Goal: Task Accomplishment & Management: Manage account settings

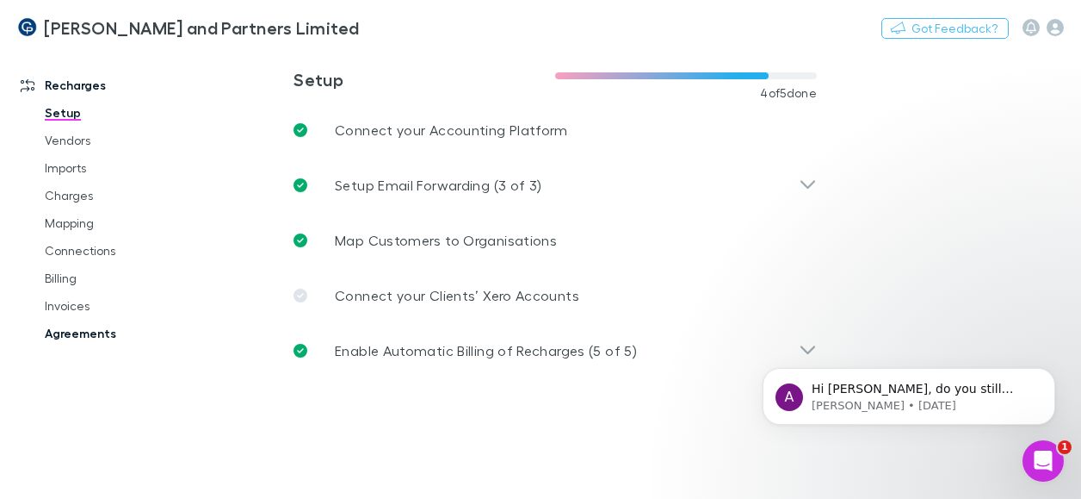
click at [79, 333] on link "Agreements" at bounding box center [123, 333] width 190 height 28
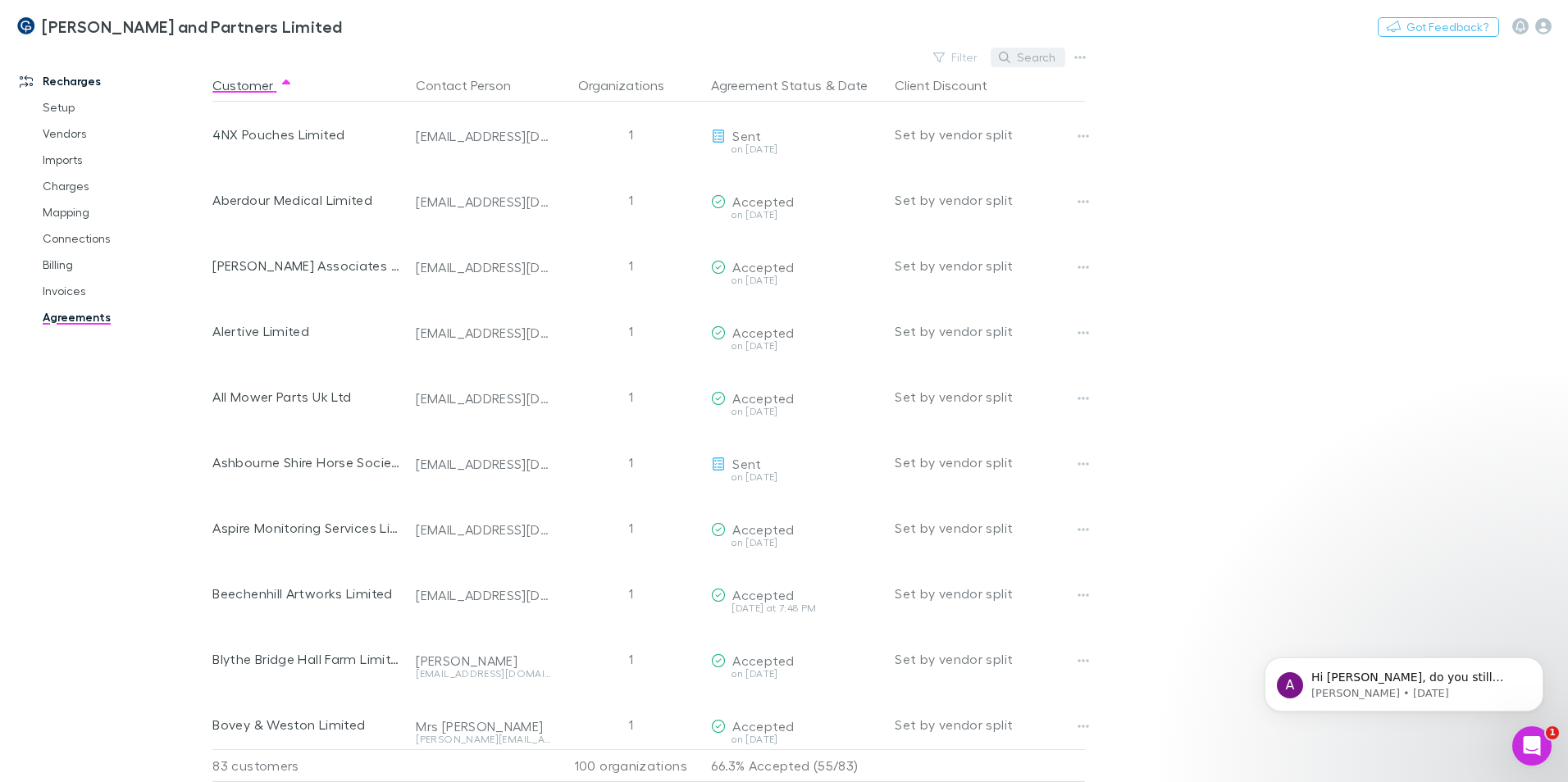
drag, startPoint x: 1034, startPoint y: 53, endPoint x: 1032, endPoint y: 62, distance: 9.2
click at [1030, 56] on button "Search" at bounding box center [1028, 57] width 74 height 20
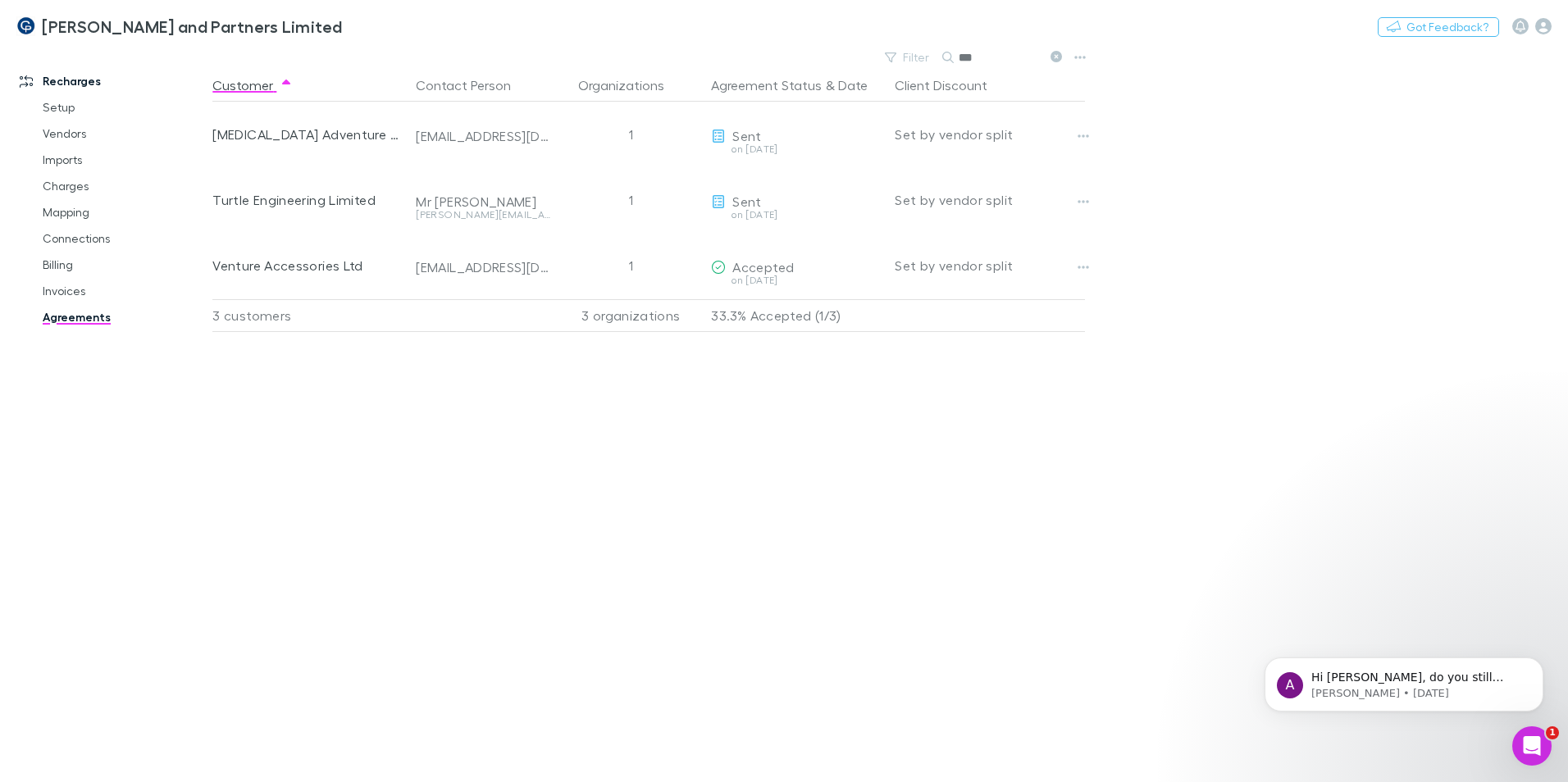
type input "***"
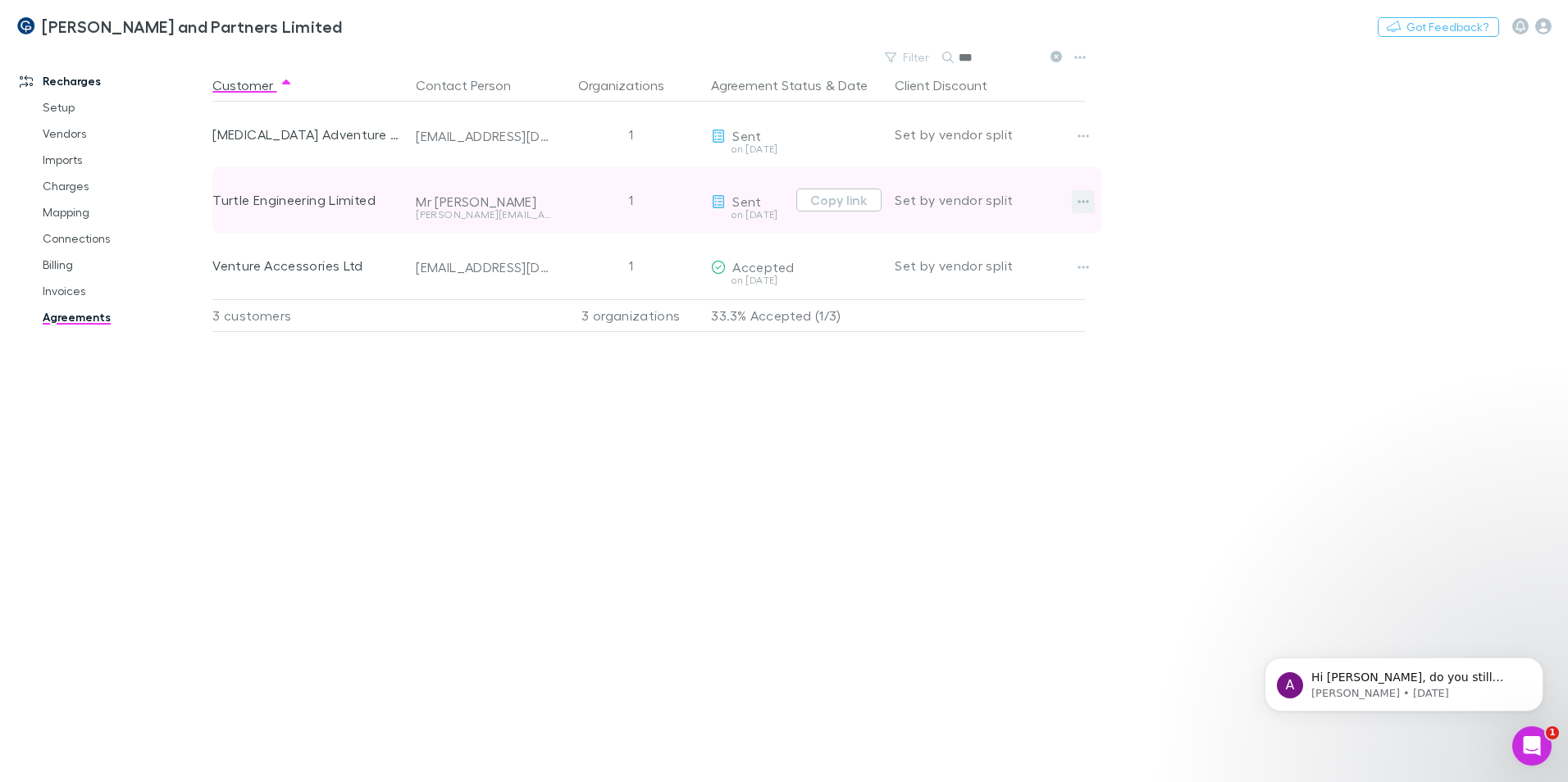
click at [1030, 204] on button "button" at bounding box center [1083, 202] width 23 height 23
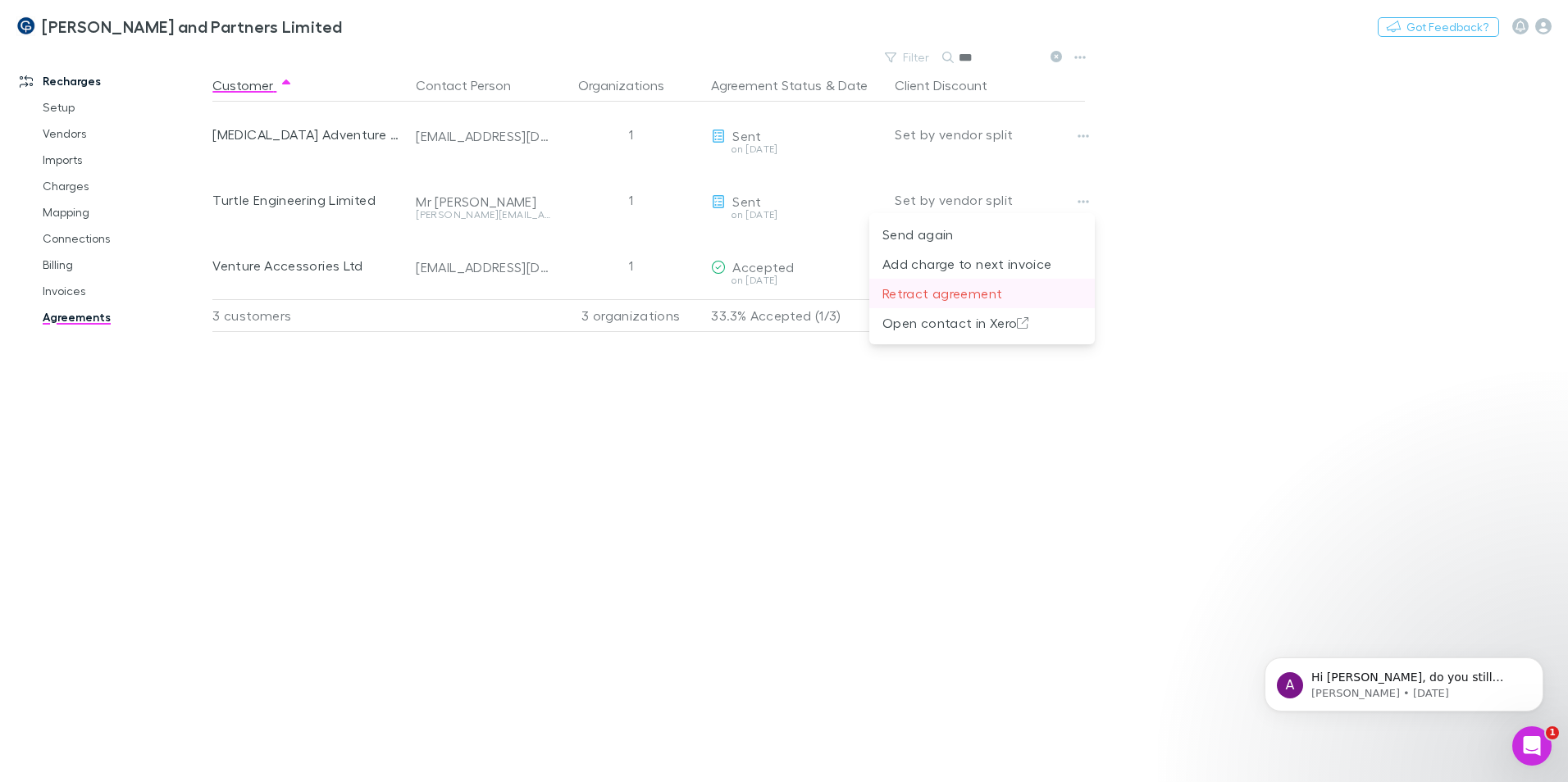
click at [1024, 294] on p "Retract agreement" at bounding box center [981, 293] width 199 height 20
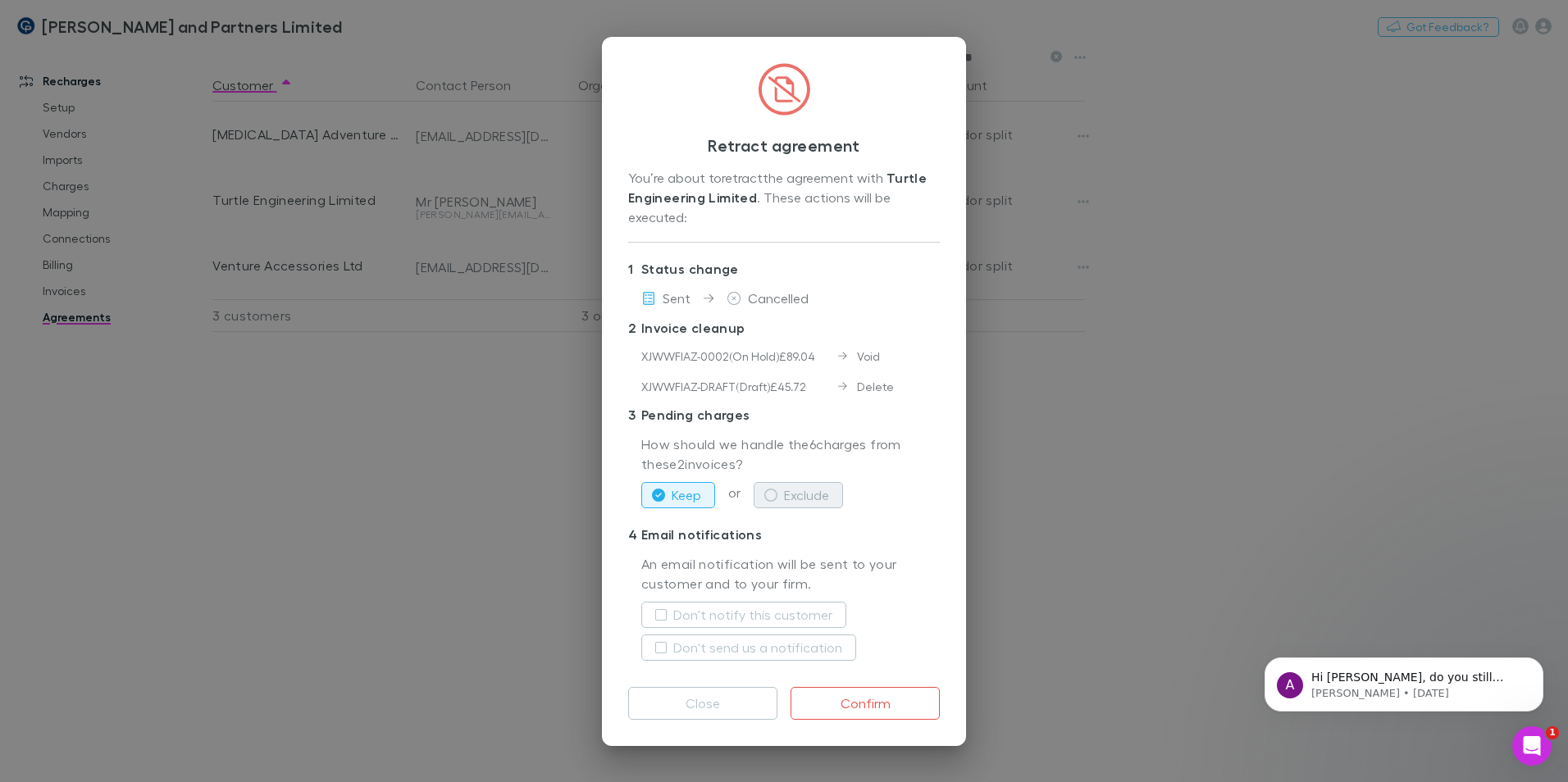
click at [765, 474] on icon "button" at bounding box center [771, 495] width 13 height 13
click at [838, 474] on button "Confirm" at bounding box center [865, 704] width 150 height 32
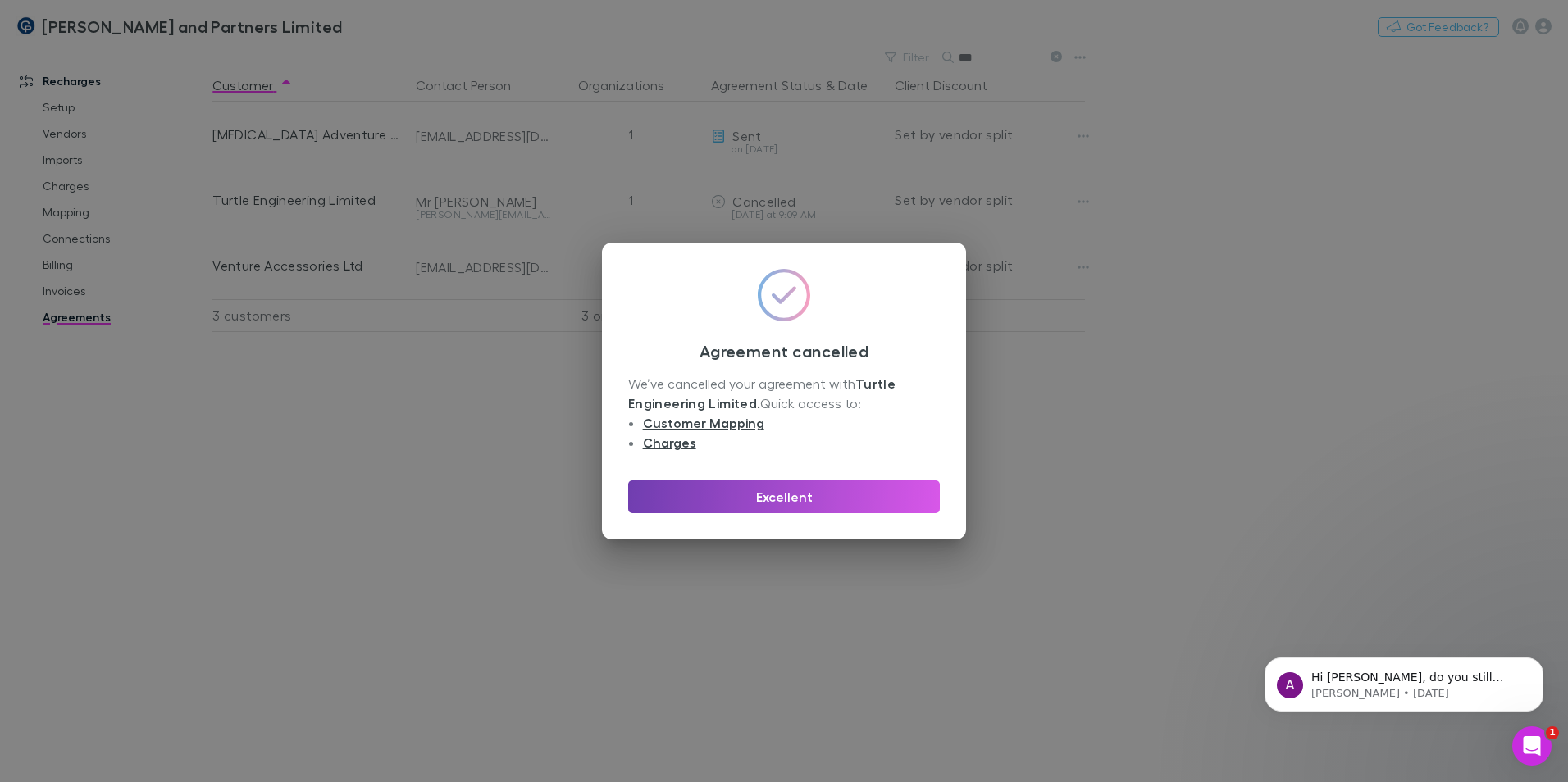
click at [857, 474] on button "Excellent" at bounding box center [784, 497] width 312 height 32
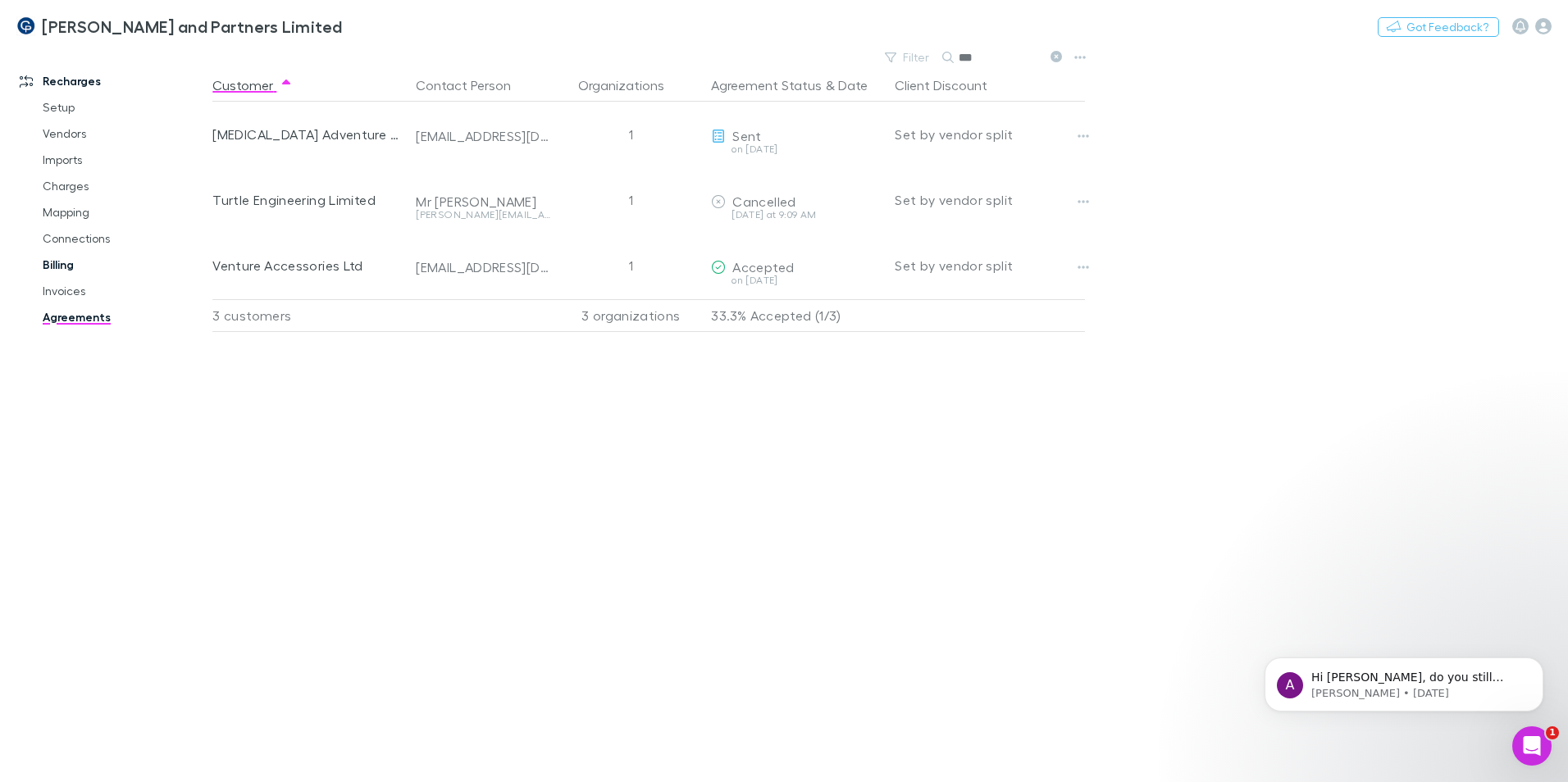
click at [63, 270] on link "Billing" at bounding box center [124, 265] width 195 height 27
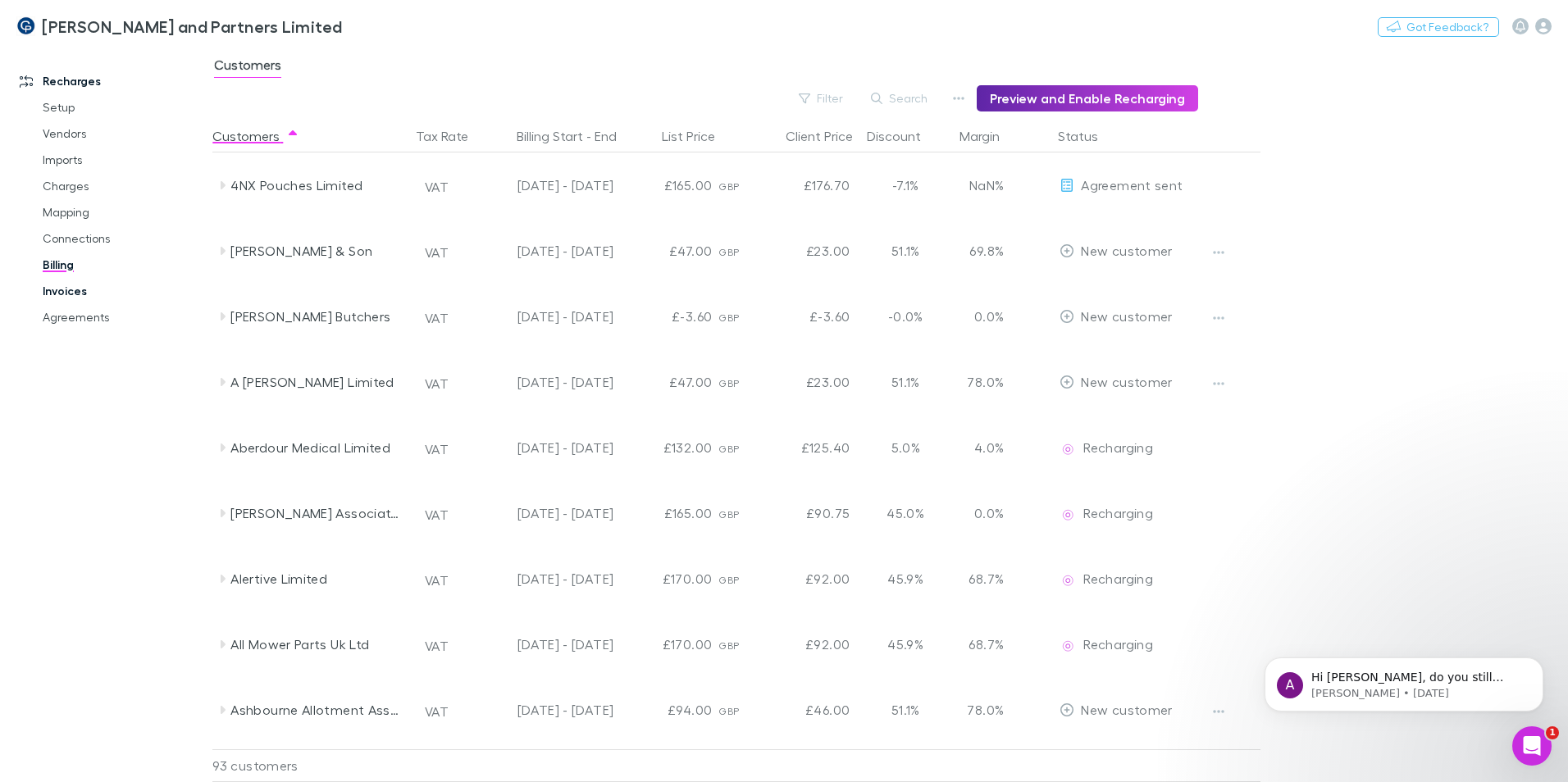
click at [70, 284] on link "Invoices" at bounding box center [124, 291] width 195 height 27
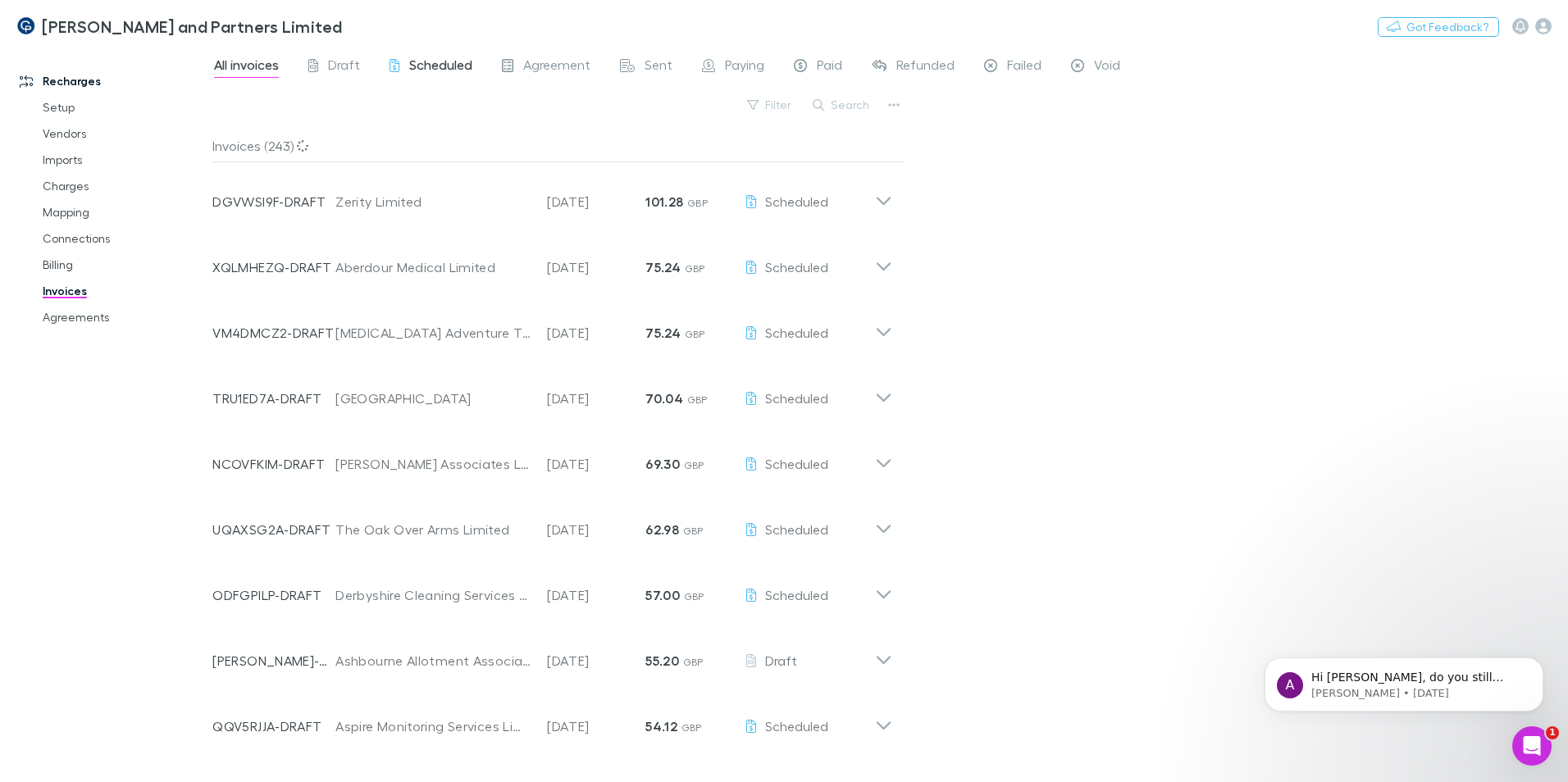
click at [452, 67] on span "Scheduled" at bounding box center [441, 67] width 63 height 21
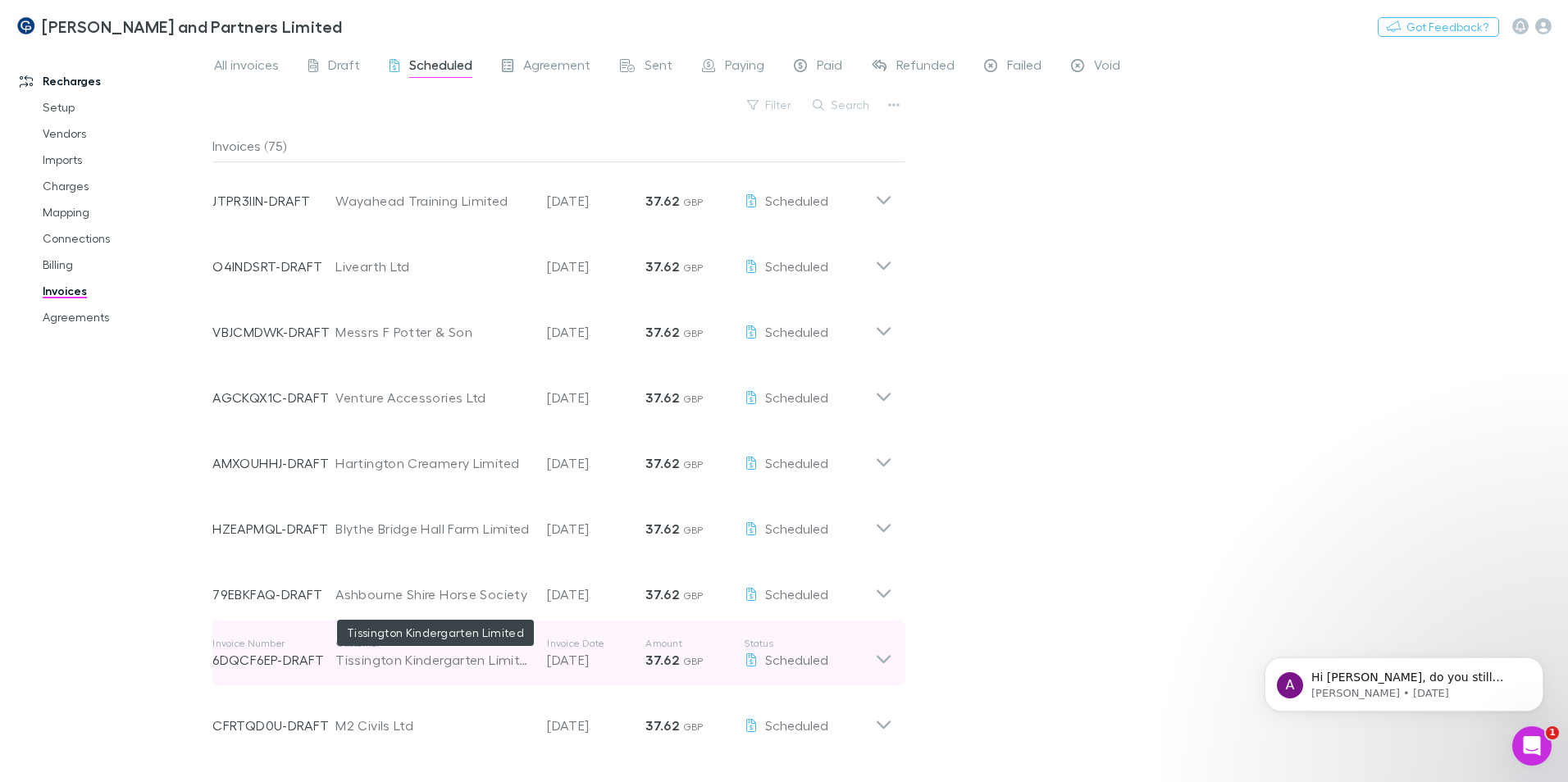
scroll to position [1960, 0]
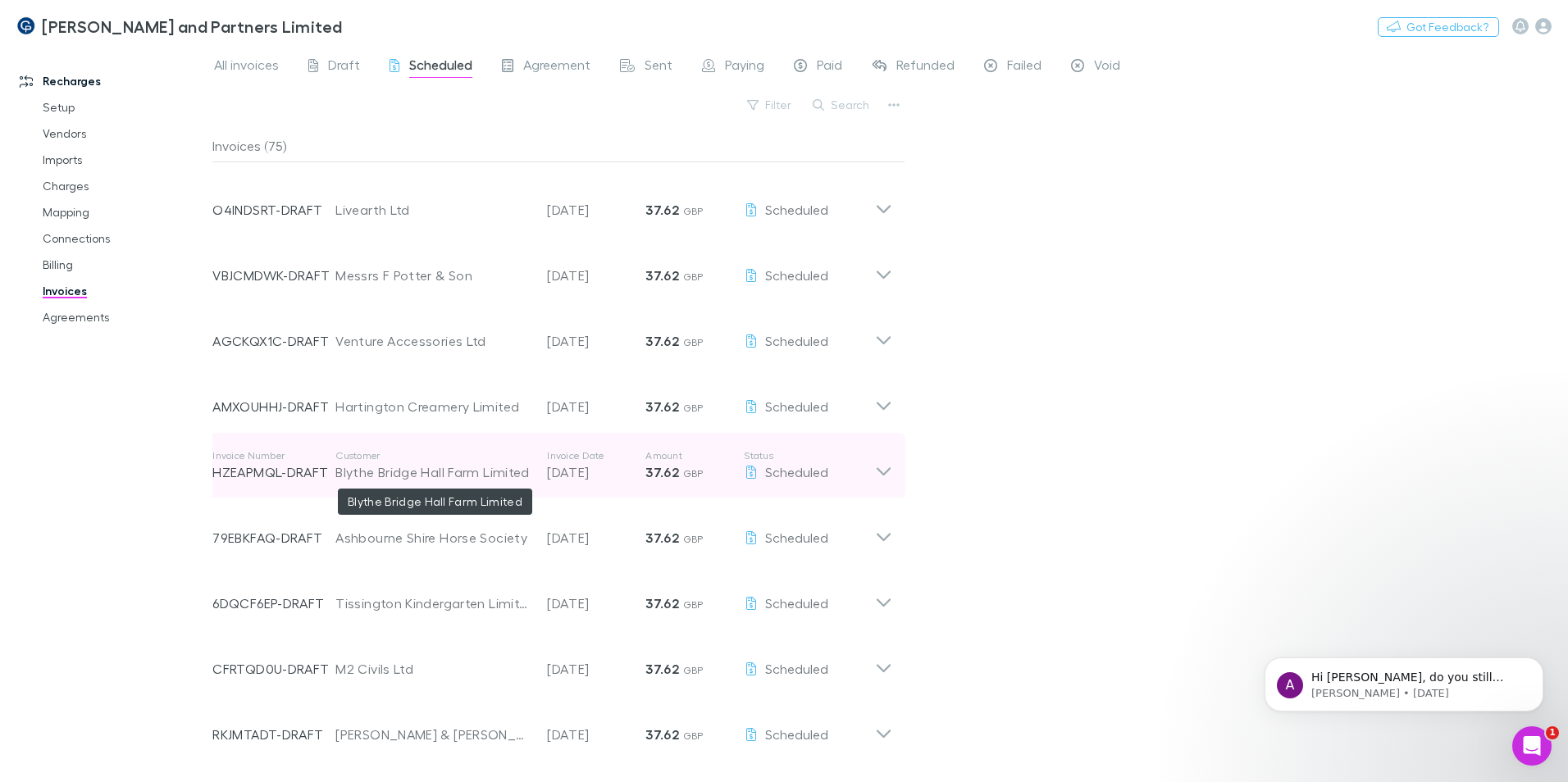
click at [419, 467] on div "Blythe Bridge Hall Farm Limited" at bounding box center [432, 472] width 195 height 20
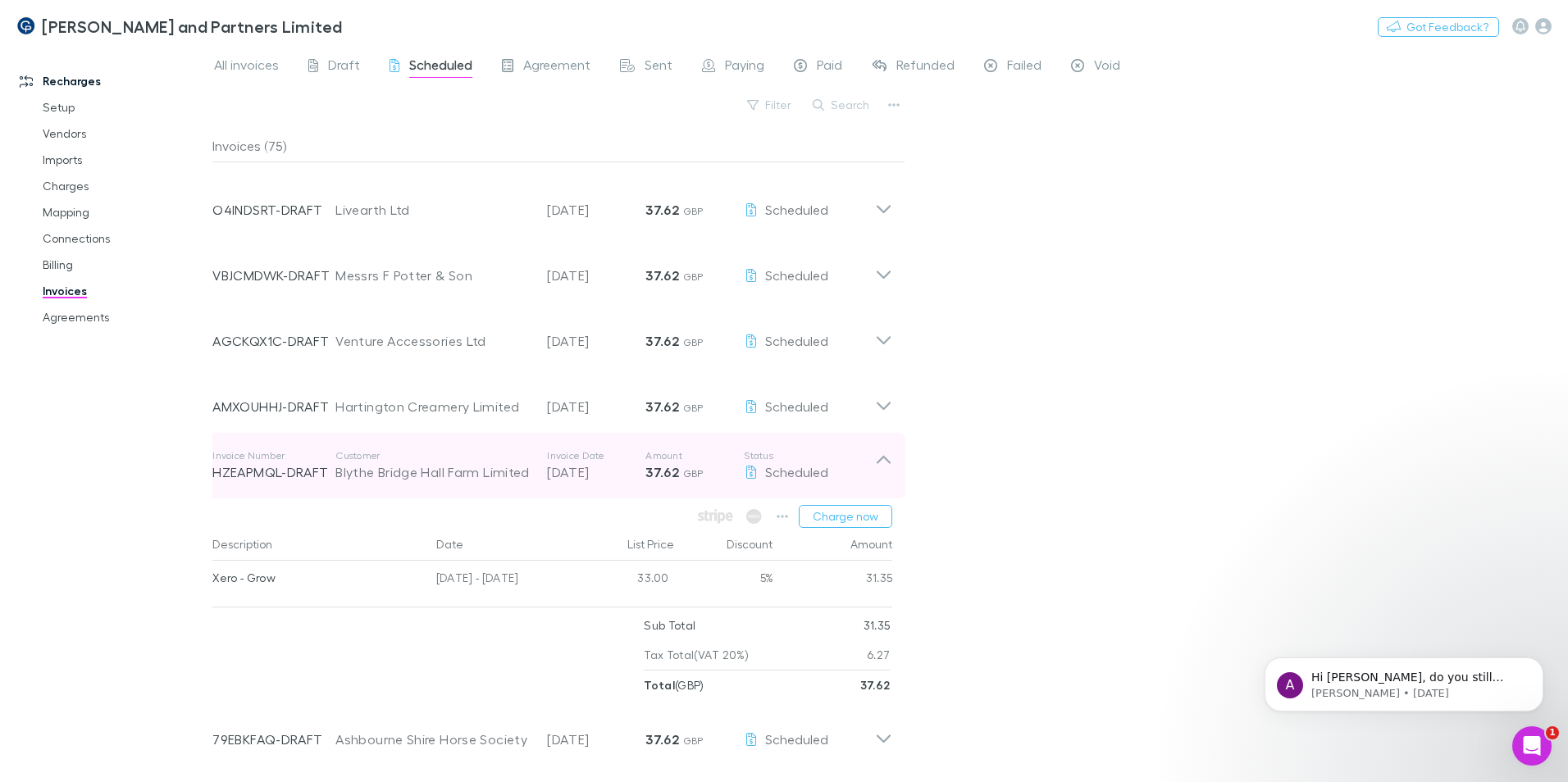
click at [417, 457] on p "Customer" at bounding box center [432, 456] width 195 height 13
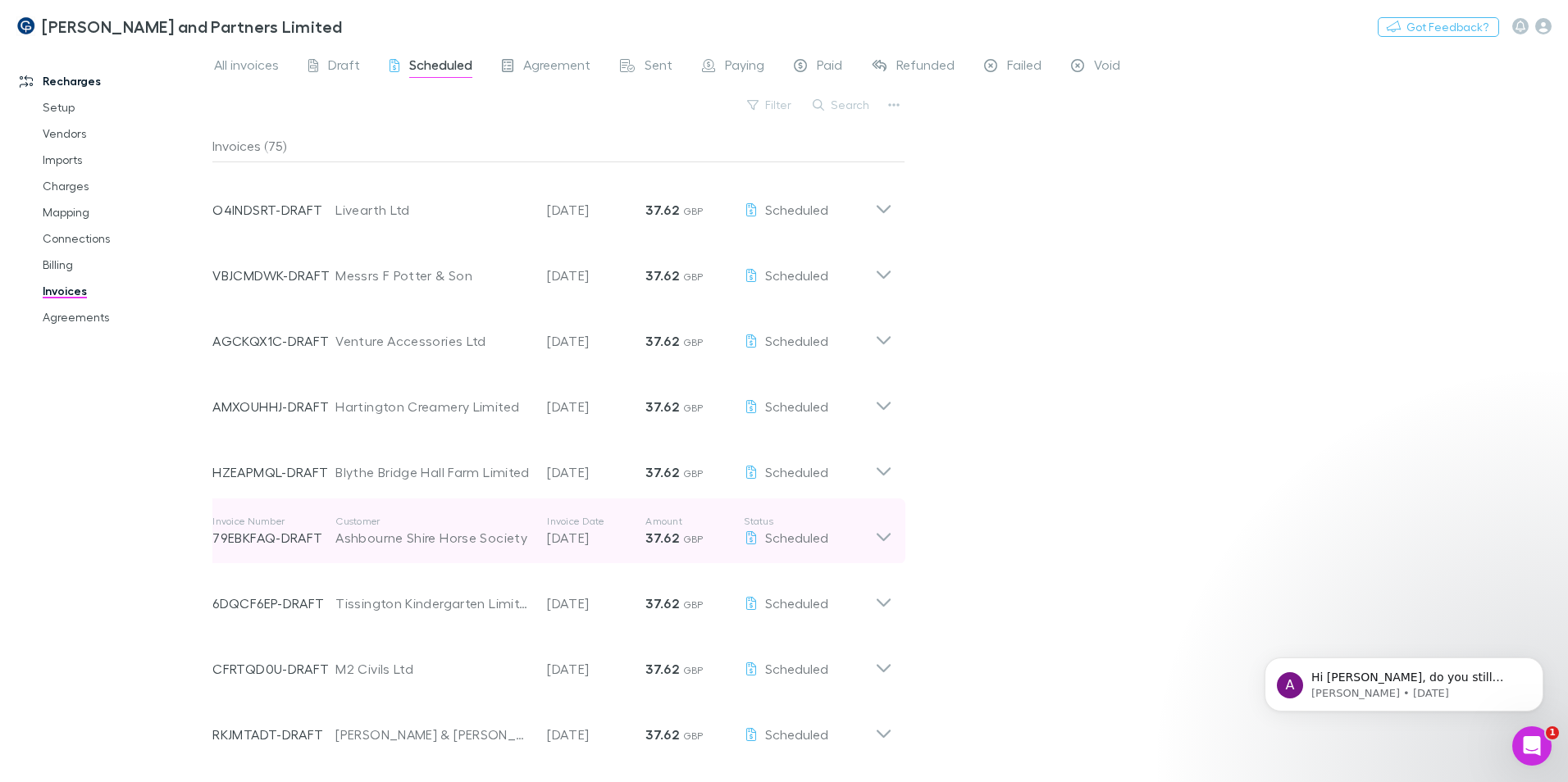
click at [414, 474] on div "Invoice Number 79EBKFAQ-DRAFT Customer Ashbourne Shire Horse Society Invoice Da…" at bounding box center [544, 531] width 663 height 59
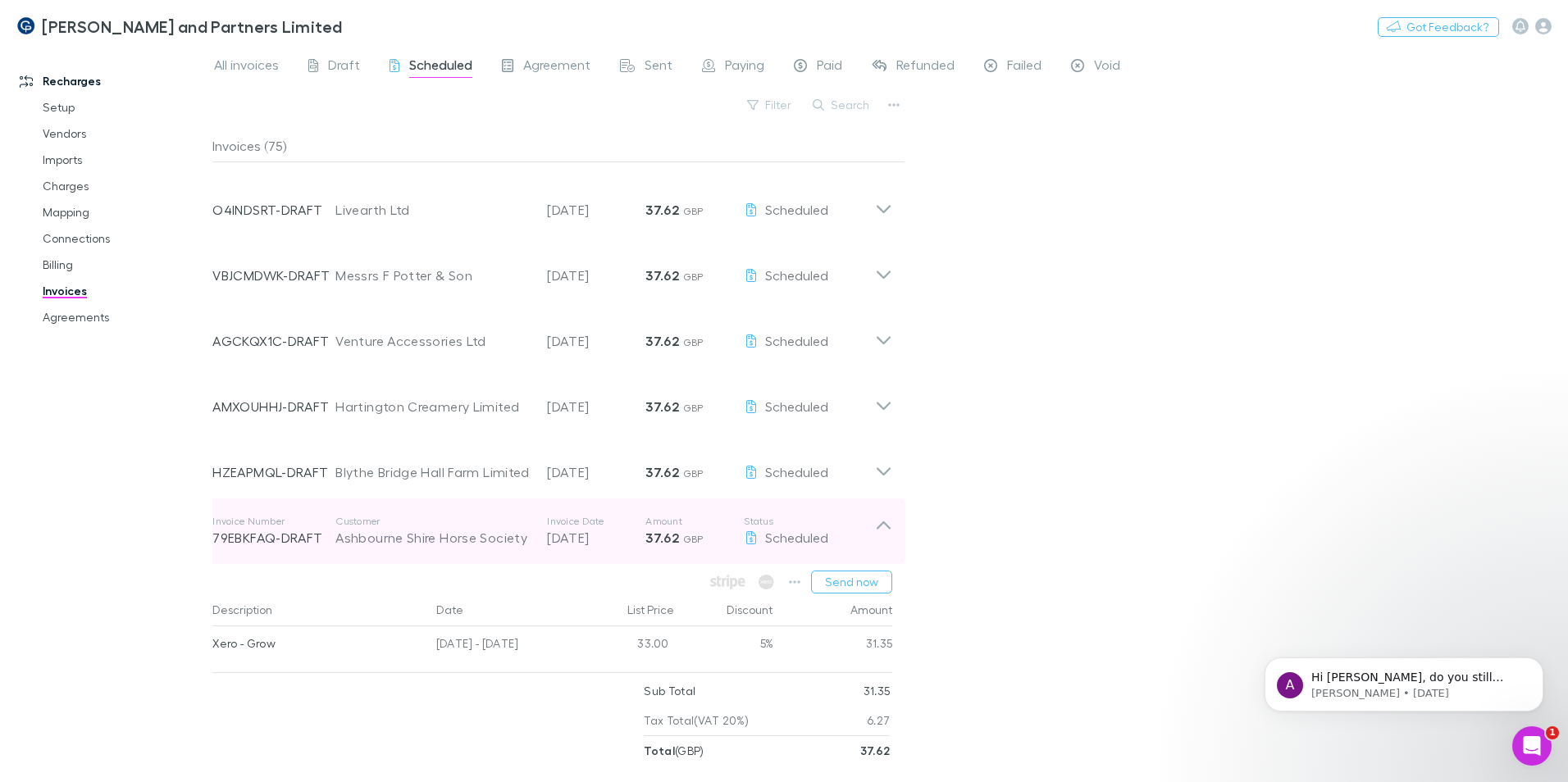
click at [408, 474] on div "Ashbourne Shire Horse Society" at bounding box center [432, 537] width 195 height 20
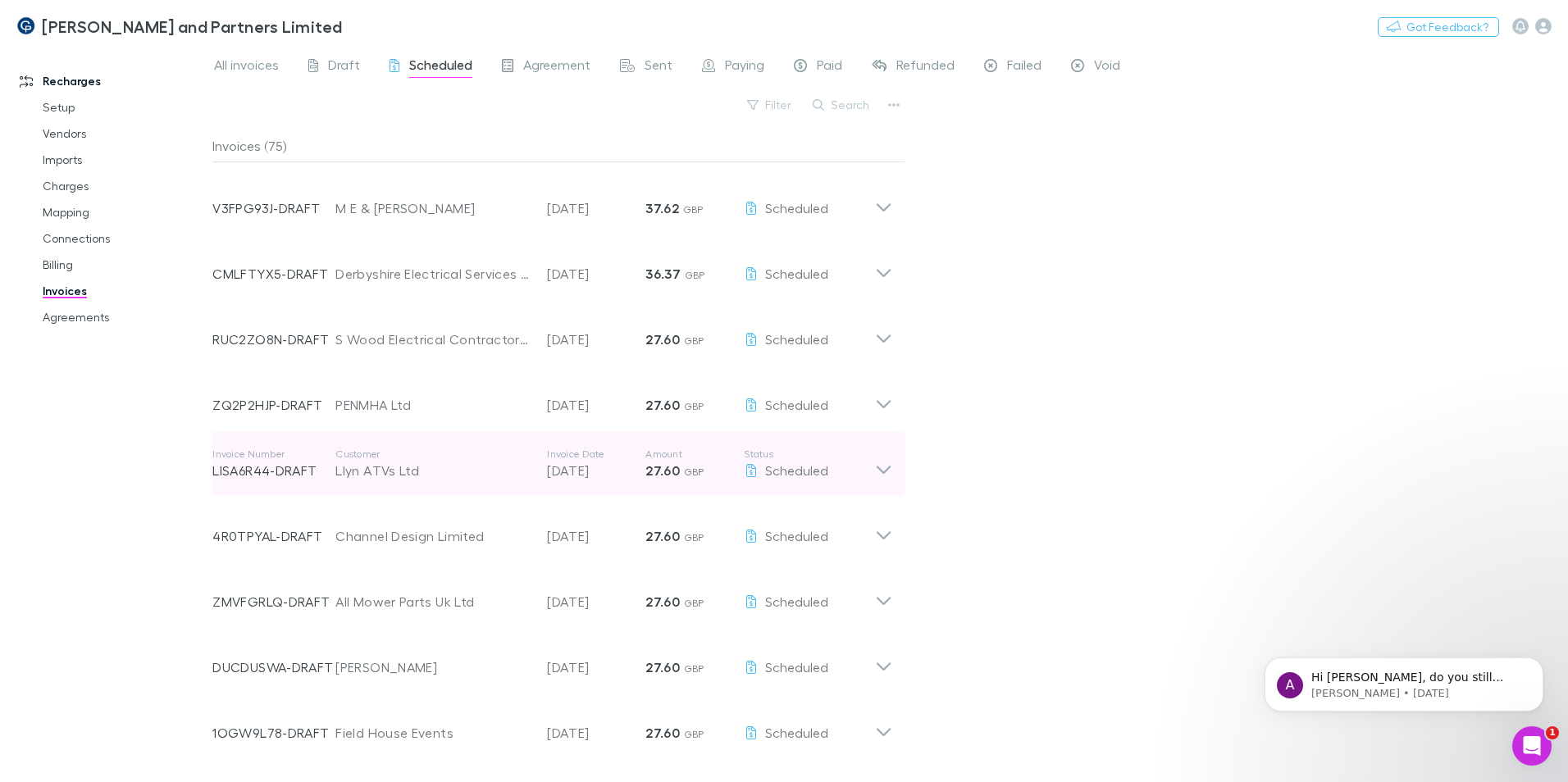
scroll to position [3026, 0]
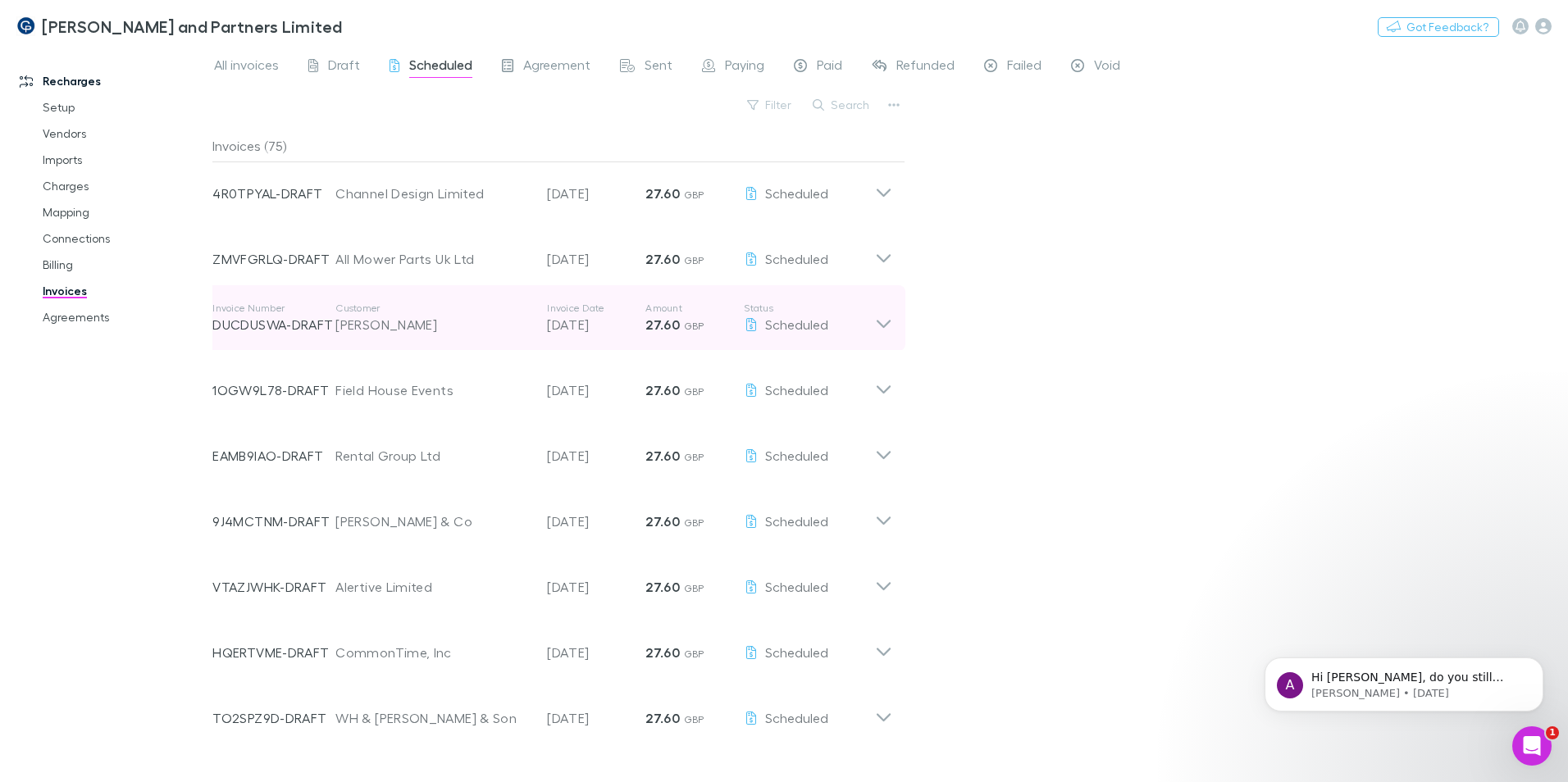
click at [410, 328] on div "[PERSON_NAME]" at bounding box center [432, 325] width 195 height 20
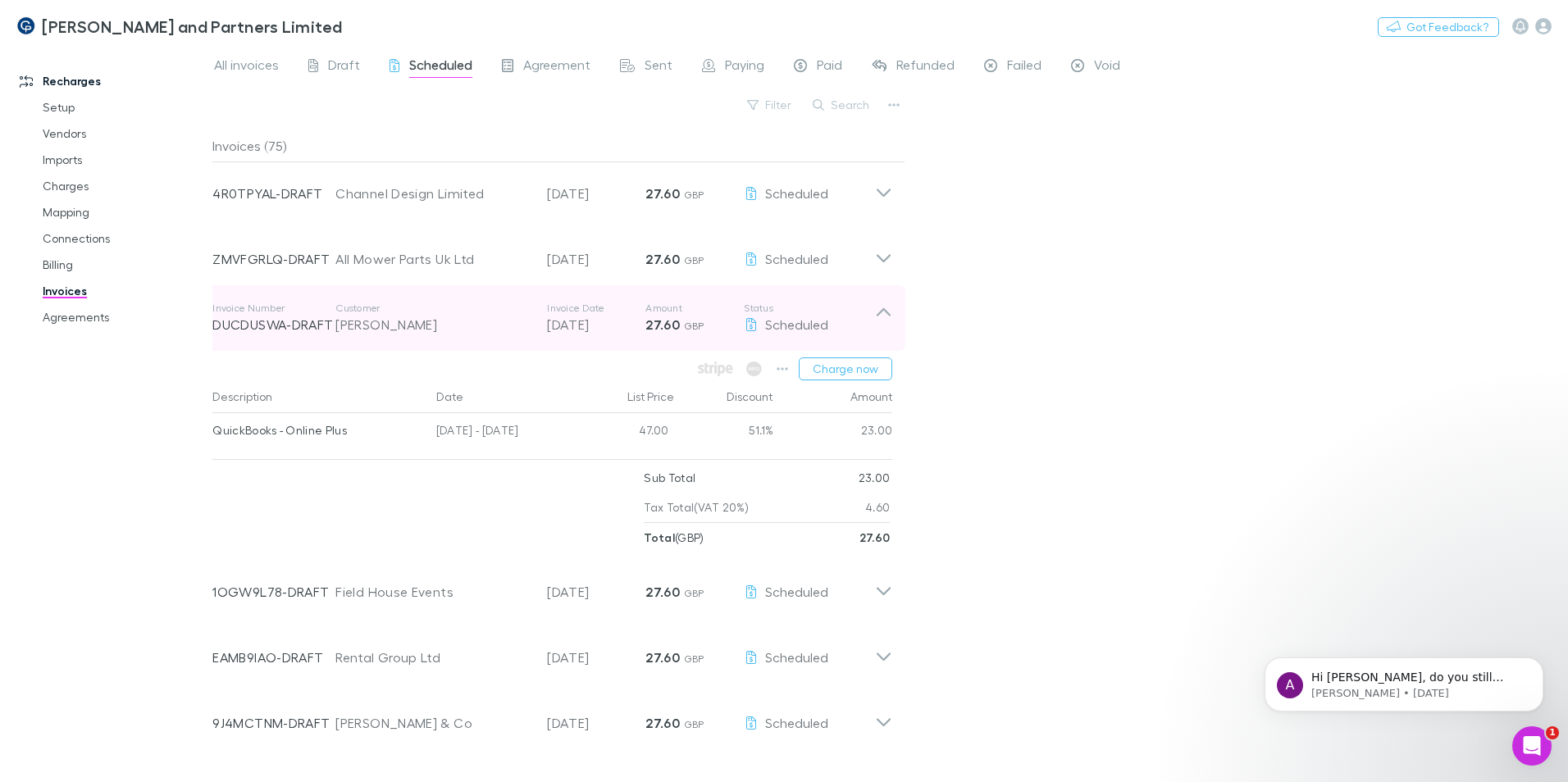
click at [393, 329] on div "[PERSON_NAME]" at bounding box center [432, 325] width 195 height 20
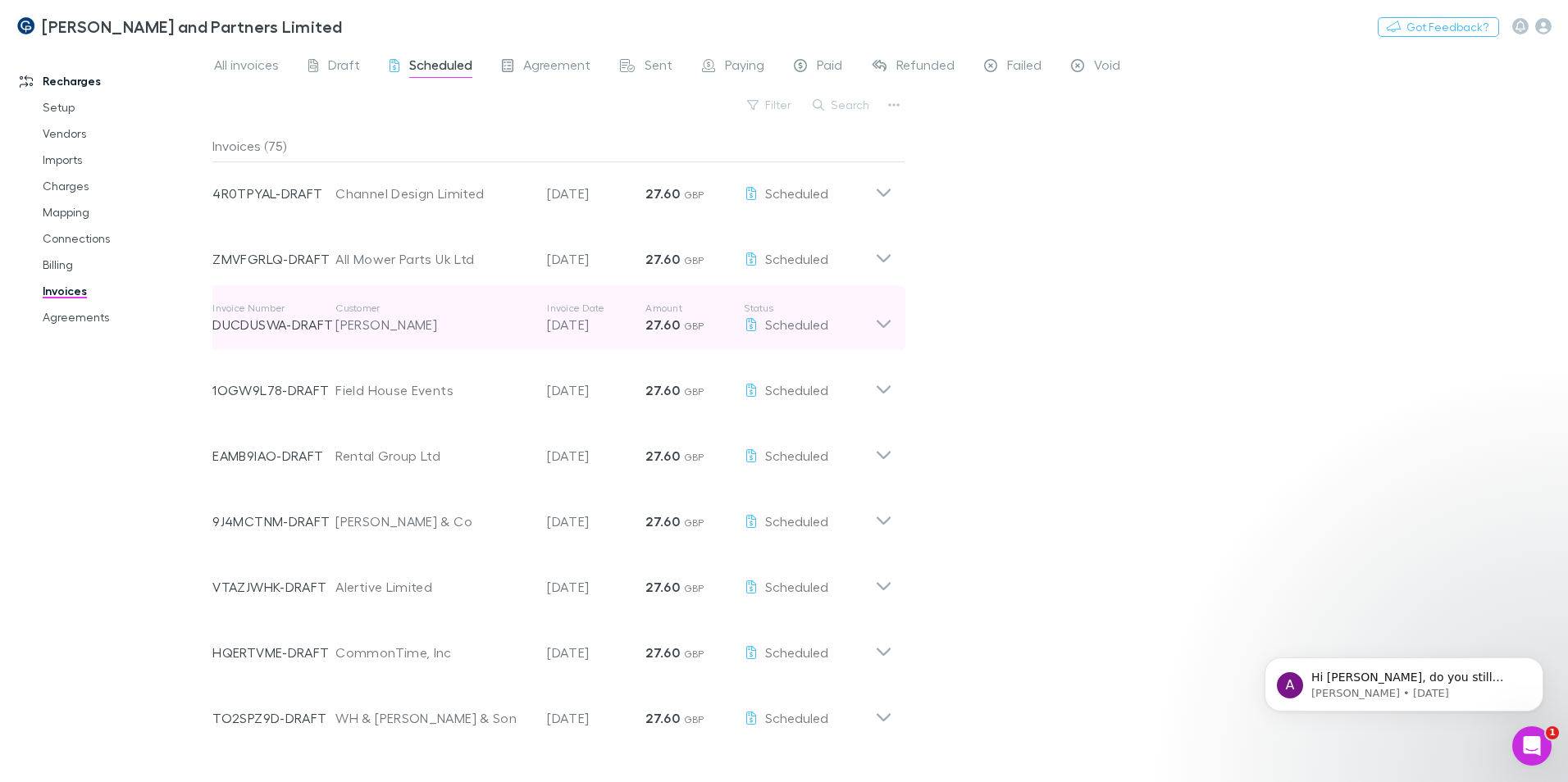
click at [393, 338] on div "Invoice Number DUCDUSWA-DRAFT Customer [PERSON_NAME] Invoice Date [DATE] Amount…" at bounding box center [544, 318] width 663 height 59
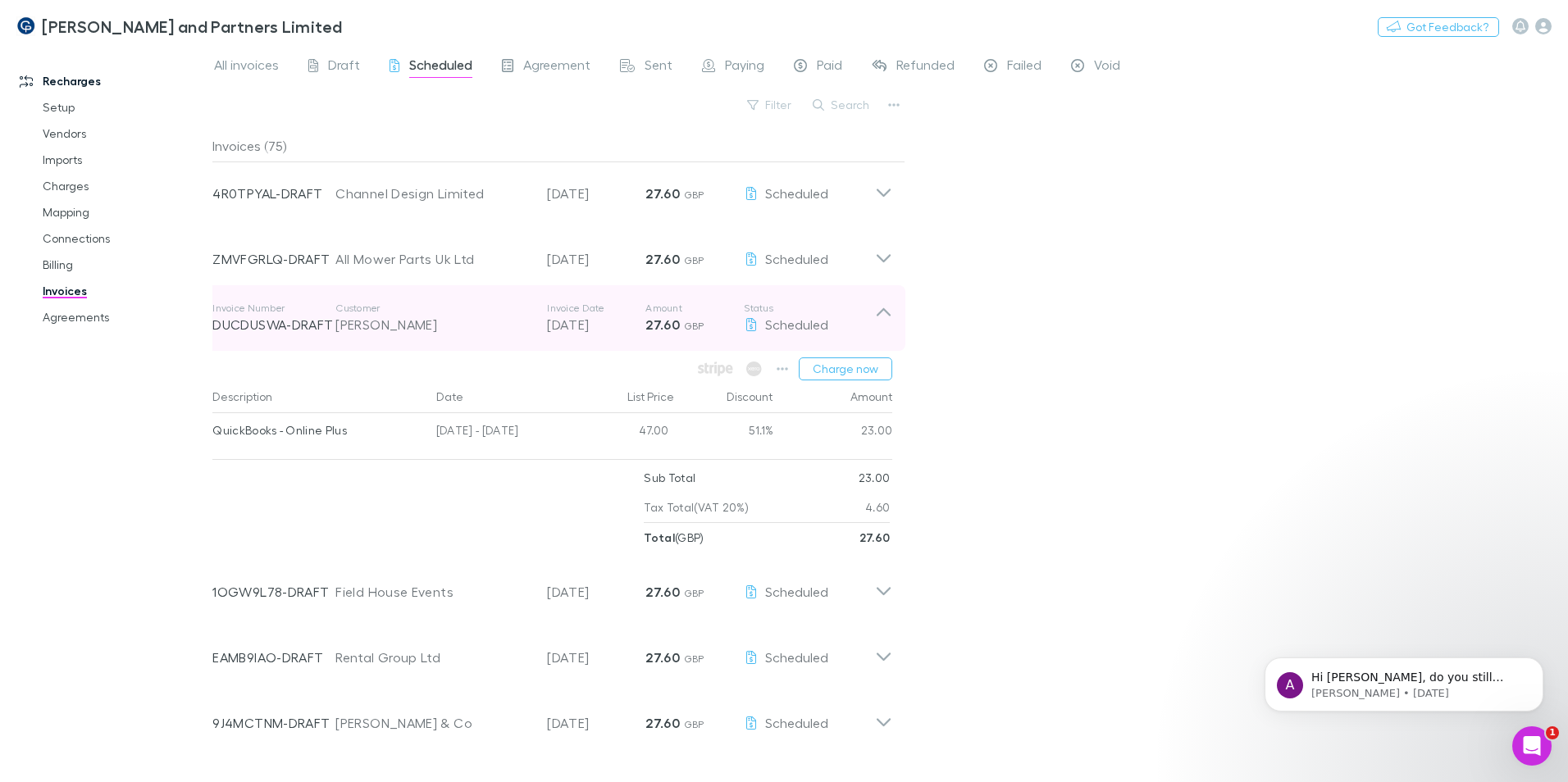
click at [383, 322] on div "[PERSON_NAME]" at bounding box center [432, 325] width 195 height 20
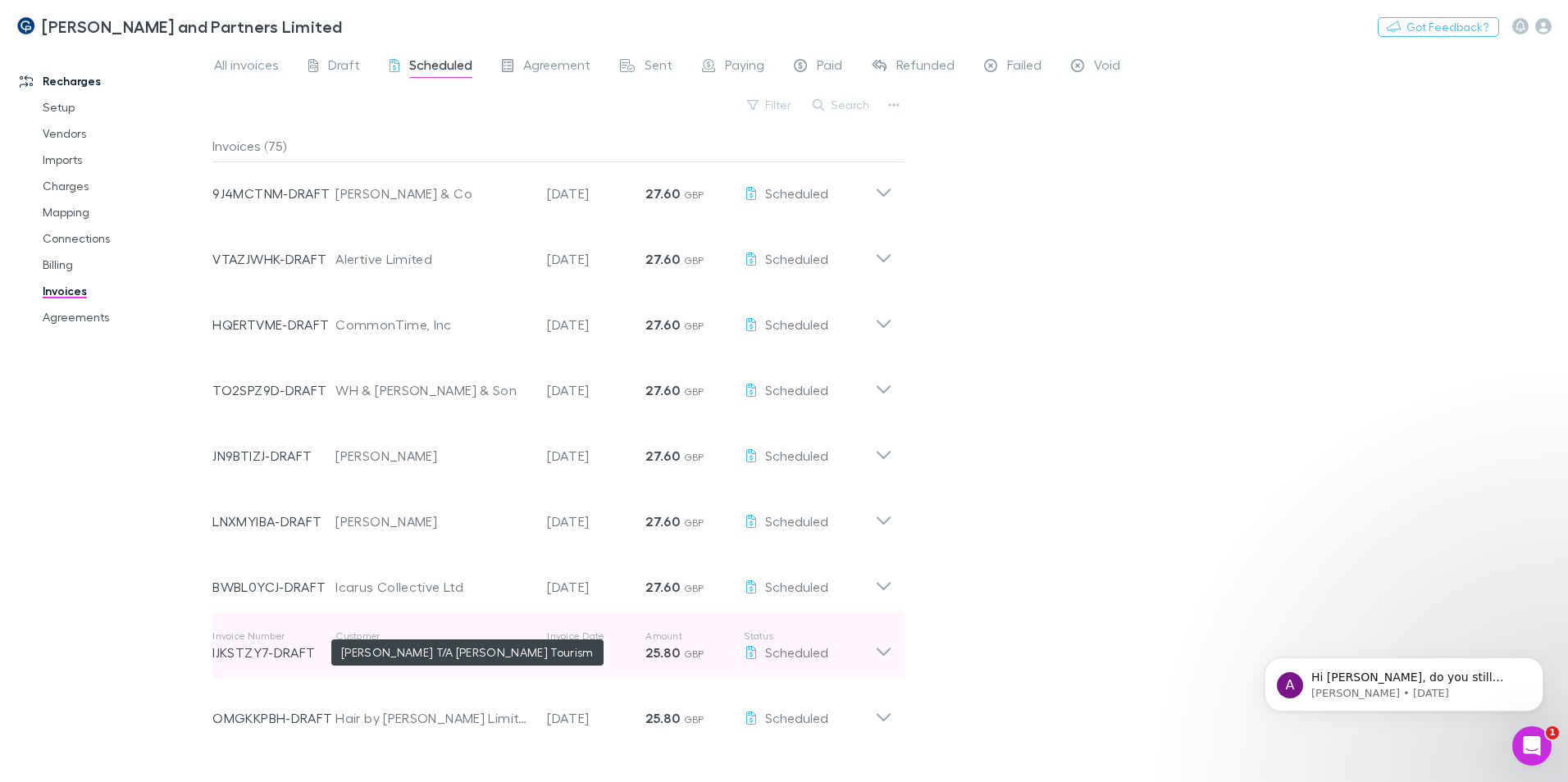
scroll to position [3437, 0]
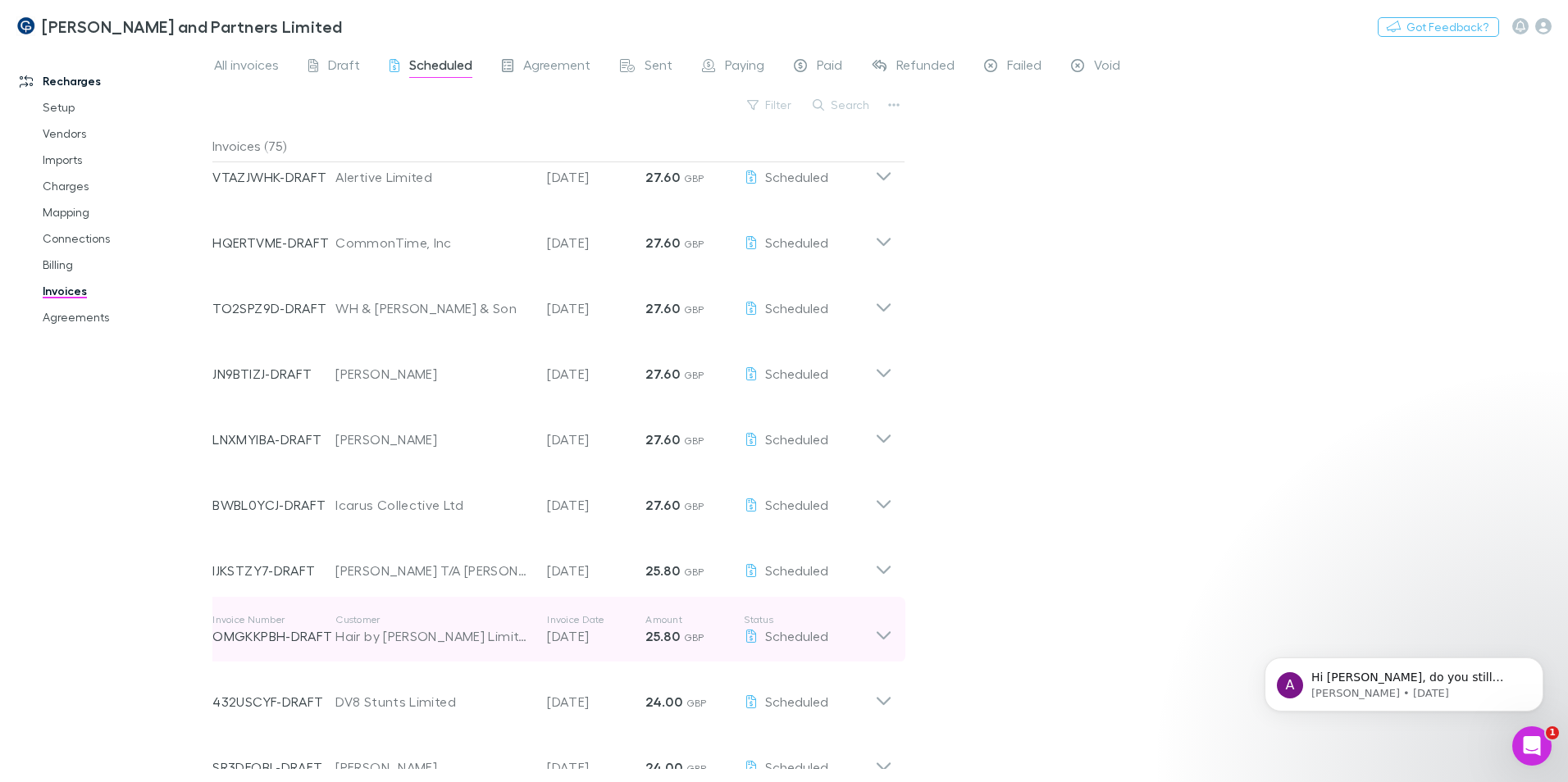
click at [377, 474] on div "Hair by [PERSON_NAME] Limited" at bounding box center [432, 636] width 195 height 20
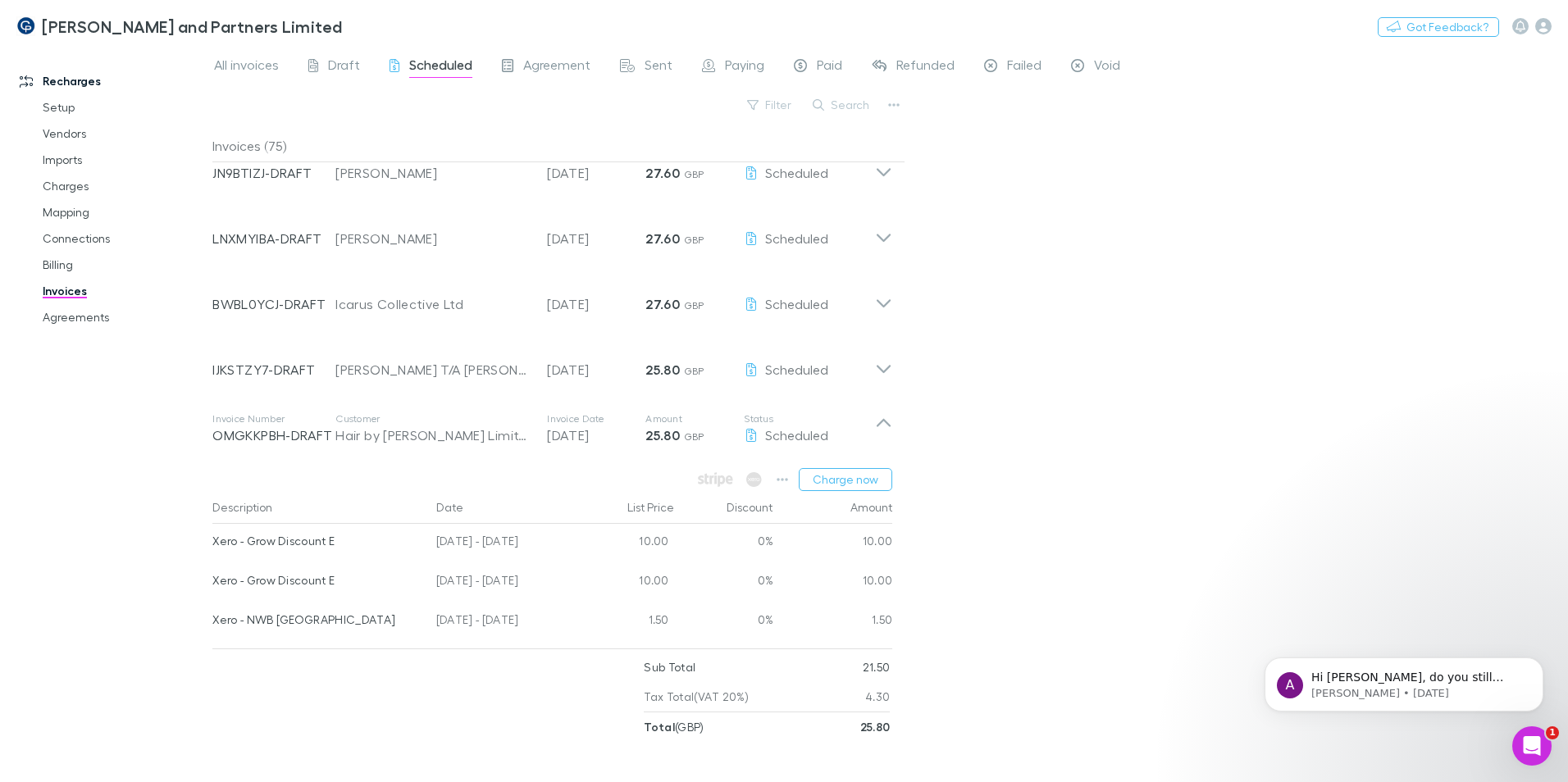
scroll to position [3682, 0]
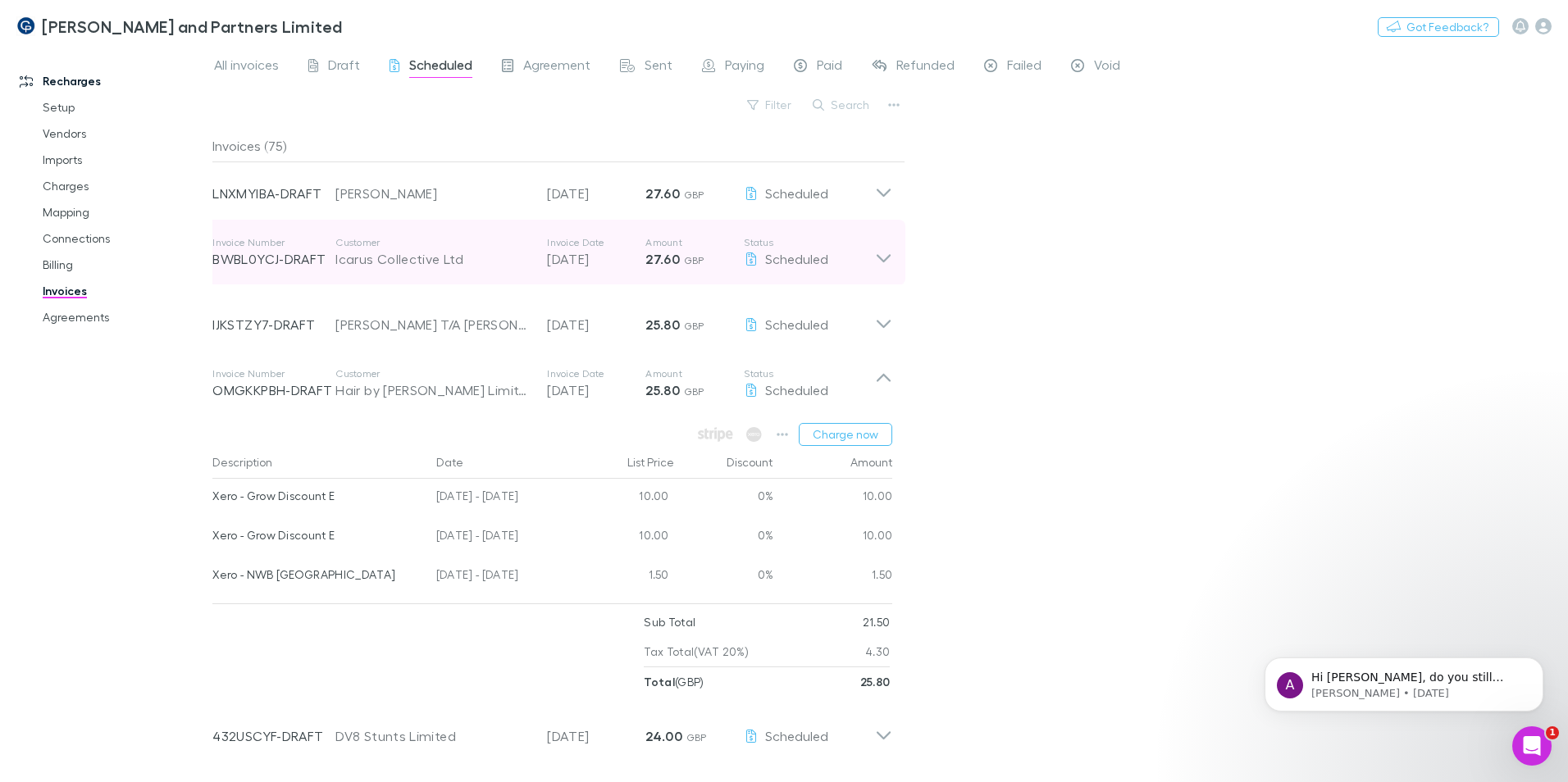
click at [321, 269] on p "BWBL0YCJ-DRAFT" at bounding box center [273, 259] width 123 height 20
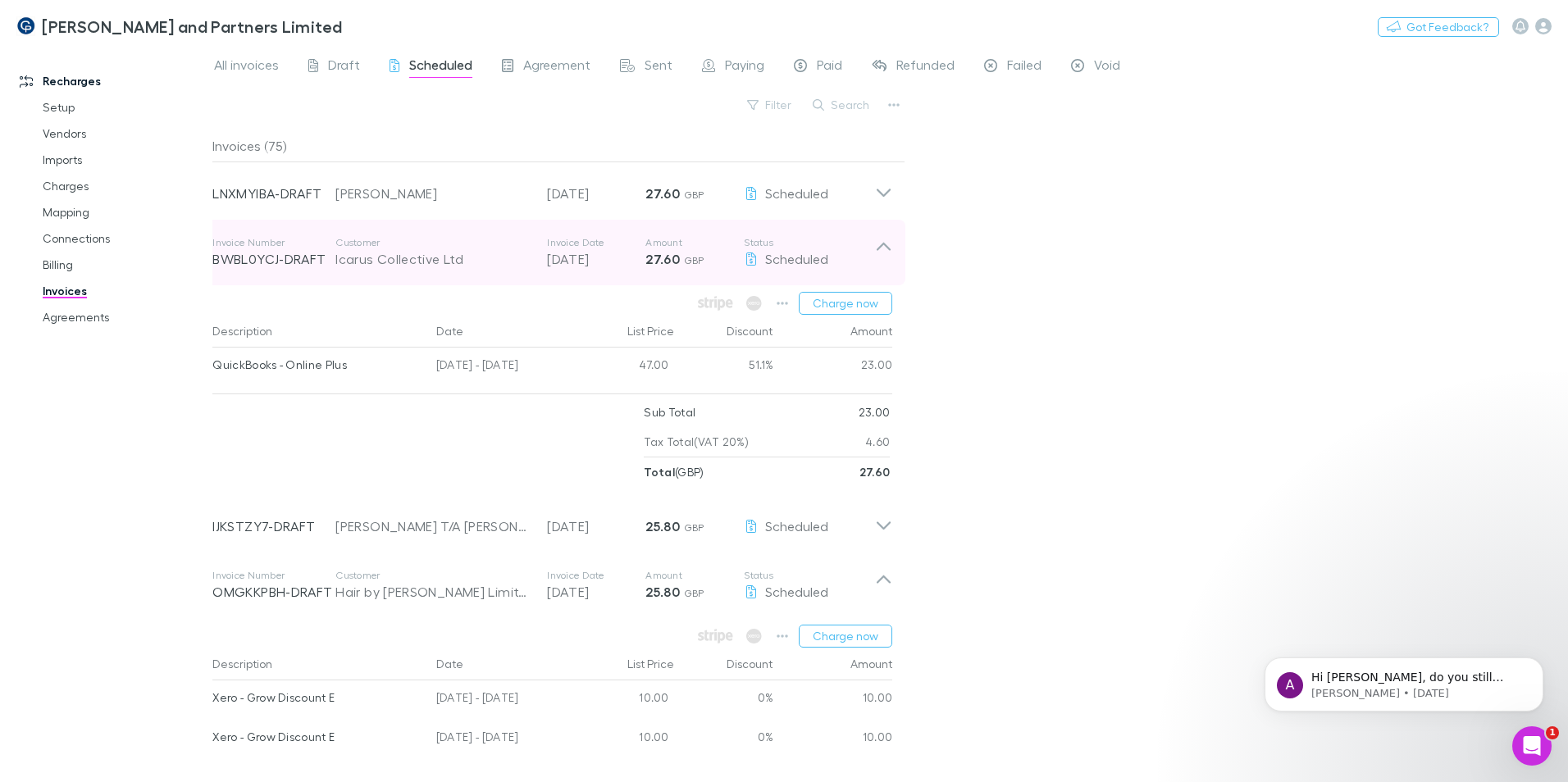
click at [321, 269] on p "BWBL0YCJ-DRAFT" at bounding box center [273, 259] width 123 height 20
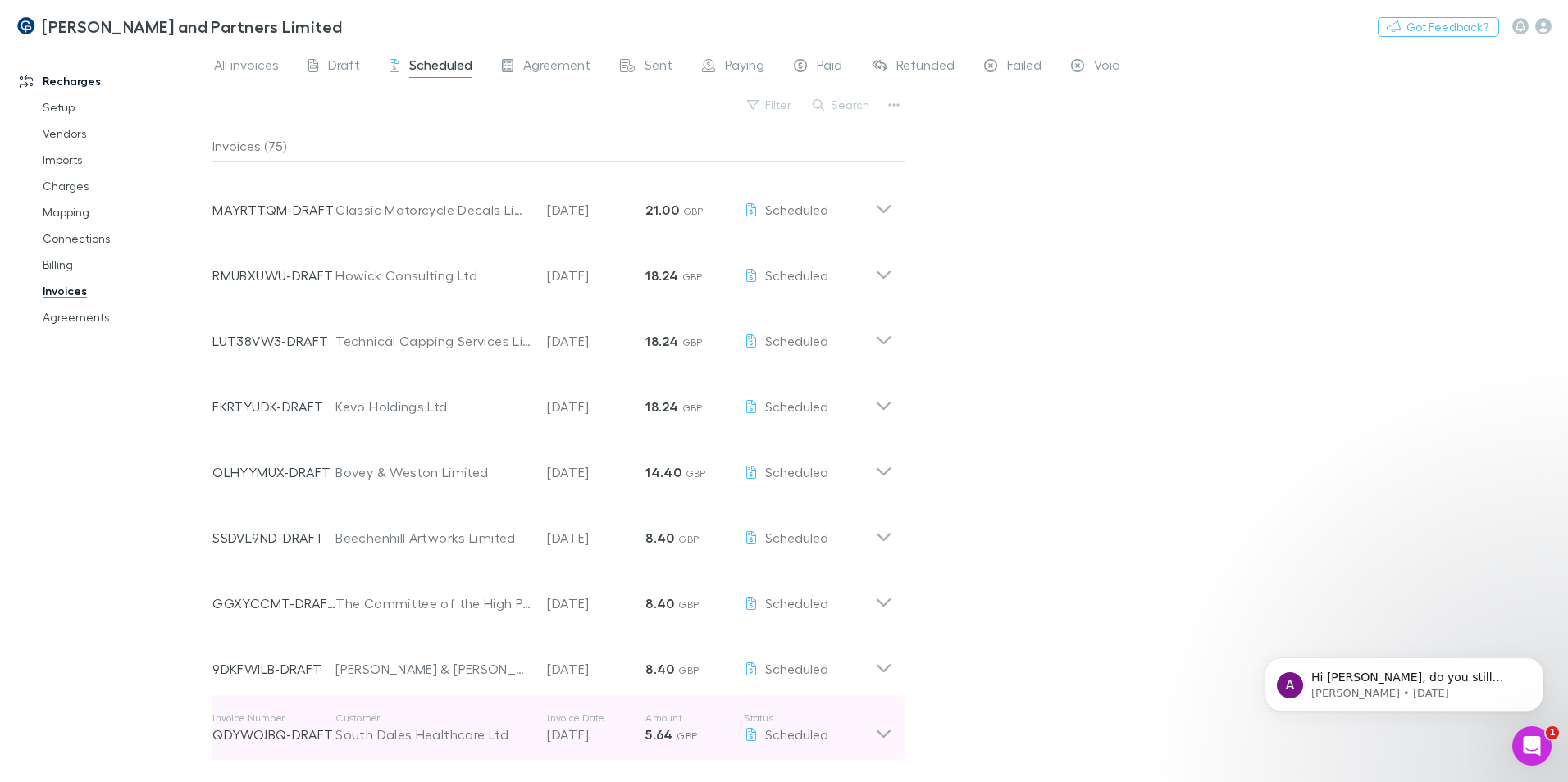
scroll to position [4594, 0]
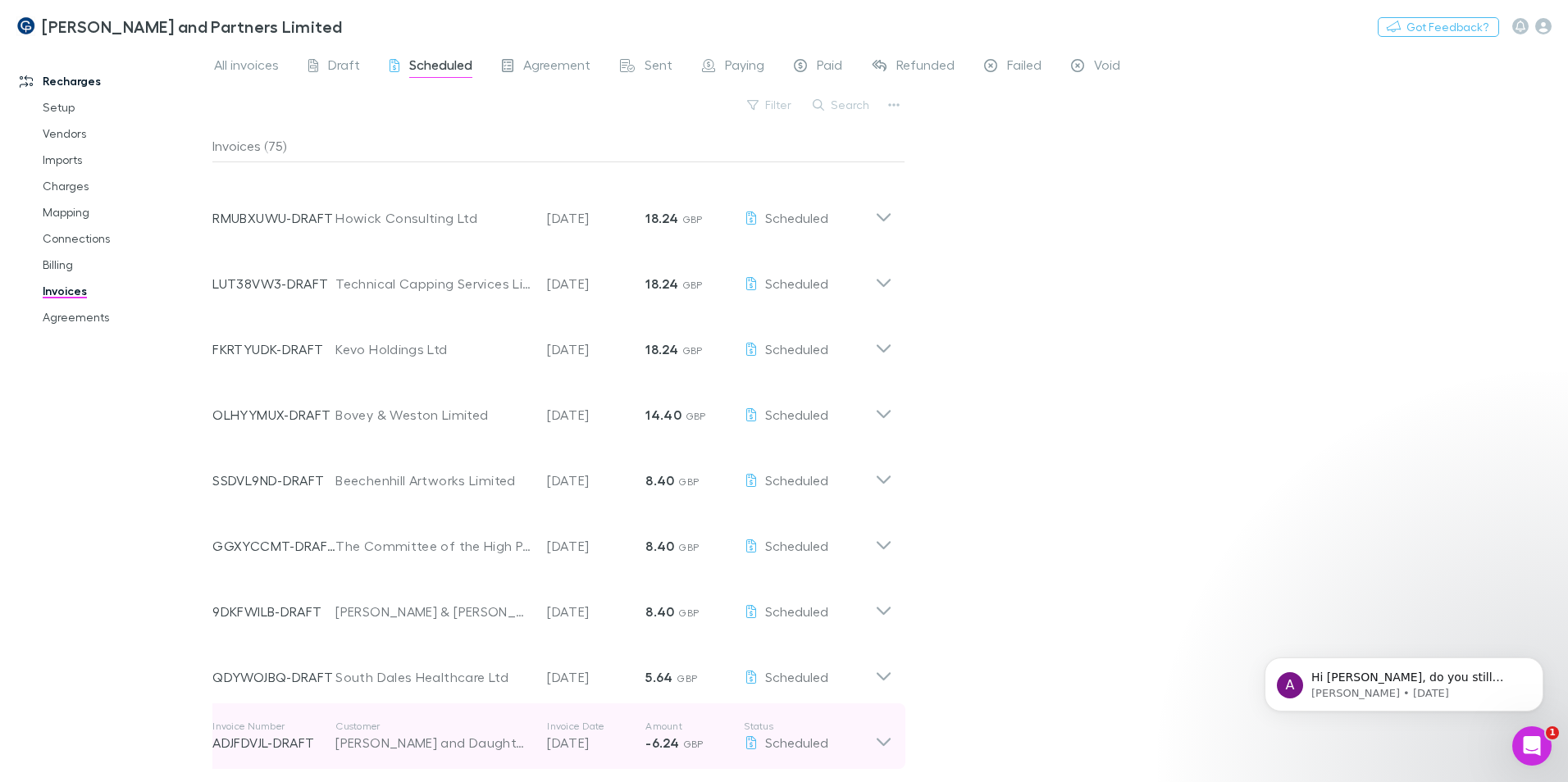
click at [429, 474] on div "[PERSON_NAME] and Daughters" at bounding box center [432, 743] width 195 height 20
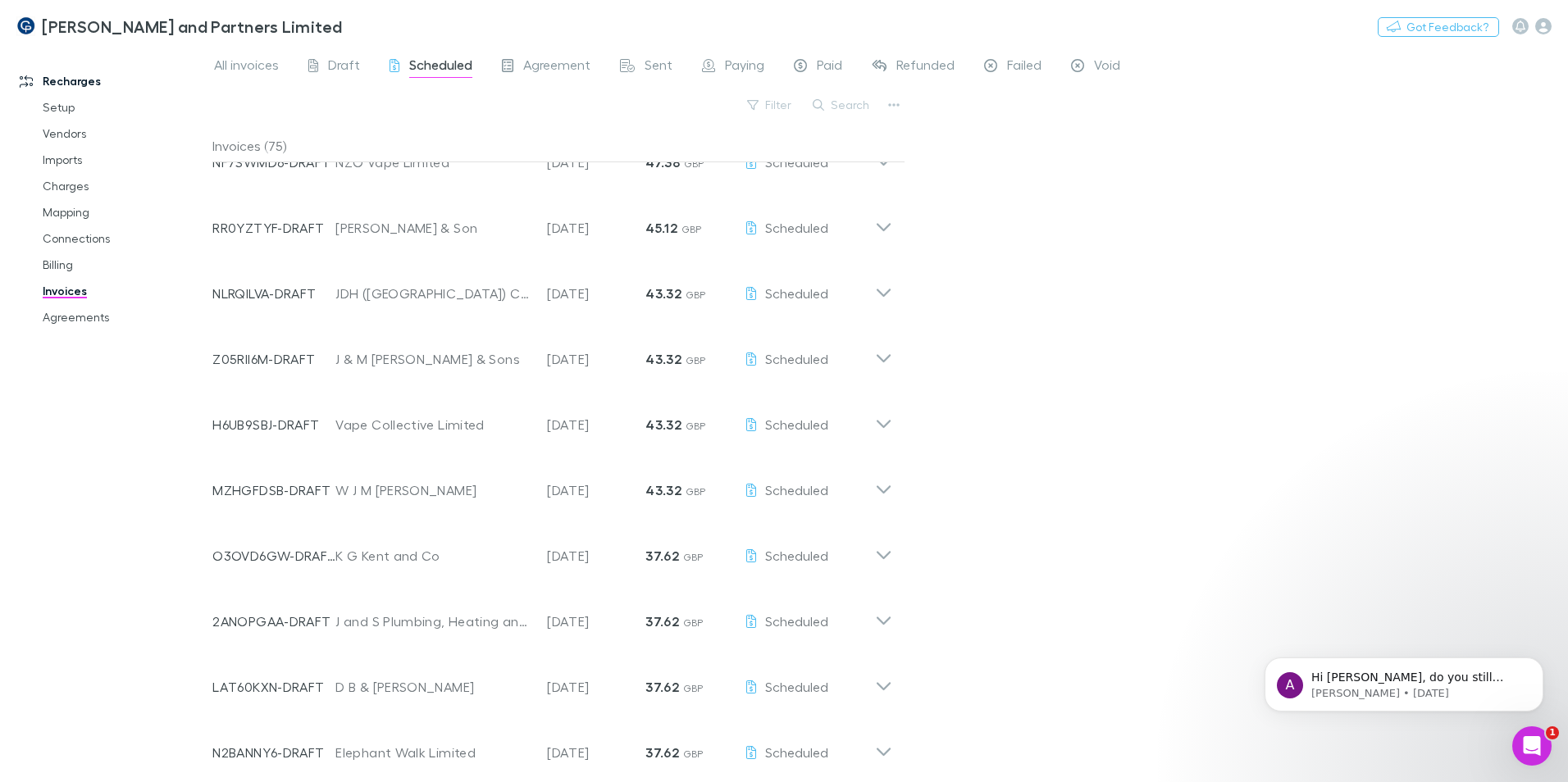
scroll to position [0, 0]
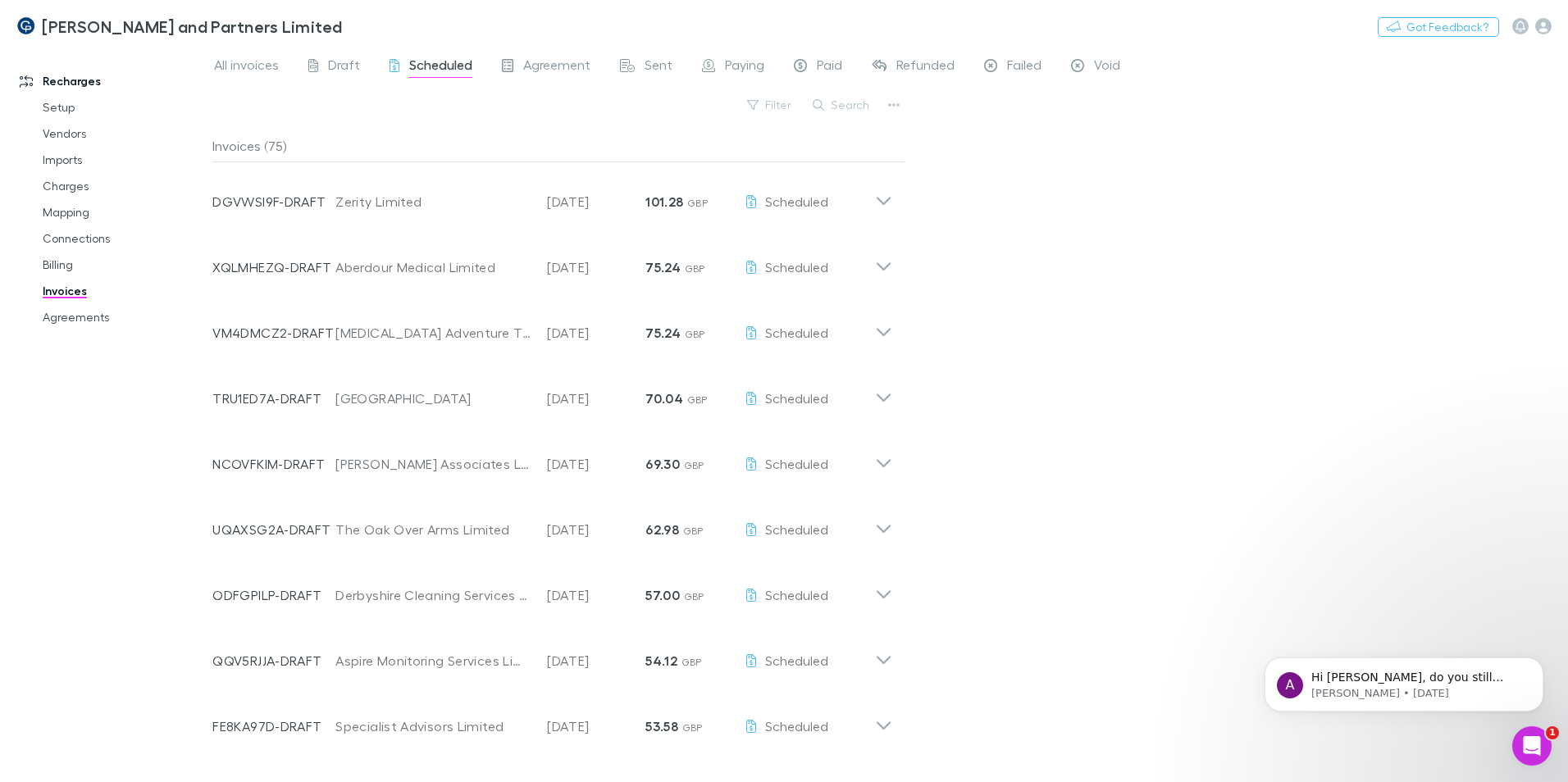
click at [69, 463] on div "Recharges Setup Vendors Imports Charges Mapping Connections Billing Invoices Ag…" at bounding box center [112, 410] width 225 height 717
click at [1030, 474] on p "Hi [PERSON_NAME], do you still need help with this?" at bounding box center [1417, 677] width 211 height 16
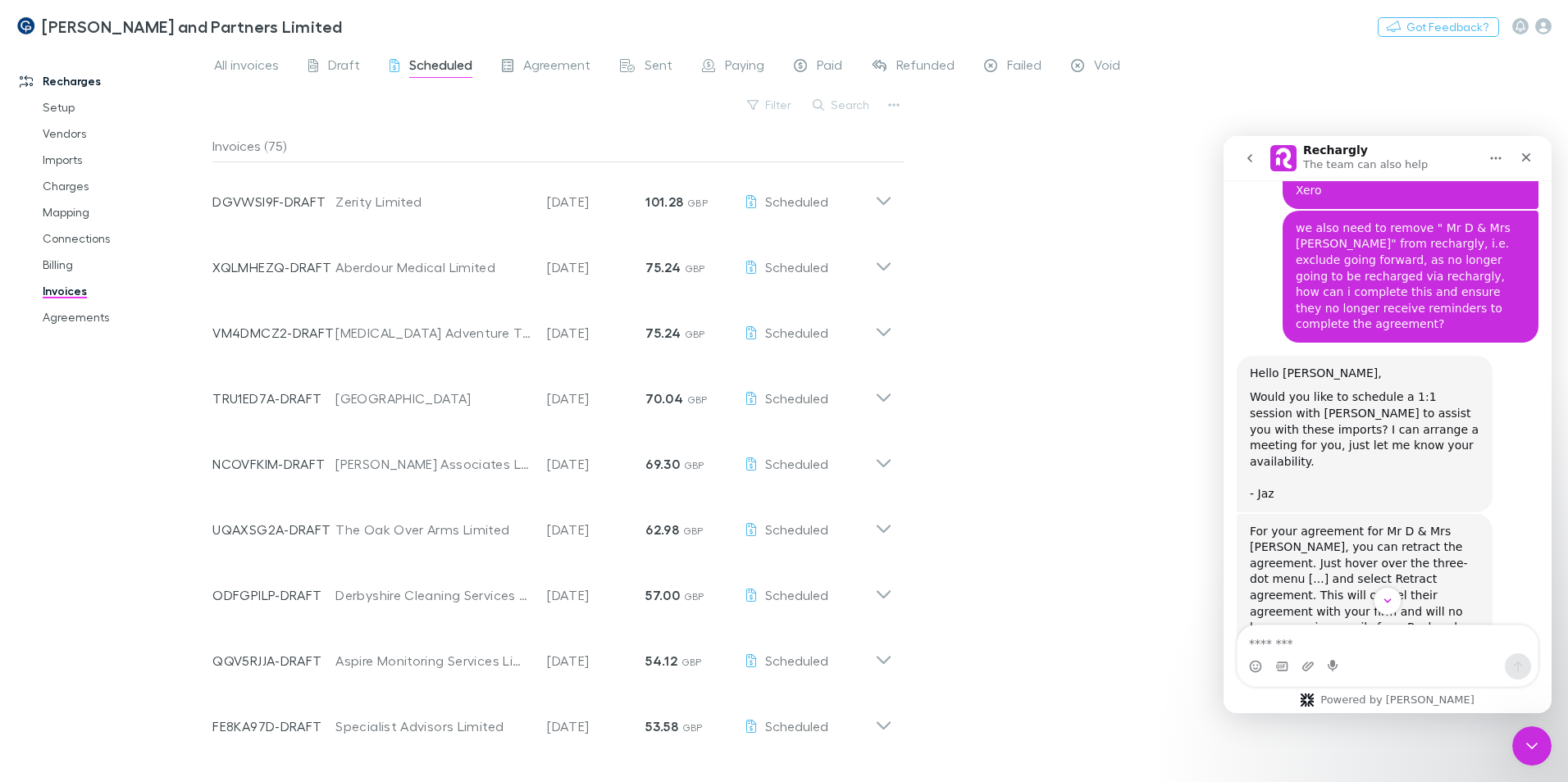
scroll to position [4038, 0]
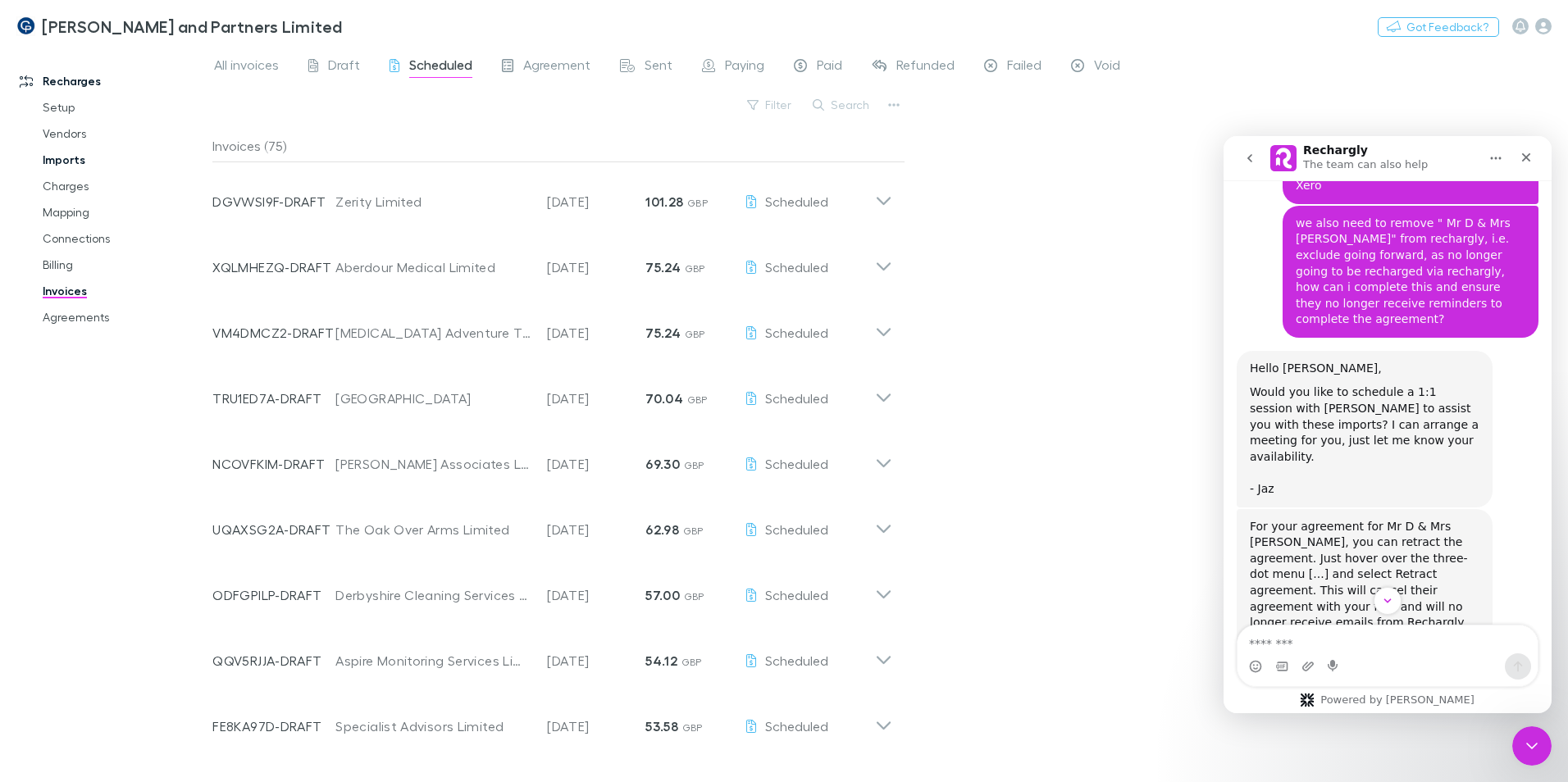
click at [70, 170] on link "Imports" at bounding box center [124, 160] width 195 height 27
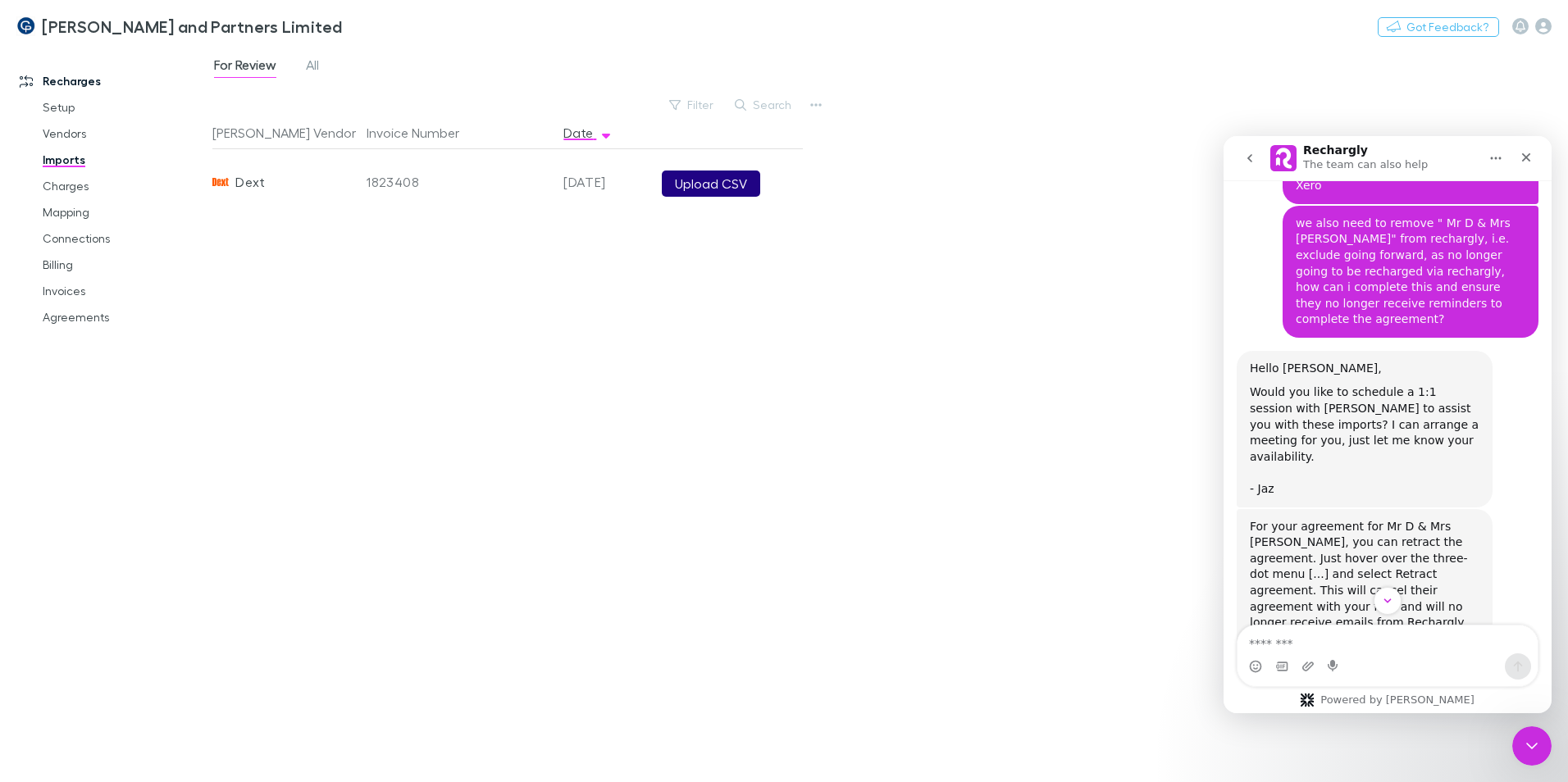
click at [700, 173] on button "Upload CSV" at bounding box center [711, 184] width 98 height 27
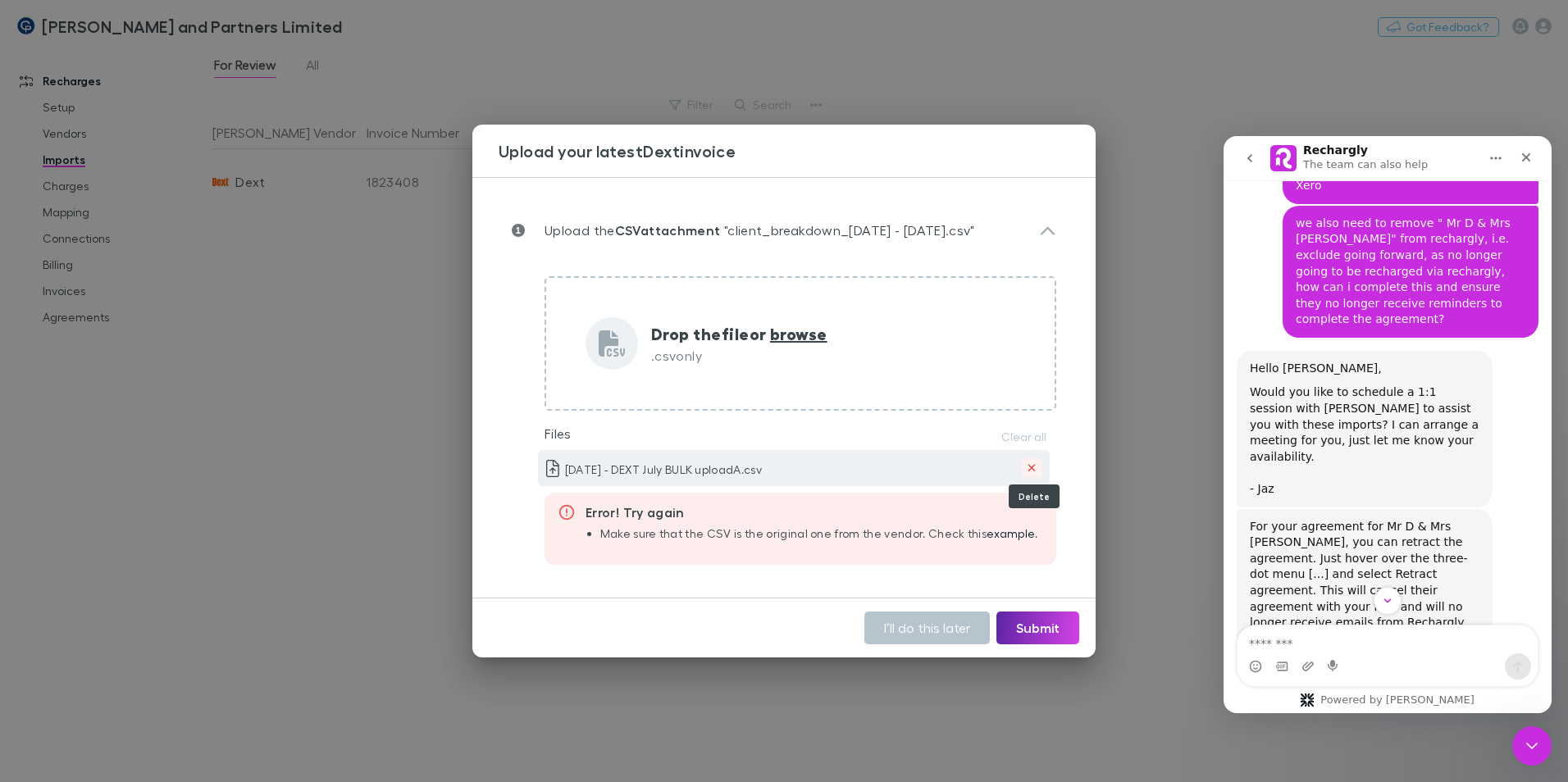
click at [1030, 471] on icon "Delete" at bounding box center [1032, 469] width 9 height 11
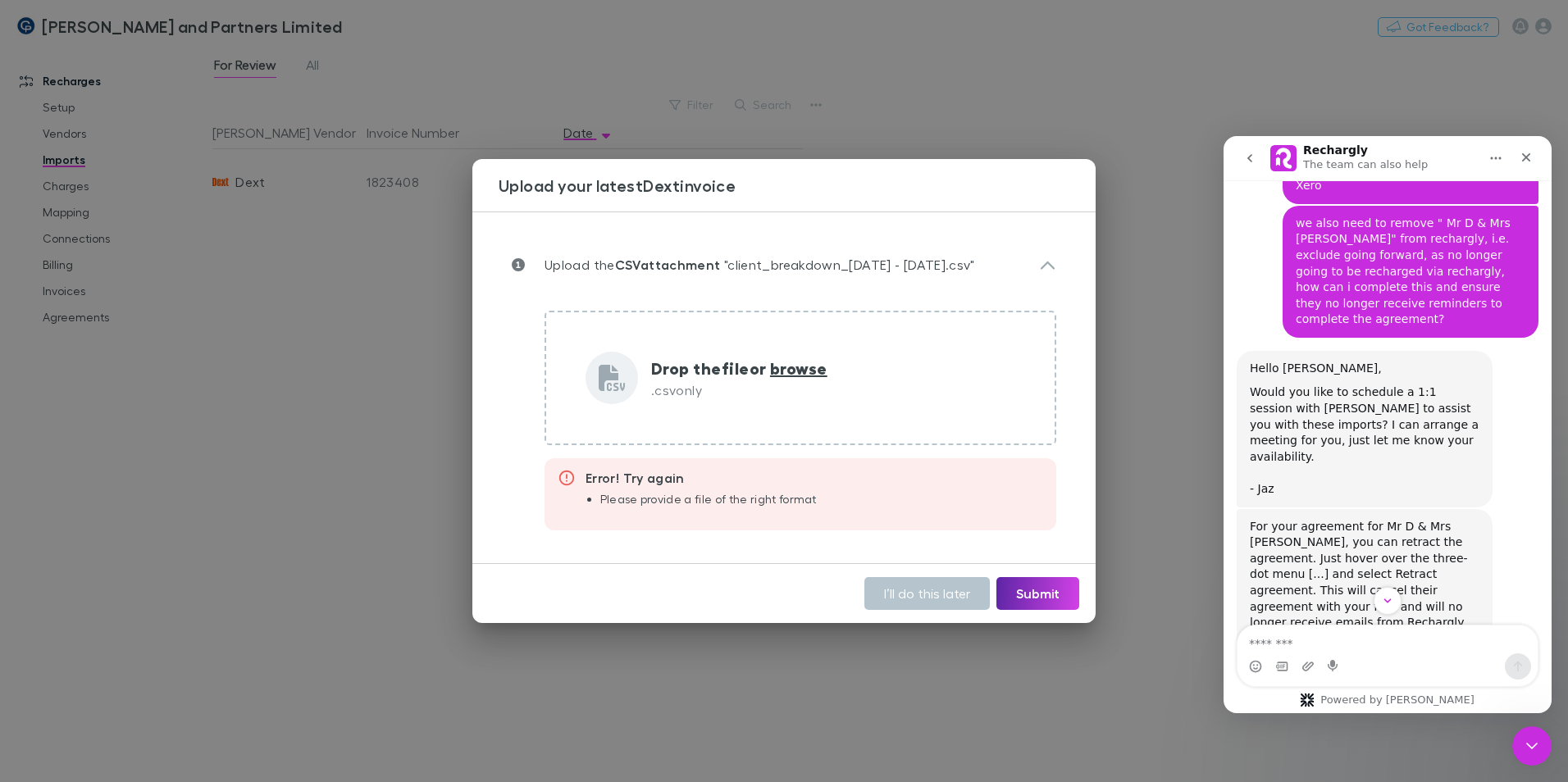
scroll to position [6452, 0]
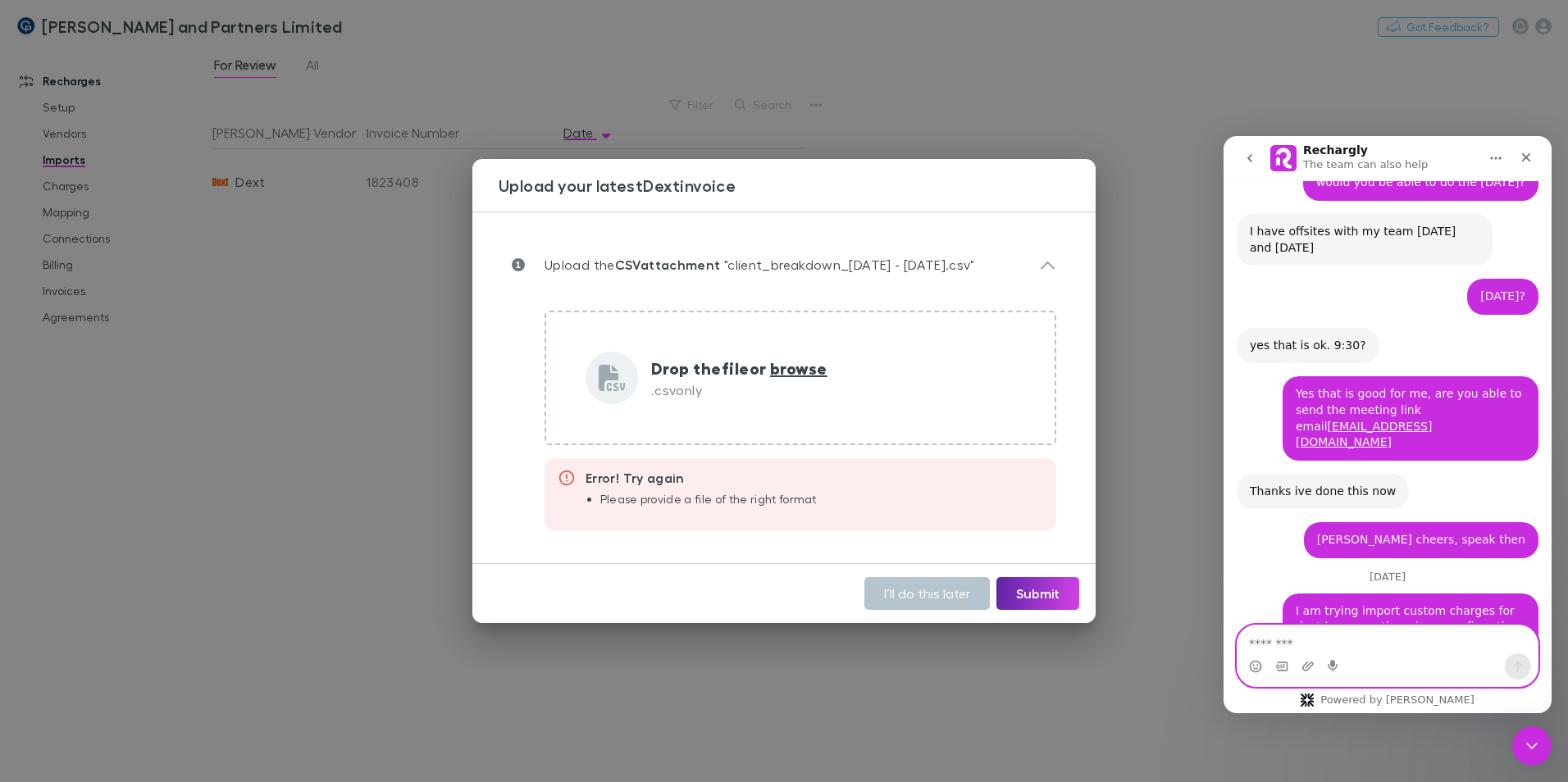
click at [1030, 474] on textarea "Message…" at bounding box center [1387, 639] width 300 height 28
type textarea "**********"
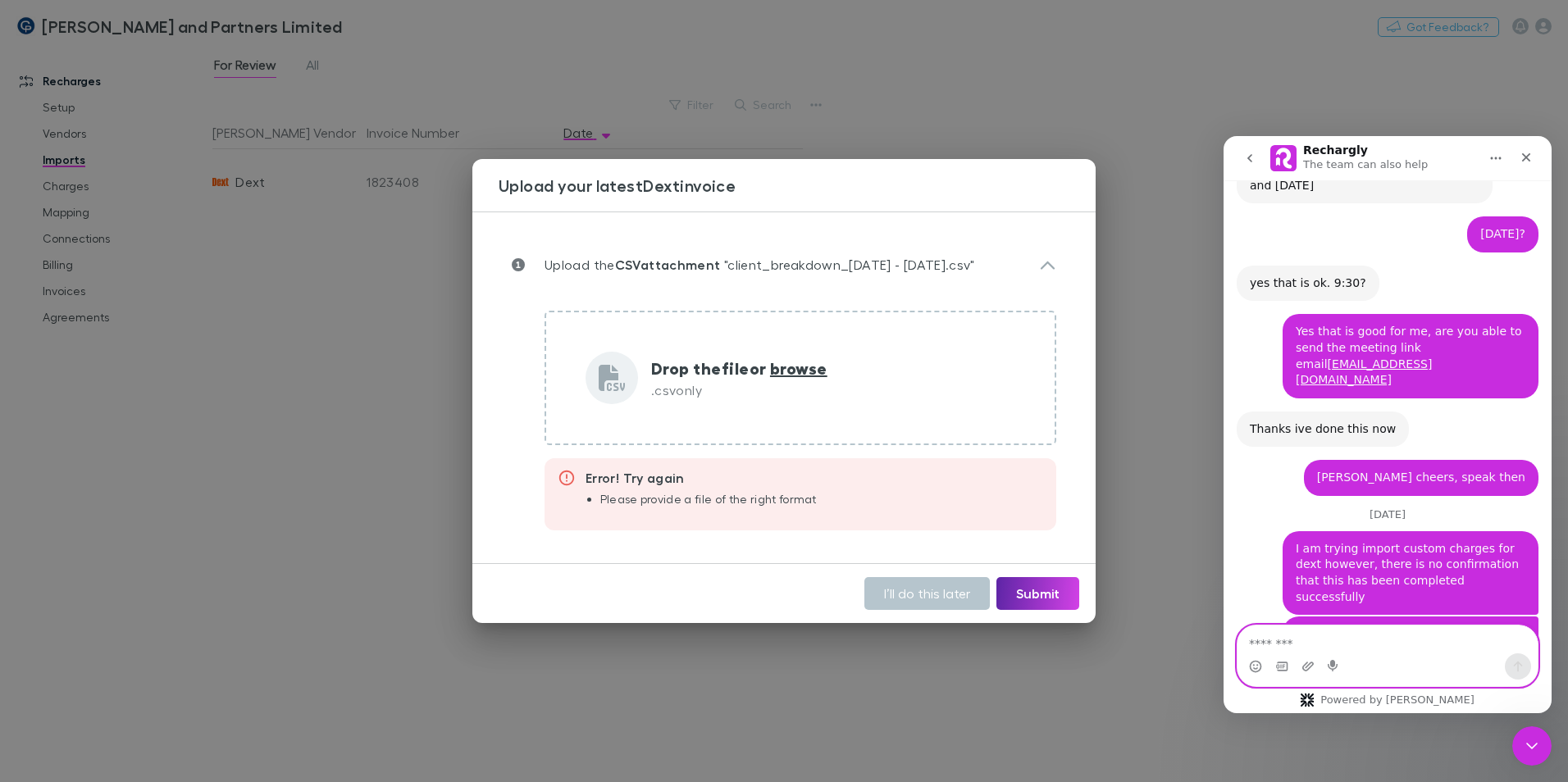
scroll to position [6524, 0]
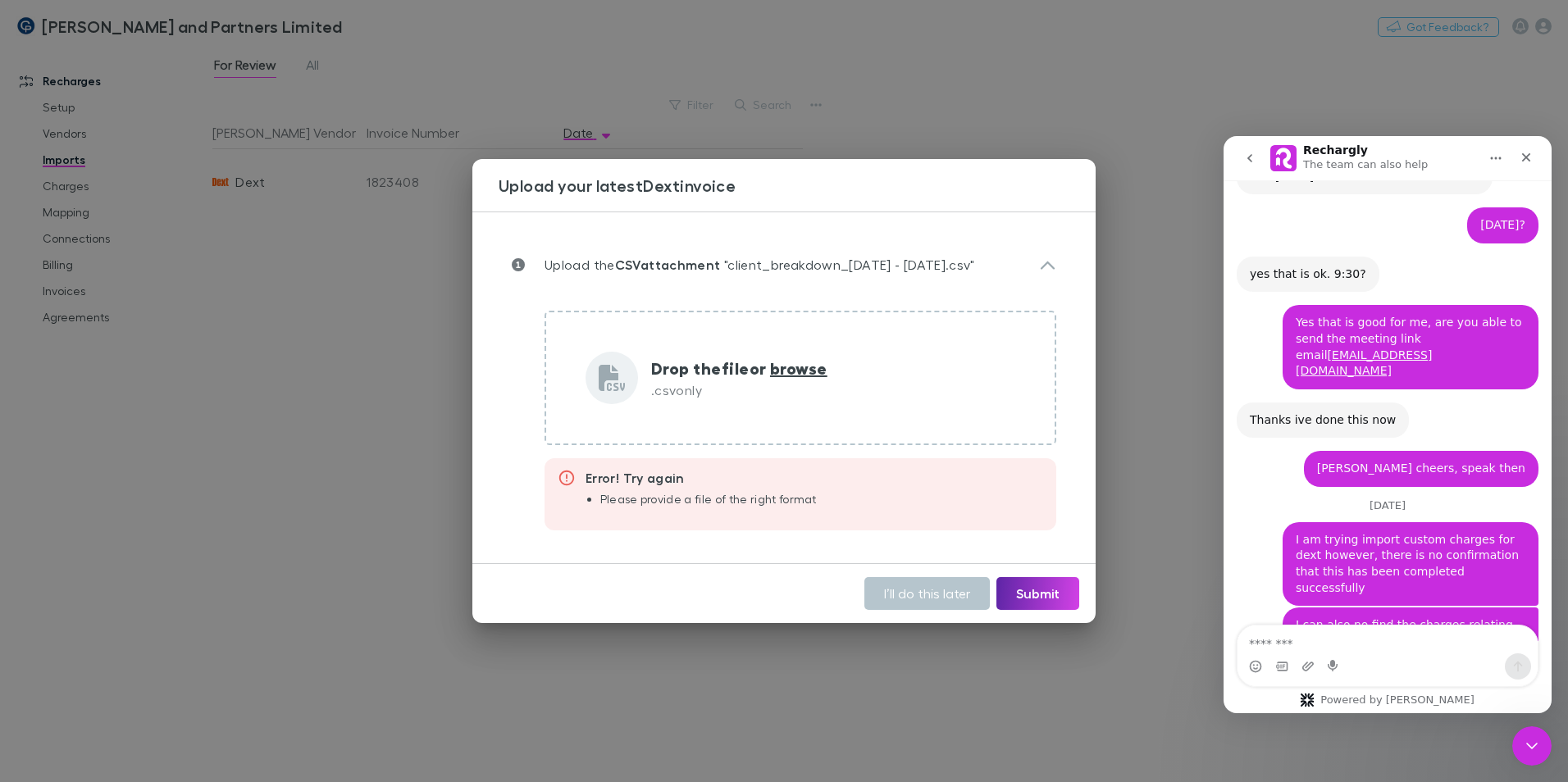
click at [469, 186] on div "Upload your latest Dext invoice Upload the CSV attachment "client_breakdown_[DA…" at bounding box center [784, 391] width 1568 height 782
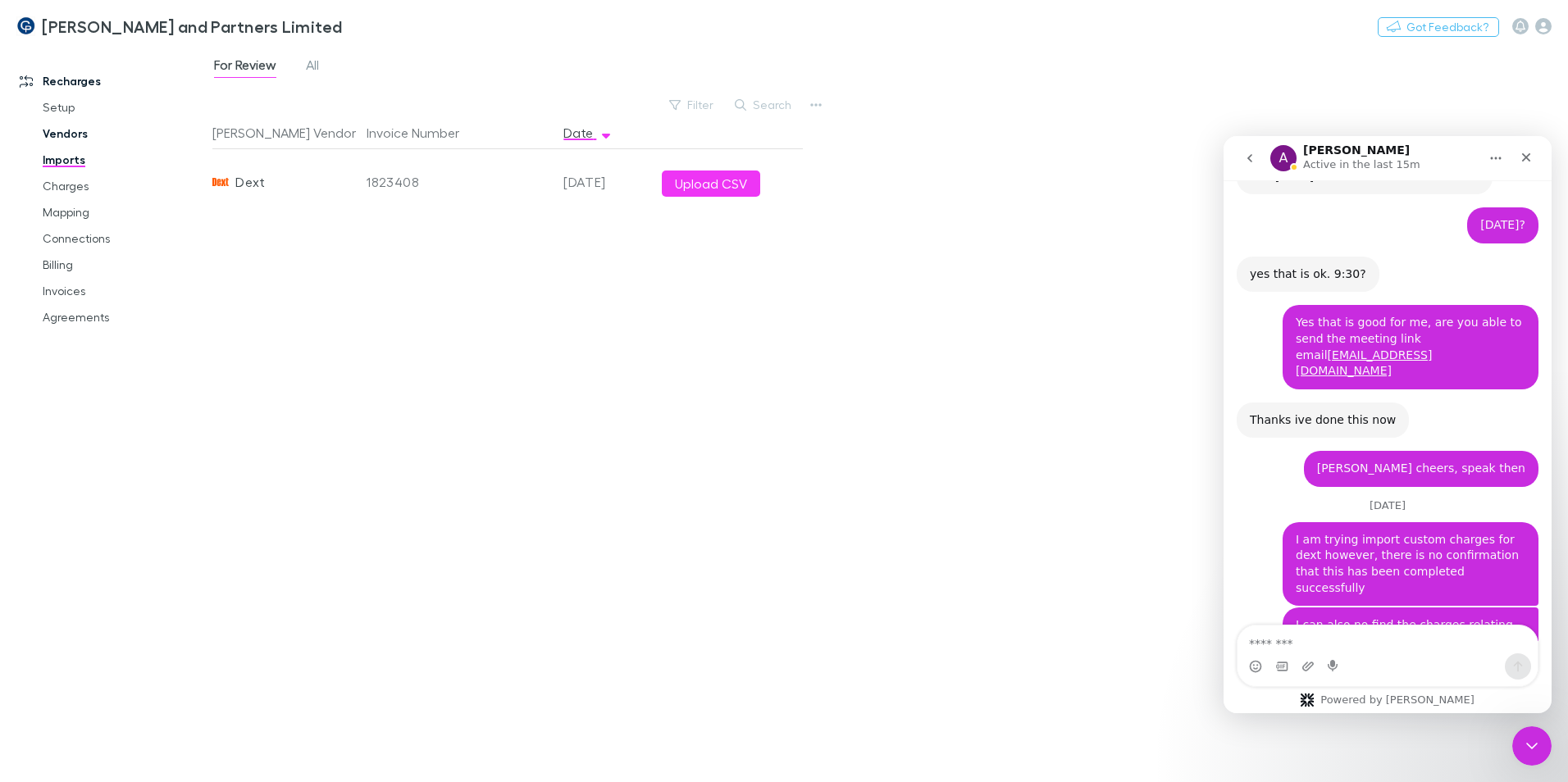
click at [80, 127] on link "Vendors" at bounding box center [124, 134] width 195 height 27
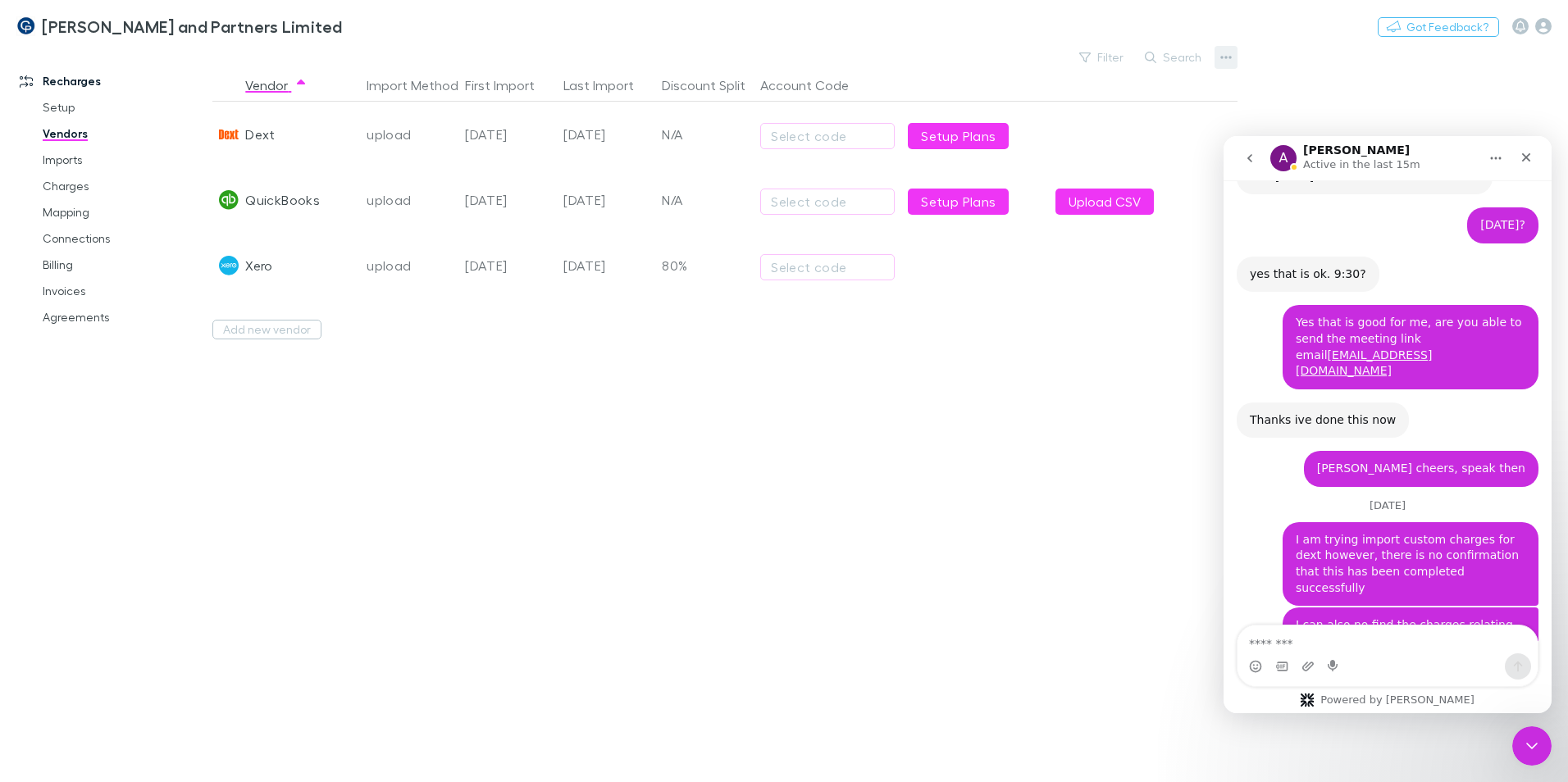
click at [1030, 56] on icon "button" at bounding box center [1226, 57] width 11 height 13
click at [538, 304] on div at bounding box center [784, 391] width 1568 height 782
click at [76, 179] on link "Charges" at bounding box center [124, 187] width 195 height 27
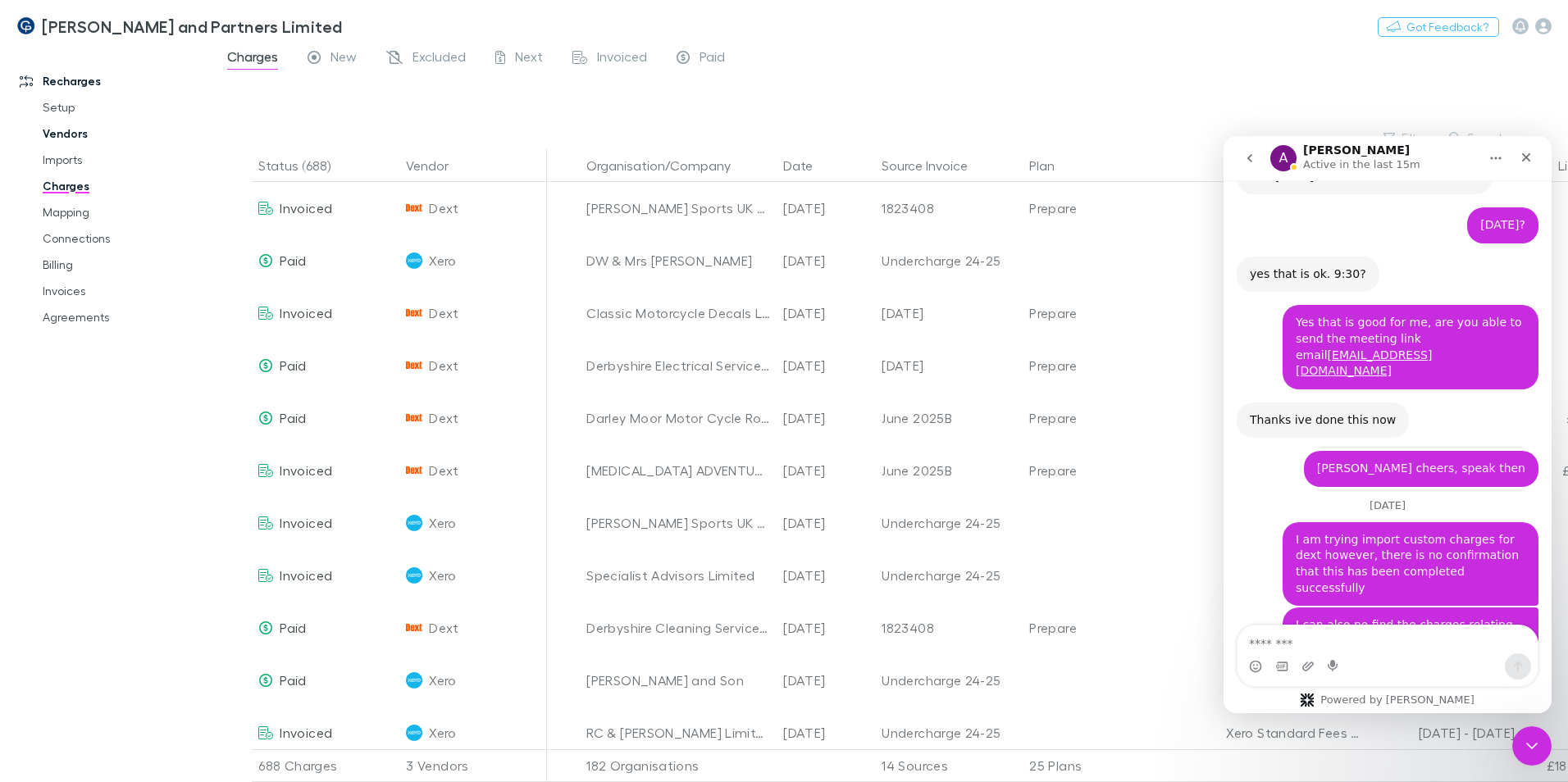
click at [71, 133] on link "Vendors" at bounding box center [124, 134] width 195 height 27
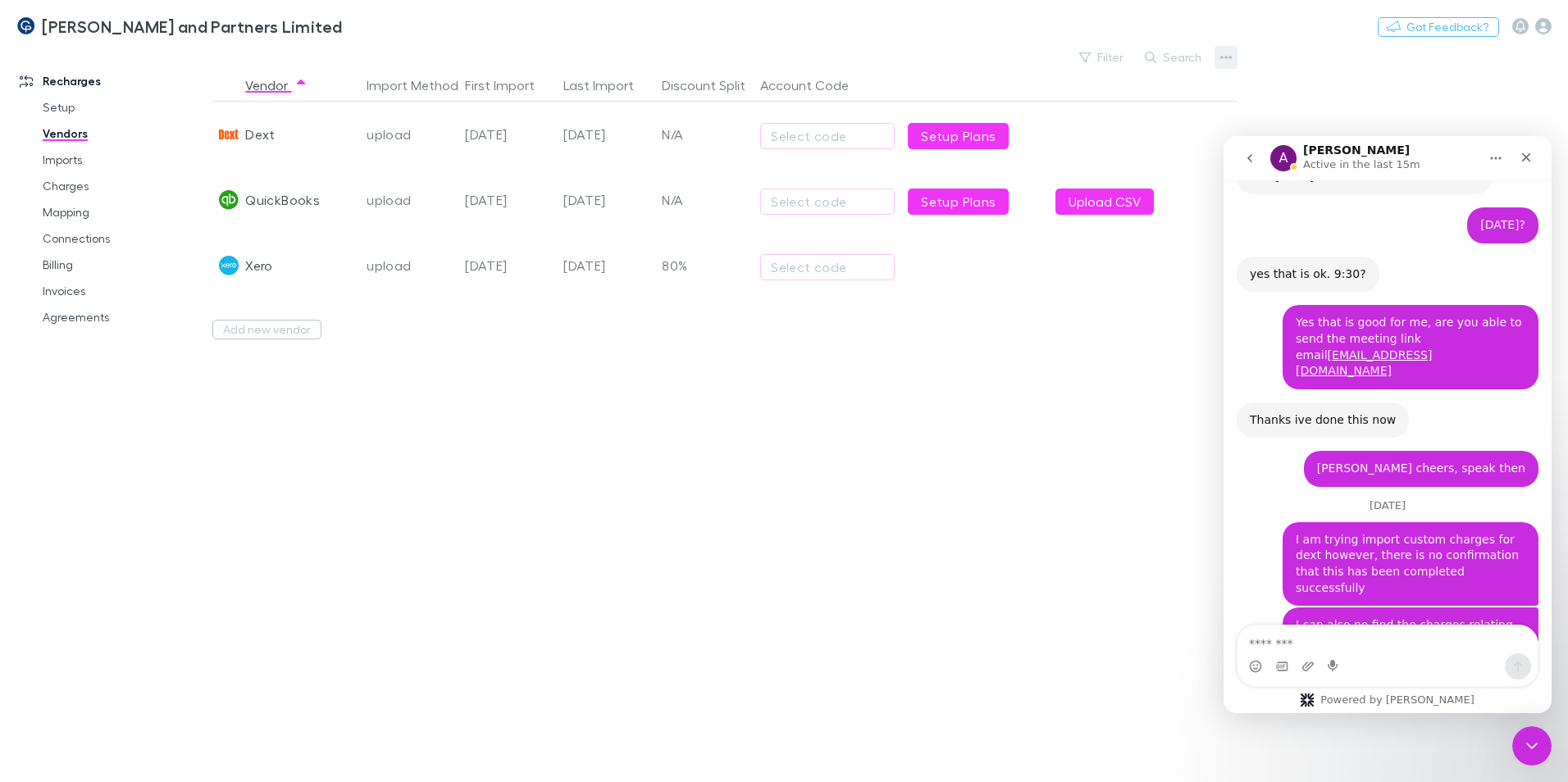
click at [1030, 56] on button "button" at bounding box center [1226, 57] width 23 height 23
click at [756, 387] on div at bounding box center [784, 391] width 1568 height 782
click at [1030, 128] on div at bounding box center [1122, 134] width 148 height 66
click at [1030, 138] on div at bounding box center [1122, 134] width 148 height 66
click at [1030, 140] on div at bounding box center [1122, 134] width 148 height 66
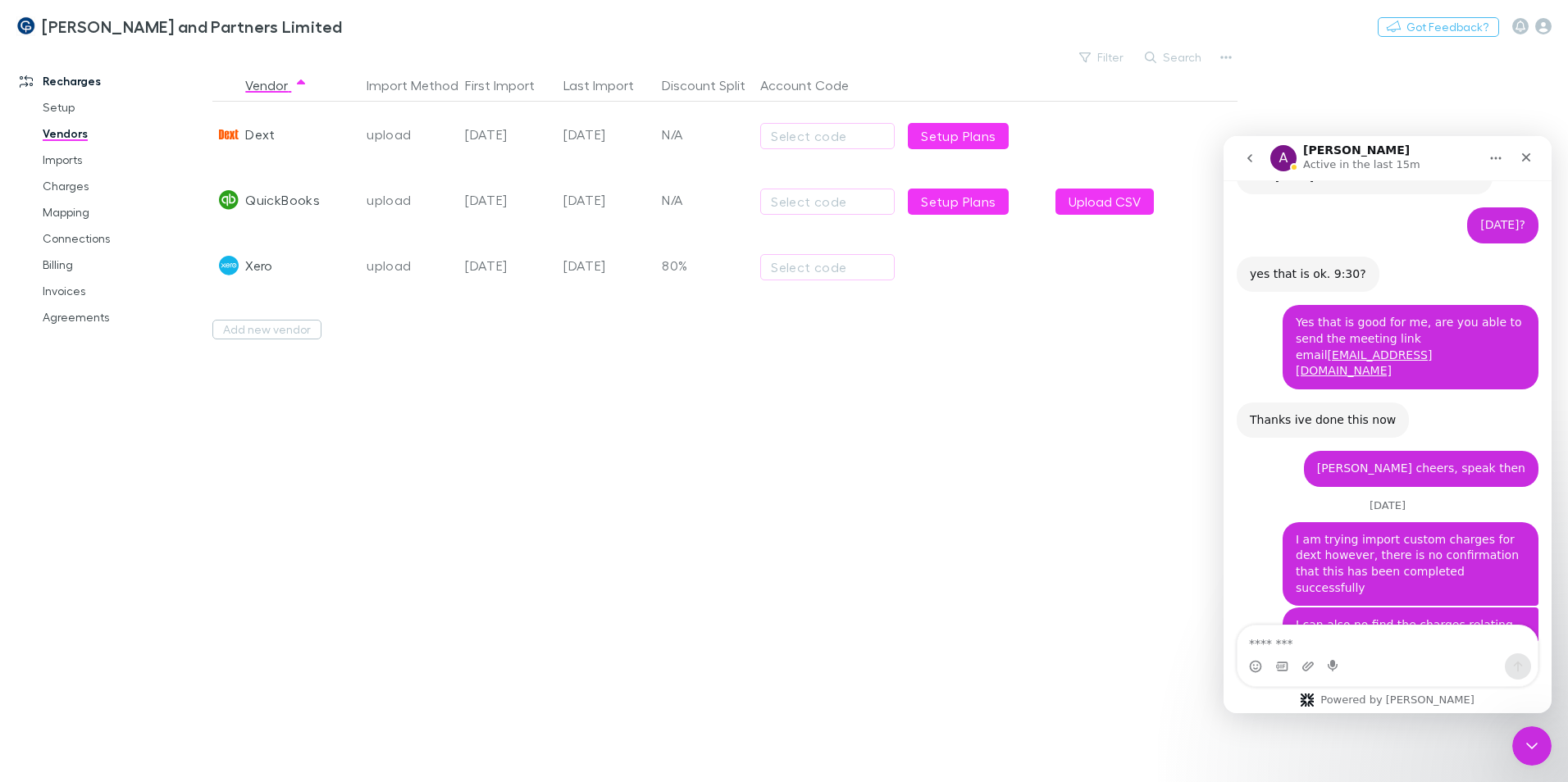
click at [597, 150] on div "[DATE]" at bounding box center [606, 134] width 98 height 66
click at [589, 129] on div "[DATE]" at bounding box center [606, 134] width 98 height 66
click at [65, 199] on link "Mapping" at bounding box center [124, 212] width 195 height 27
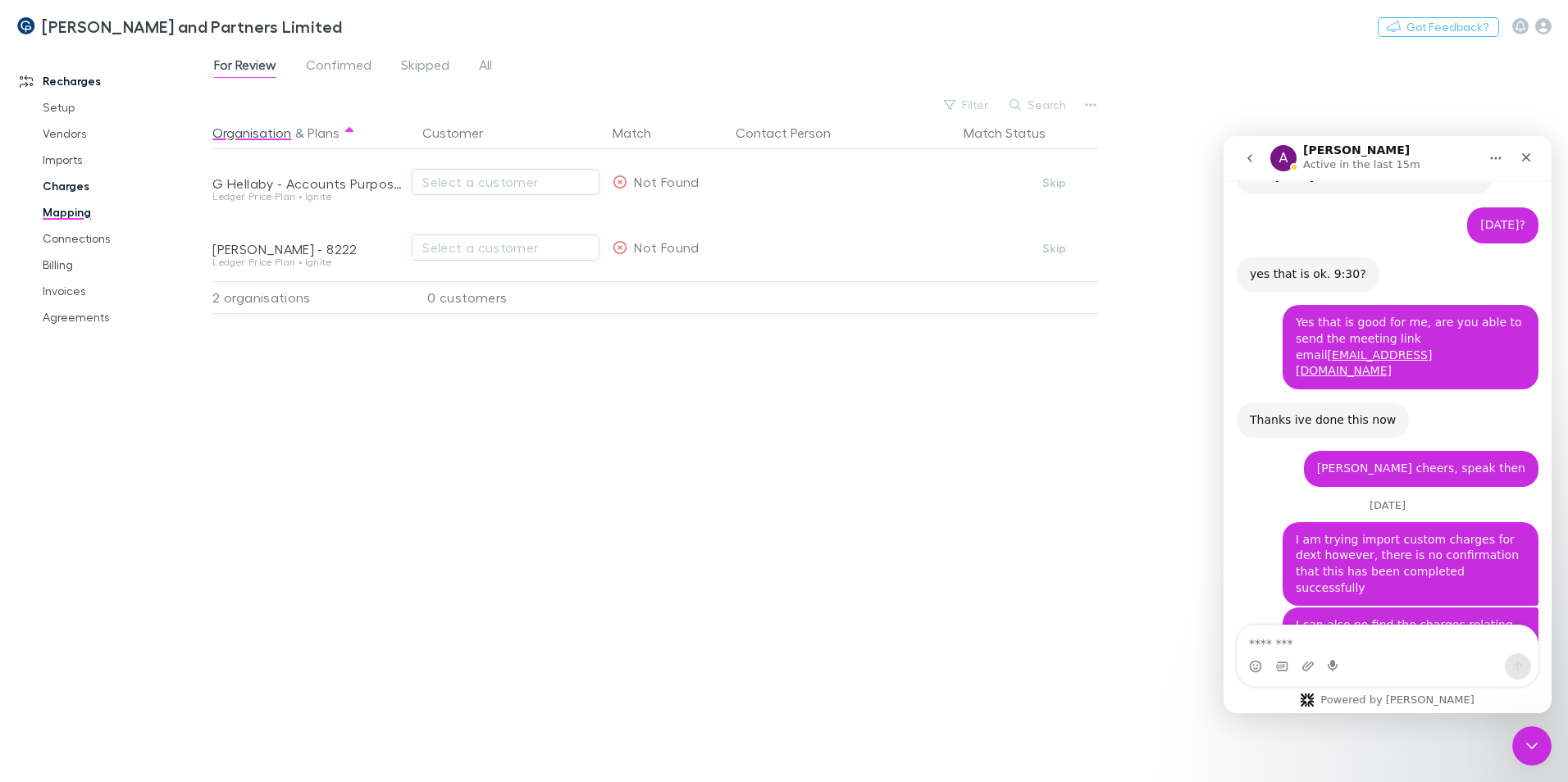
click at [69, 186] on link "Charges" at bounding box center [124, 187] width 195 height 27
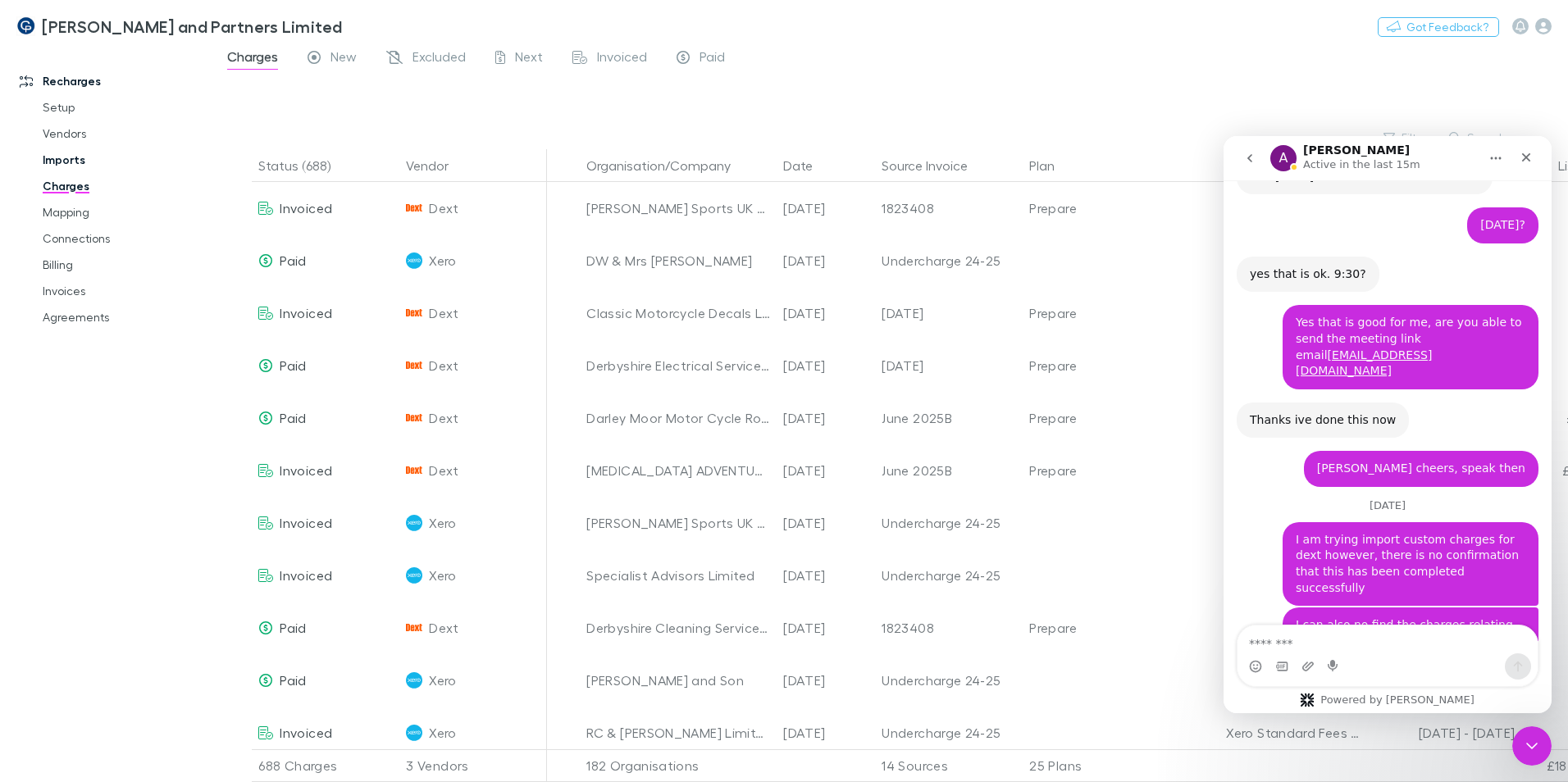
click at [72, 166] on link "Imports" at bounding box center [124, 160] width 195 height 27
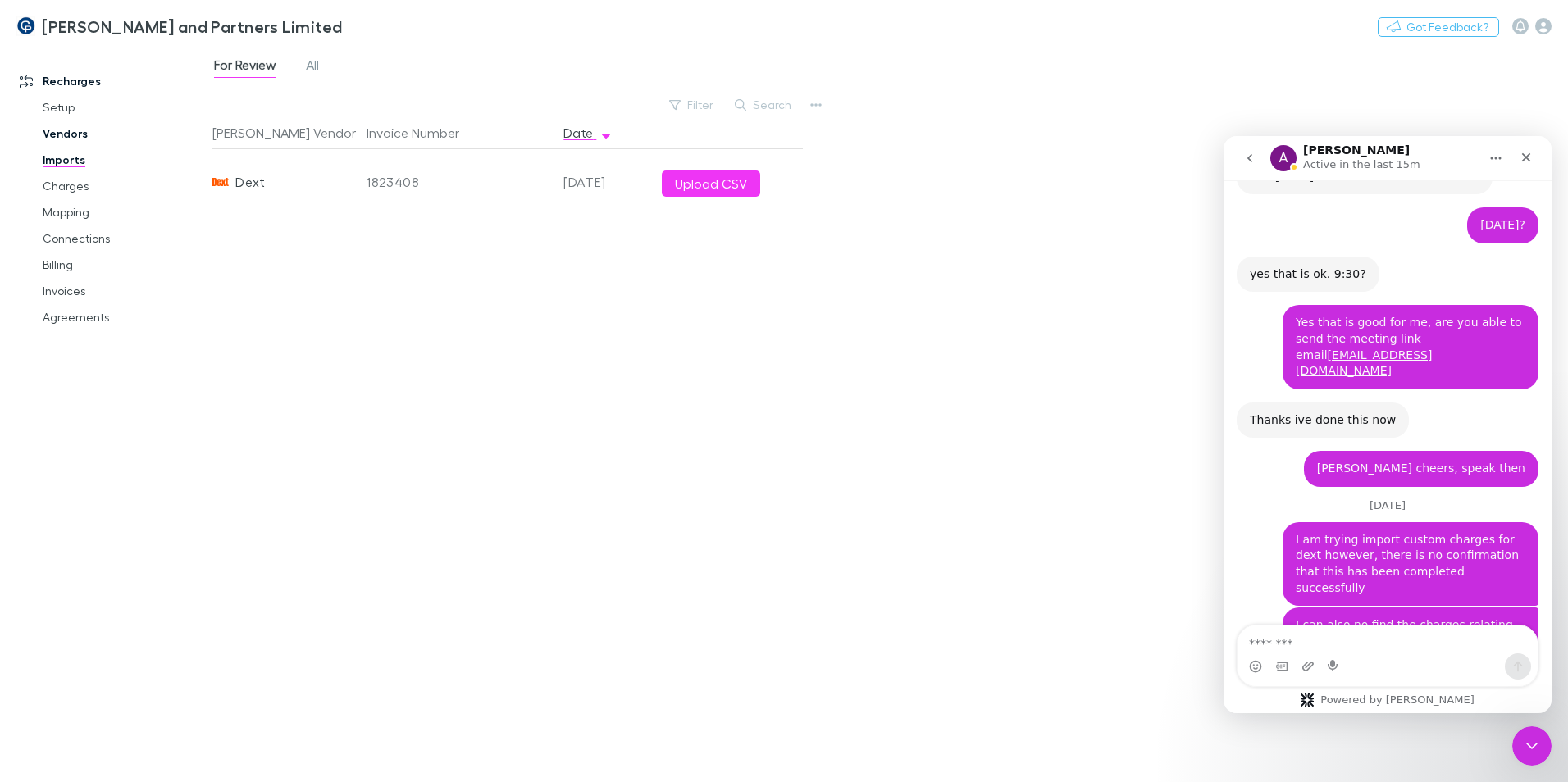
click at [68, 135] on link "Vendors" at bounding box center [124, 134] width 195 height 27
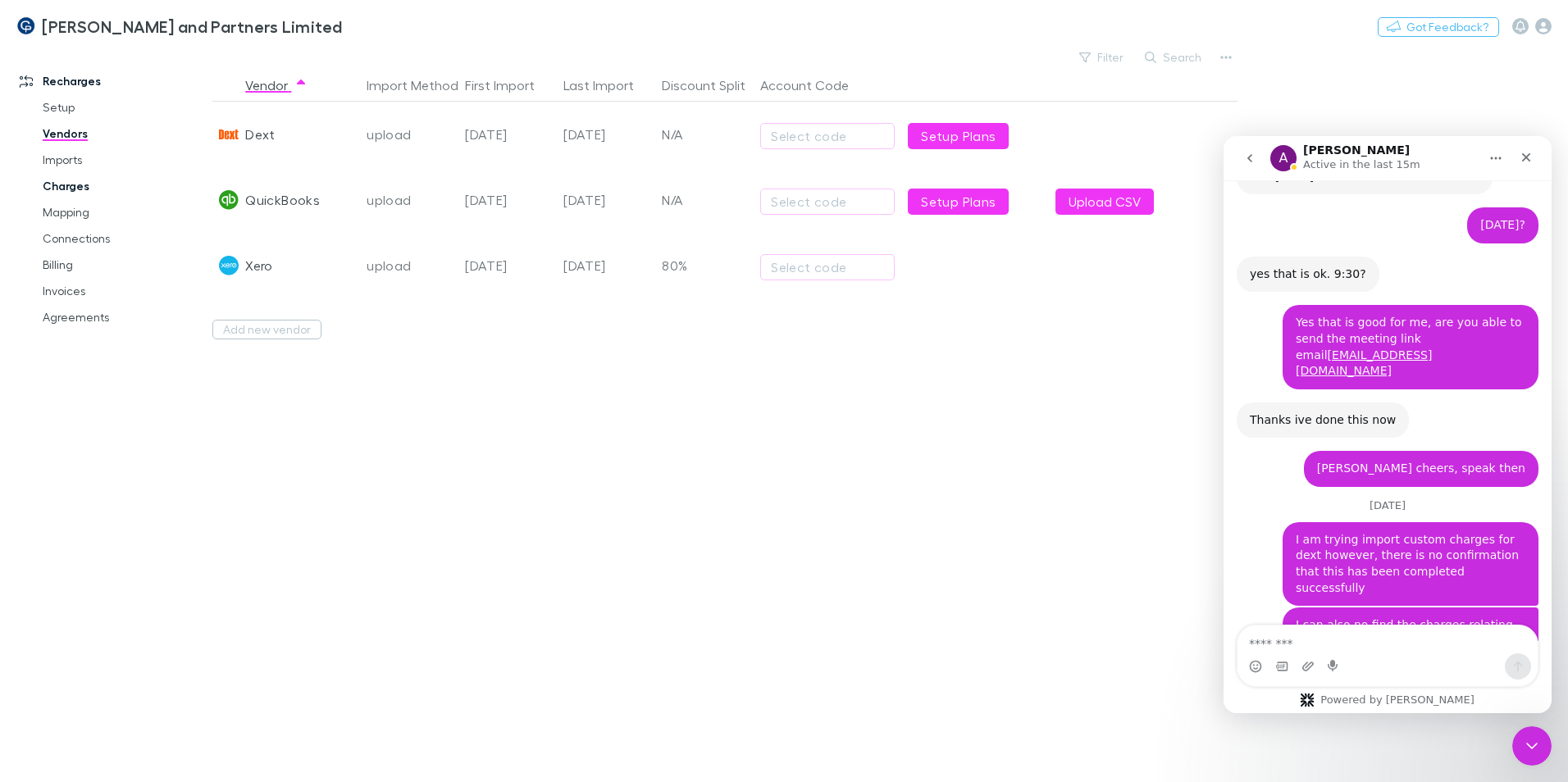
click at [73, 183] on link "Charges" at bounding box center [124, 187] width 195 height 27
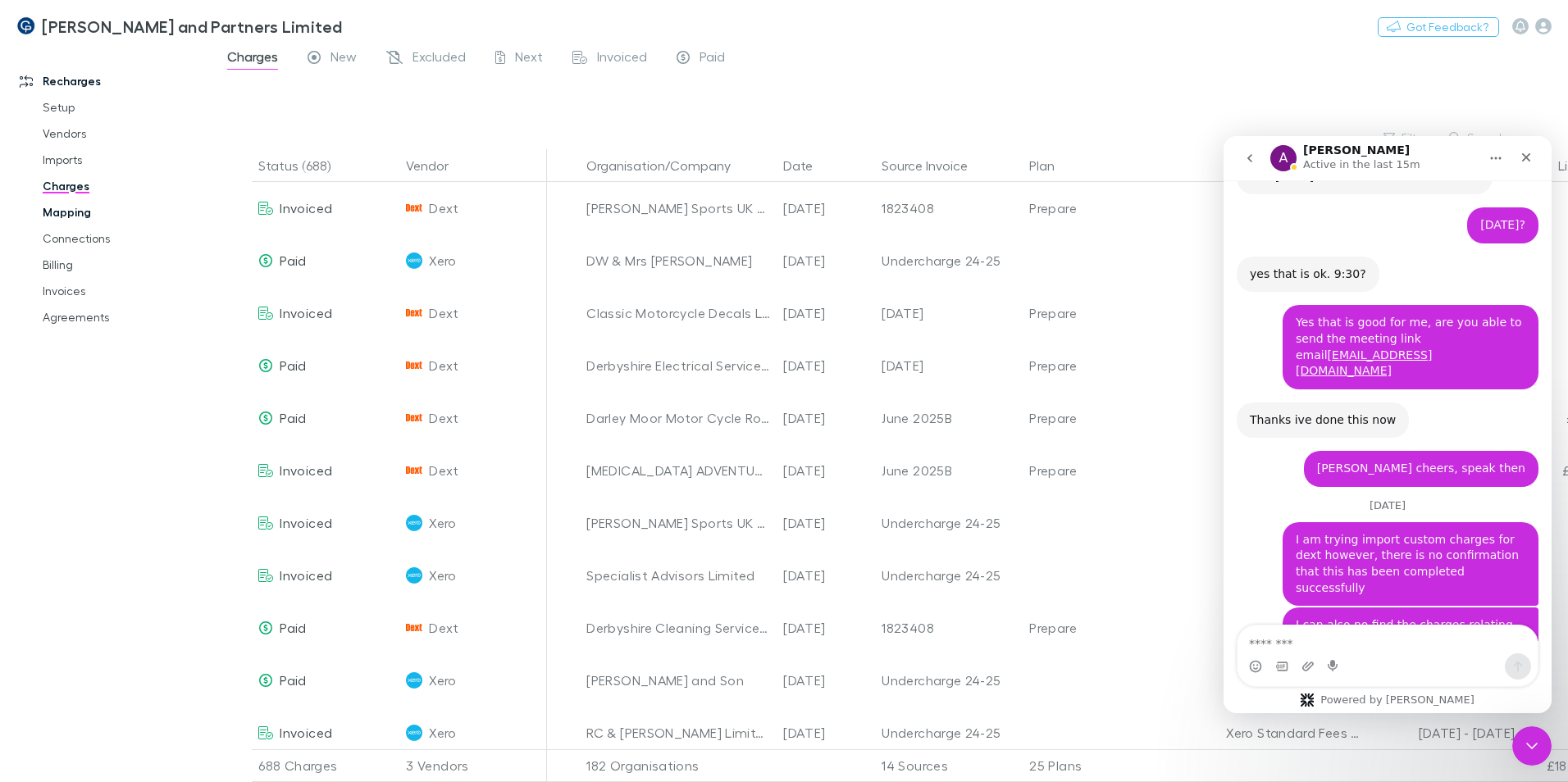
click at [80, 214] on link "Mapping" at bounding box center [124, 212] width 195 height 27
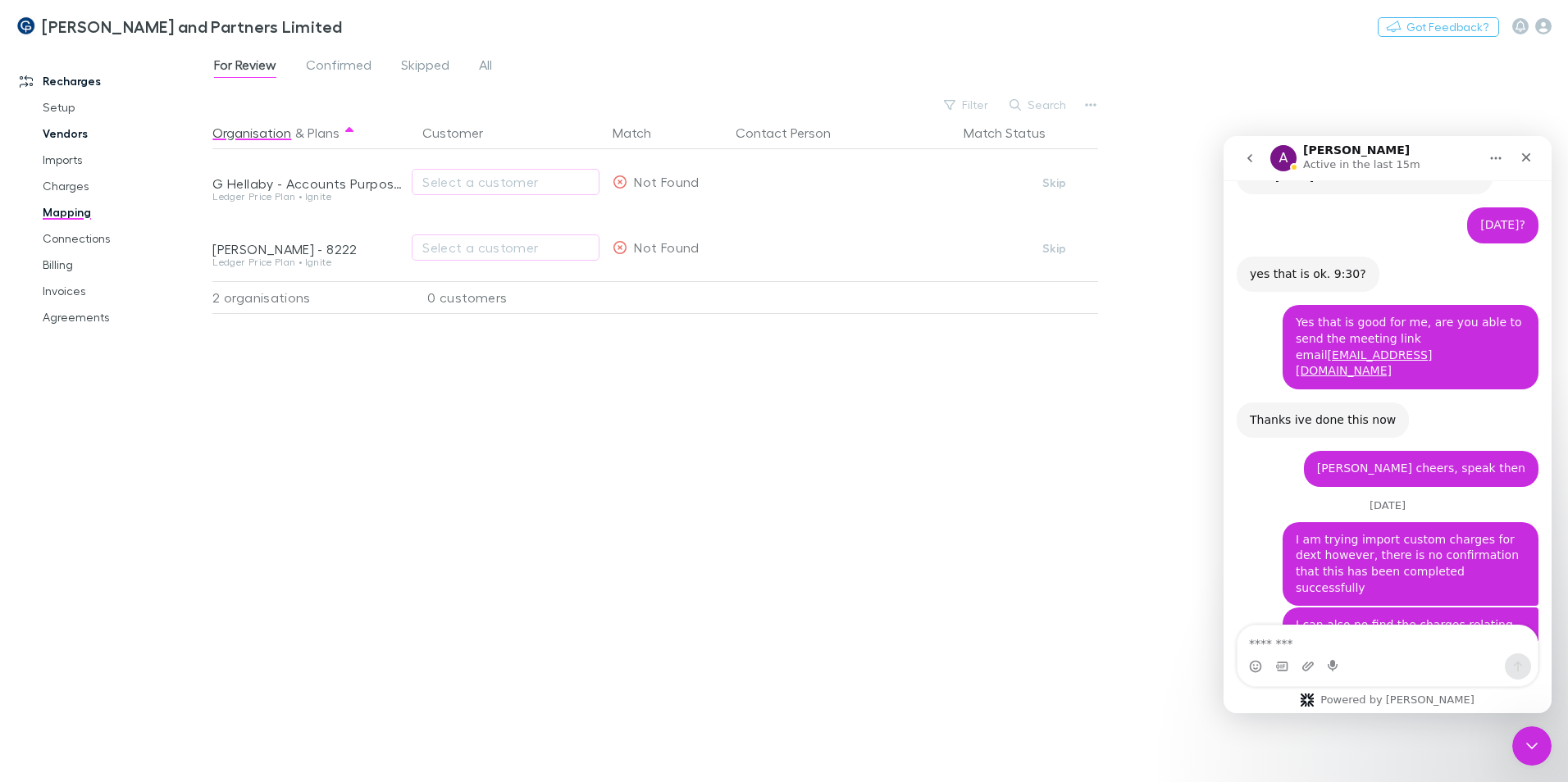
click at [65, 138] on link "Vendors" at bounding box center [124, 134] width 195 height 27
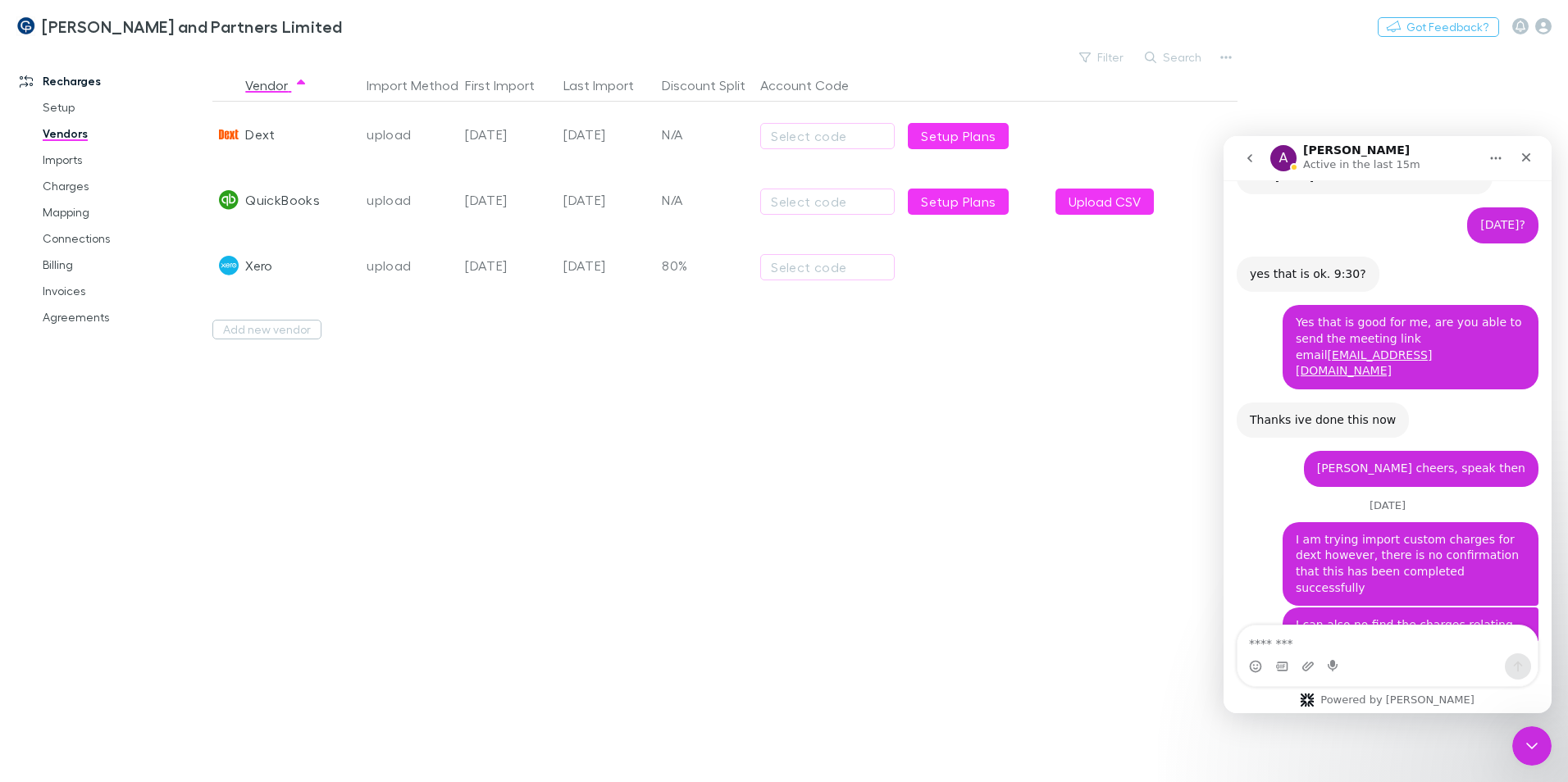
click at [670, 135] on div "N/A" at bounding box center [704, 134] width 98 height 66
click at [82, 160] on link "Imports" at bounding box center [124, 160] width 195 height 27
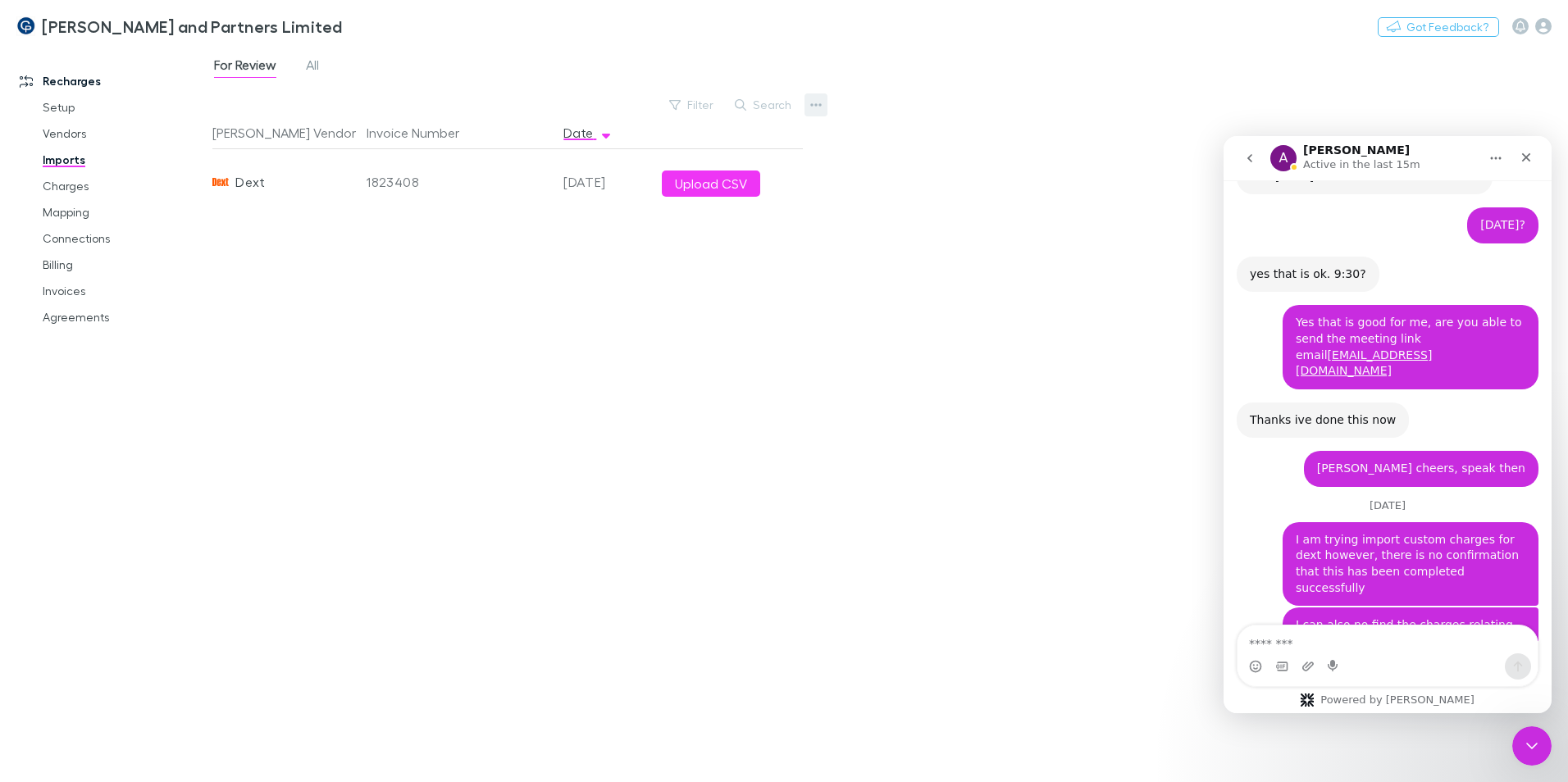
click at [818, 107] on icon "button" at bounding box center [816, 105] width 11 height 13
click at [689, 144] on p "Custom CSV Import" at bounding box center [714, 137] width 199 height 20
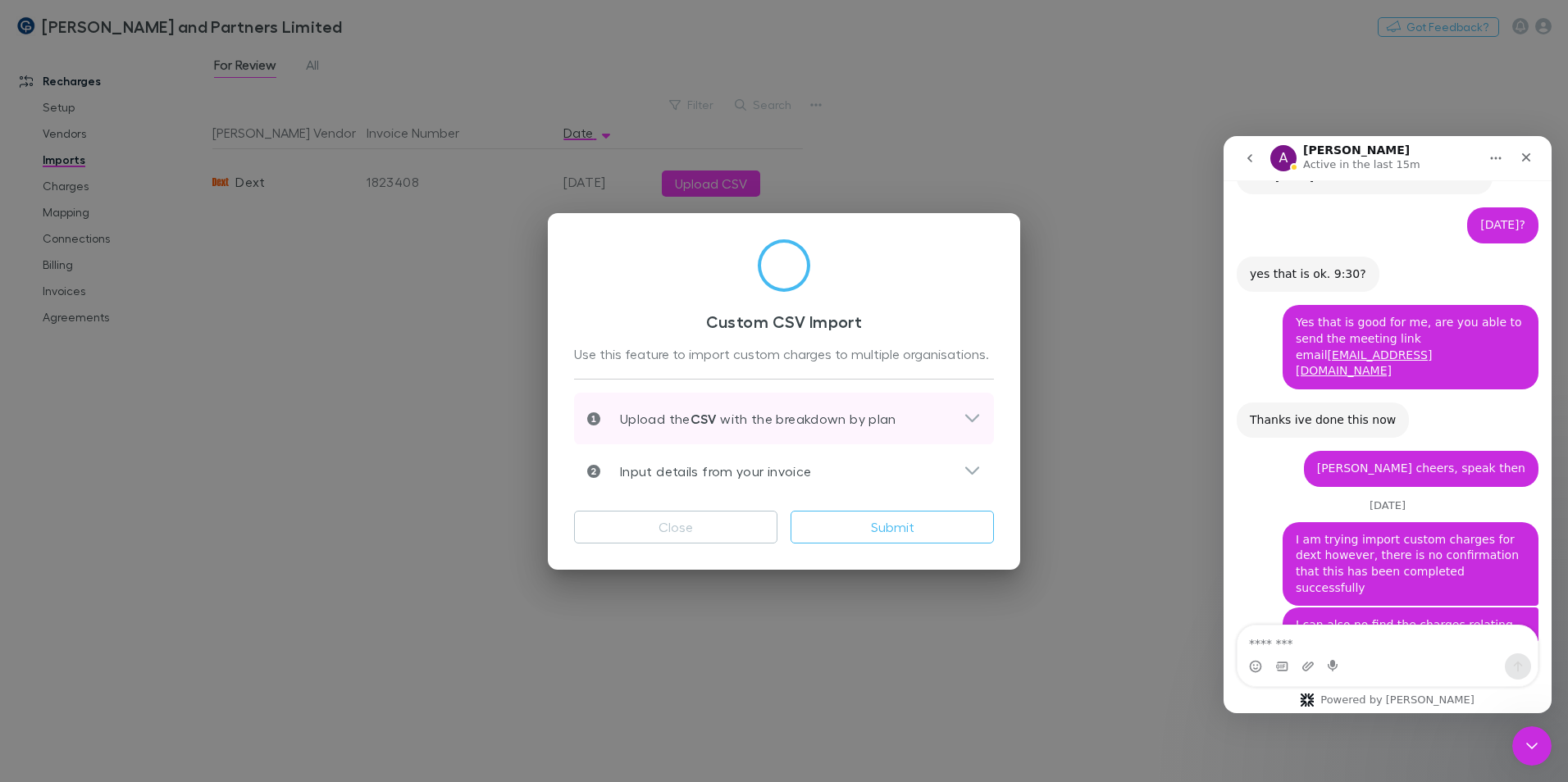
click at [966, 423] on icon at bounding box center [973, 419] width 17 height 20
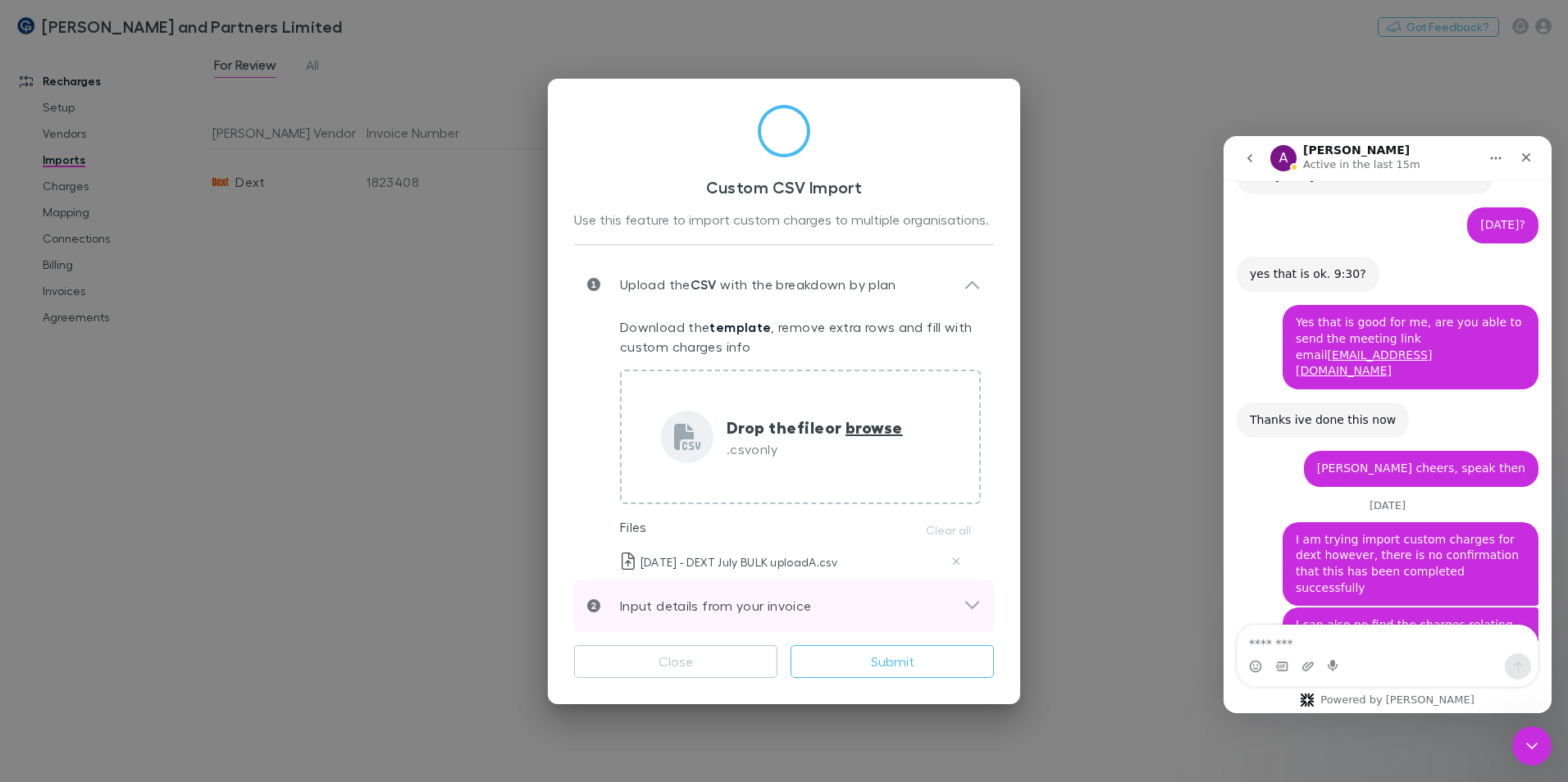
click at [900, 474] on div "Input details from your invoice" at bounding box center [784, 606] width 420 height 52
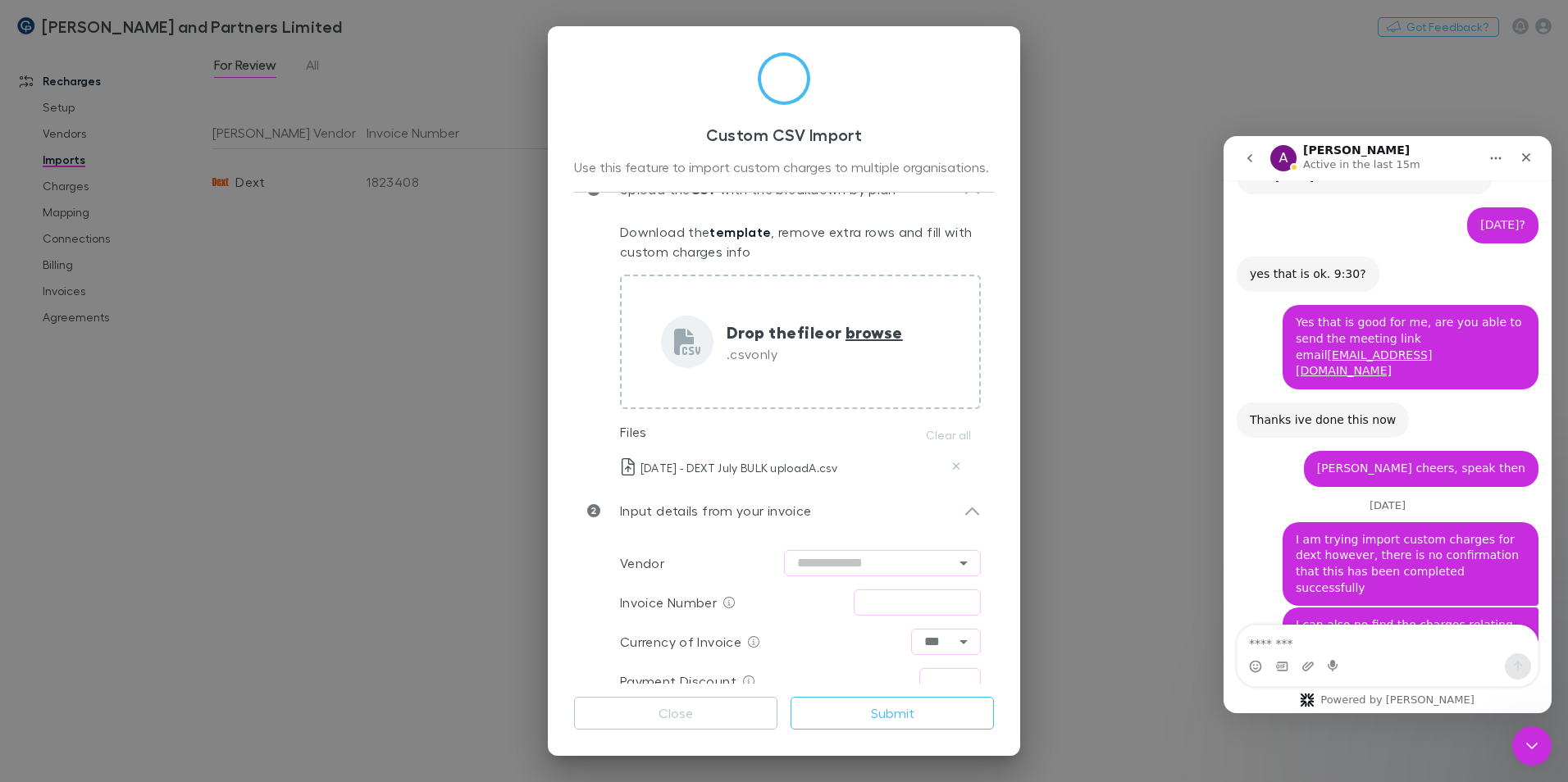
scroll to position [82, 0]
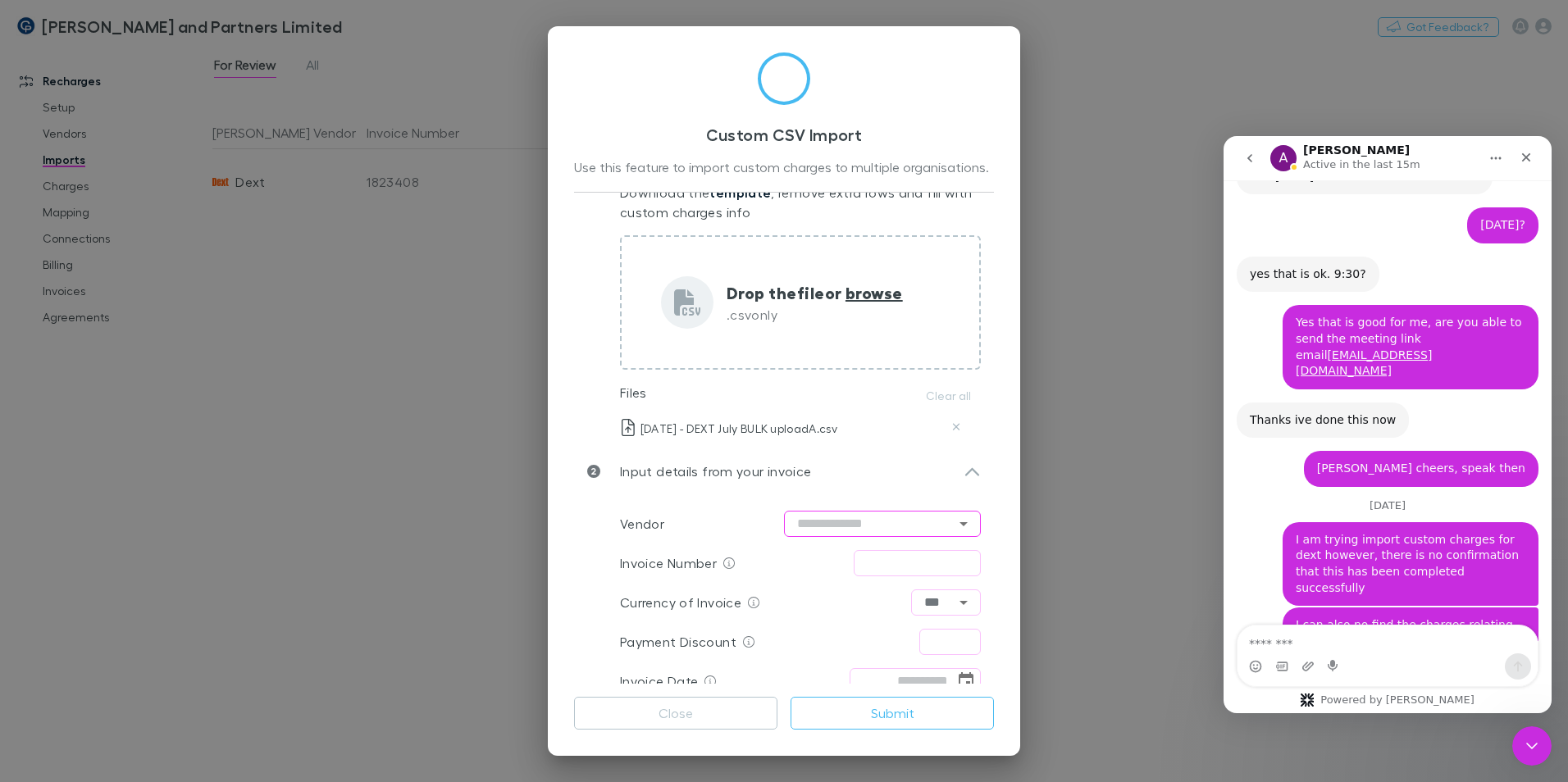
click at [870, 474] on input "text" at bounding box center [882, 524] width 197 height 27
click at [838, 474] on li "Dext" at bounding box center [874, 558] width 197 height 30
type input "****"
click at [910, 474] on input "text" at bounding box center [916, 564] width 127 height 27
type input "*********"
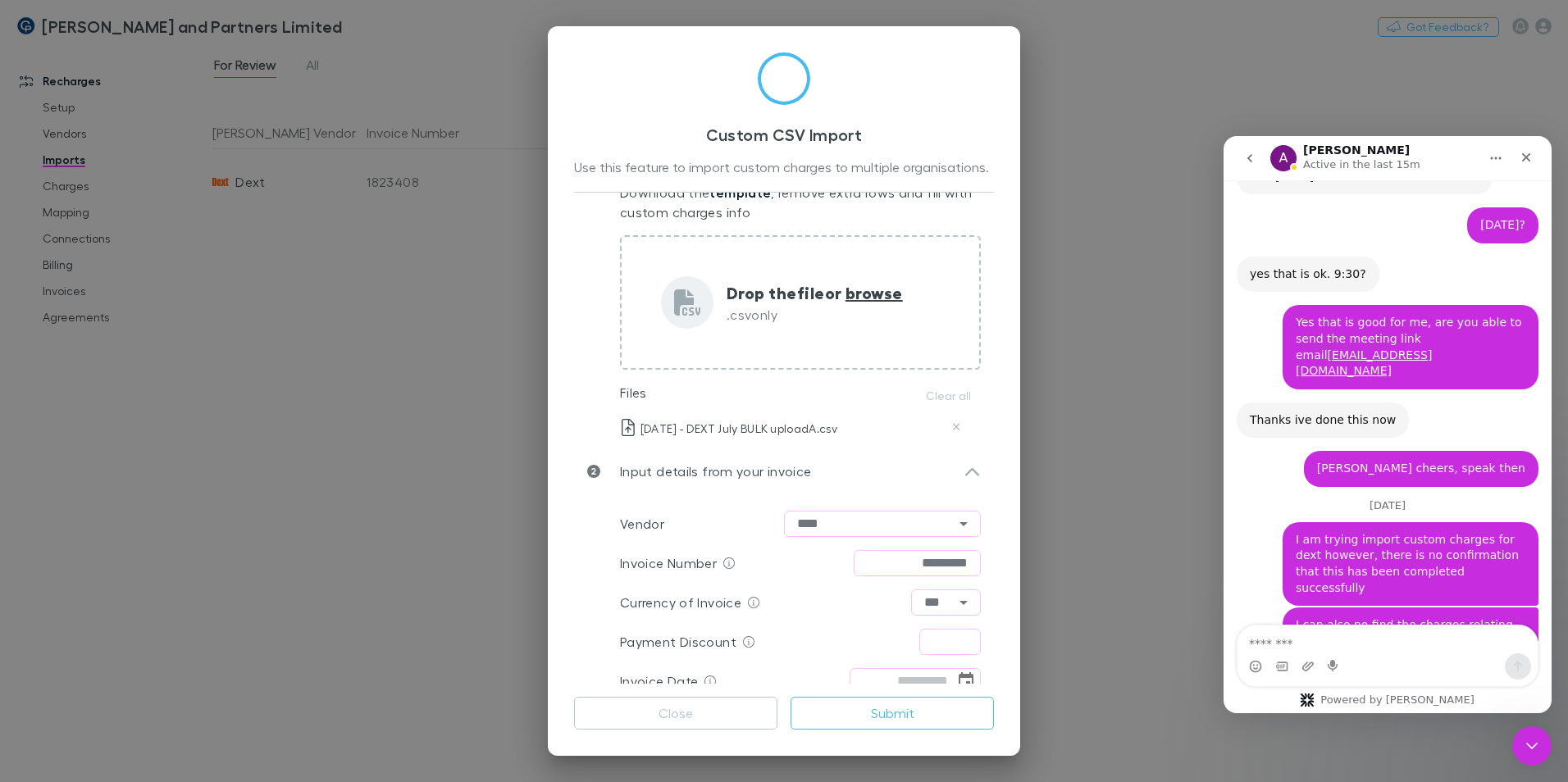
click at [646, 474] on p "Invoice Number" at bounding box center [669, 563] width 97 height 20
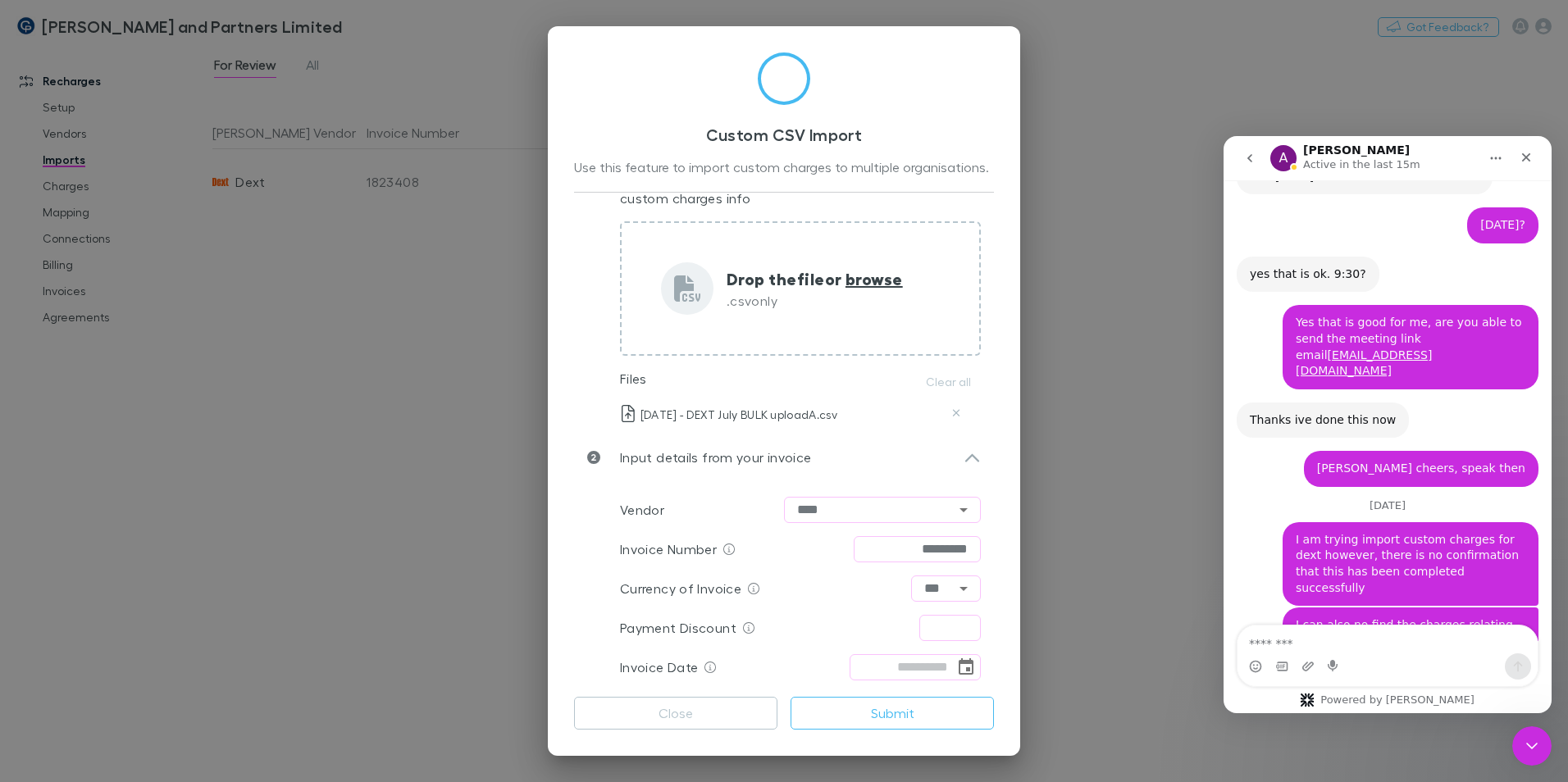
scroll to position [99, 0]
click at [950, 474] on input "text" at bounding box center [950, 625] width 62 height 27
type input "****"
click at [956, 474] on icon "Choose date" at bounding box center [966, 664] width 20 height 20
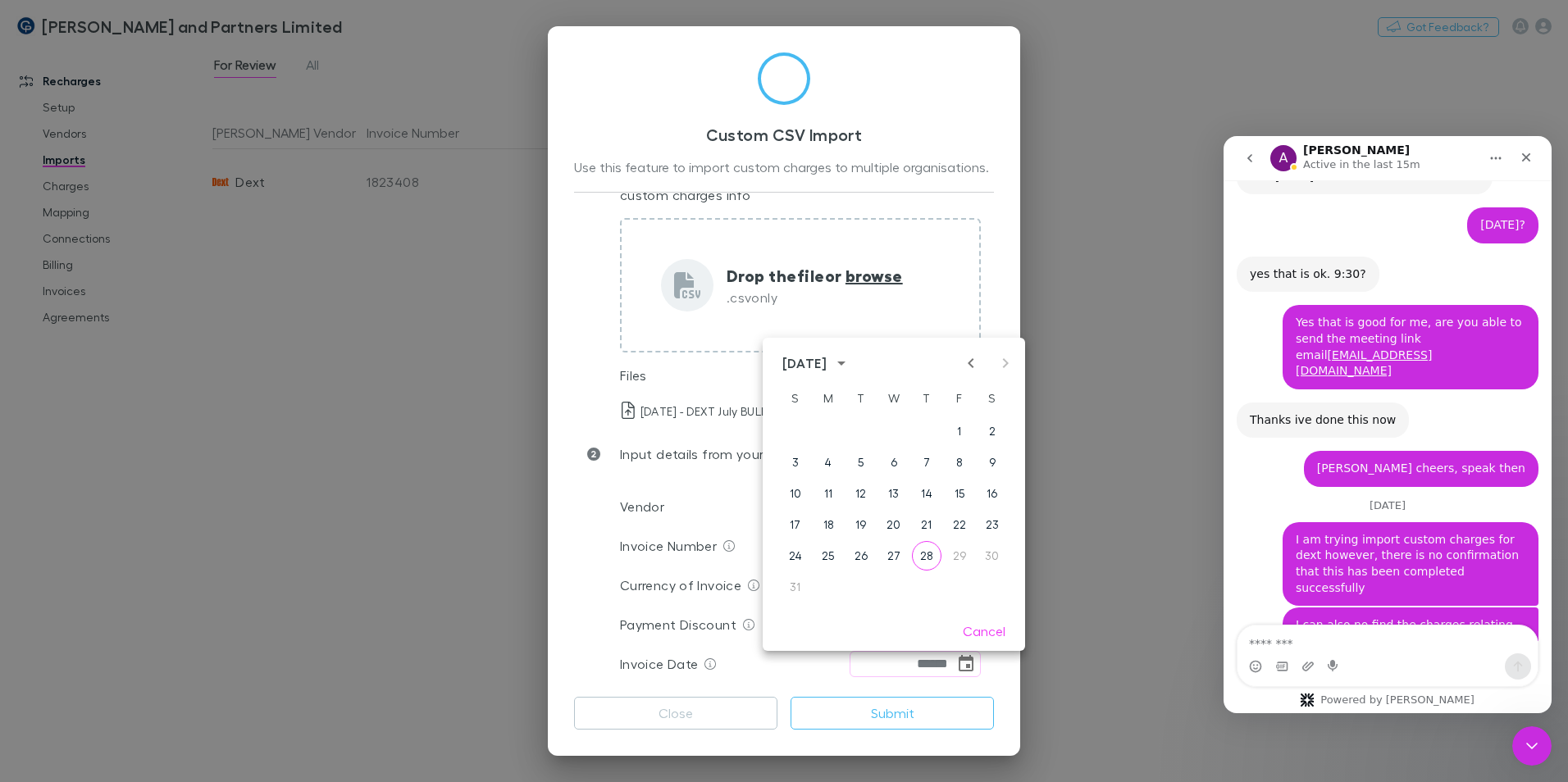
click at [965, 360] on icon "Previous month" at bounding box center [971, 363] width 20 height 20
click at [930, 474] on button "31" at bounding box center [926, 555] width 30 height 30
type input "**********"
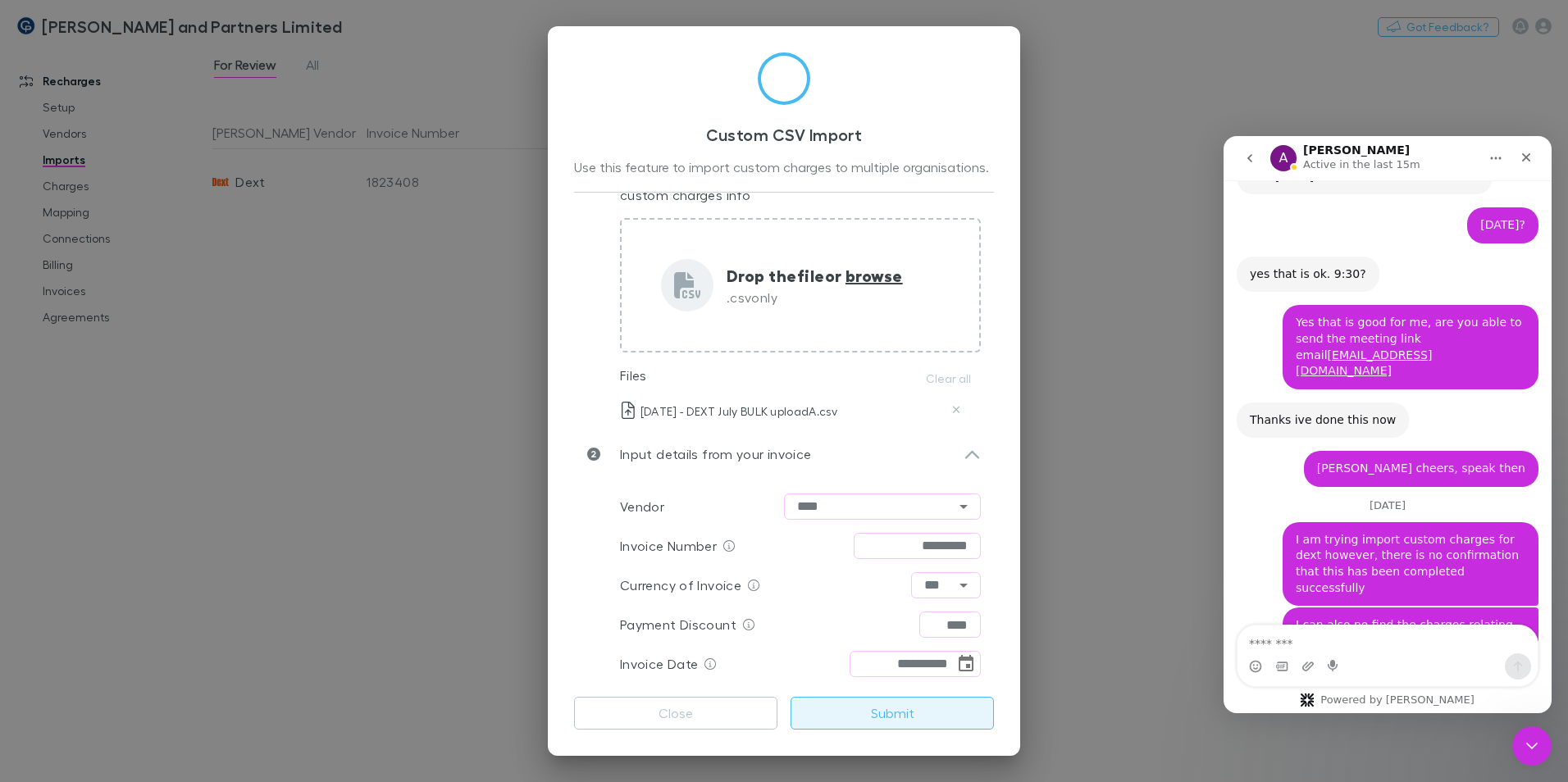
click at [884, 474] on button "Submit" at bounding box center [893, 713] width 204 height 32
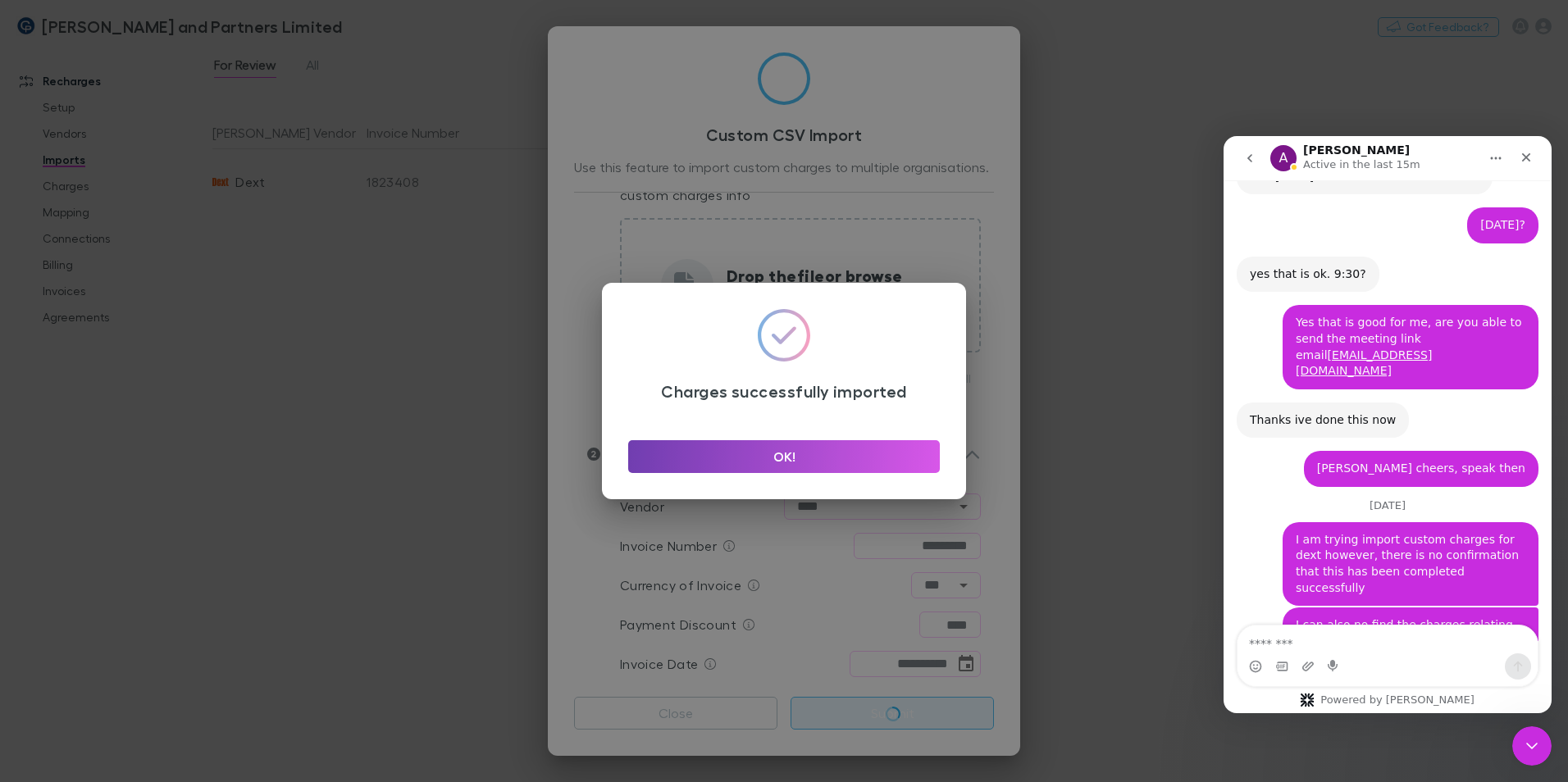
click at [800, 451] on button "OK!" at bounding box center [784, 456] width 312 height 32
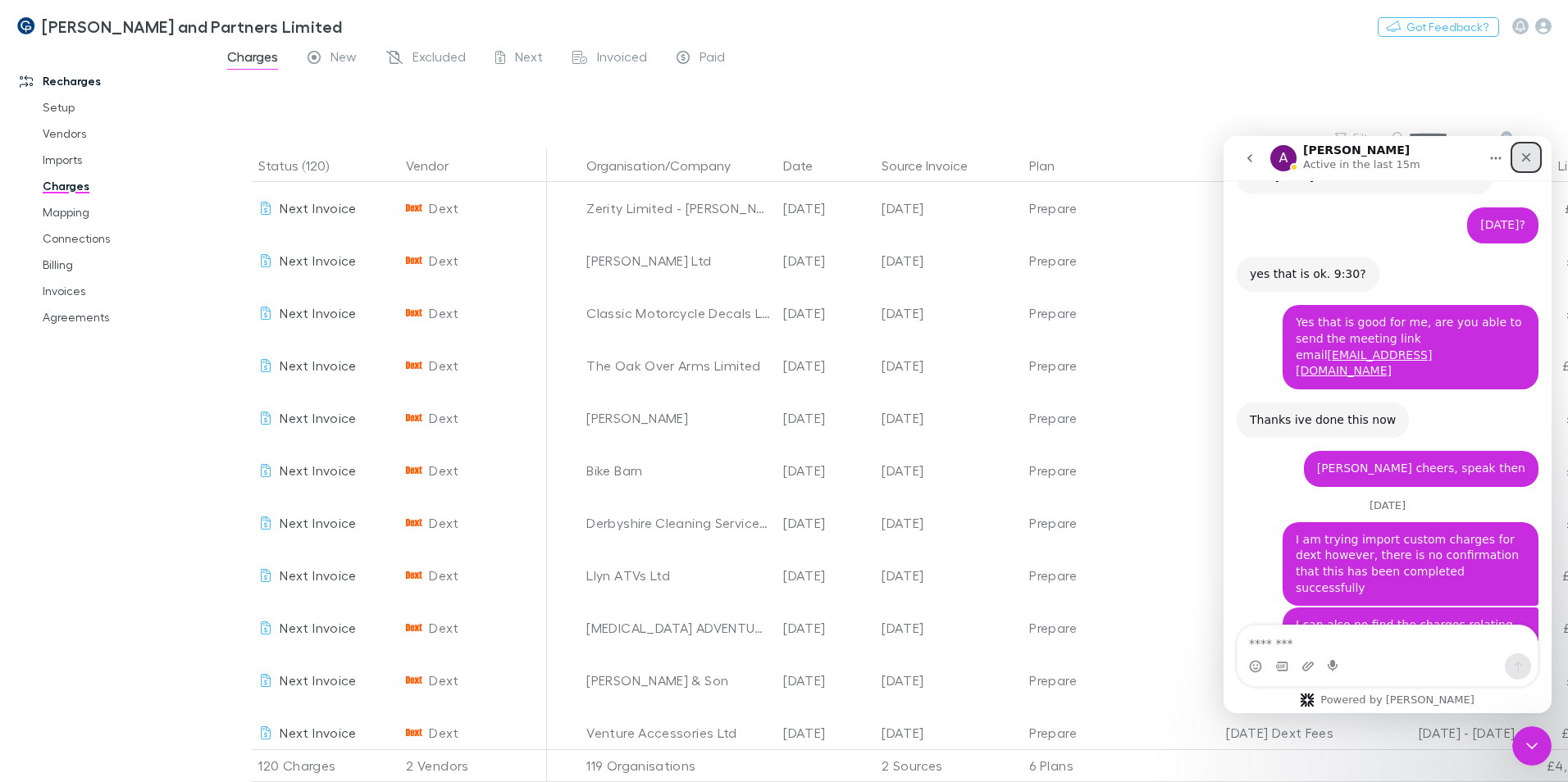
click at [1030, 160] on icon "Close" at bounding box center [1526, 157] width 13 height 13
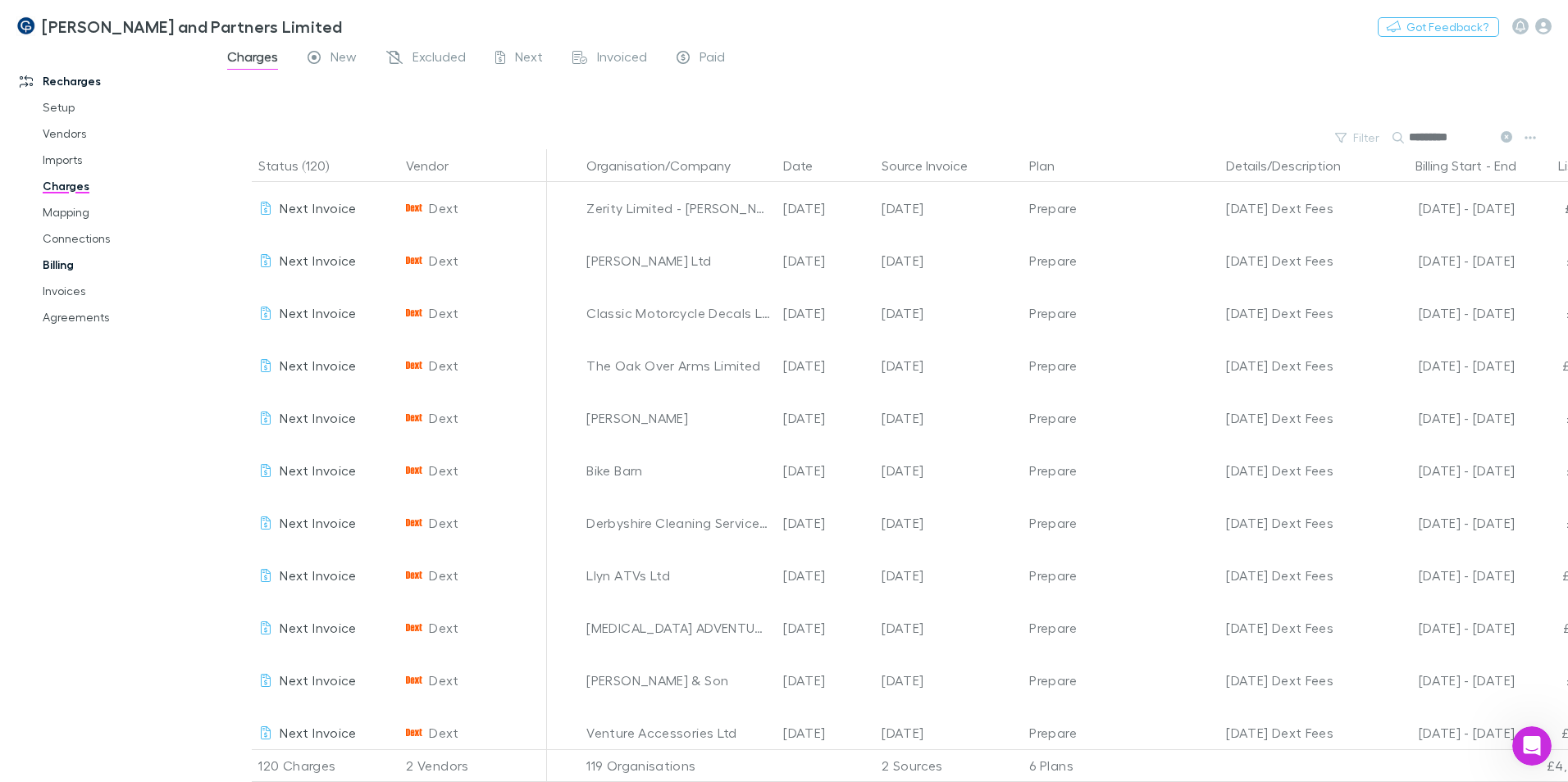
drag, startPoint x: 75, startPoint y: 288, endPoint x: 74, endPoint y: 266, distance: 22.0
click at [75, 288] on link "Invoices" at bounding box center [124, 291] width 195 height 27
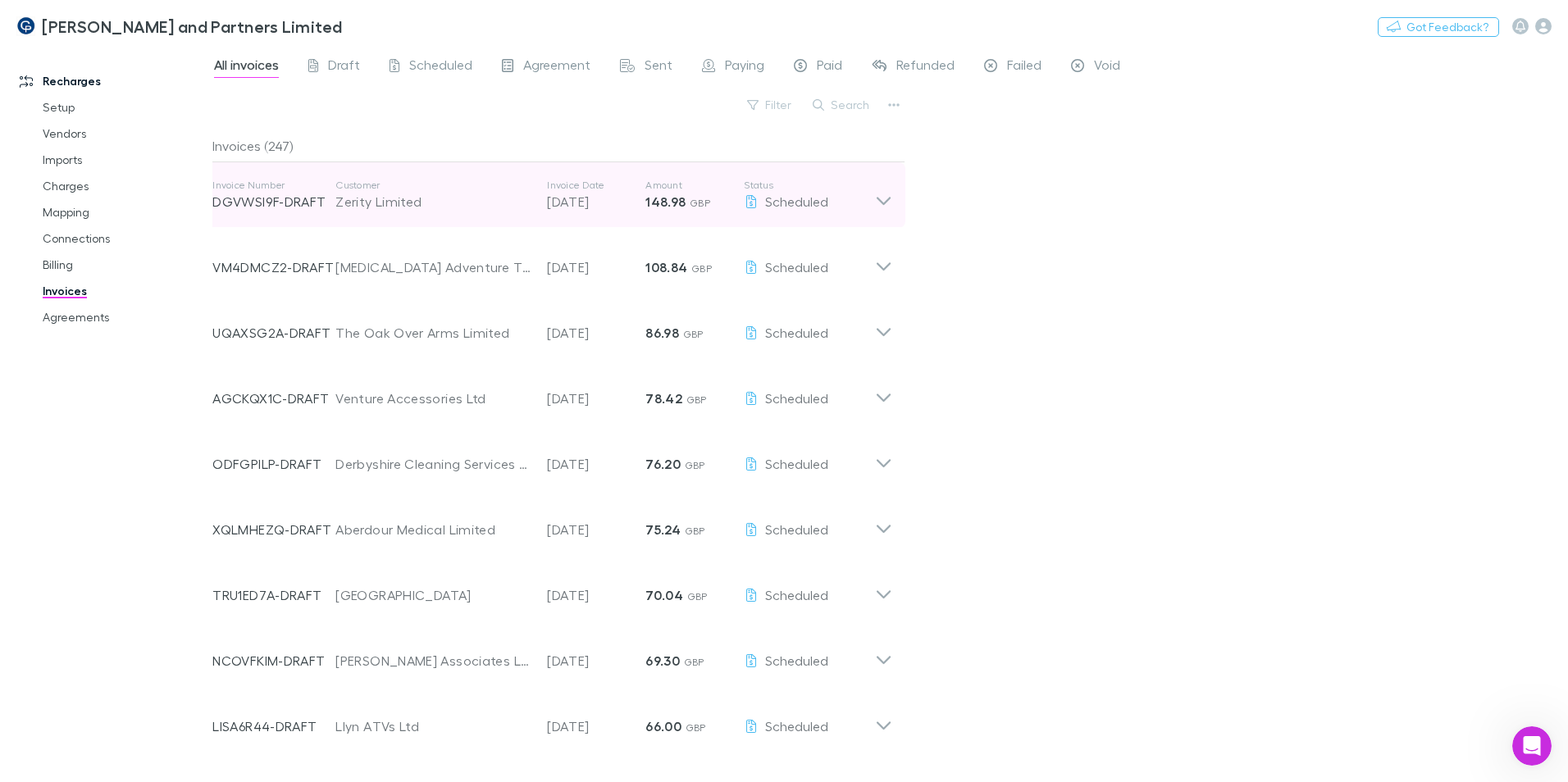
click at [876, 190] on icon at bounding box center [884, 195] width 17 height 32
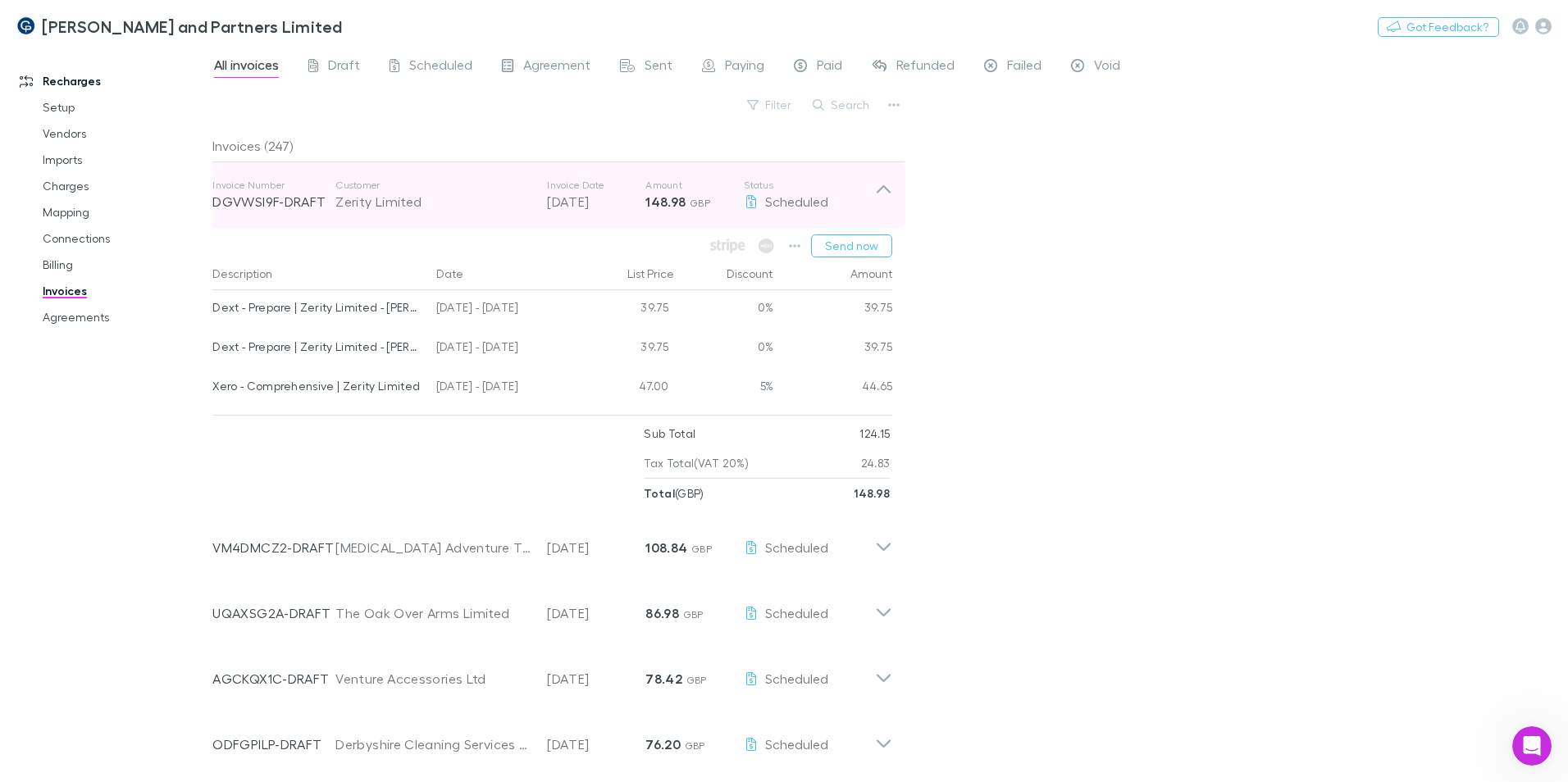
click at [886, 186] on icon at bounding box center [884, 195] width 17 height 32
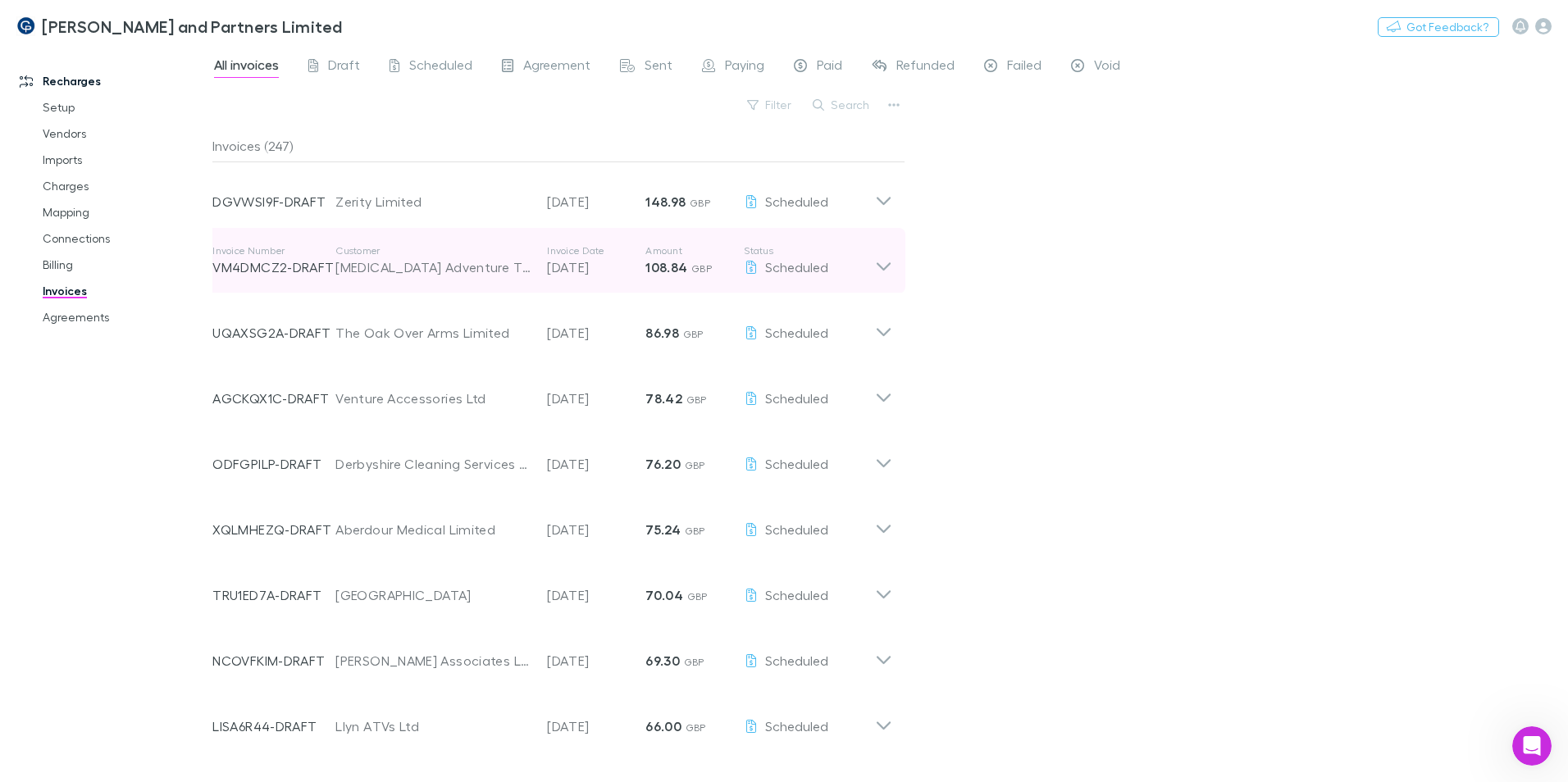
click at [882, 262] on icon at bounding box center [884, 261] width 17 height 32
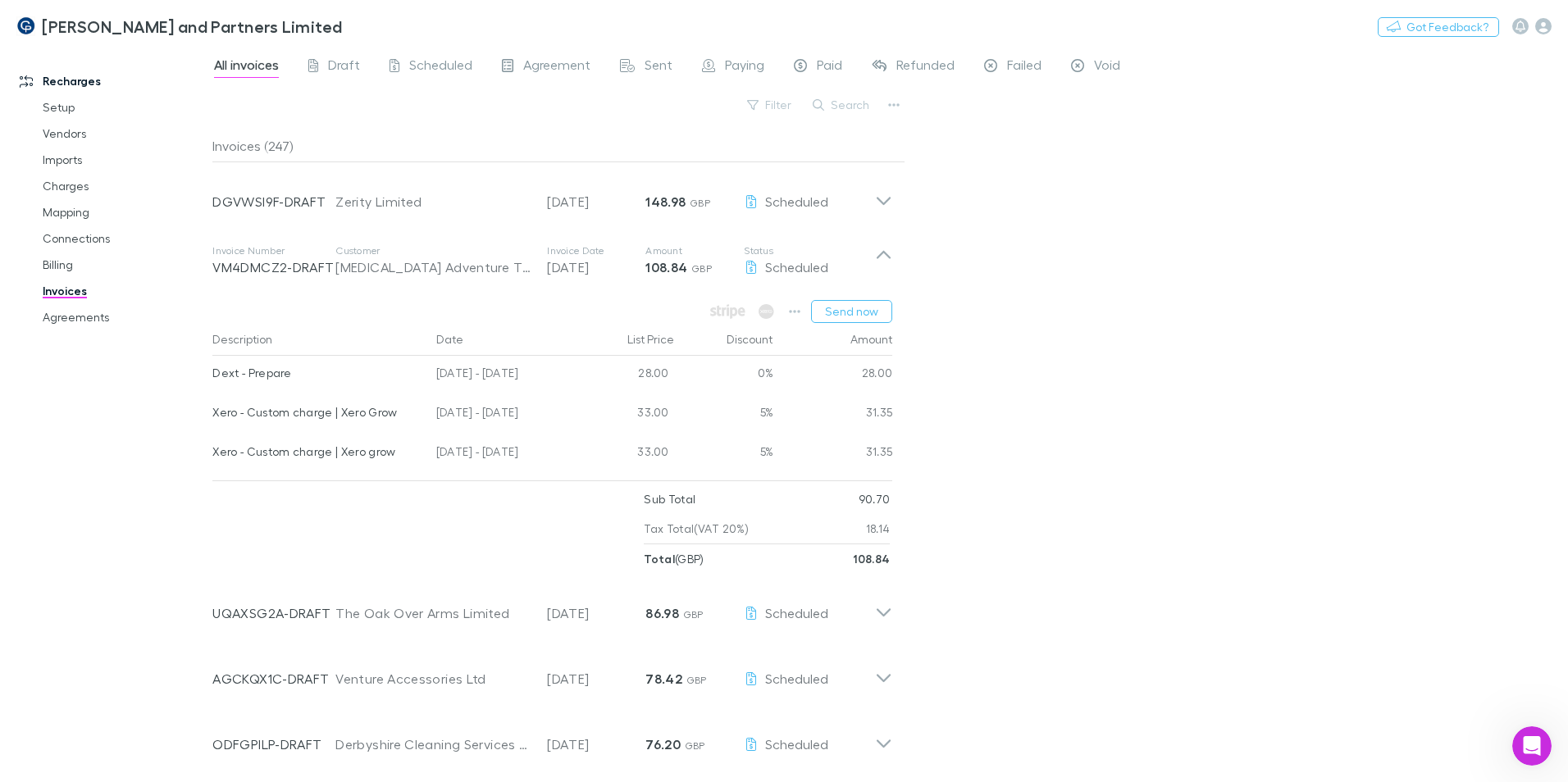
click at [459, 414] on div "[DATE] - [DATE]" at bounding box center [503, 414] width 148 height 39
click at [59, 187] on link "Charges" at bounding box center [124, 187] width 195 height 27
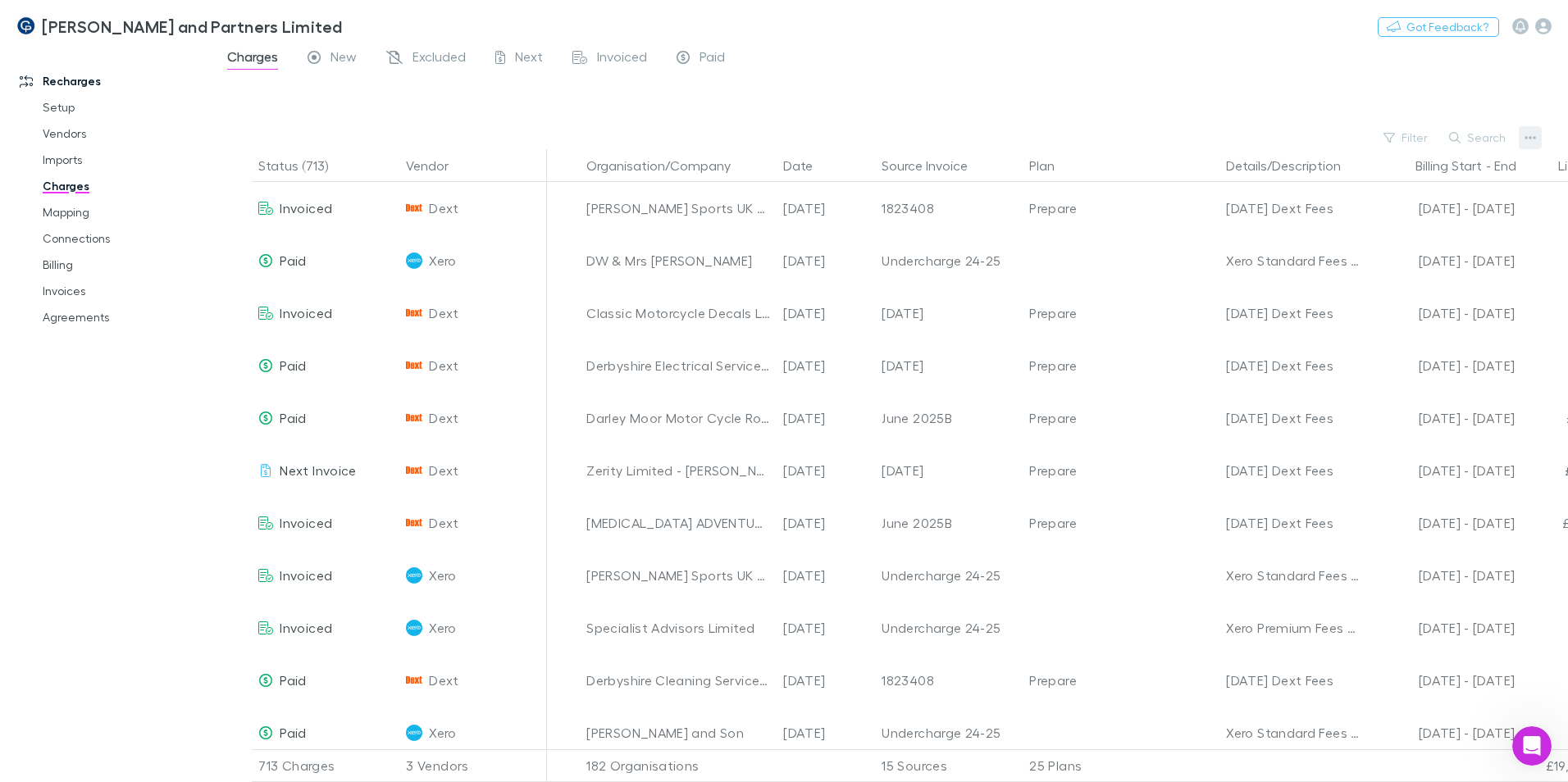
click at [1030, 135] on button "button" at bounding box center [1531, 138] width 23 height 23
click at [1030, 140] on div at bounding box center [784, 391] width 1568 height 782
click at [1030, 134] on button "Search" at bounding box center [1478, 137] width 74 height 20
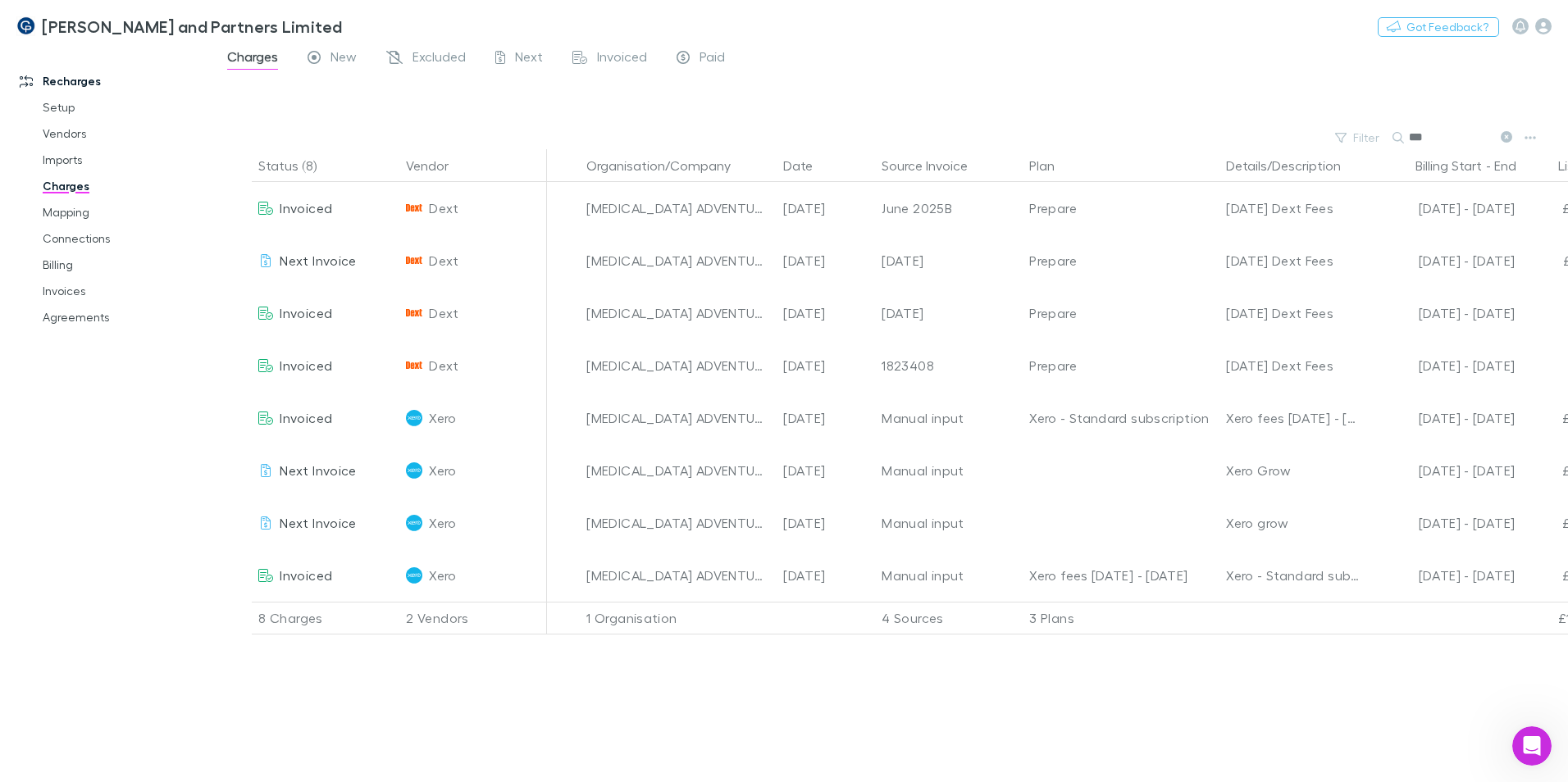
type input "***"
click at [91, 319] on link "Agreements" at bounding box center [124, 317] width 195 height 27
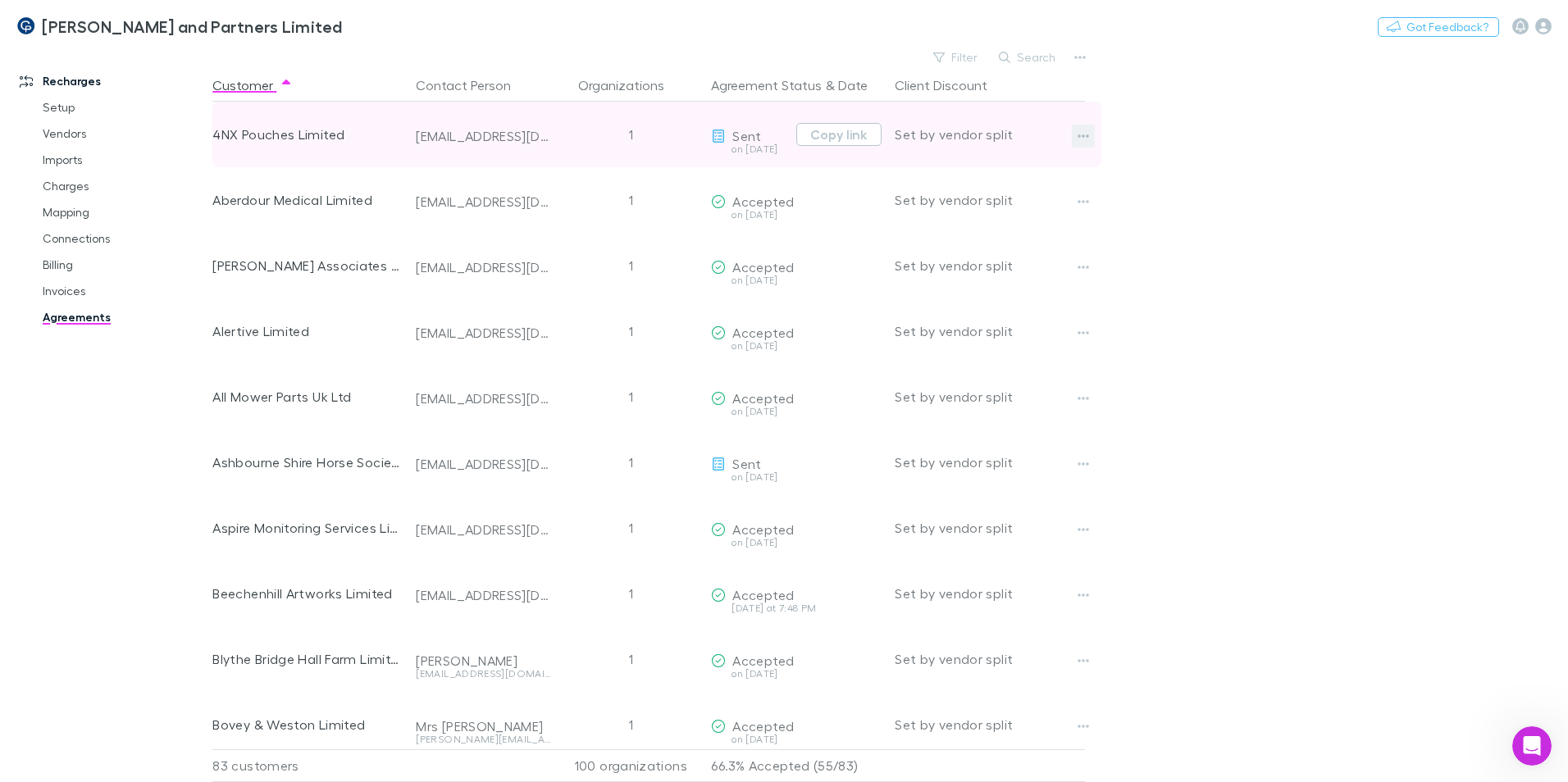
drag, startPoint x: 1006, startPoint y: 53, endPoint x: 1094, endPoint y: 128, distance: 115.6
click at [999, 54] on button "Search" at bounding box center [1028, 57] width 74 height 20
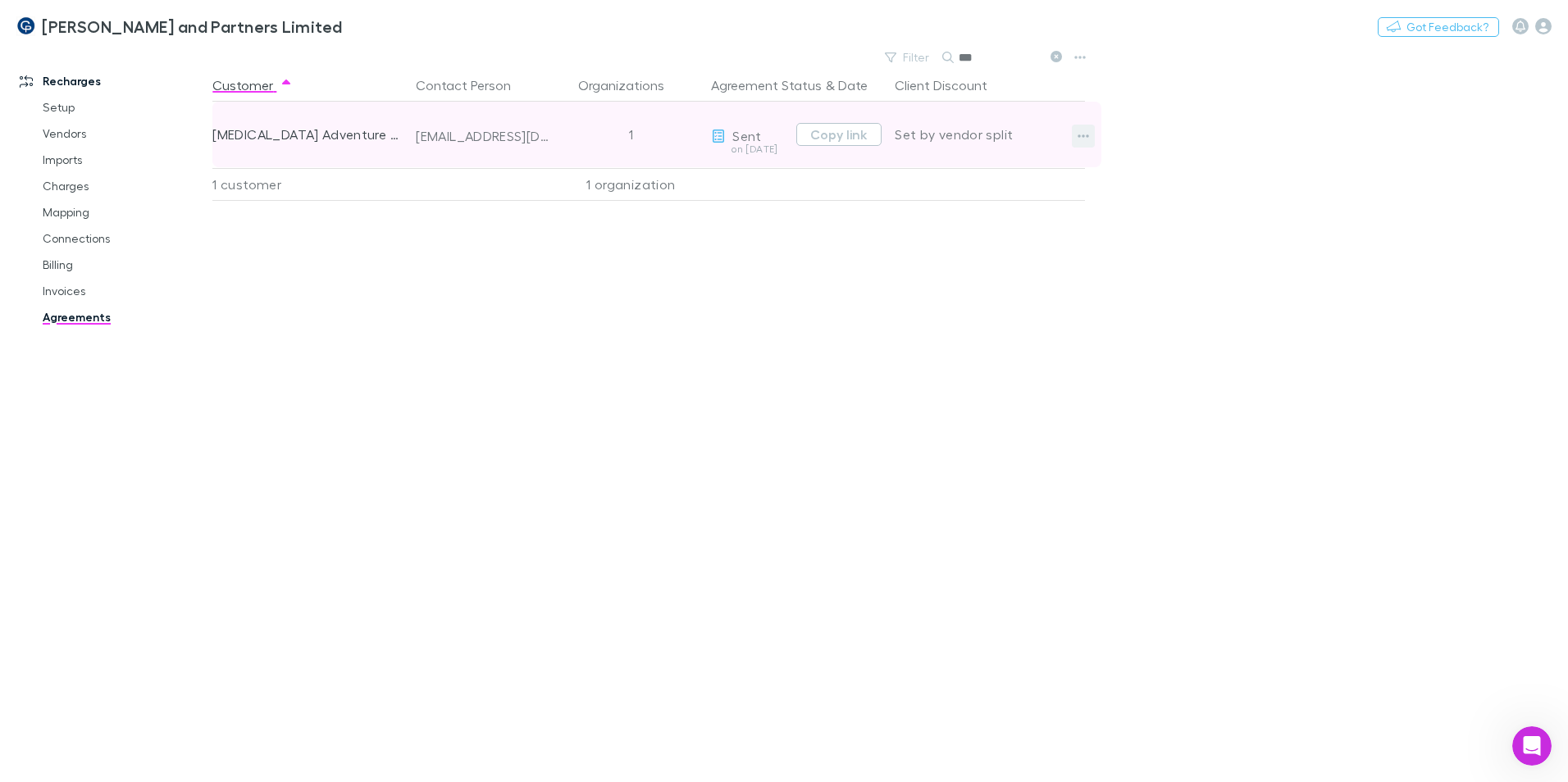
type input "***"
click at [1030, 137] on icon "button" at bounding box center [1084, 135] width 11 height 3
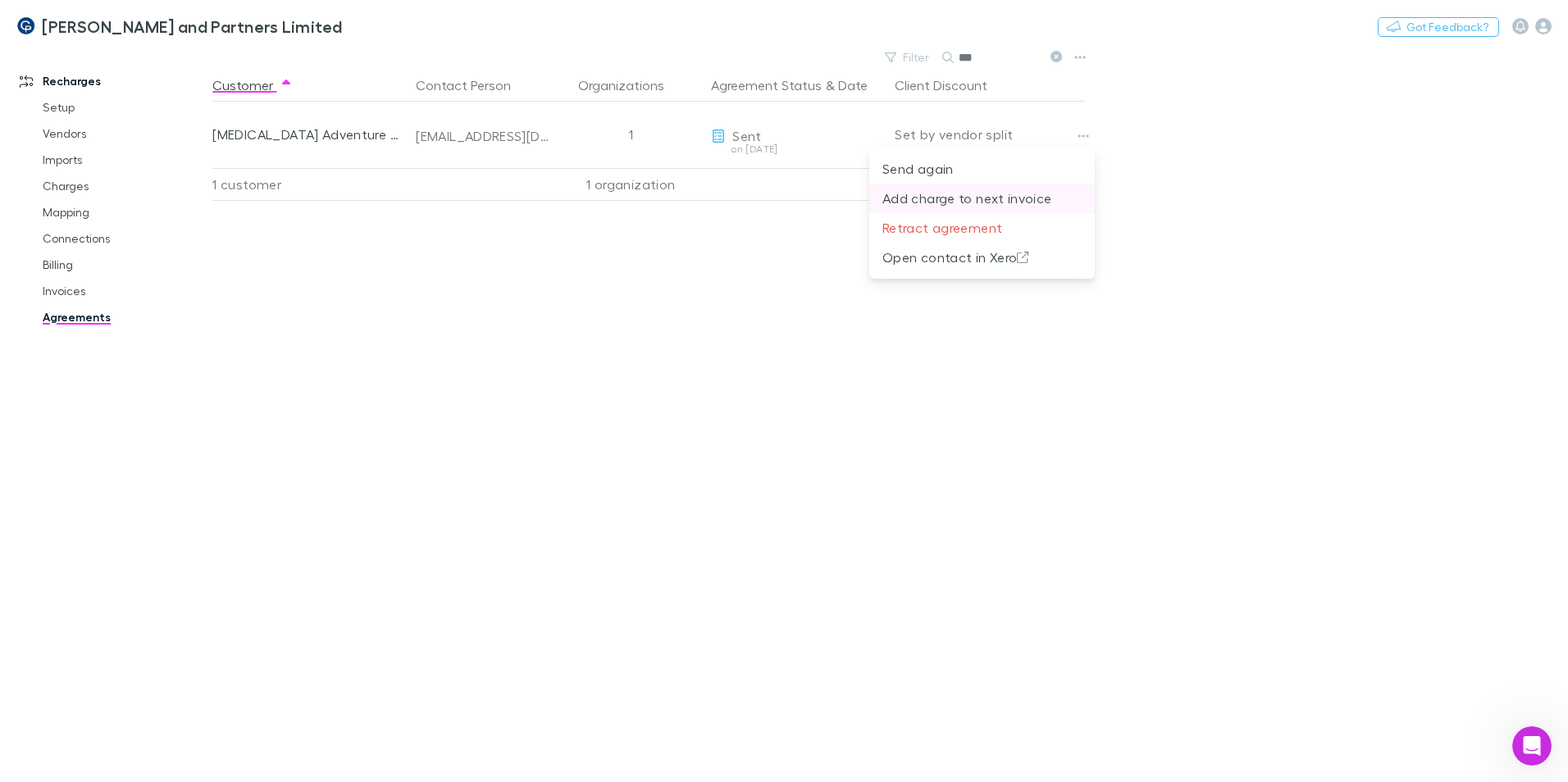
click at [982, 199] on p "Add charge to next invoice" at bounding box center [981, 198] width 199 height 20
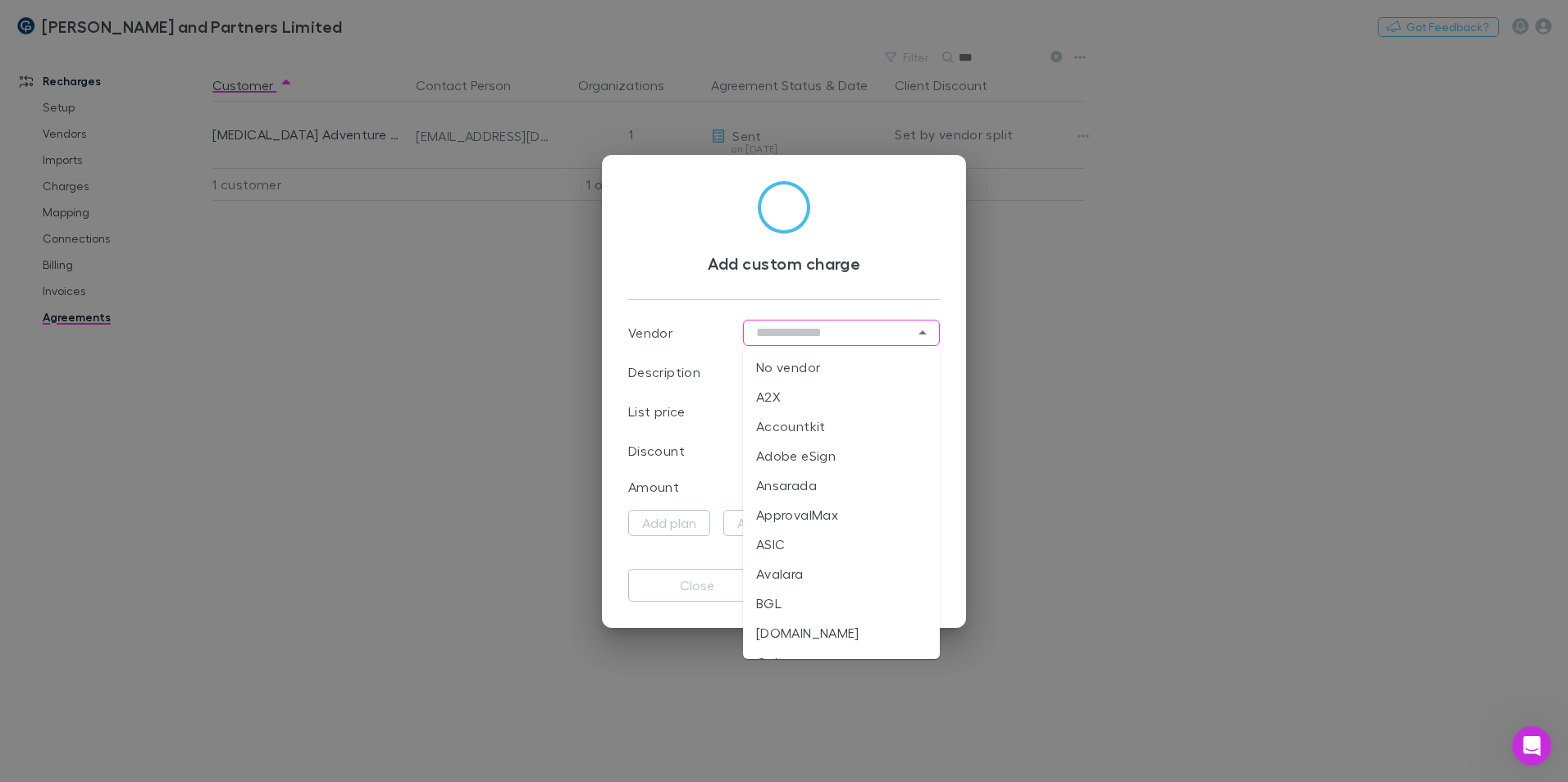
click at [850, 336] on input "text" at bounding box center [841, 333] width 197 height 27
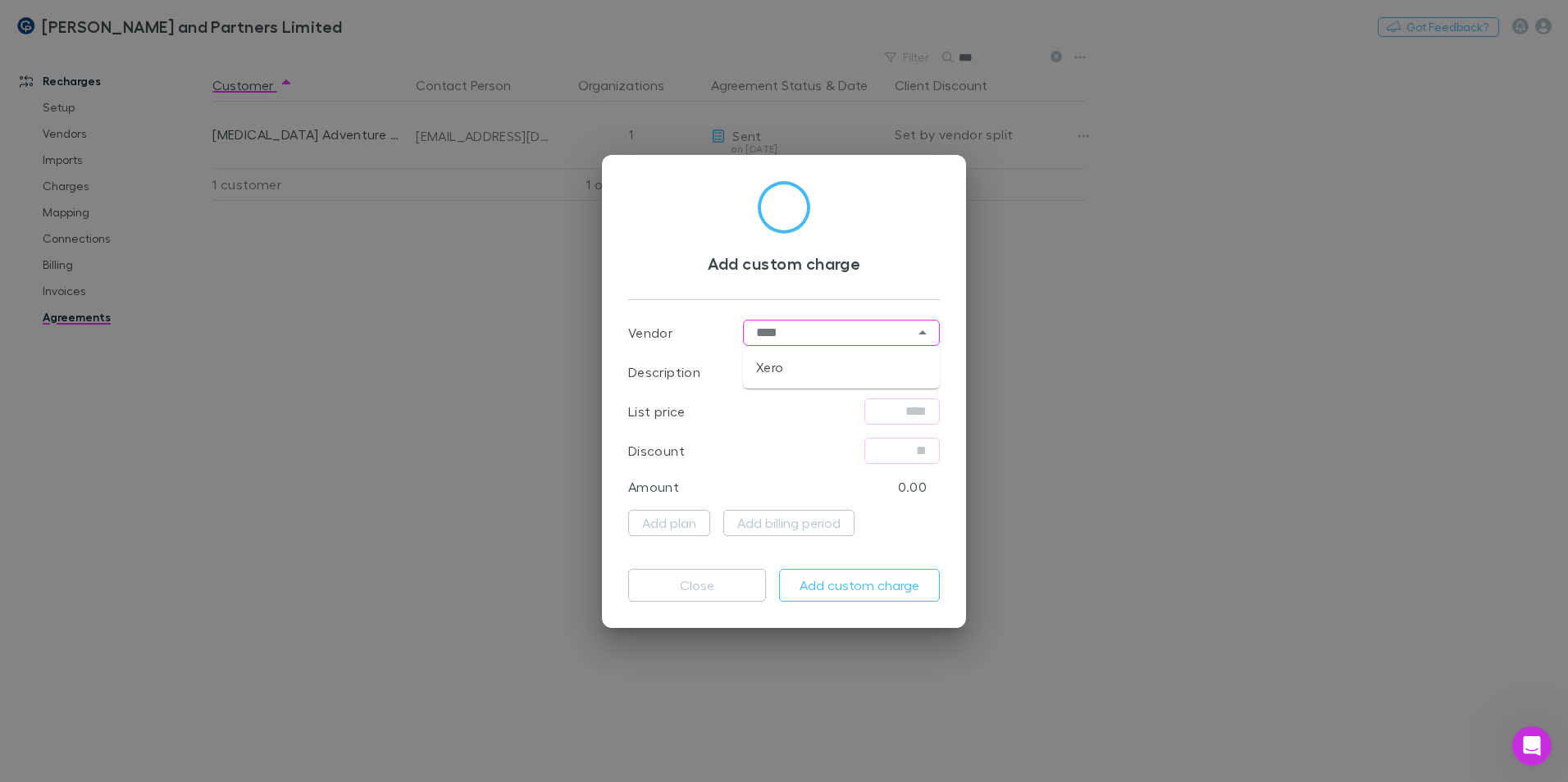
click at [788, 363] on li "Xero" at bounding box center [841, 367] width 197 height 30
type input "****"
click at [794, 374] on input "text" at bounding box center [841, 372] width 197 height 27
type input "*********"
type input "*****"
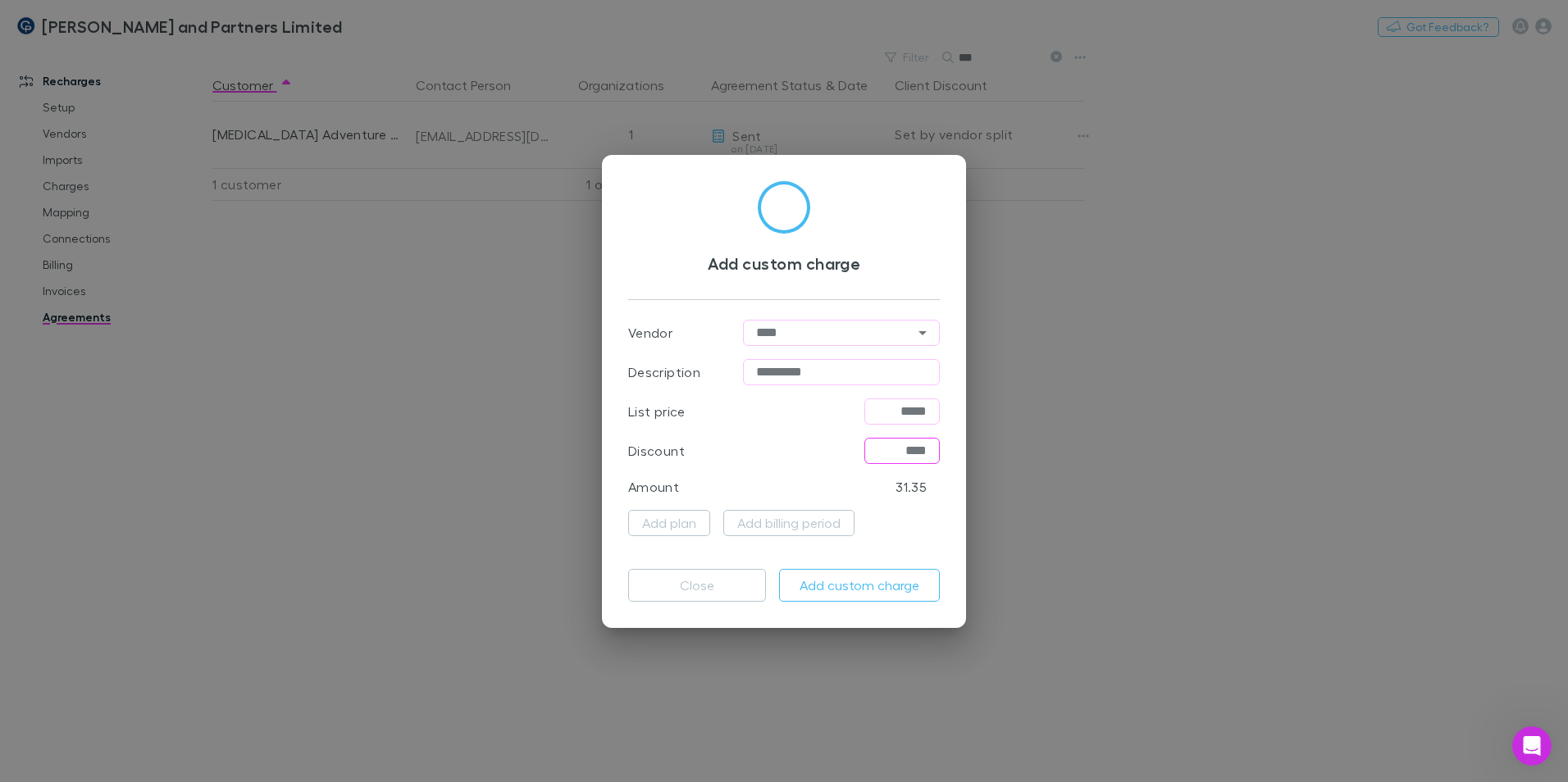
type input "****"
click at [847, 474] on button "Add custom charge" at bounding box center [859, 586] width 161 height 32
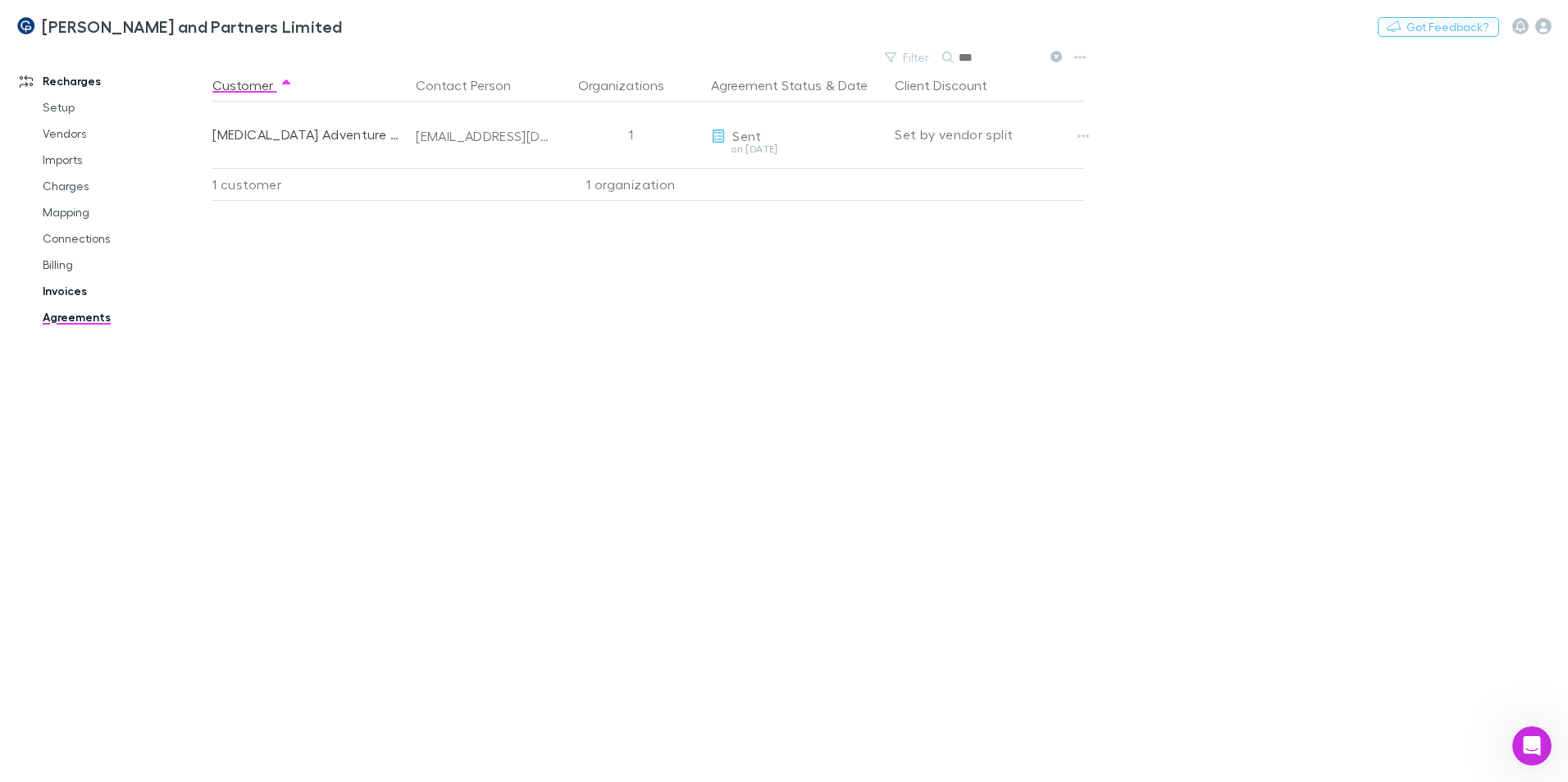
click at [71, 293] on link "Invoices" at bounding box center [124, 291] width 195 height 27
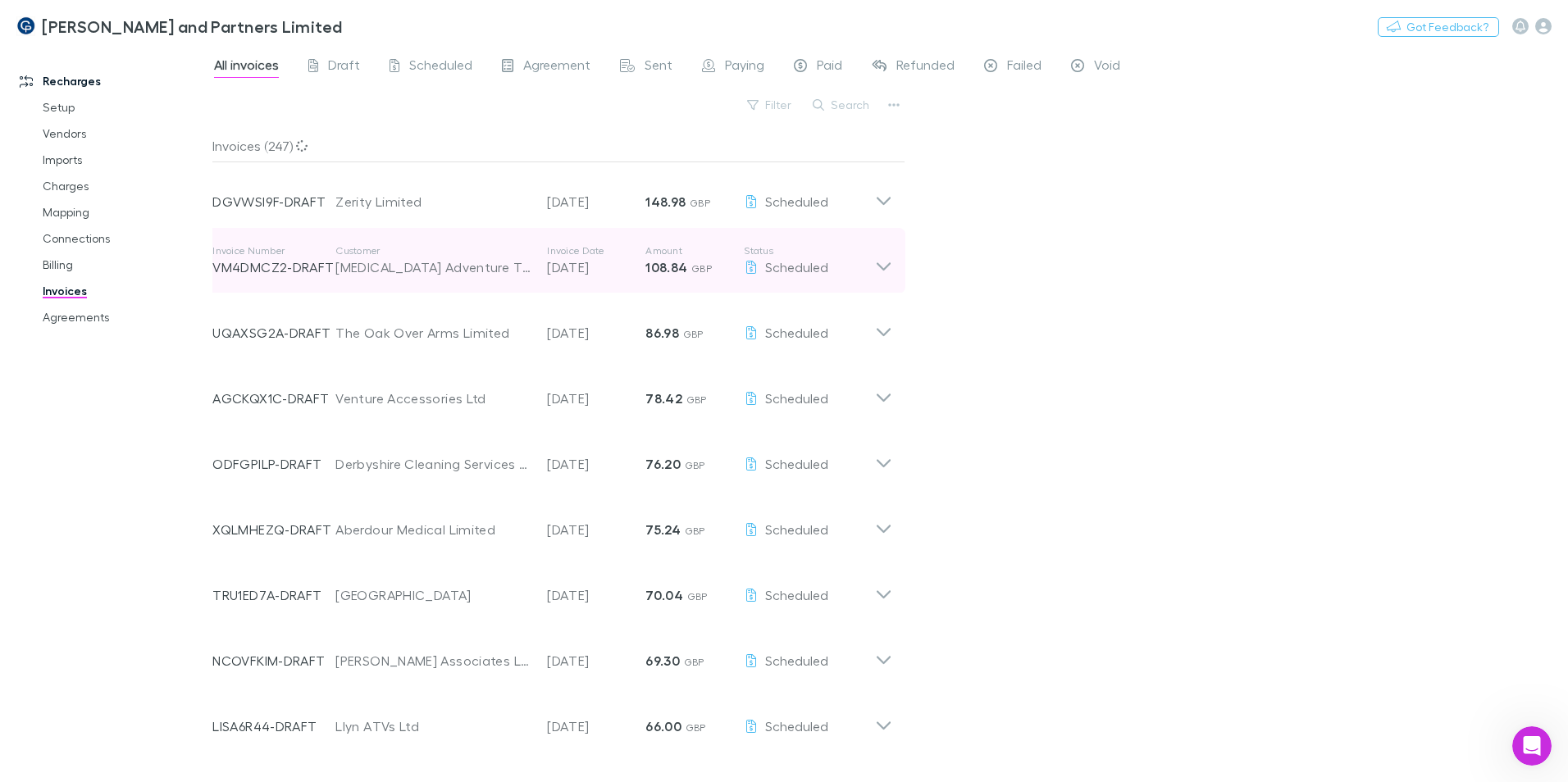
click at [886, 266] on icon at bounding box center [884, 261] width 17 height 32
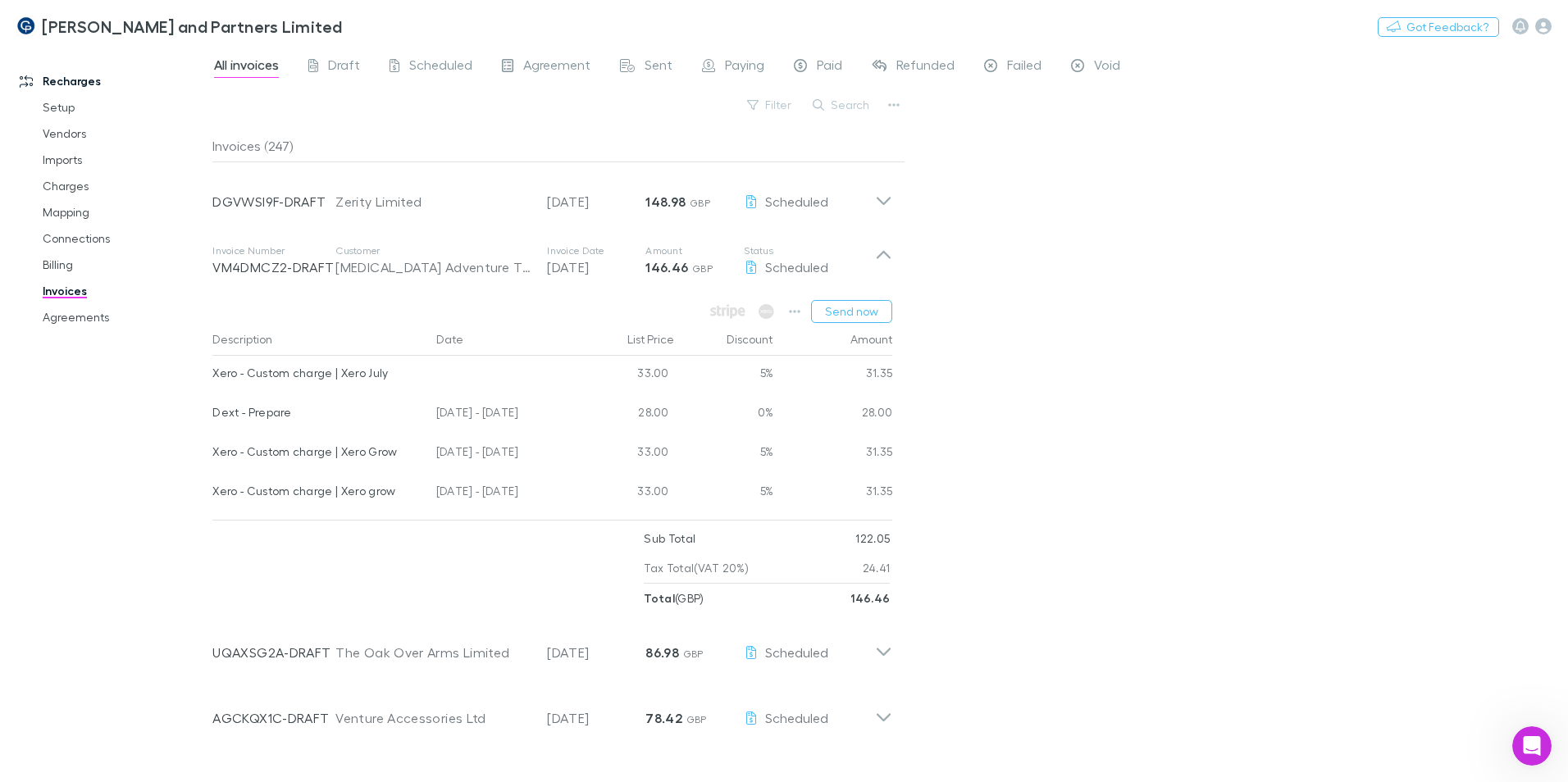
click at [360, 374] on div "Xero - Custom charge | Xero July" at bounding box center [317, 373] width 211 height 34
click at [797, 313] on icon "button" at bounding box center [794, 311] width 11 height 13
click at [688, 474] on p "View charges" at bounding box center [694, 484] width 199 height 20
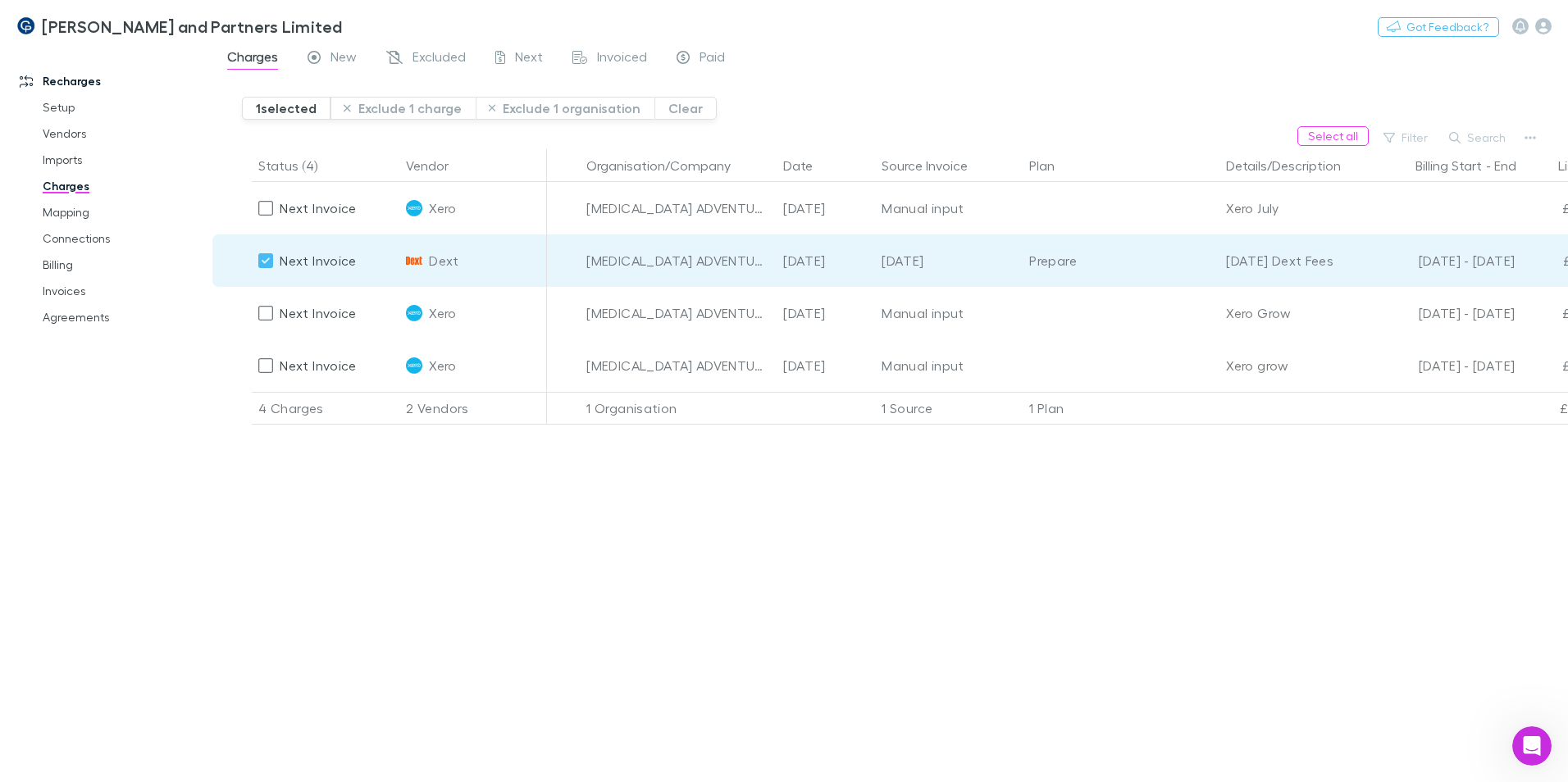
click at [1030, 257] on div "[DATE] Dext Fees" at bounding box center [1293, 260] width 134 height 52
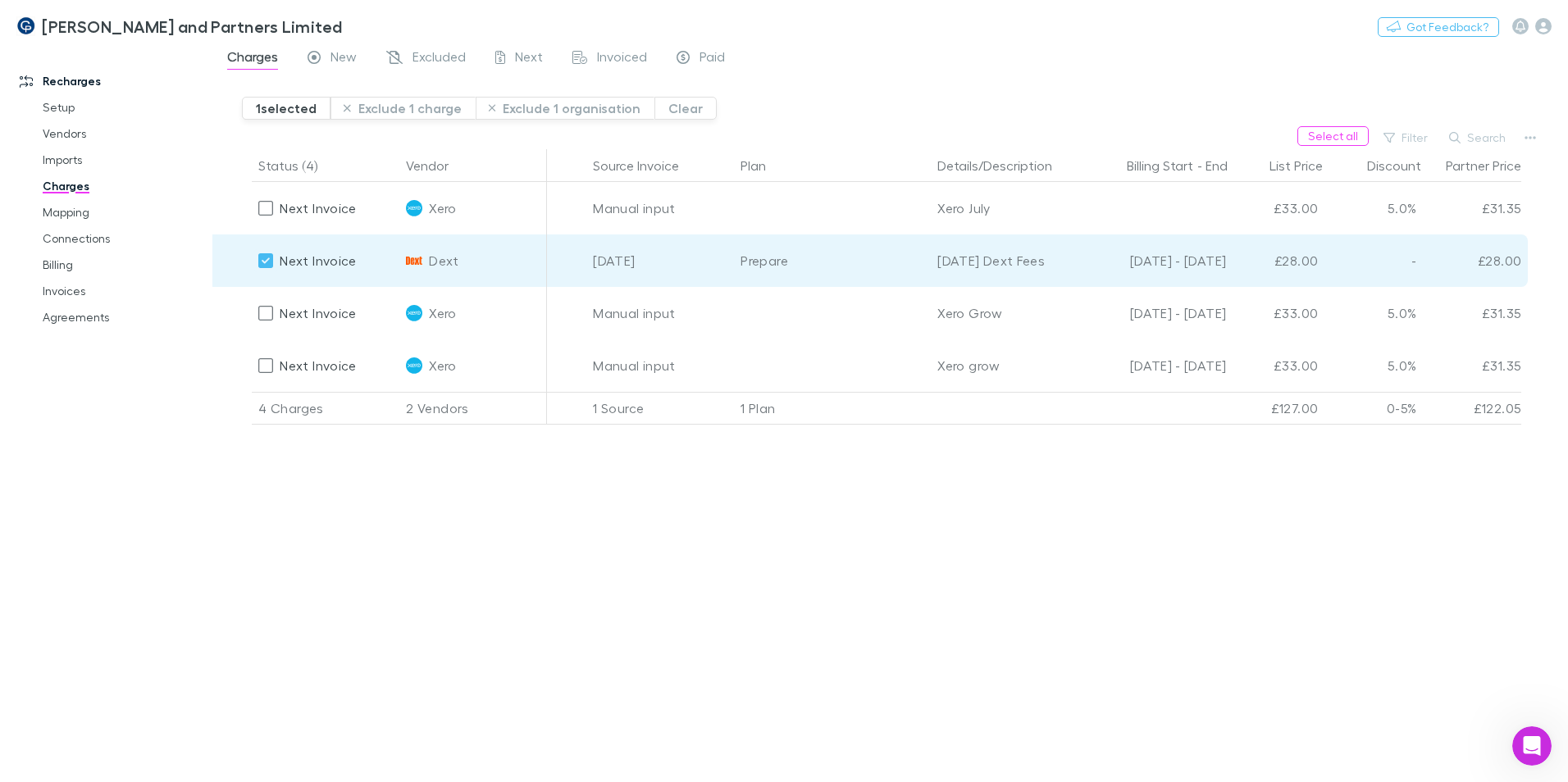
scroll to position [0, 310]
click at [1030, 137] on icon "button" at bounding box center [1531, 137] width 11 height 3
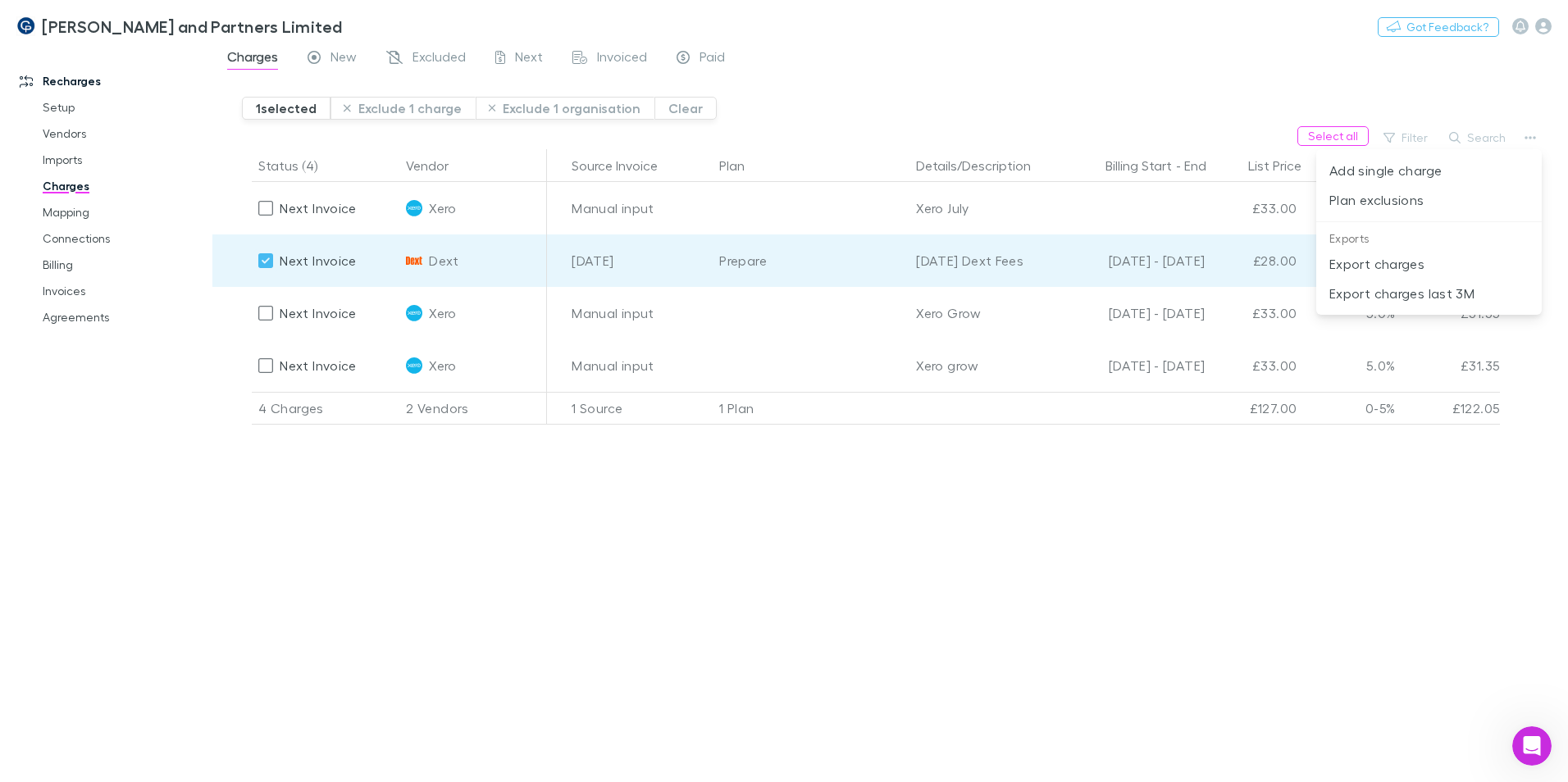
click at [266, 263] on div at bounding box center [784, 391] width 1568 height 782
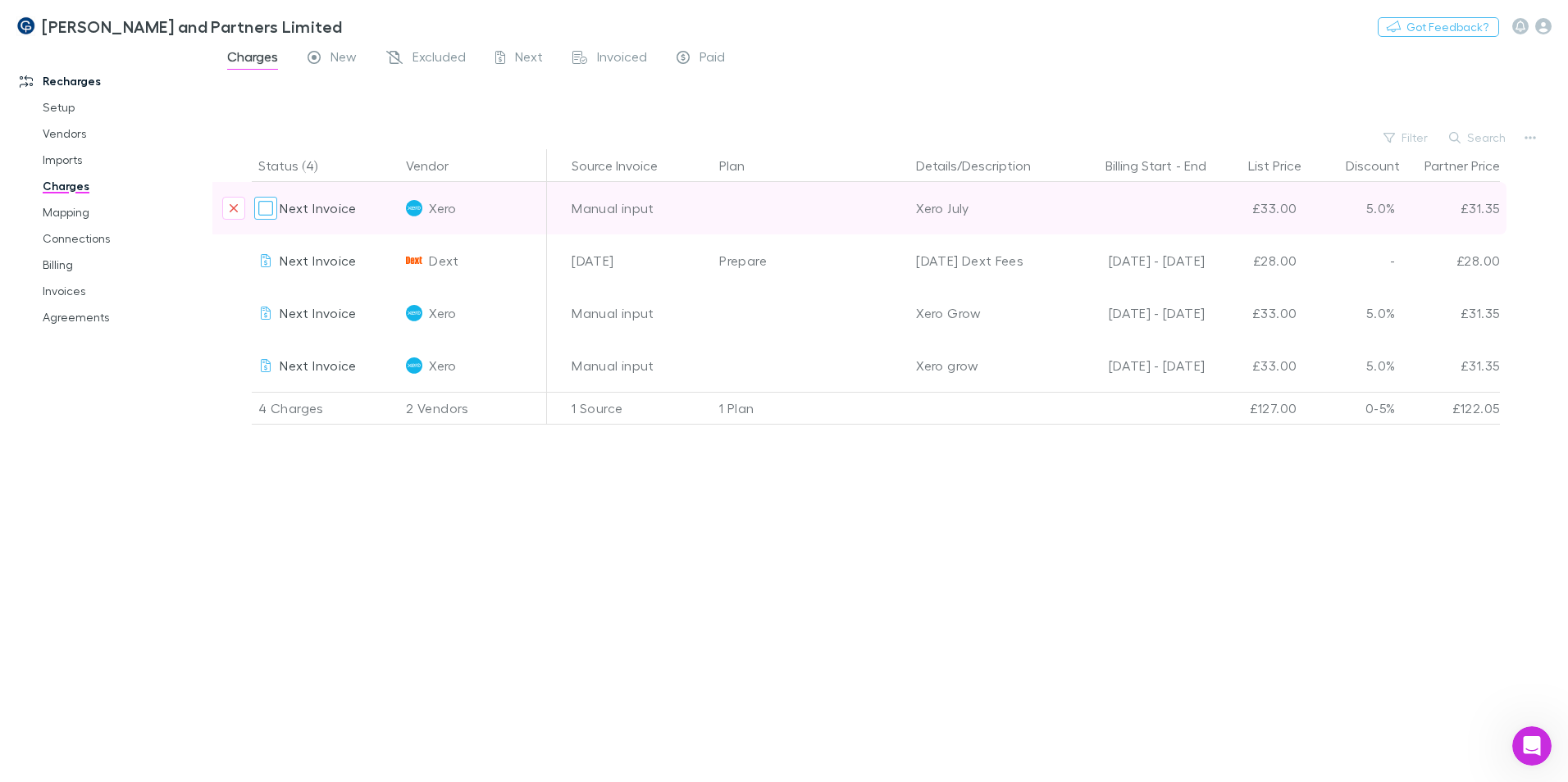
click at [275, 211] on div at bounding box center [266, 209] width 23 height 23
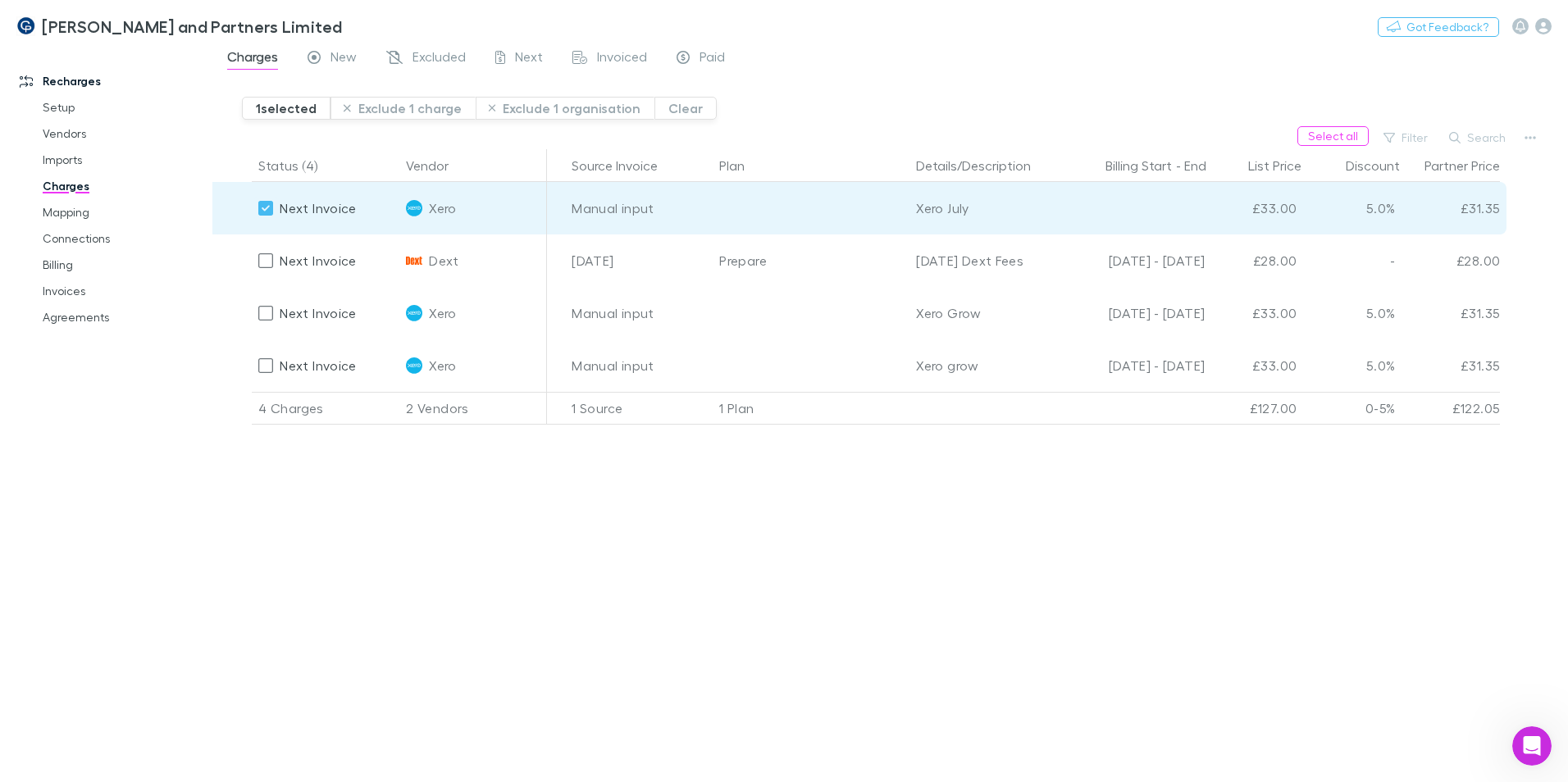
click at [348, 207] on span "Next Invoice" at bounding box center [318, 208] width 76 height 15
drag, startPoint x: 348, startPoint y: 207, endPoint x: 317, endPoint y: 207, distance: 31.0
click at [317, 207] on span "Next Invoice" at bounding box center [318, 208] width 76 height 15
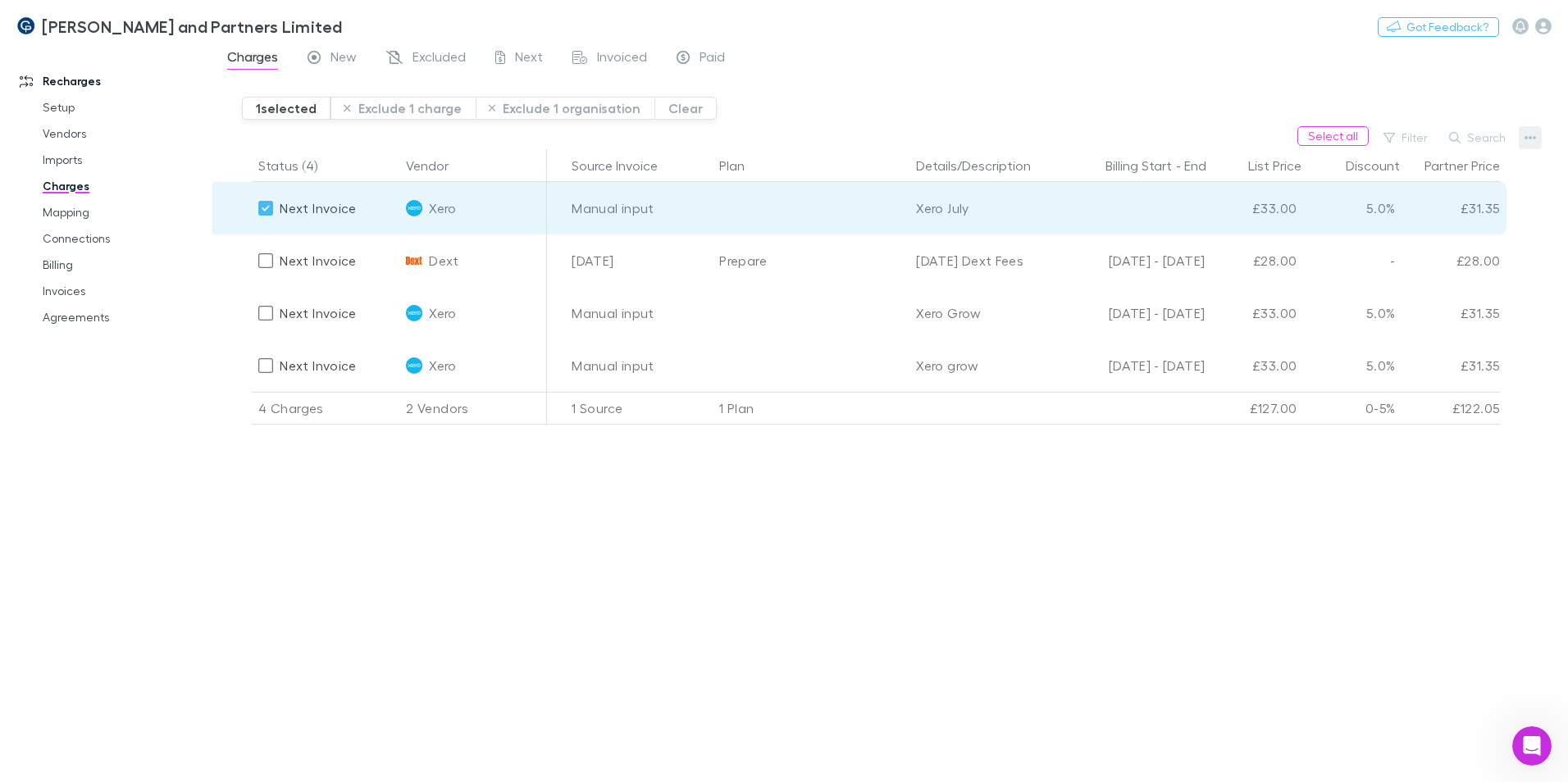
click at [1030, 137] on icon "button" at bounding box center [1531, 137] width 11 height 3
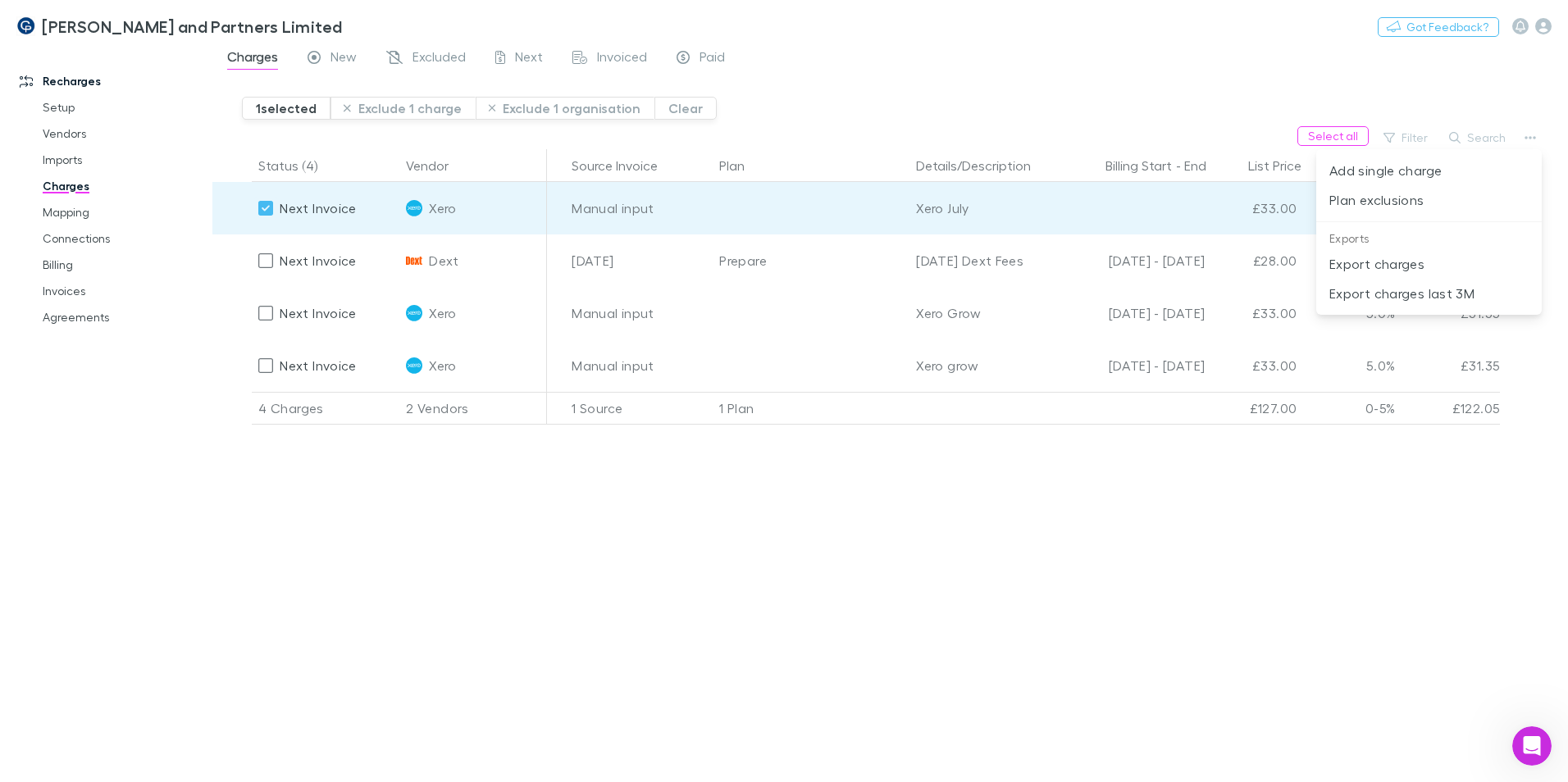
click at [1030, 463] on div at bounding box center [784, 391] width 1568 height 782
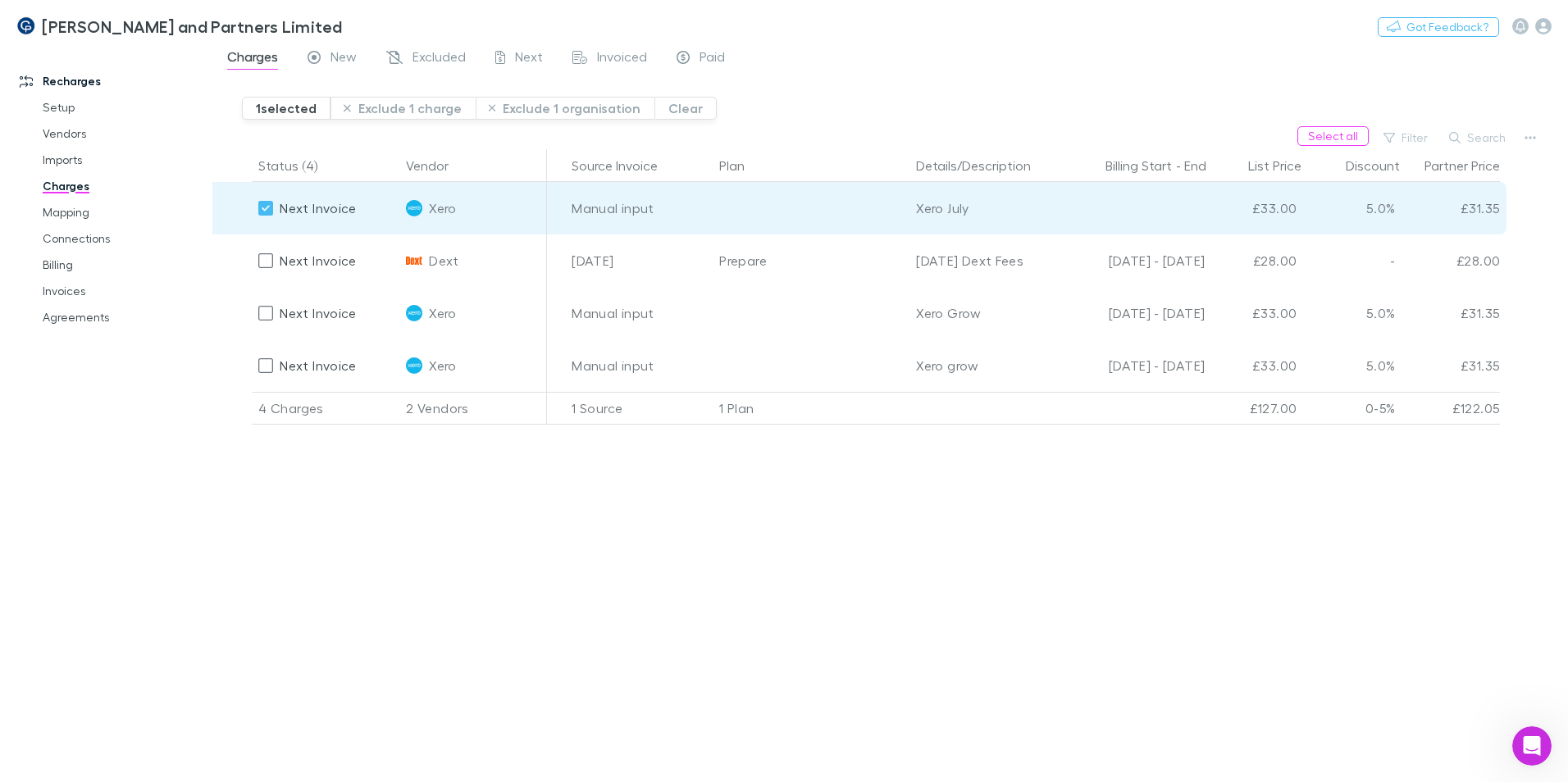
drag, startPoint x: 1366, startPoint y: 764, endPoint x: 1543, endPoint y: 586, distance: 251.0
click at [1030, 474] on div "Status (4) Vendor Organisation/Company Date Source Invoice Plan Details/Descrip…" at bounding box center [890, 466] width 1356 height 633
click at [1030, 211] on div "Status (4) Vendor Organisation/Company Date Source Invoice Plan Details/Descrip…" at bounding box center [890, 466] width 1356 height 633
click at [1030, 216] on div "£33.00" at bounding box center [1254, 208] width 98 height 52
click at [1030, 205] on div at bounding box center [1131, 208] width 148 height 52
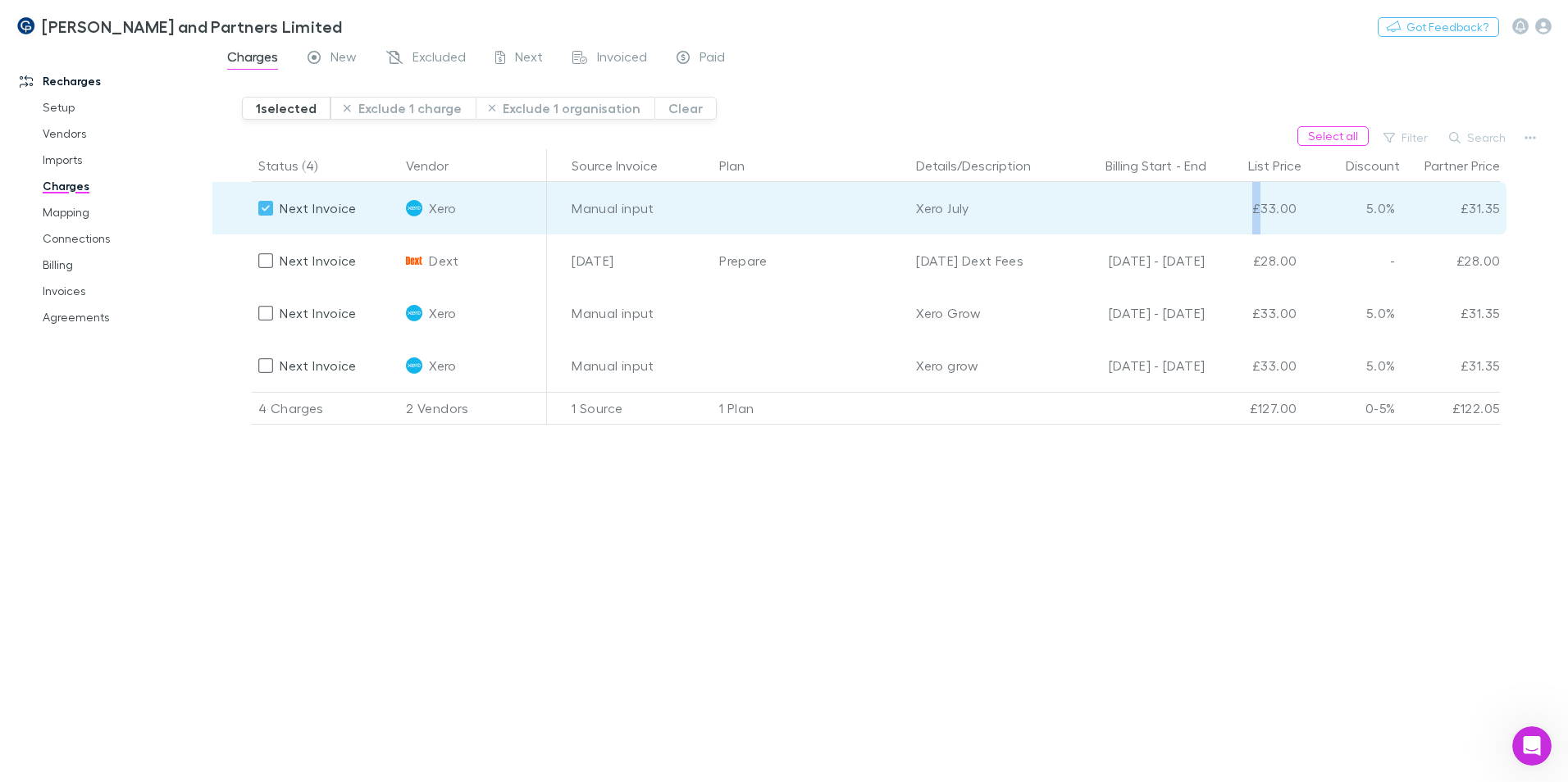
click at [1030, 205] on div at bounding box center [1131, 208] width 148 height 52
drag, startPoint x: 1162, startPoint y: 205, endPoint x: 1142, endPoint y: 209, distance: 20.4
click at [1030, 209] on div at bounding box center [1131, 208] width 148 height 52
click at [437, 111] on button "Exclude 1 charge" at bounding box center [403, 109] width 145 height 23
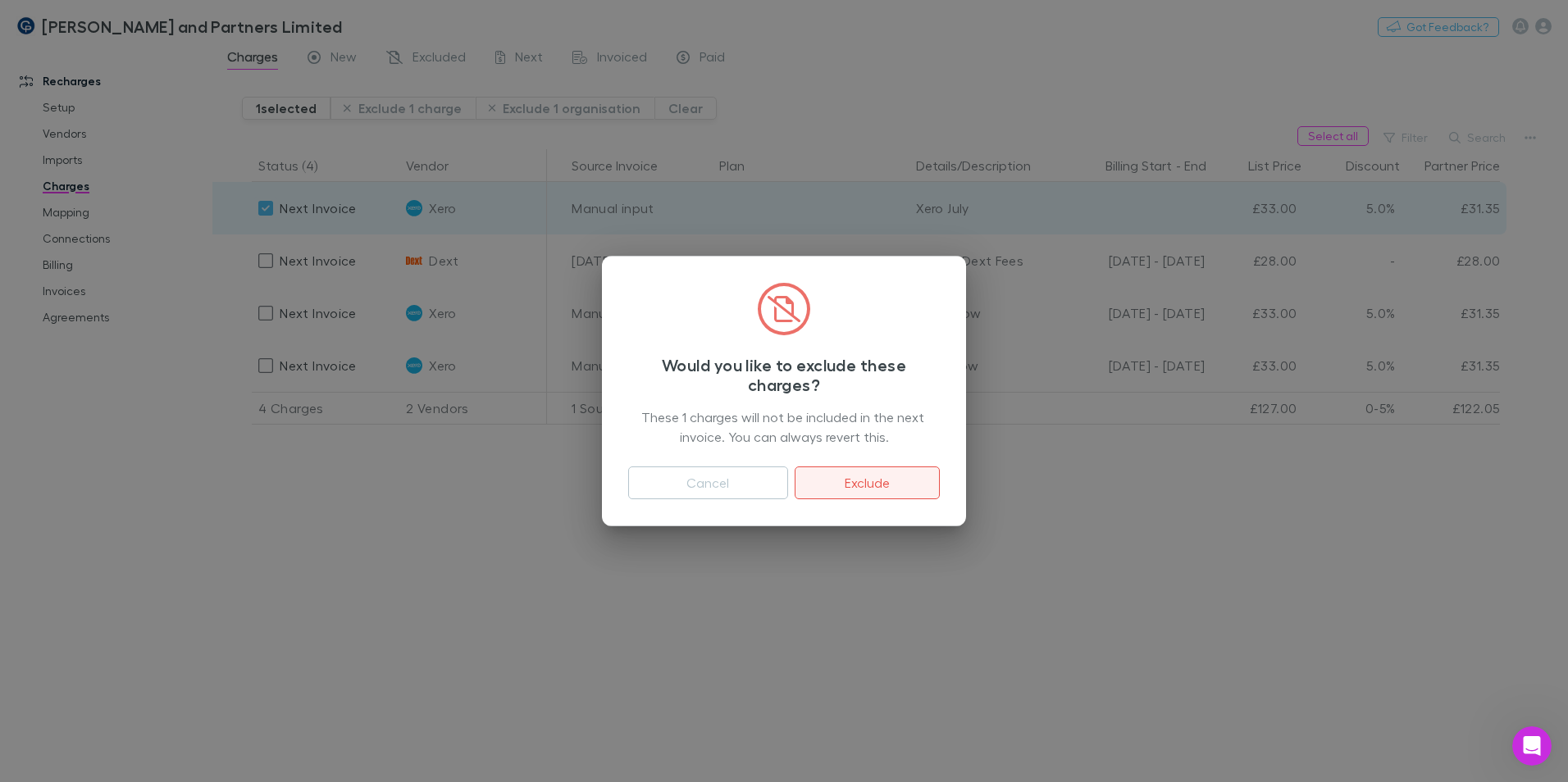
click at [834, 474] on button "Exclude" at bounding box center [867, 483] width 145 height 32
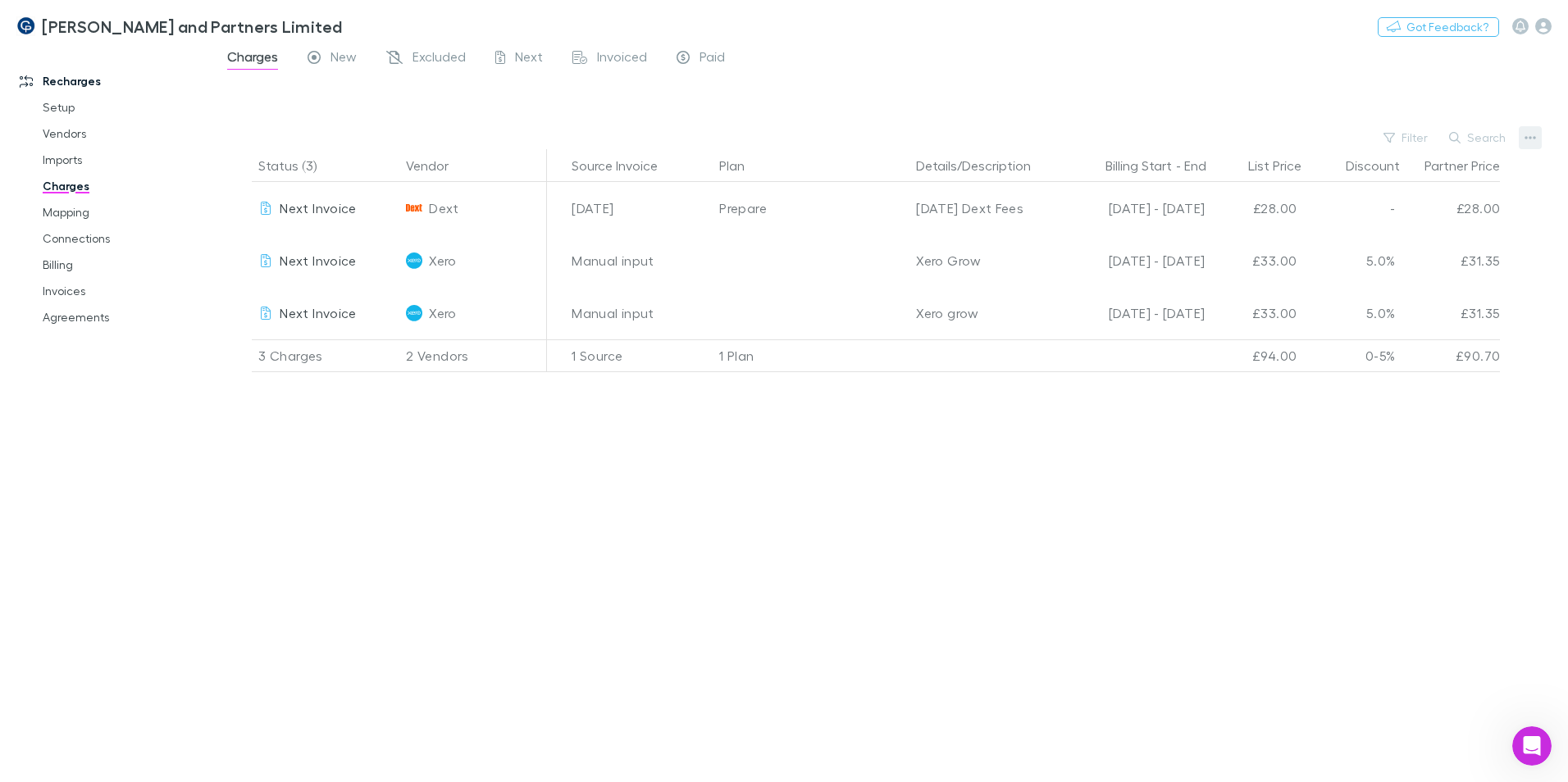
click at [1030, 135] on icon "button" at bounding box center [1531, 138] width 11 height 13
click at [1030, 171] on p "Add single charge" at bounding box center [1429, 170] width 199 height 20
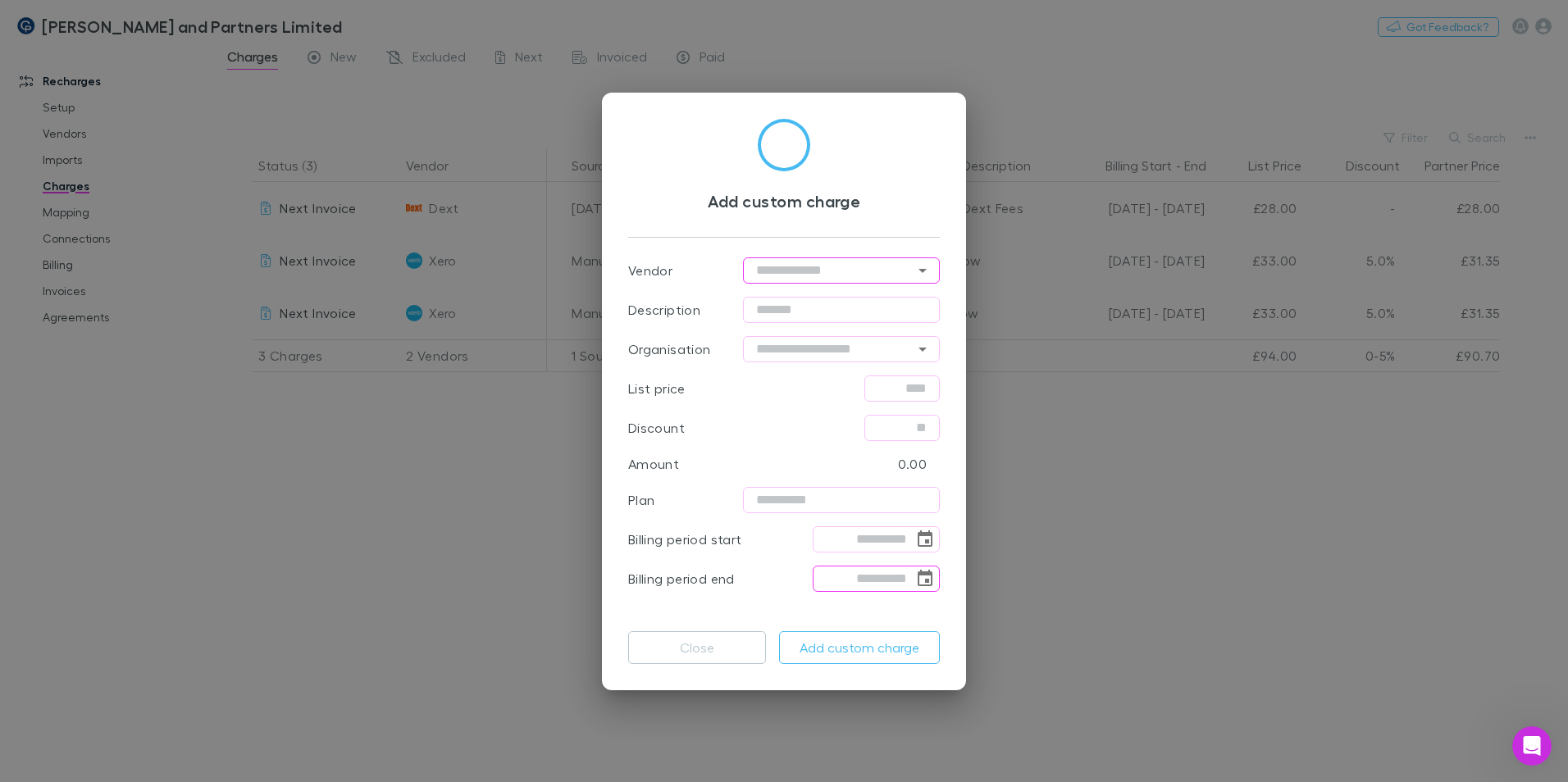
click at [848, 276] on input "text" at bounding box center [841, 271] width 197 height 27
click at [819, 304] on li "Xero" at bounding box center [841, 305] width 197 height 30
type input "****"
click at [799, 293] on div "Description ​" at bounding box center [784, 310] width 312 height 39
click at [826, 300] on input "text" at bounding box center [841, 311] width 197 height 27
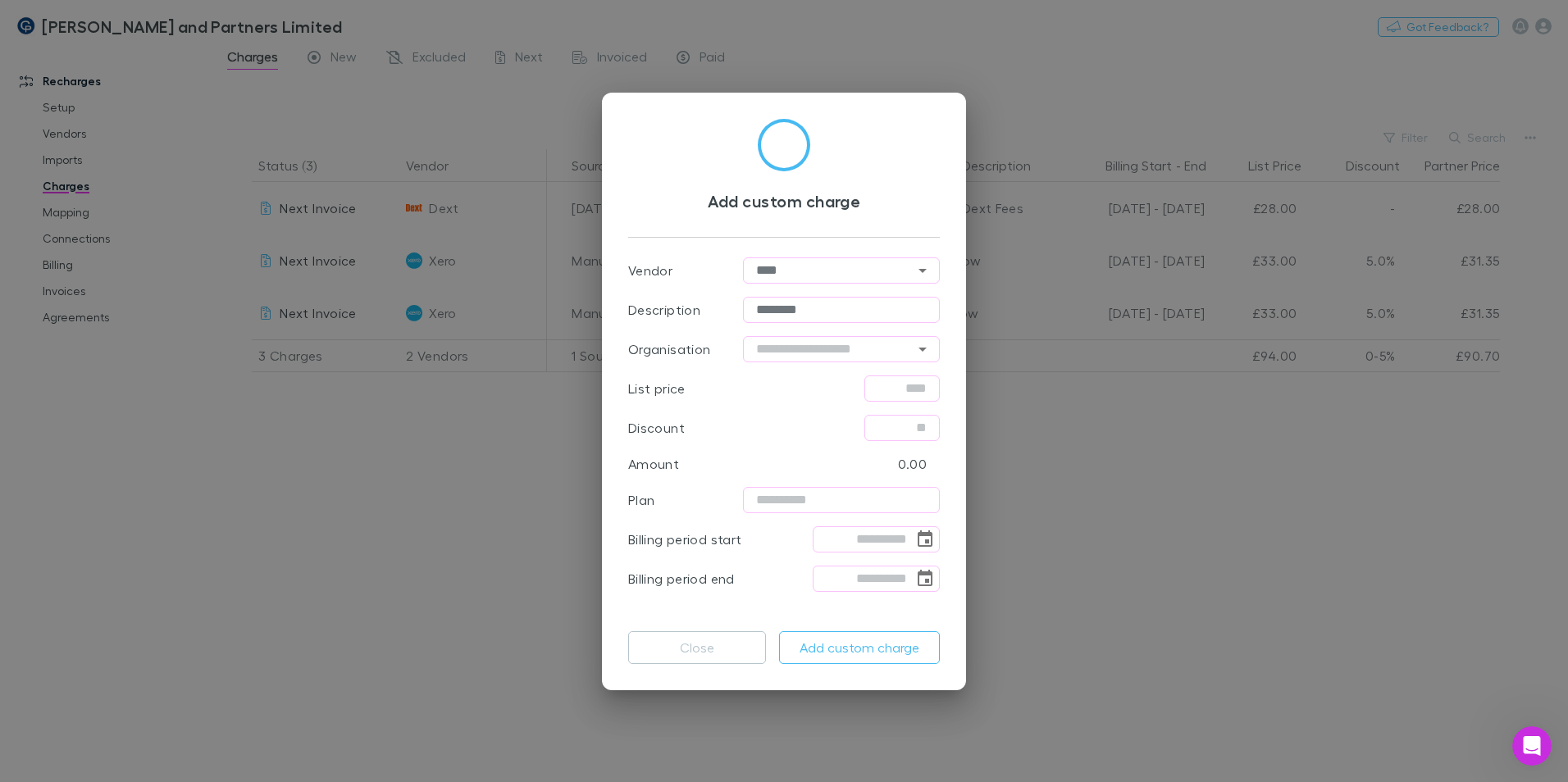
type input "*********"
click at [825, 356] on input "text" at bounding box center [841, 350] width 197 height 27
click at [835, 376] on li "[MEDICAL_DATA] ADVENTURE THERAPIES LTD" at bounding box center [841, 403] width 197 height 69
type input "**********"
click at [929, 380] on input "text" at bounding box center [902, 389] width 75 height 27
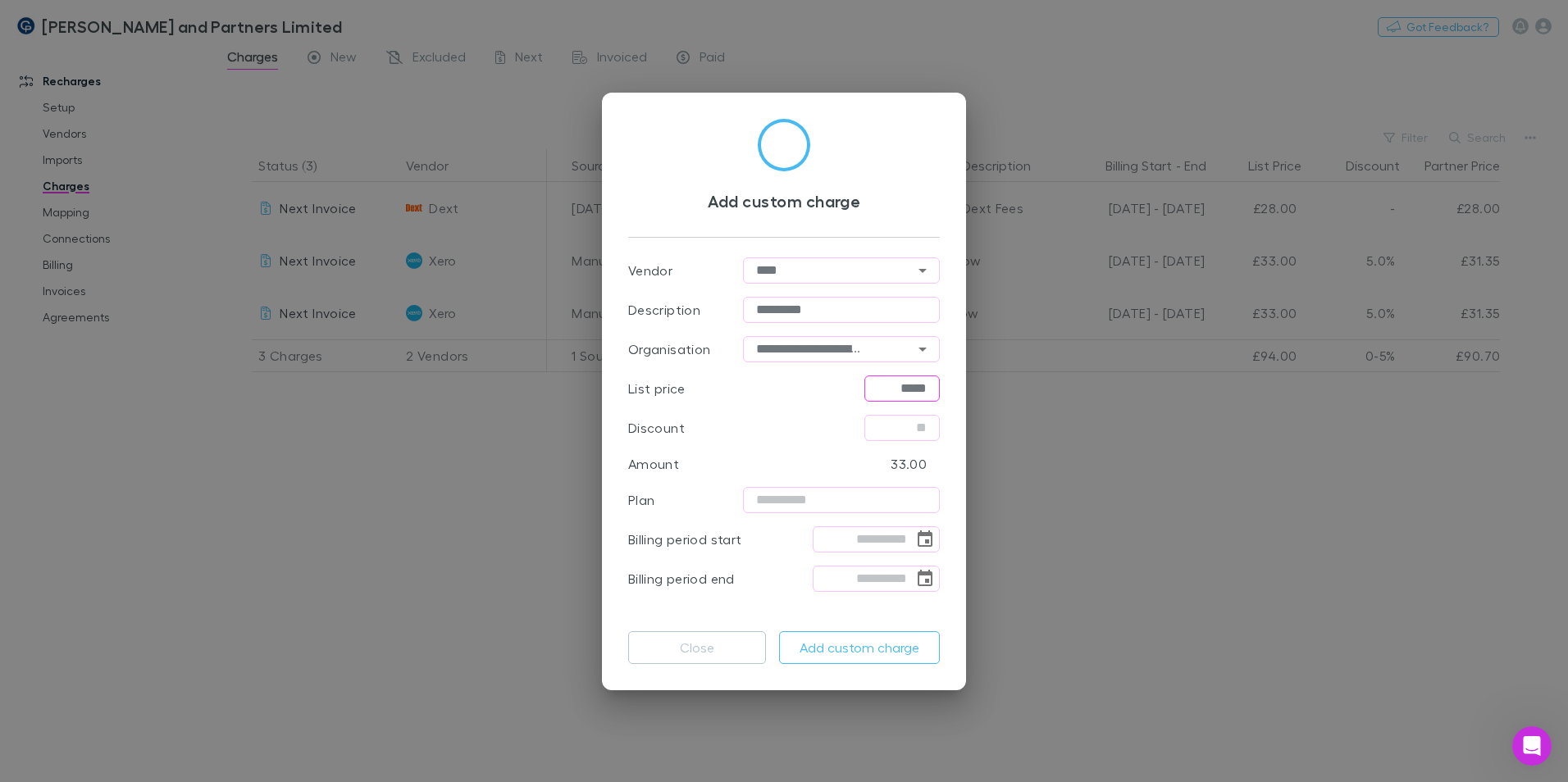
type input "*****"
type input "****"
type input "*********"
type input "**********"
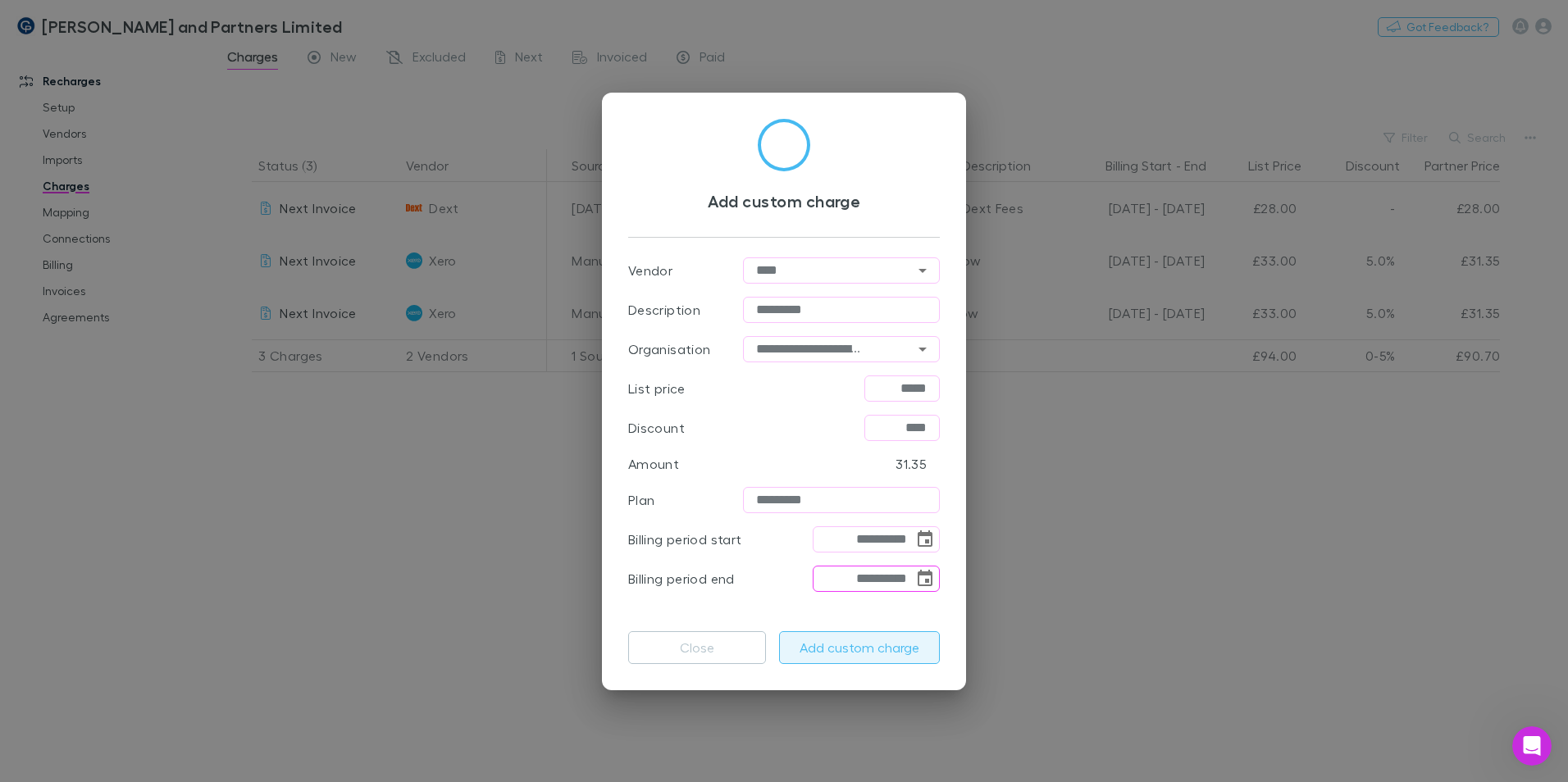
click at [845, 474] on button "Add custom charge" at bounding box center [859, 648] width 161 height 32
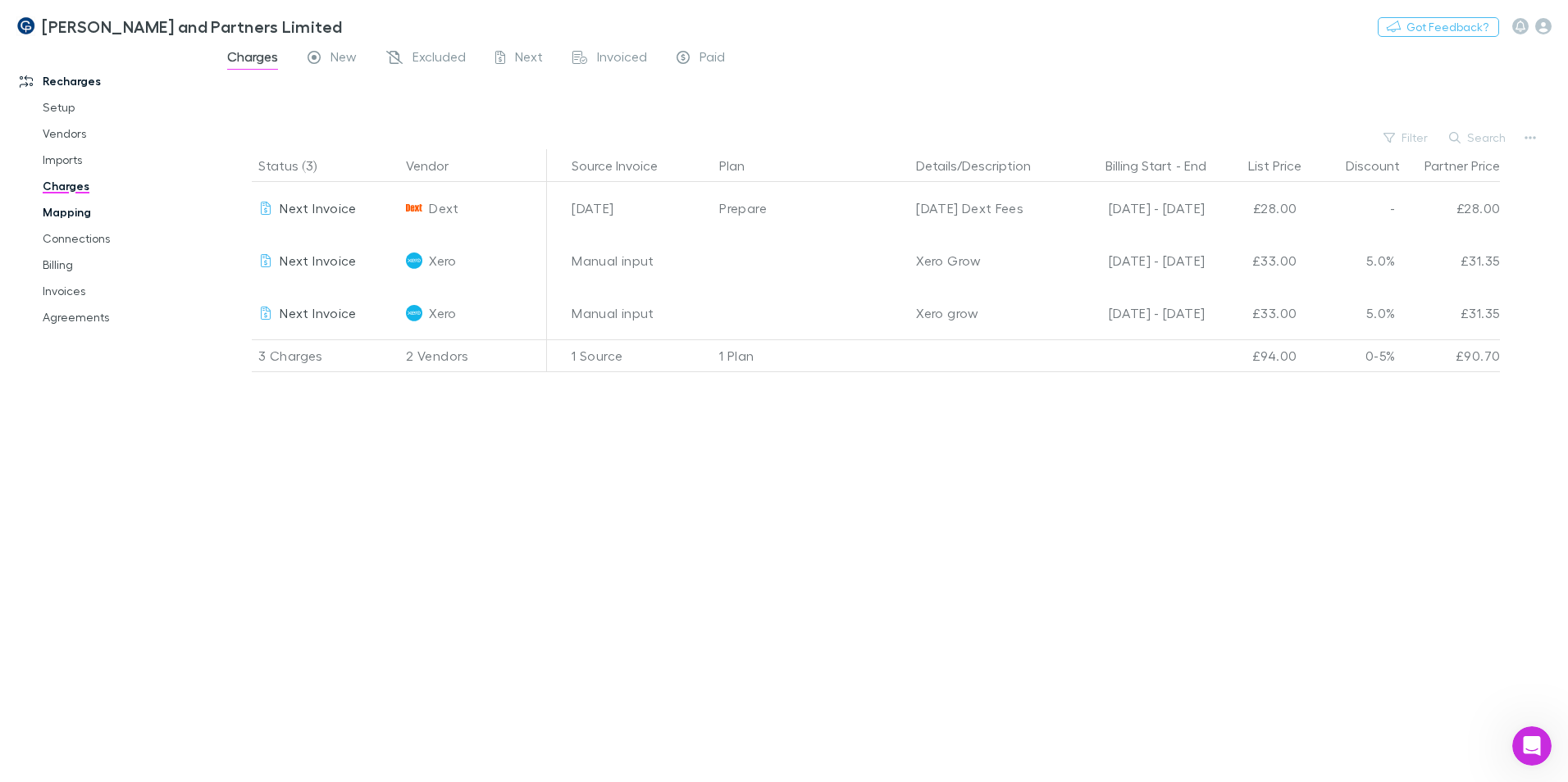
click at [81, 204] on link "Mapping" at bounding box center [124, 212] width 195 height 27
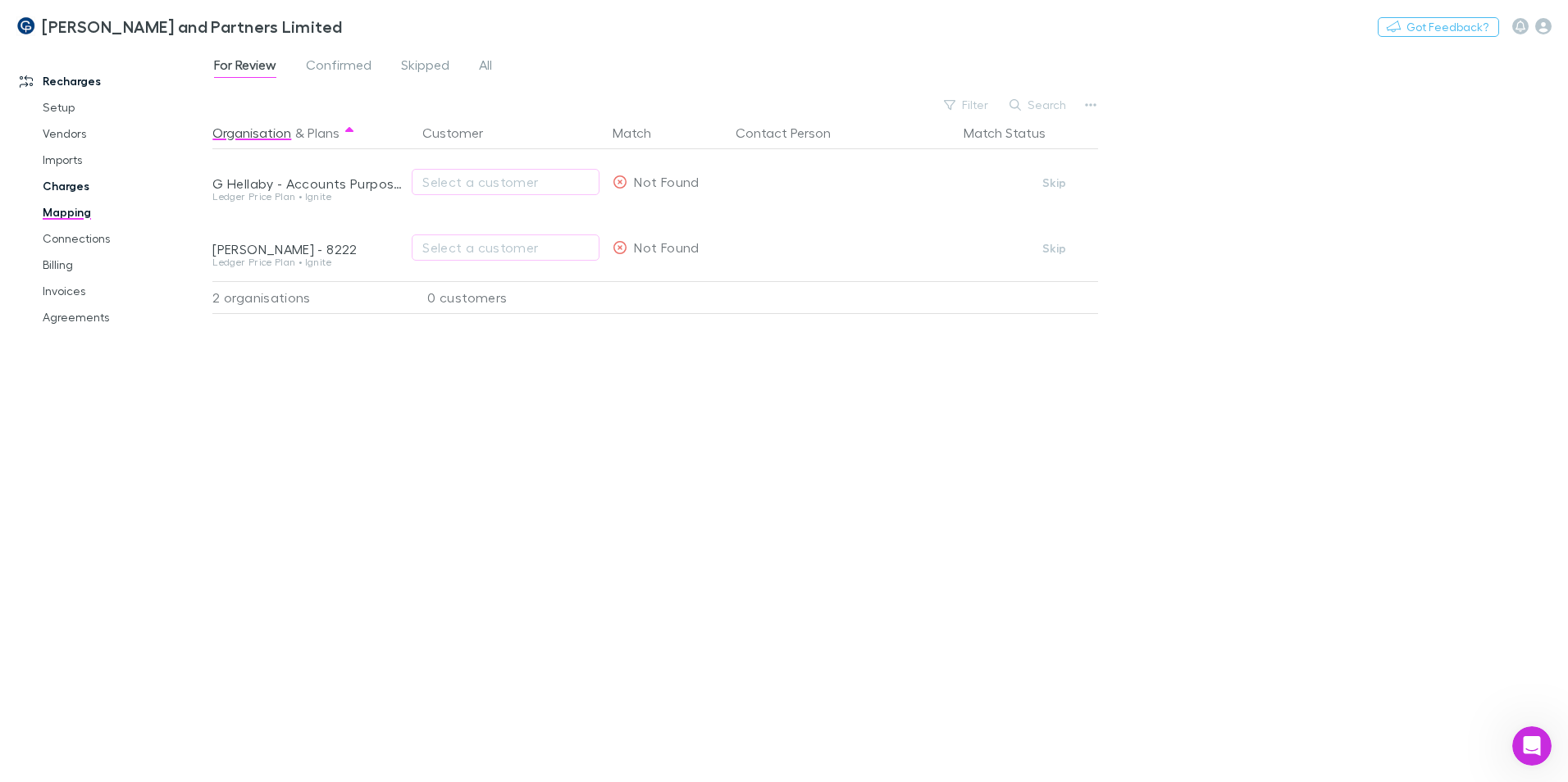
click at [79, 181] on link "Charges" at bounding box center [124, 187] width 195 height 27
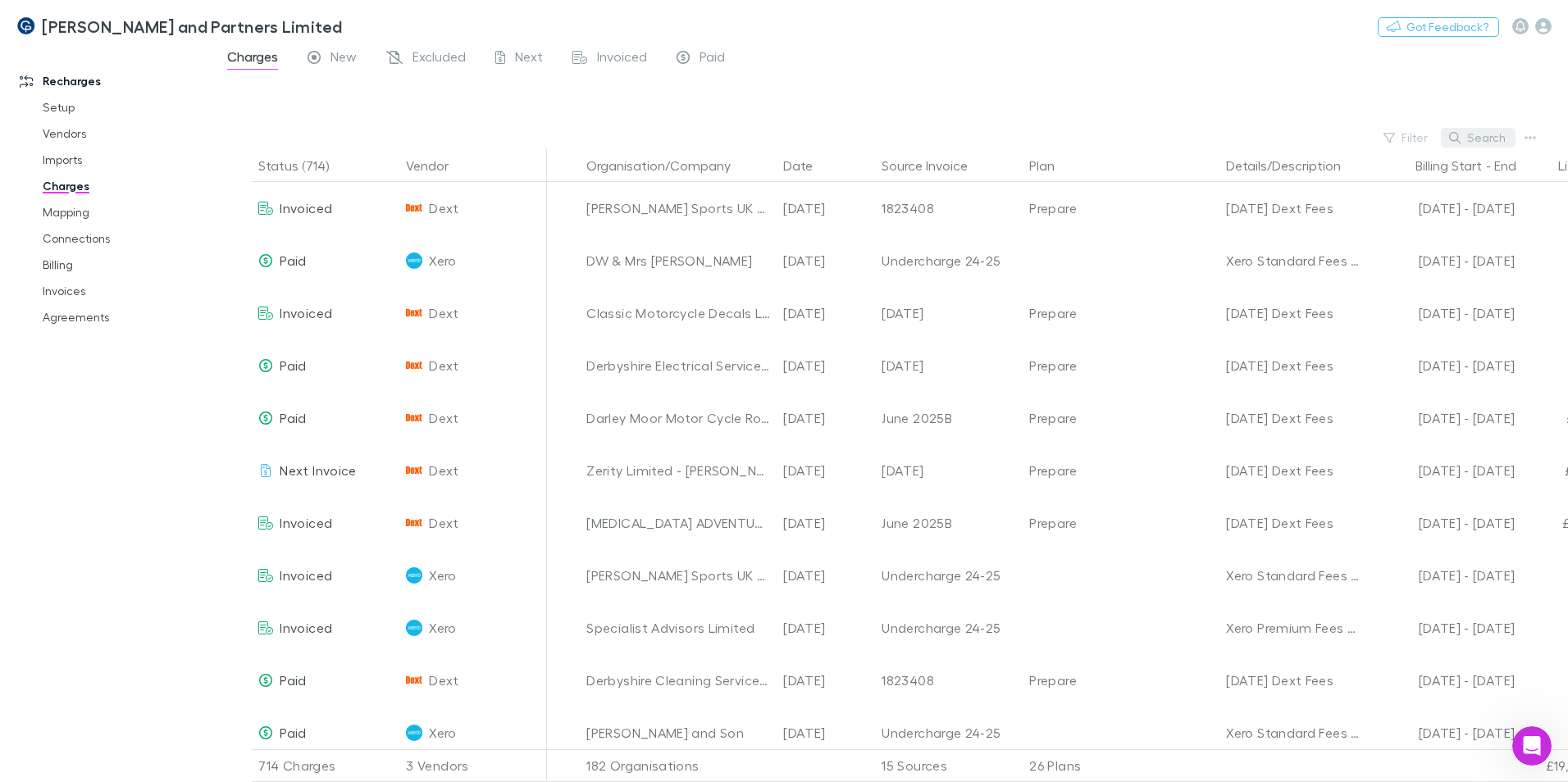
click at [1030, 130] on button "Search" at bounding box center [1478, 137] width 74 height 20
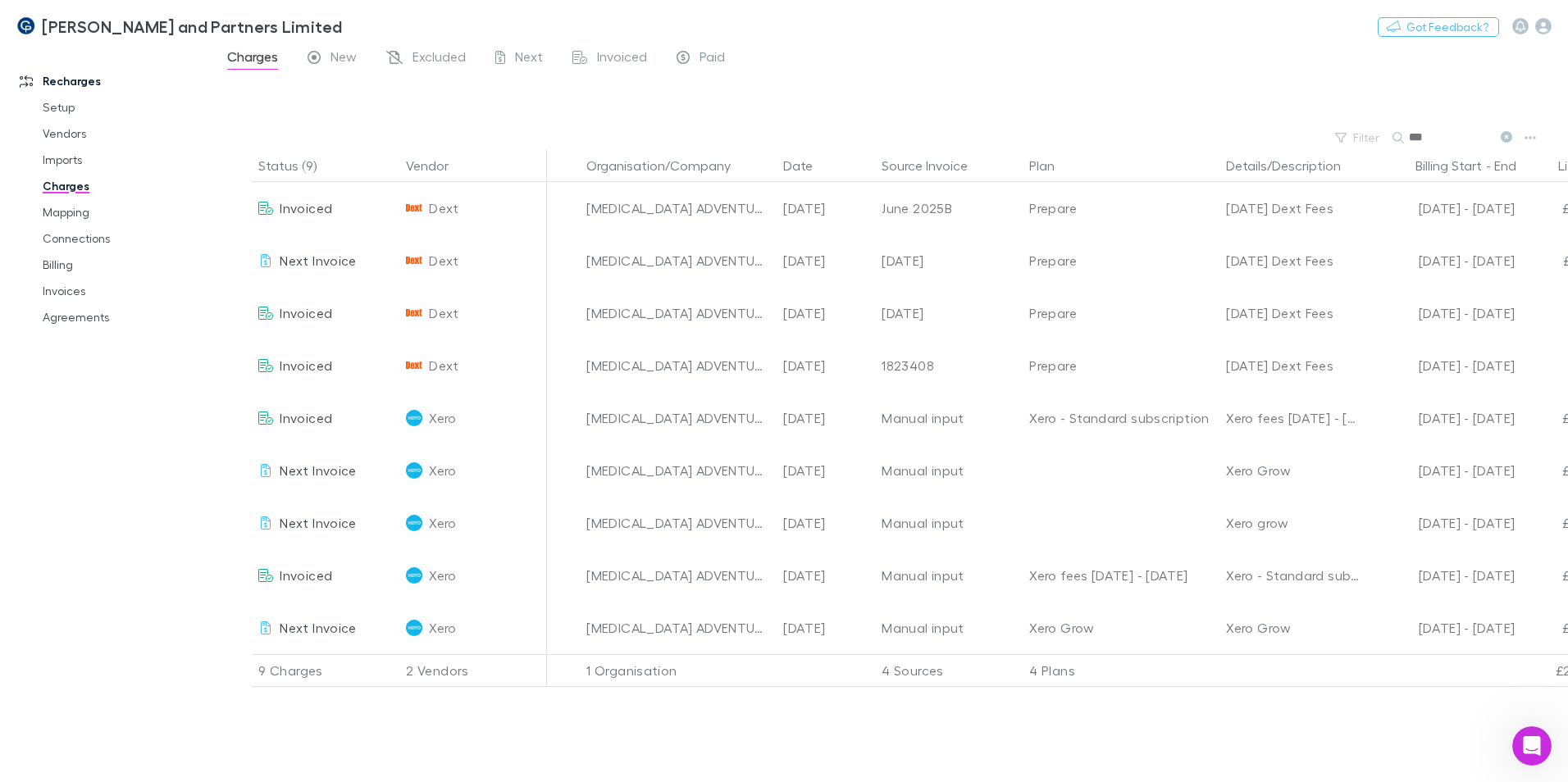
type input "***"
click at [72, 300] on link "Invoices" at bounding box center [124, 291] width 195 height 27
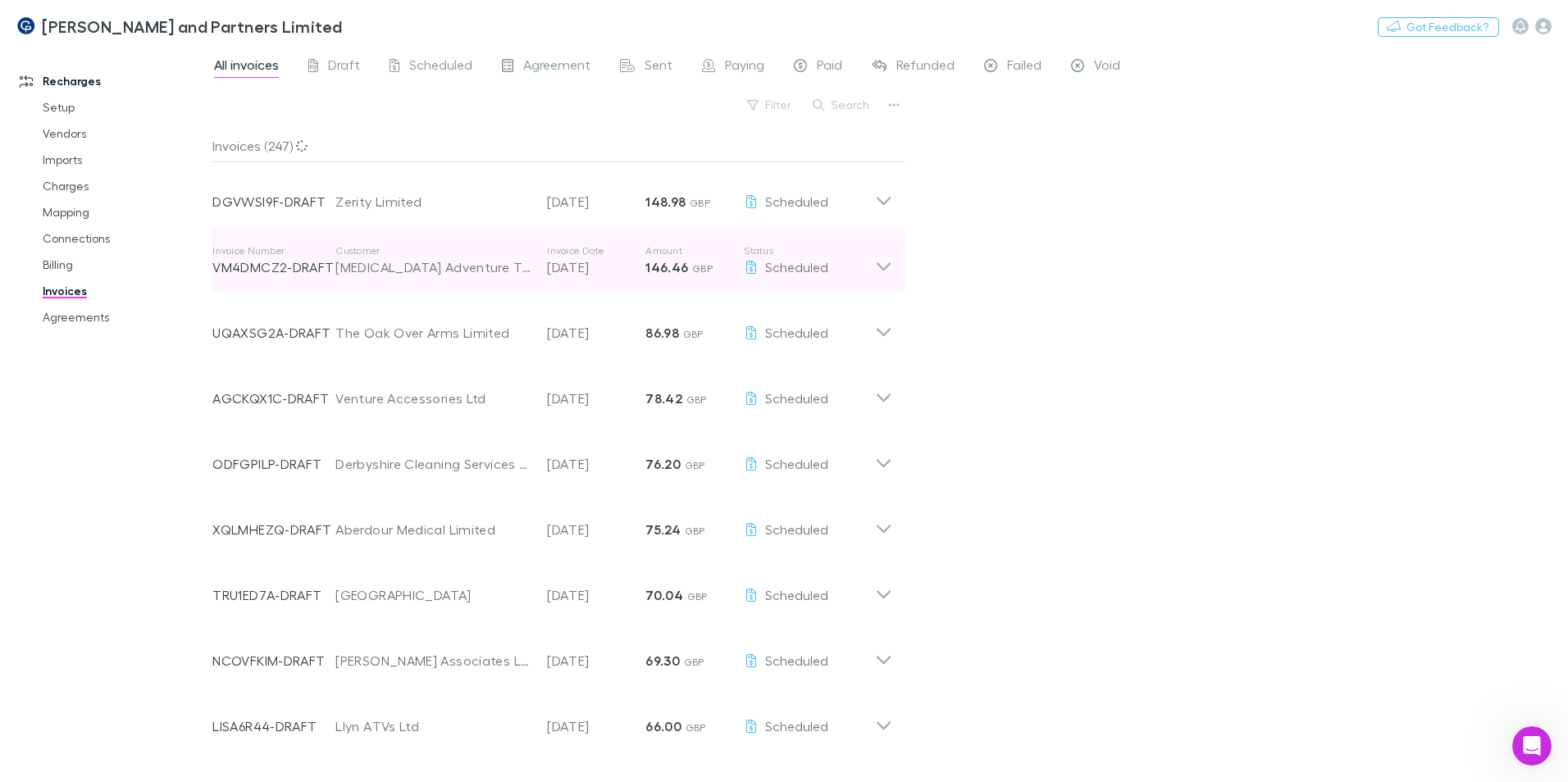
click at [467, 258] on div "[MEDICAL_DATA] Adventure Therapies Ltd" at bounding box center [432, 267] width 195 height 20
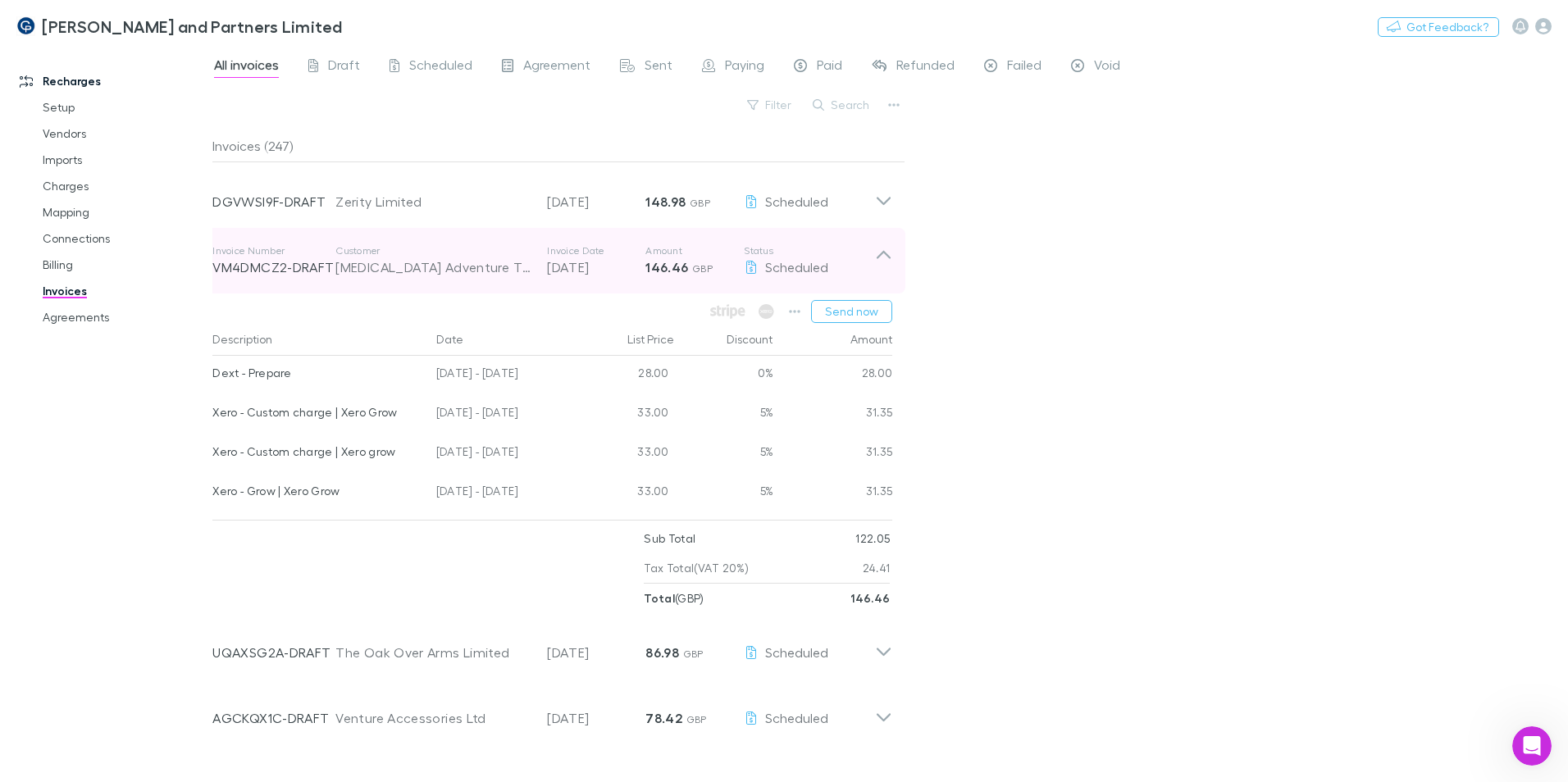
click at [465, 265] on div "[MEDICAL_DATA] Adventure Therapies Ltd" at bounding box center [432, 267] width 195 height 20
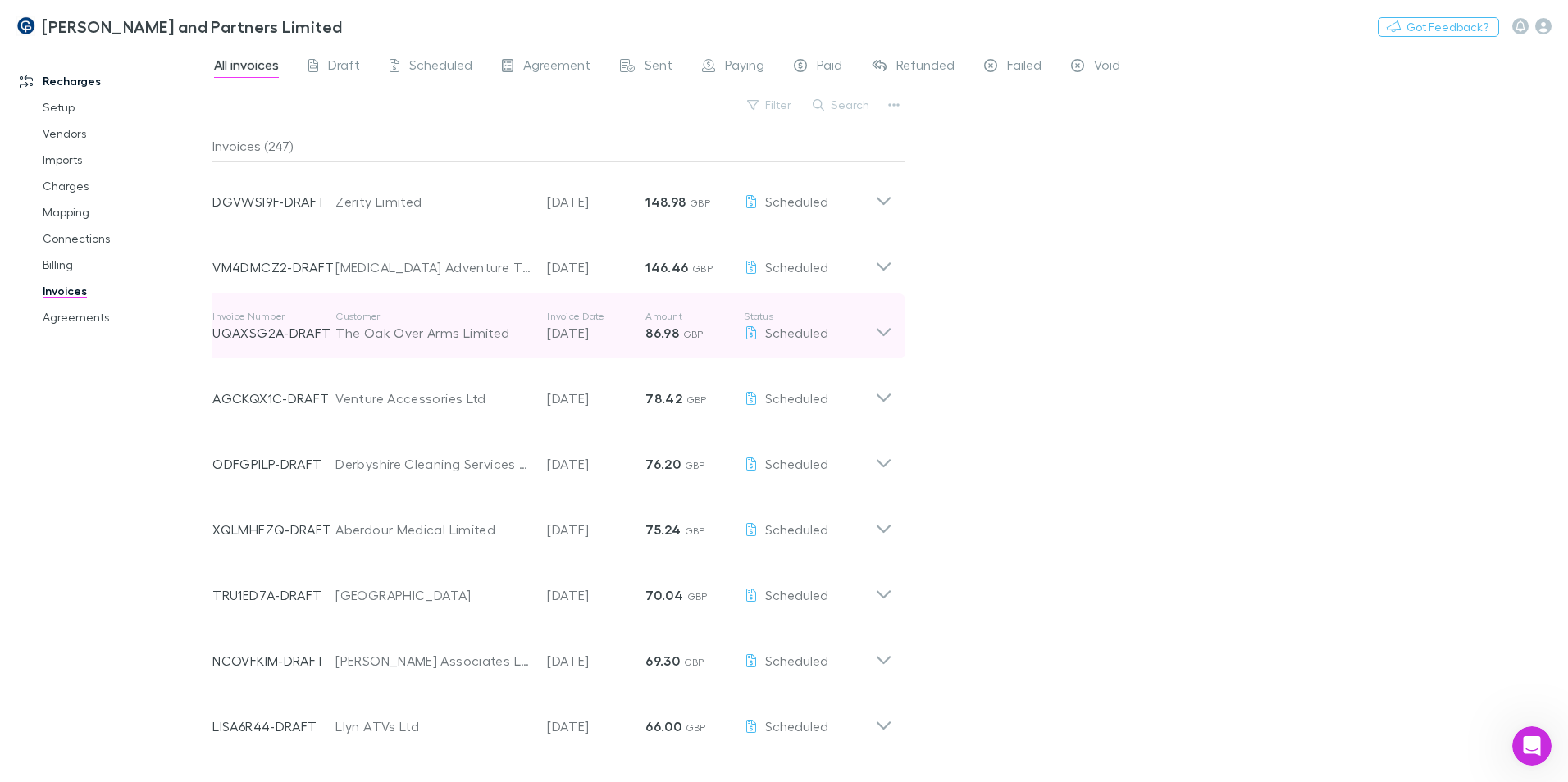
click at [463, 319] on p "Customer" at bounding box center [432, 316] width 195 height 13
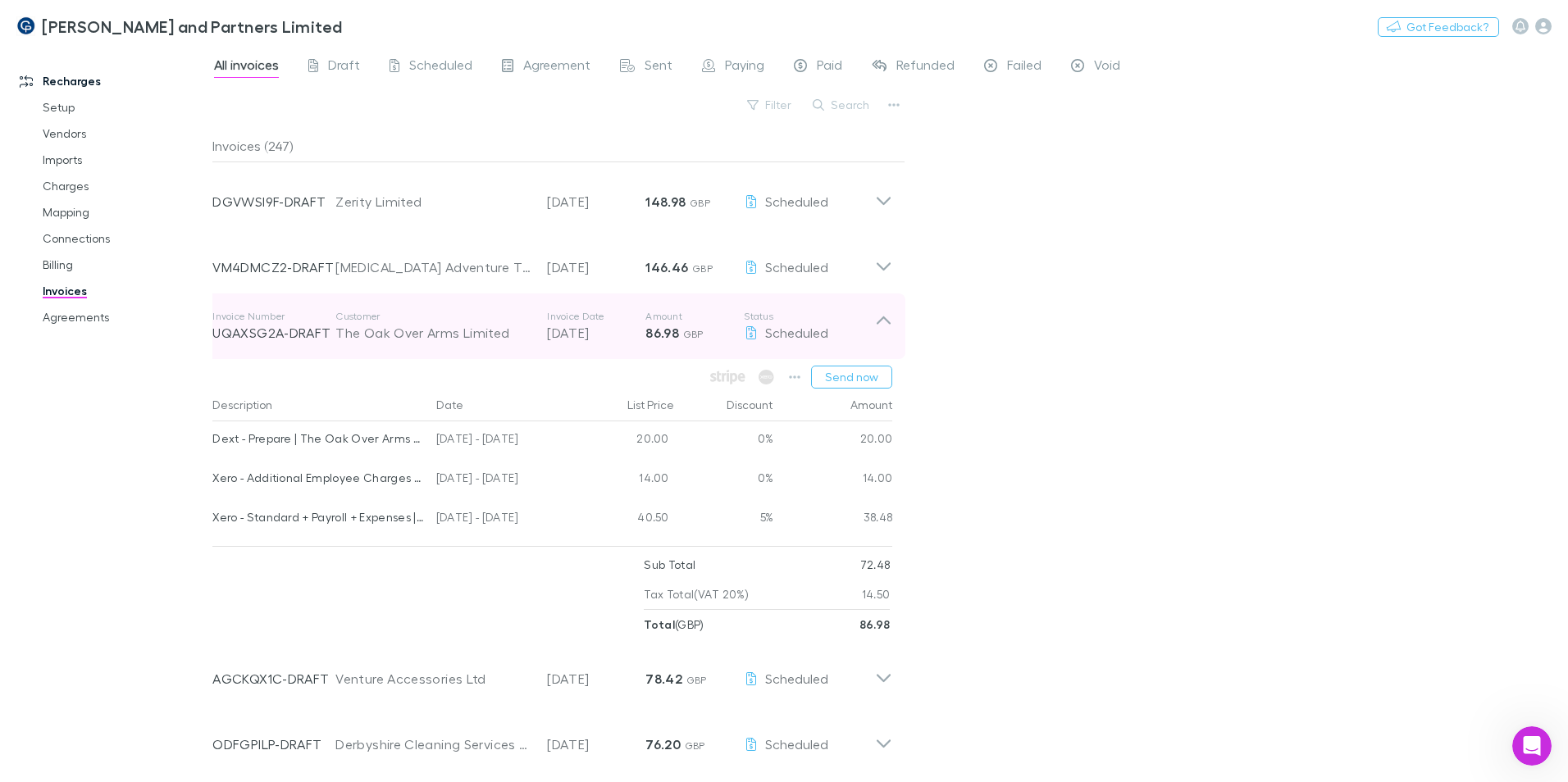
click at [345, 337] on div "The Oak Over Arms Limited" at bounding box center [432, 332] width 195 height 20
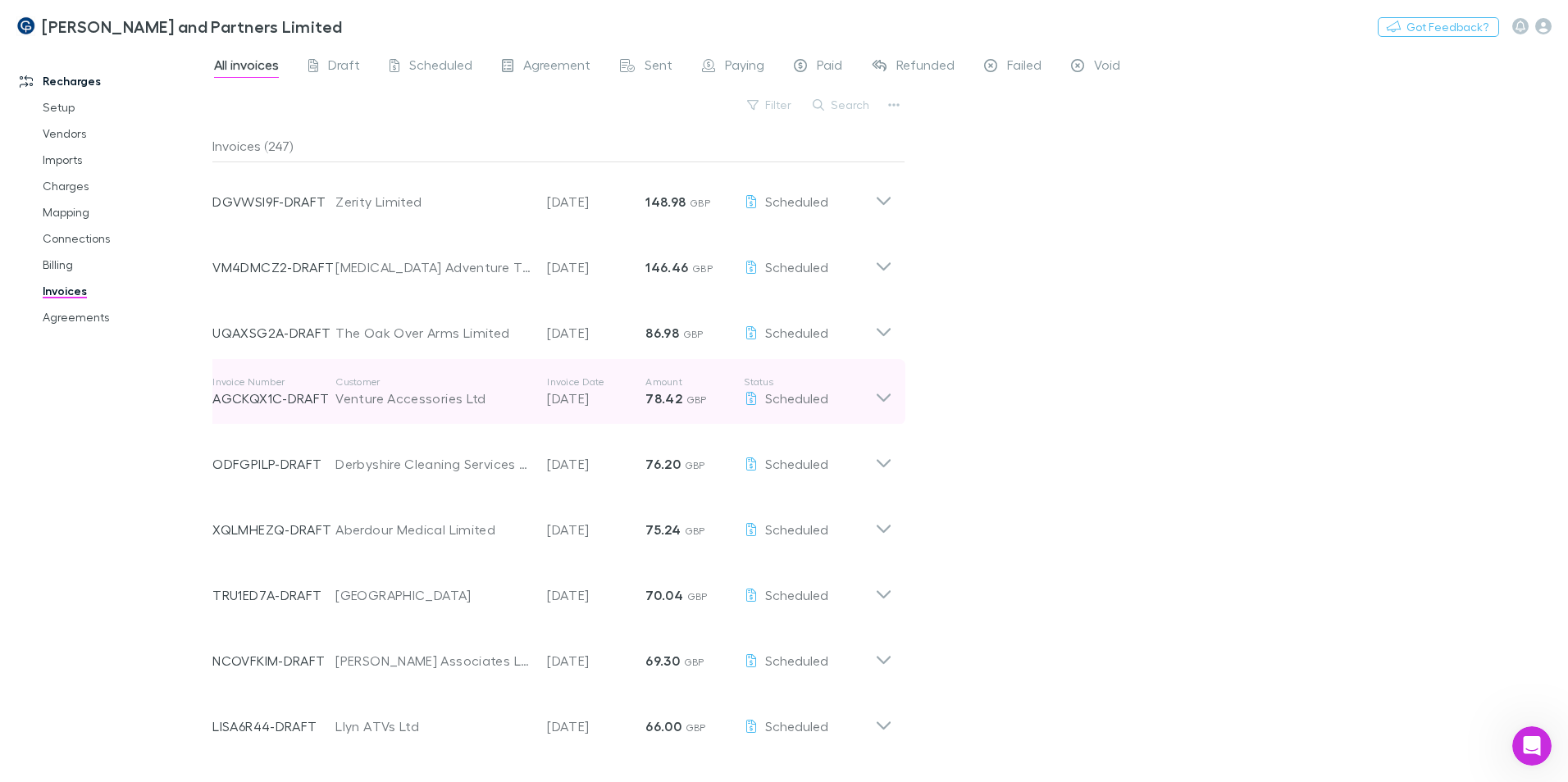
click at [364, 407] on div "Venture Accessories Ltd" at bounding box center [432, 398] width 195 height 20
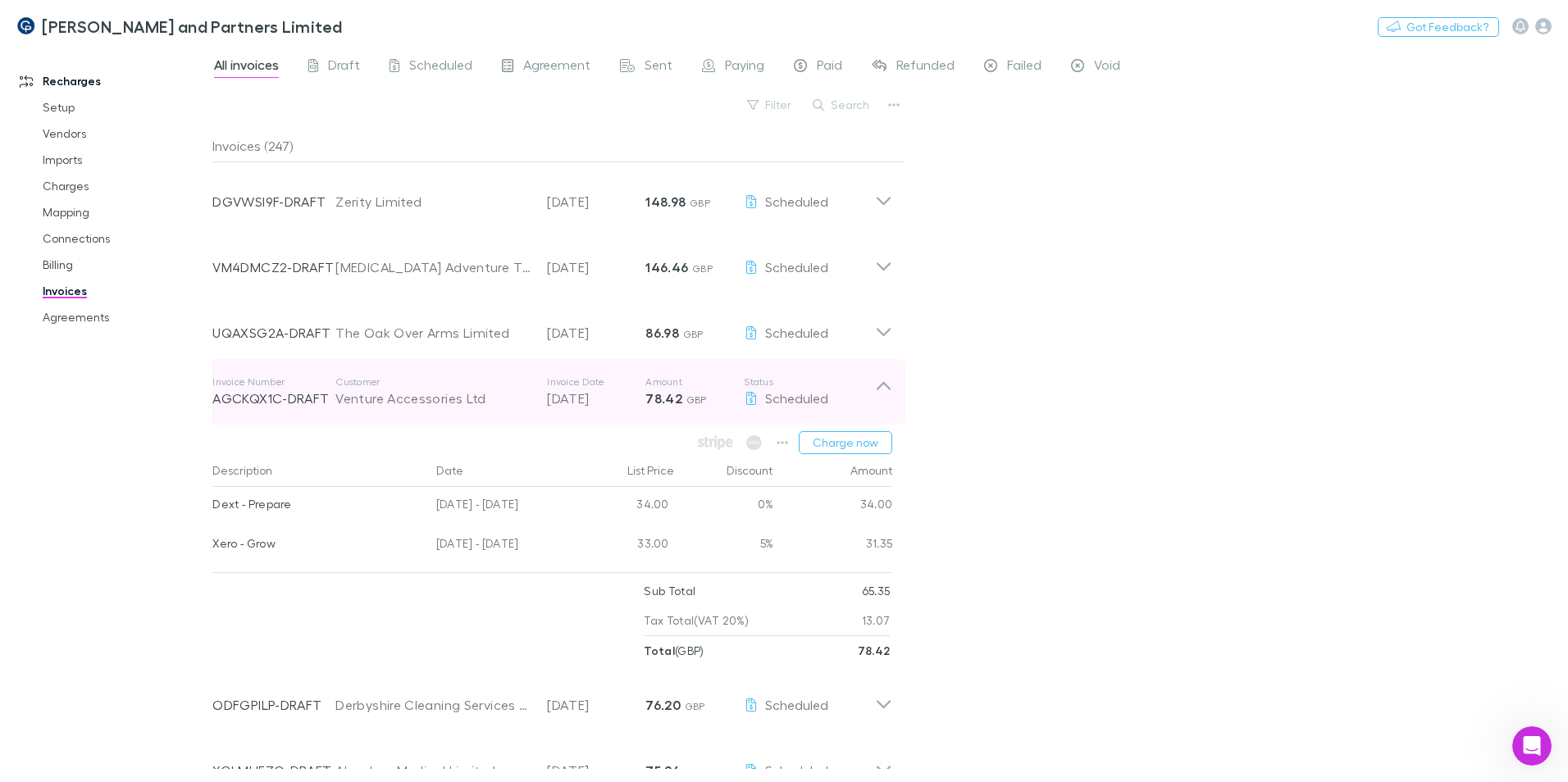
click at [354, 391] on div "Venture Accessories Ltd" at bounding box center [432, 398] width 195 height 20
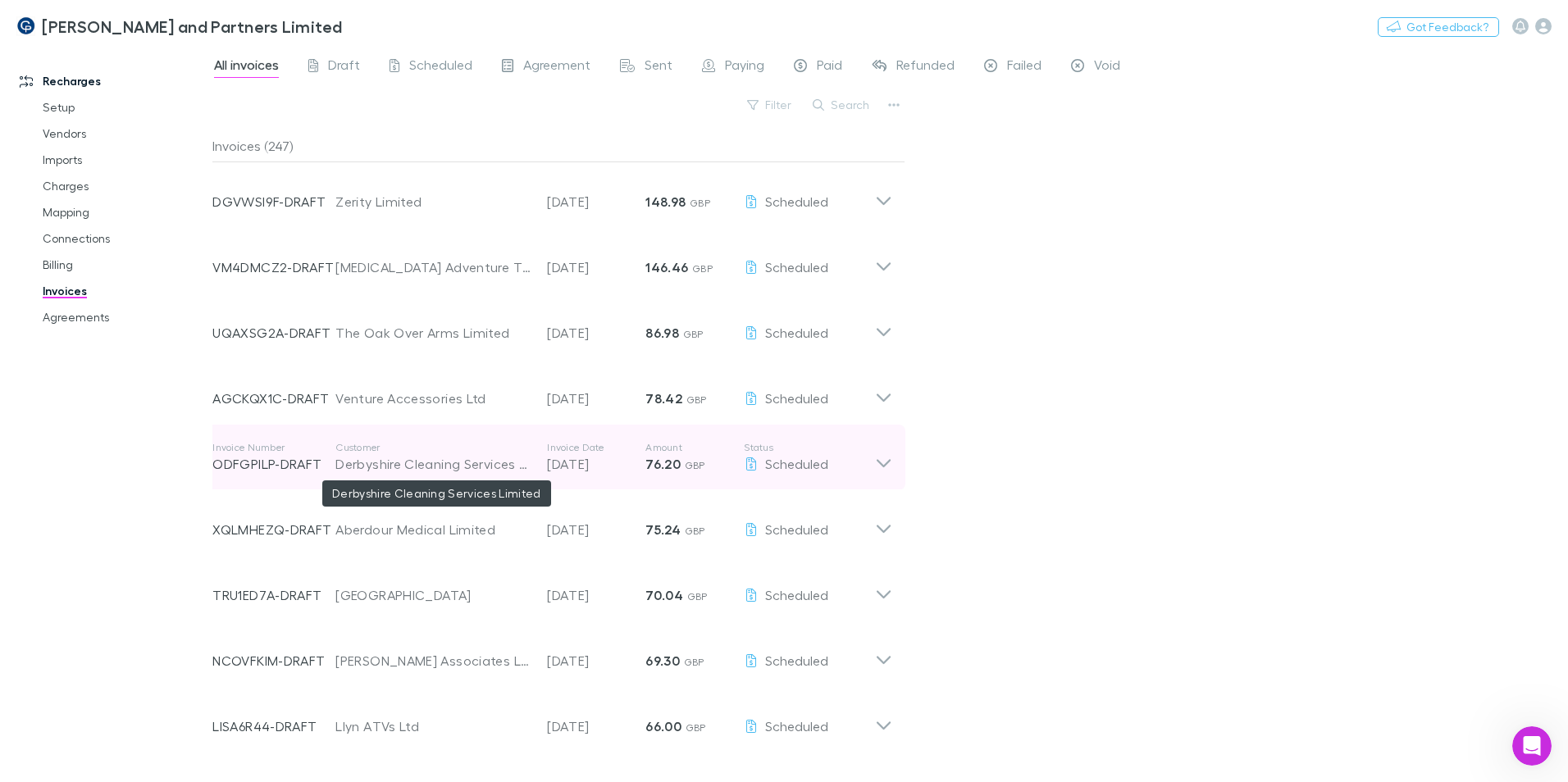
click at [347, 465] on div "Derbyshire Cleaning Services Limited" at bounding box center [432, 464] width 195 height 20
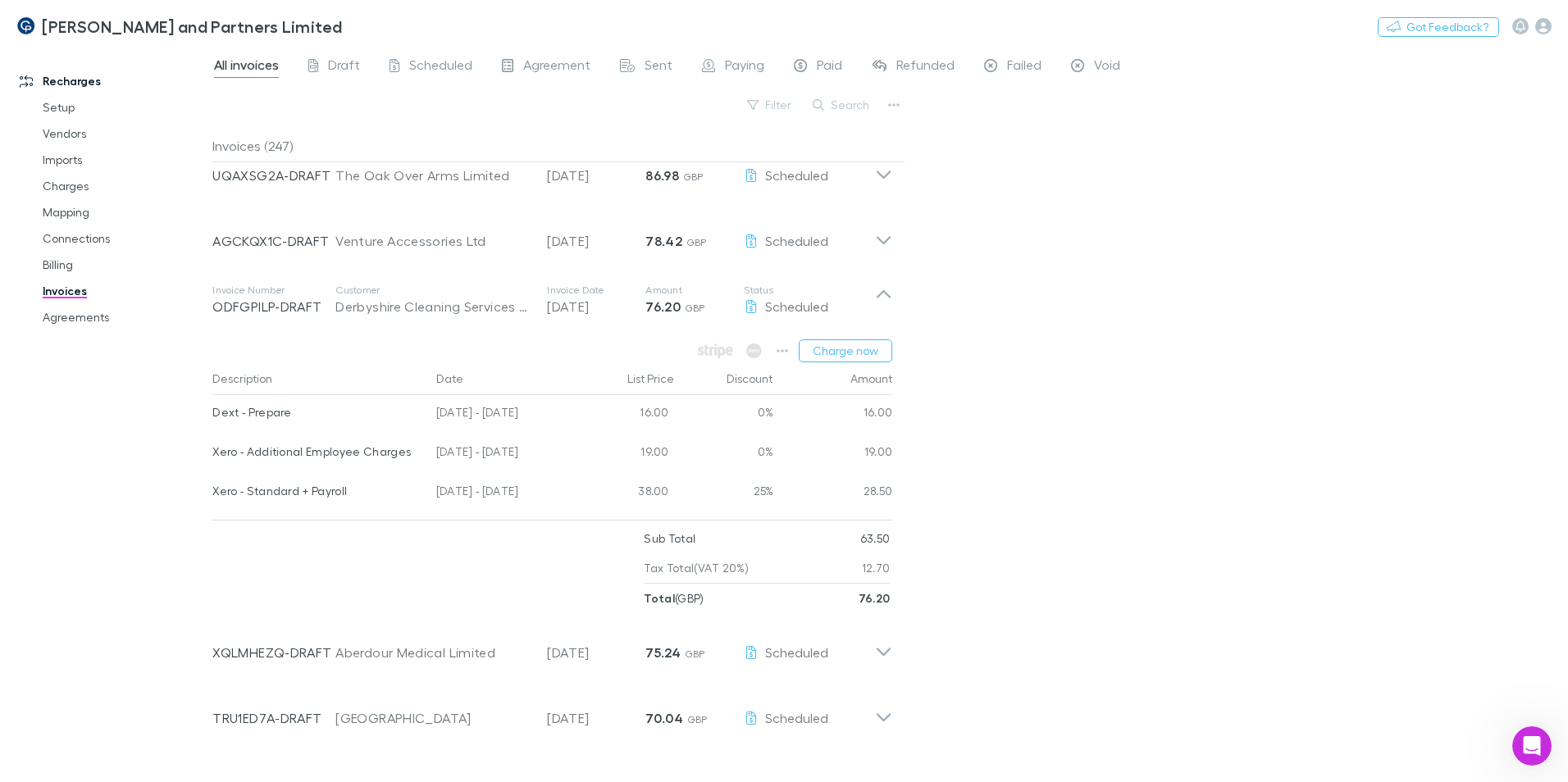
scroll to position [164, 0]
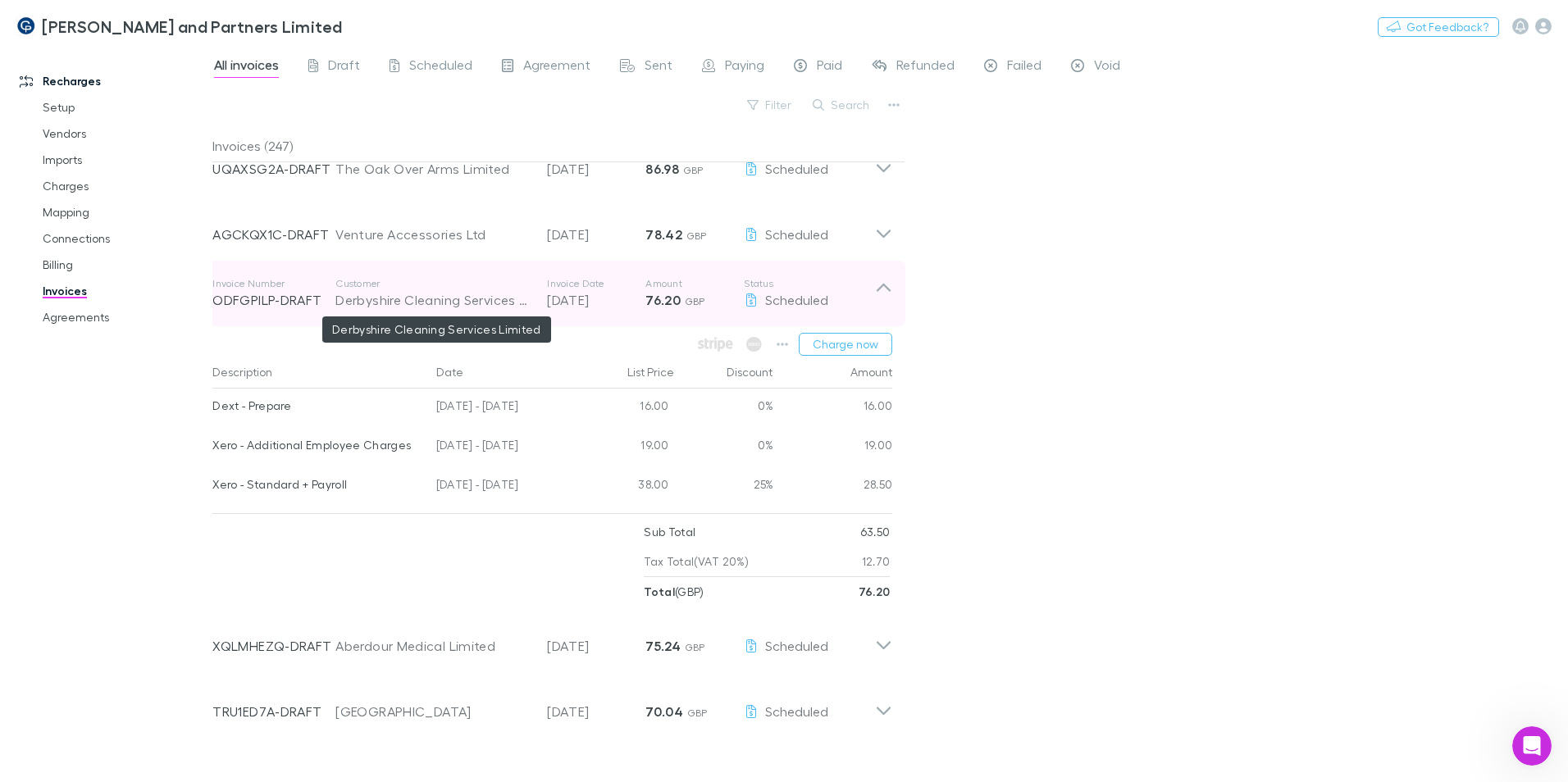
drag, startPoint x: 377, startPoint y: 291, endPoint x: 368, endPoint y: 297, distance: 10.8
click at [377, 291] on div "Derbyshire Cleaning Services Limited" at bounding box center [432, 300] width 195 height 20
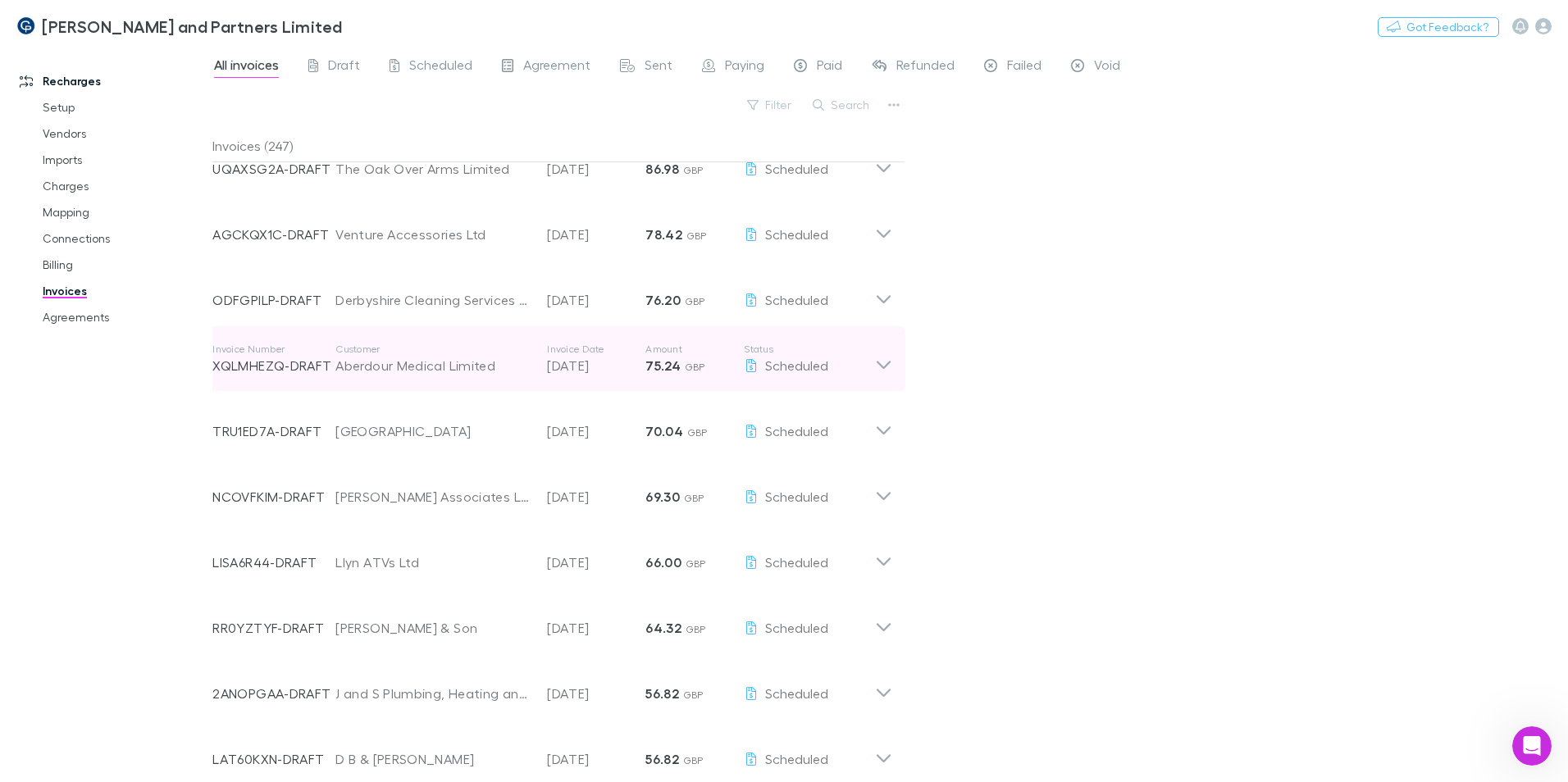
click at [410, 379] on div "Invoice Number XQLMHEZQ-DRAFT Customer Aberdour Medical Limited Invoice Date [D…" at bounding box center [544, 359] width 663 height 59
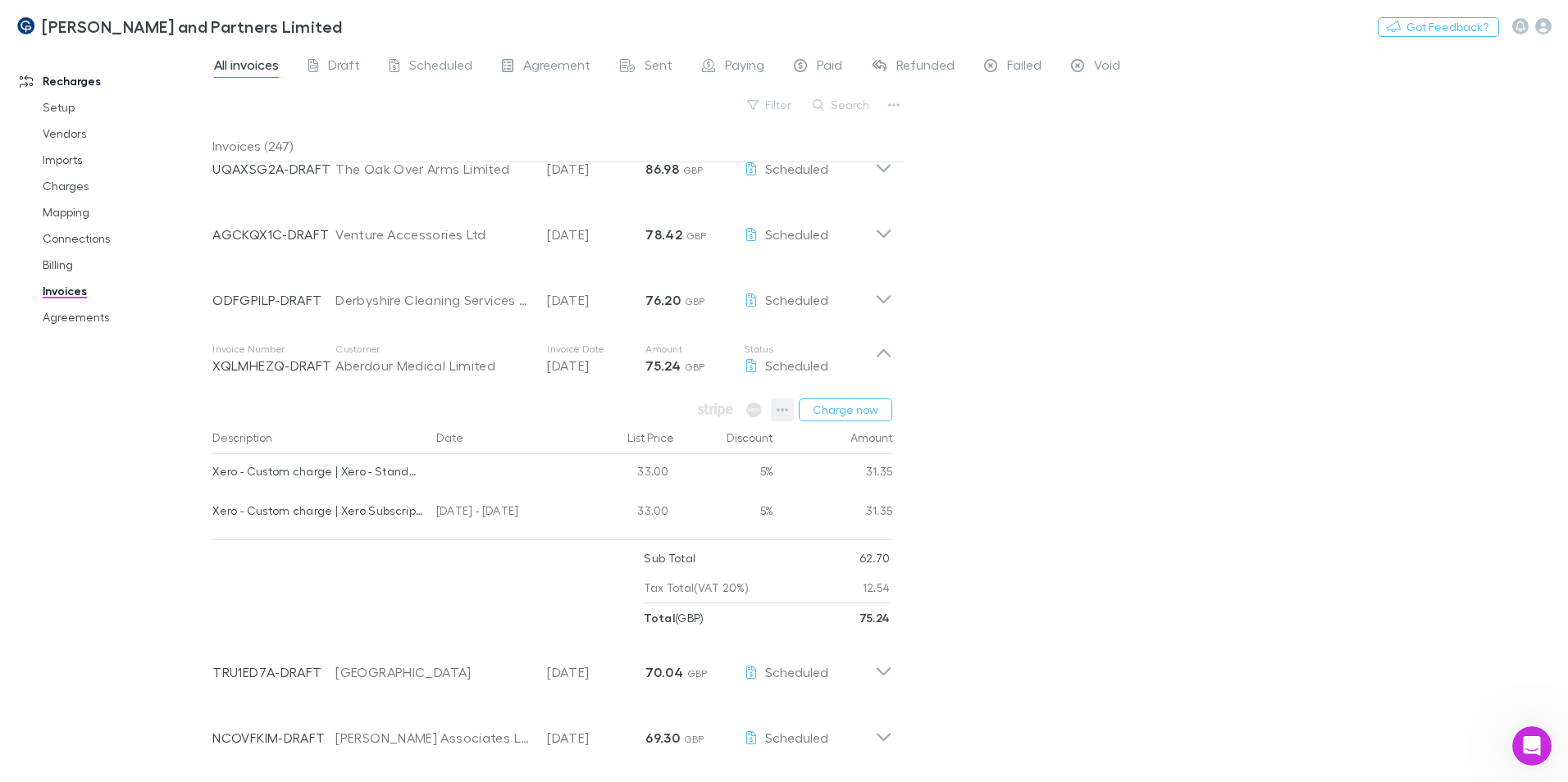
click at [784, 409] on icon "button" at bounding box center [782, 411] width 11 height 13
click at [670, 474] on p "Add charge" at bounding box center [681, 506] width 199 height 20
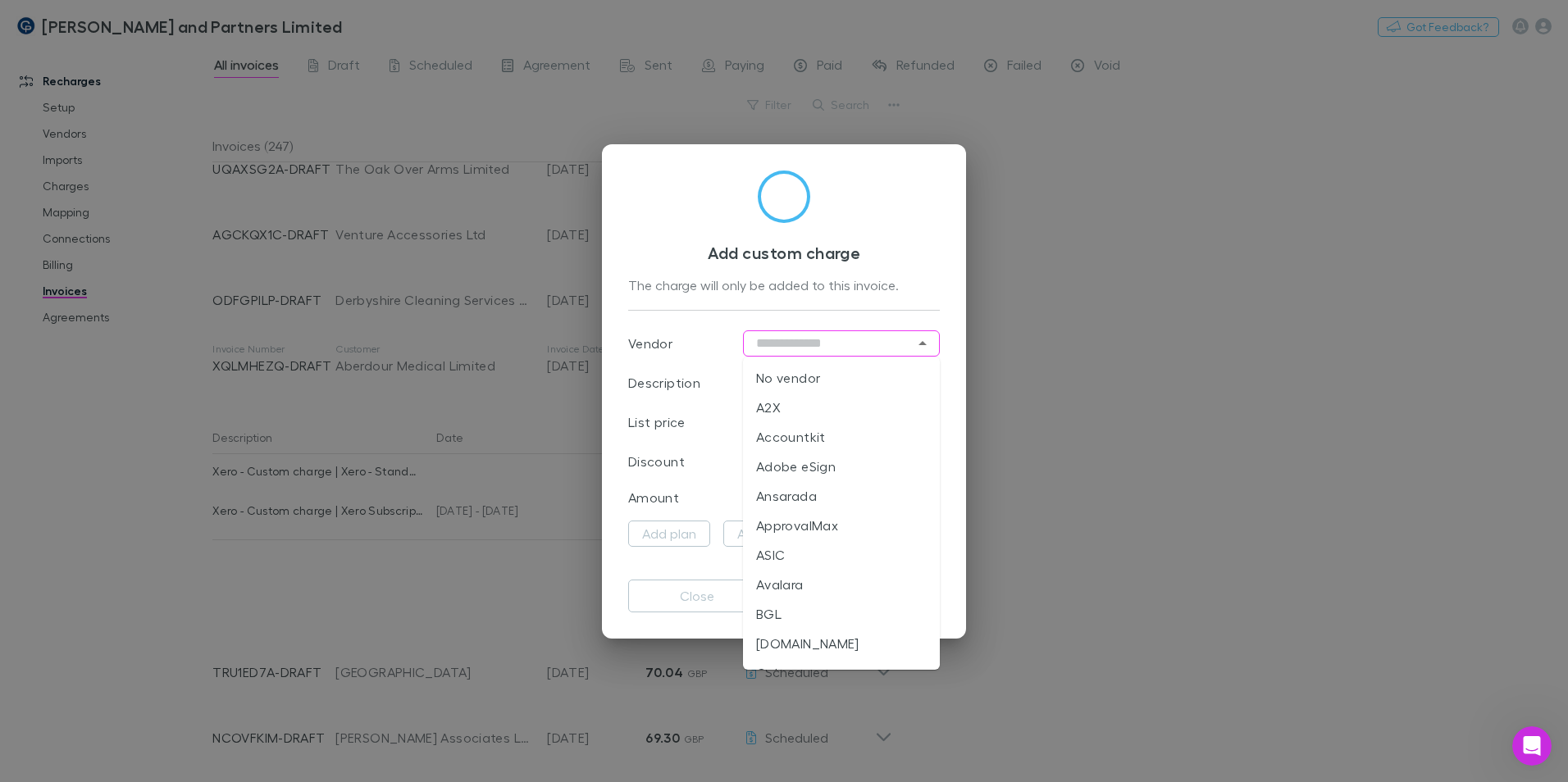
click at [831, 346] on input "text" at bounding box center [841, 344] width 197 height 27
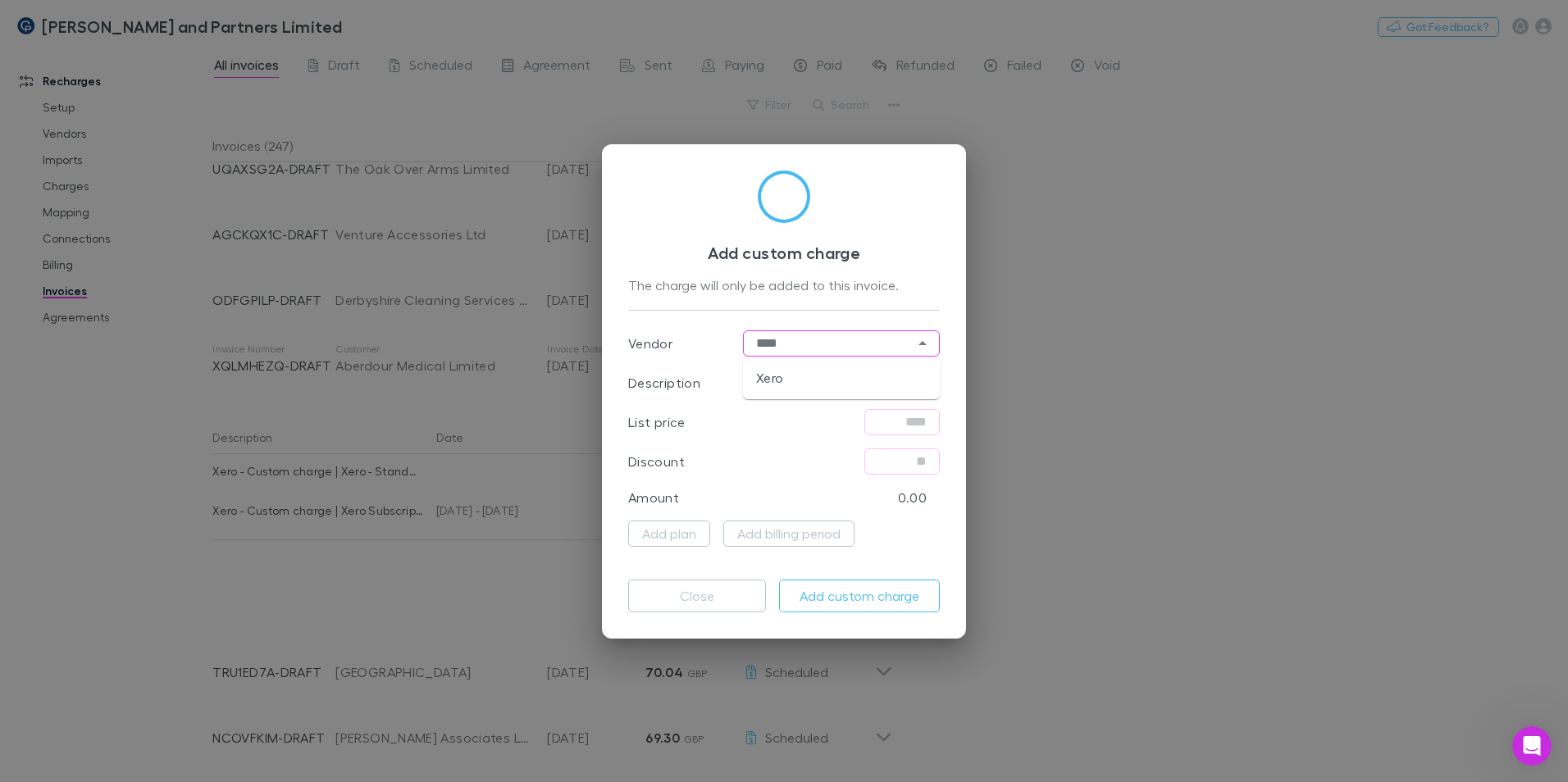
click at [811, 376] on li "Xero" at bounding box center [841, 377] width 197 height 30
type input "****"
click at [811, 376] on input "text" at bounding box center [841, 383] width 197 height 27
type input "**********"
type input "*****"
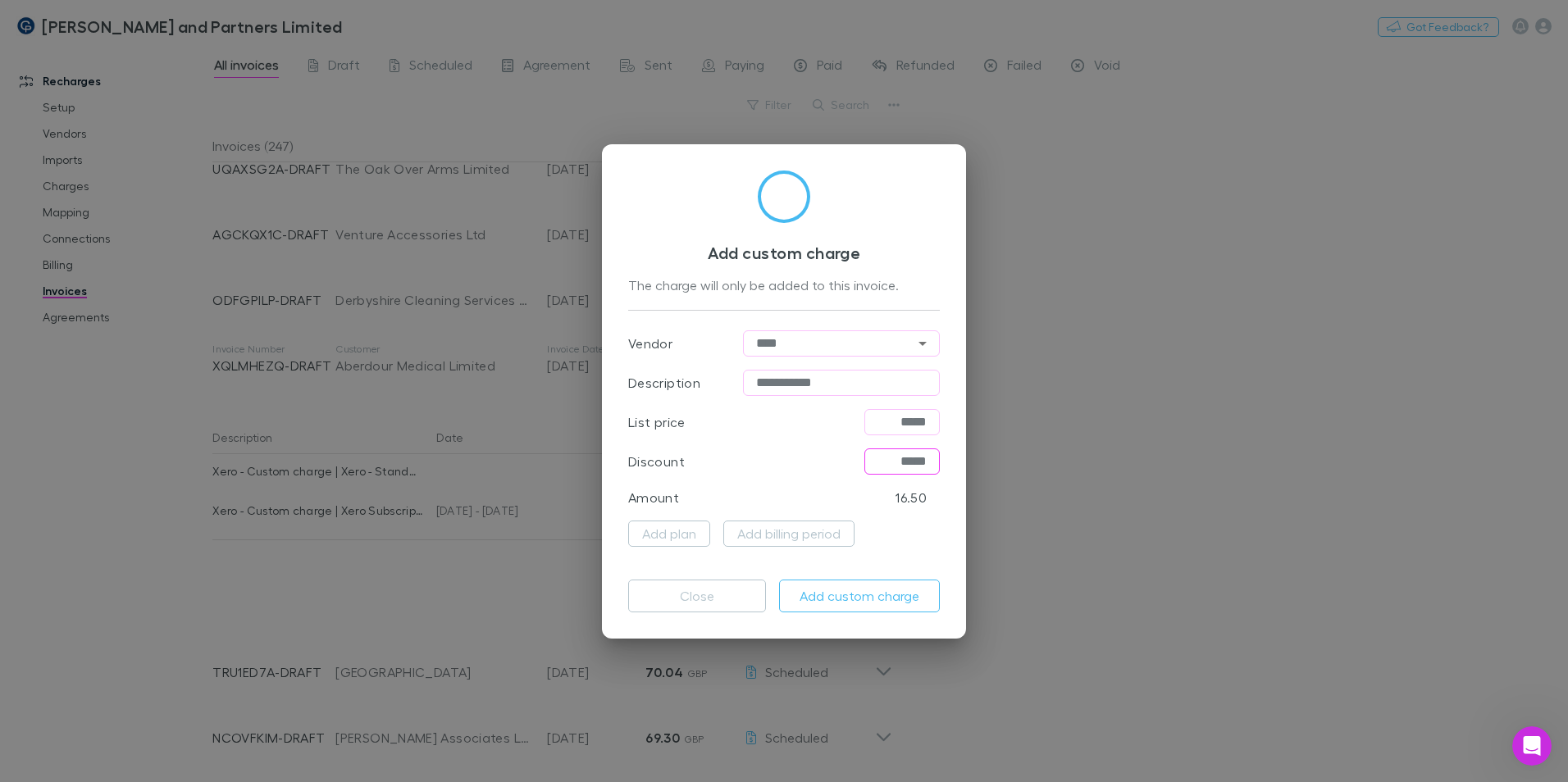
click at [904, 458] on input "*****" at bounding box center [902, 462] width 75 height 27
type input "****"
click at [760, 462] on div "Discount **** ​" at bounding box center [784, 461] width 312 height 39
click at [778, 474] on button "Add billing period" at bounding box center [789, 534] width 131 height 27
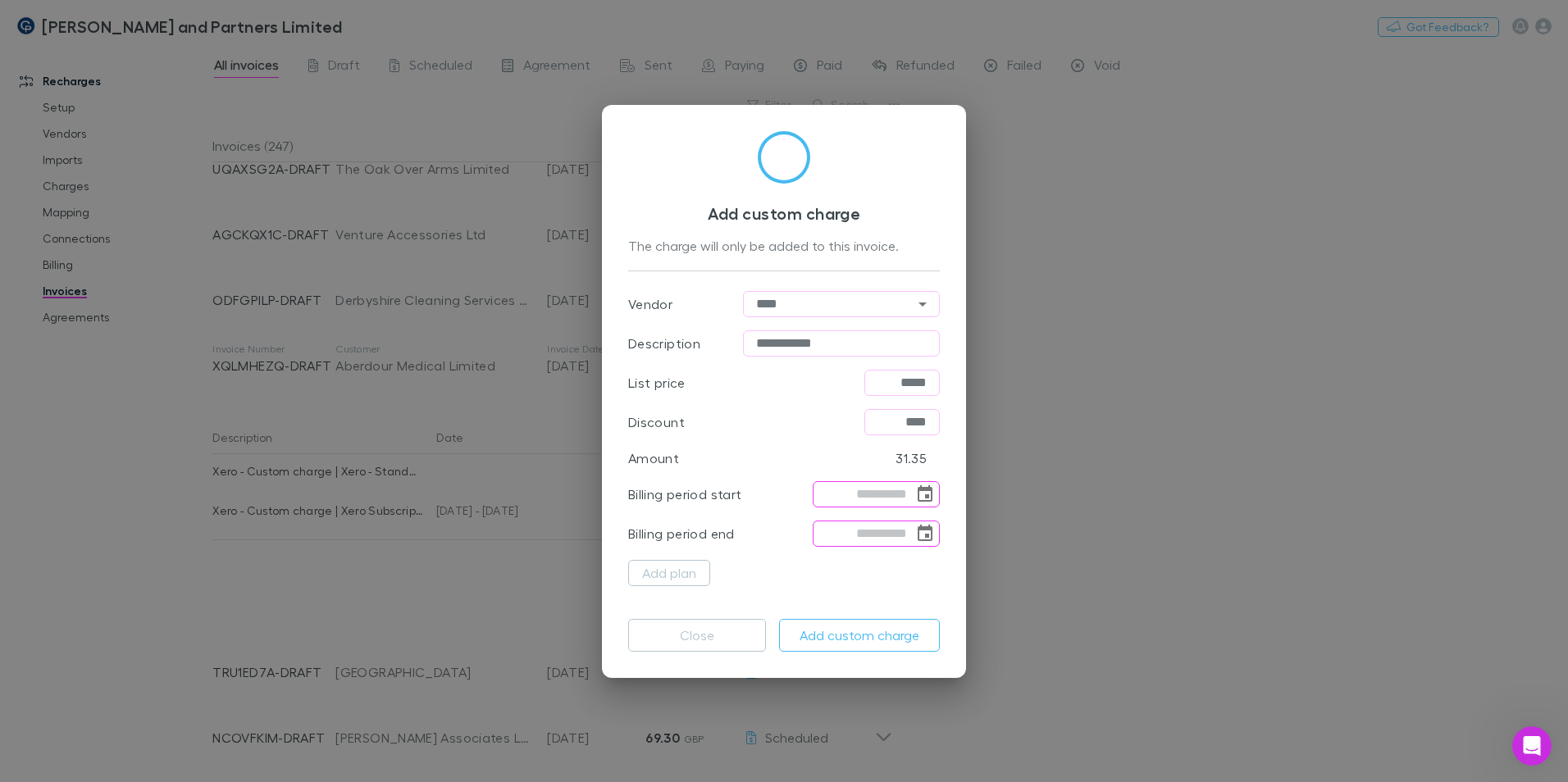
click at [884, 474] on input "tel" at bounding box center [863, 494] width 101 height 27
click at [900, 474] on input "tel" at bounding box center [863, 494] width 101 height 27
type input "**********"
click at [873, 474] on input "tel" at bounding box center [863, 534] width 101 height 27
click at [901, 474] on input "******" at bounding box center [863, 534] width 101 height 27
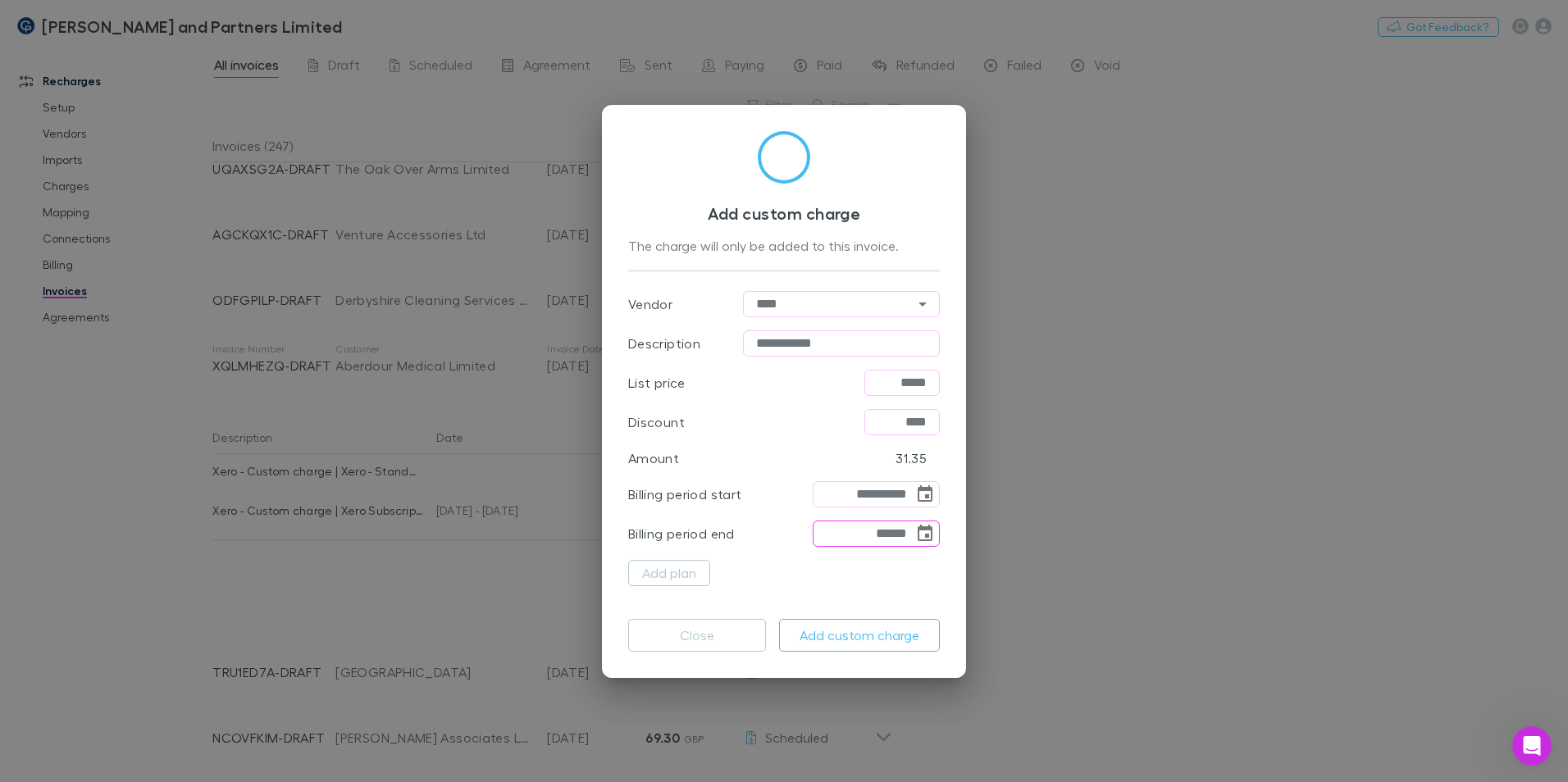
click at [907, 474] on input "******" at bounding box center [863, 534] width 101 height 27
type input "**********"
click at [692, 474] on button "Add plan" at bounding box center [670, 573] width 82 height 27
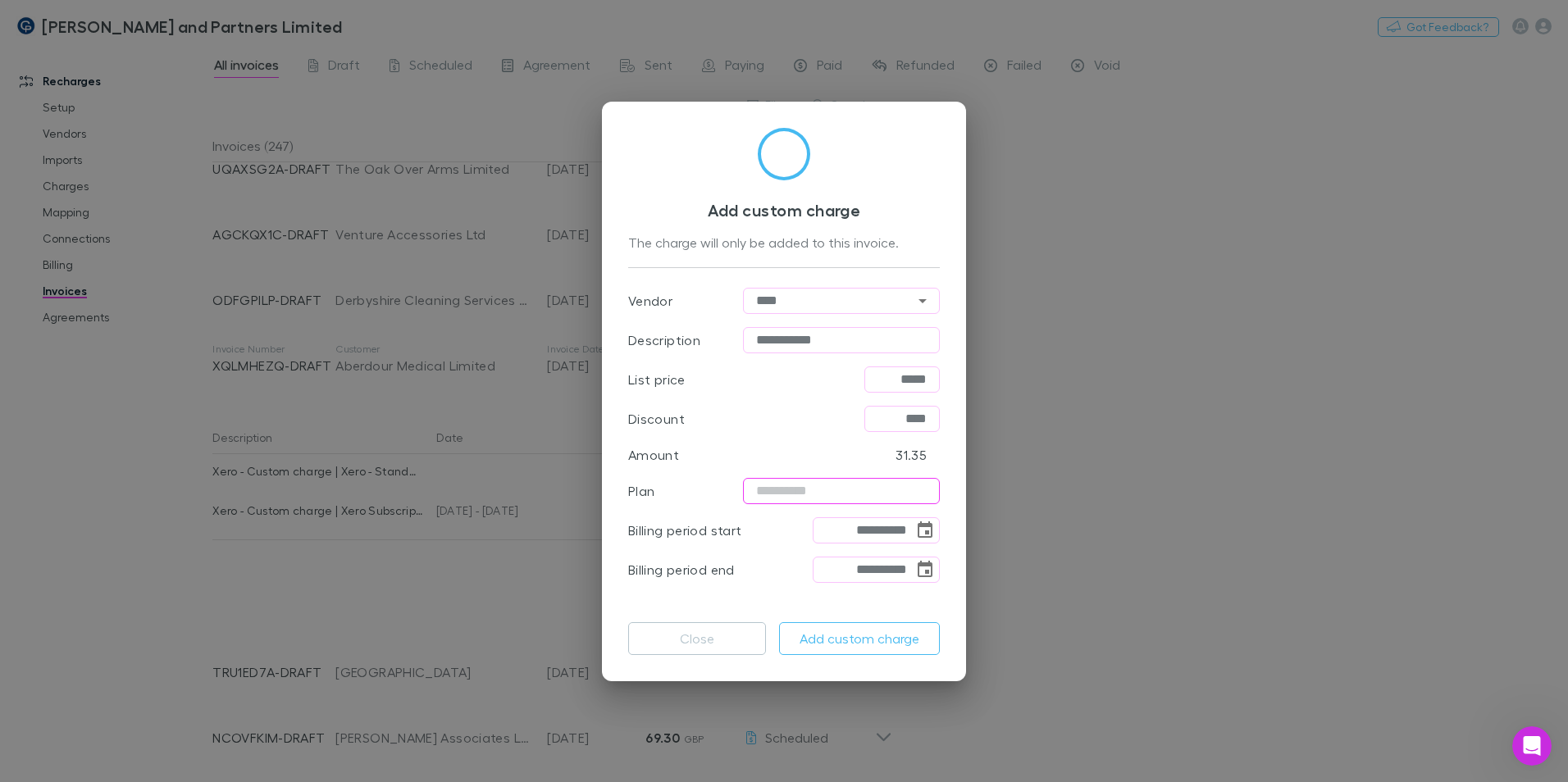
click at [800, 474] on input "text" at bounding box center [841, 491] width 197 height 27
type input "*********"
click at [740, 410] on div "Discount **** ​" at bounding box center [784, 418] width 312 height 39
click at [851, 336] on input "**********" at bounding box center [841, 341] width 197 height 27
click at [834, 474] on button "Add custom charge" at bounding box center [859, 639] width 161 height 32
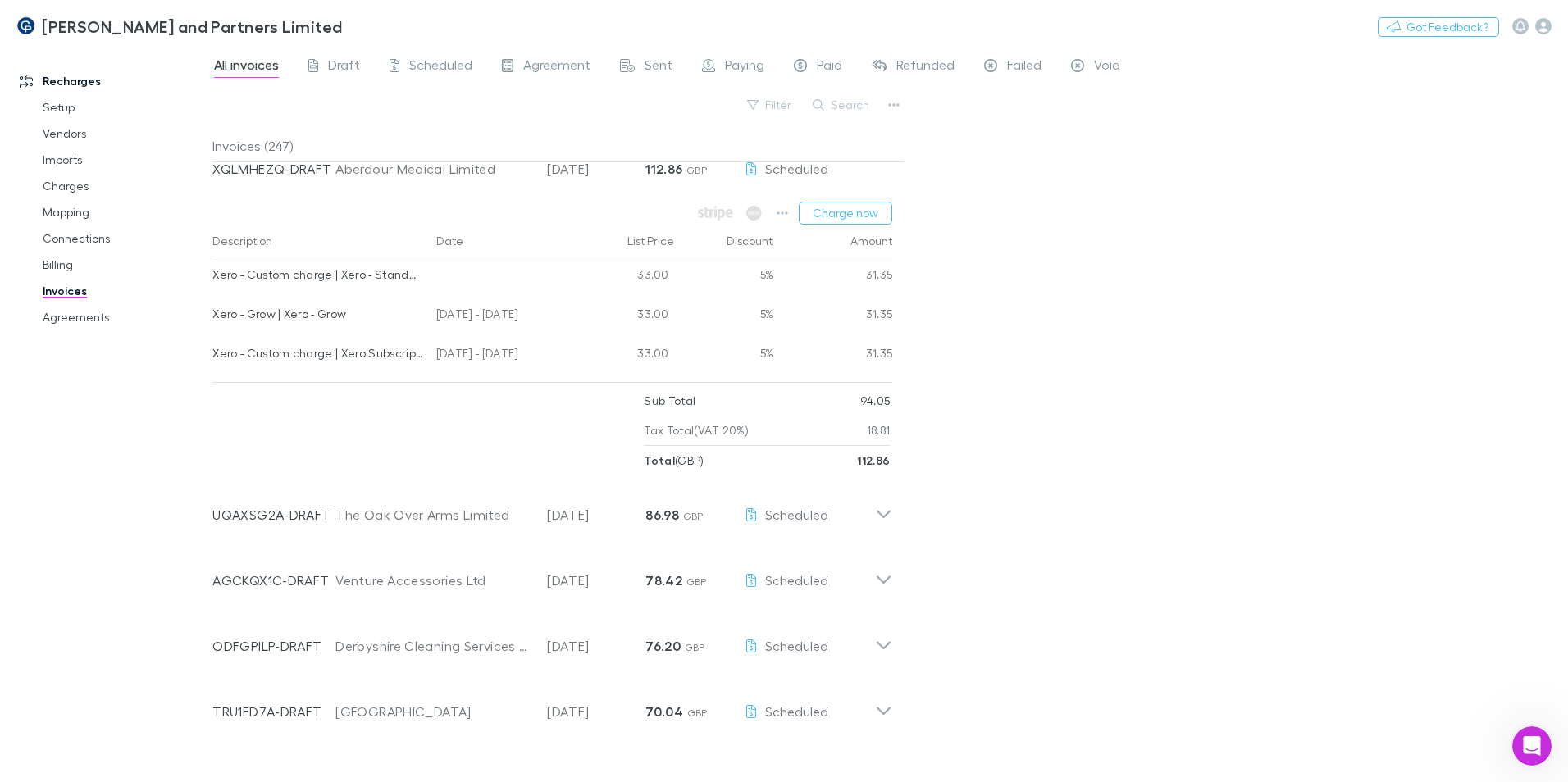
scroll to position [82, 0]
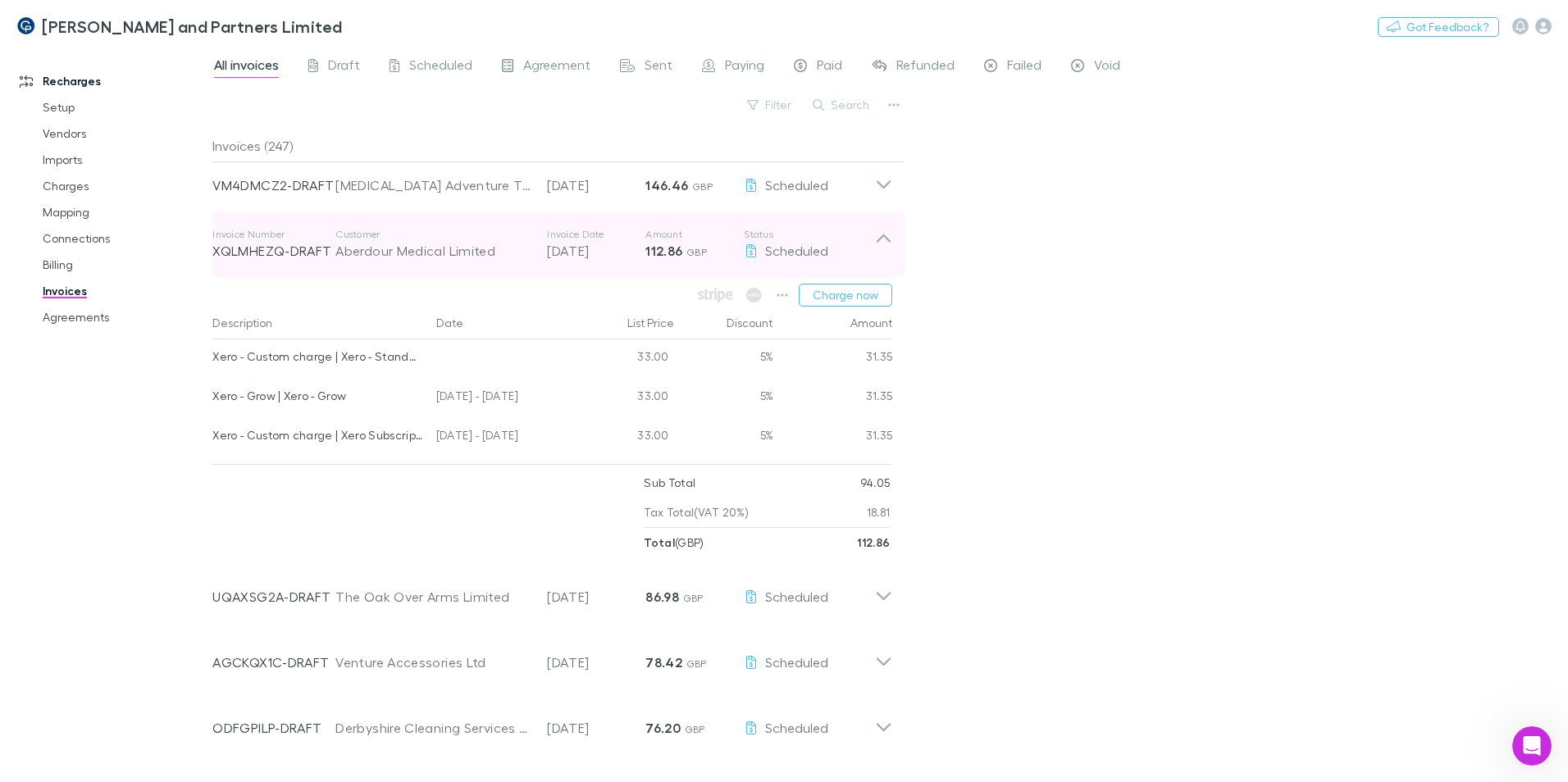
click at [404, 255] on div "Aberdour Medical Limited" at bounding box center [432, 251] width 195 height 20
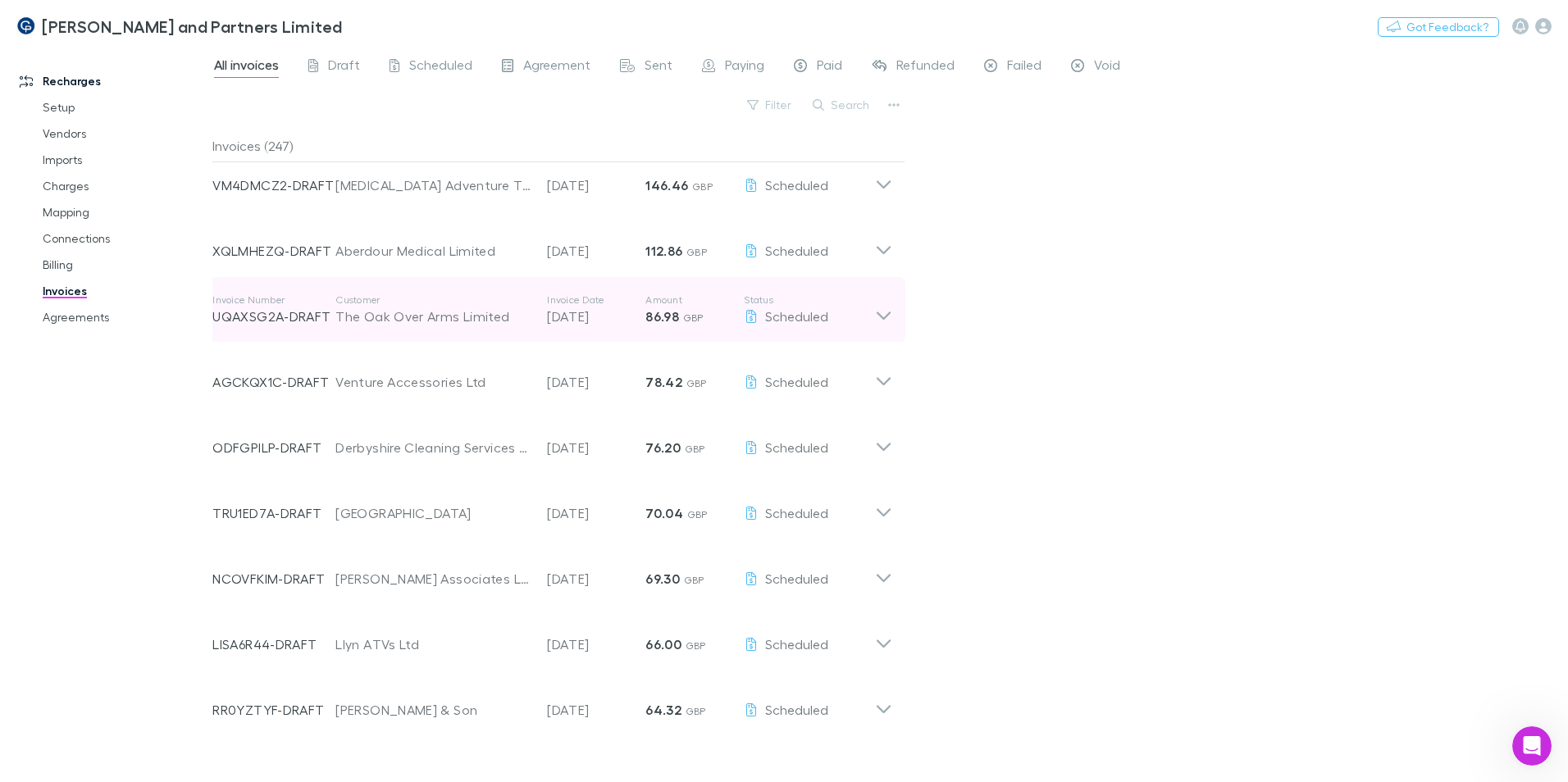
click at [405, 297] on p "Customer" at bounding box center [432, 300] width 195 height 13
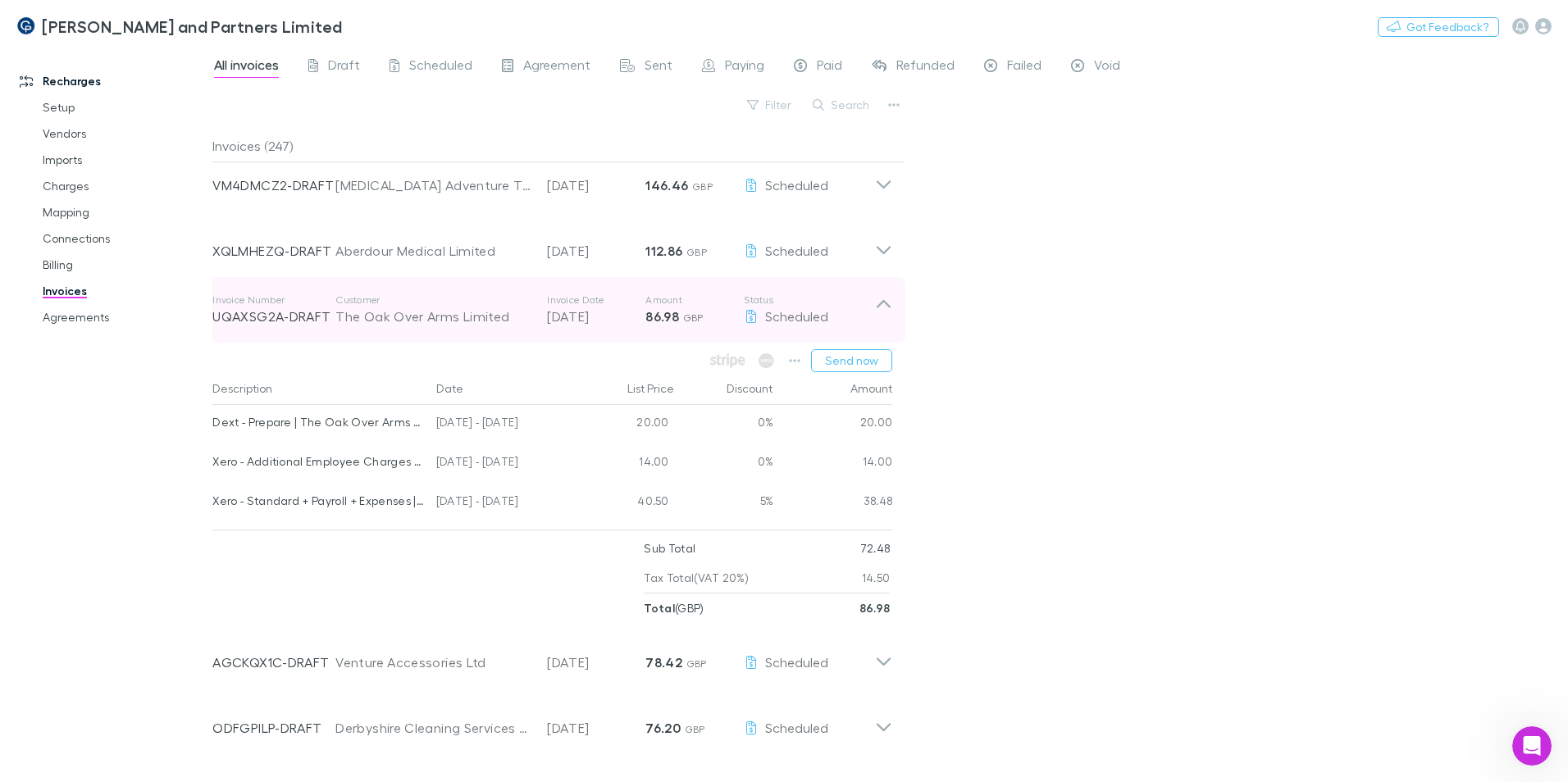
click at [398, 301] on p "Customer" at bounding box center [432, 300] width 195 height 13
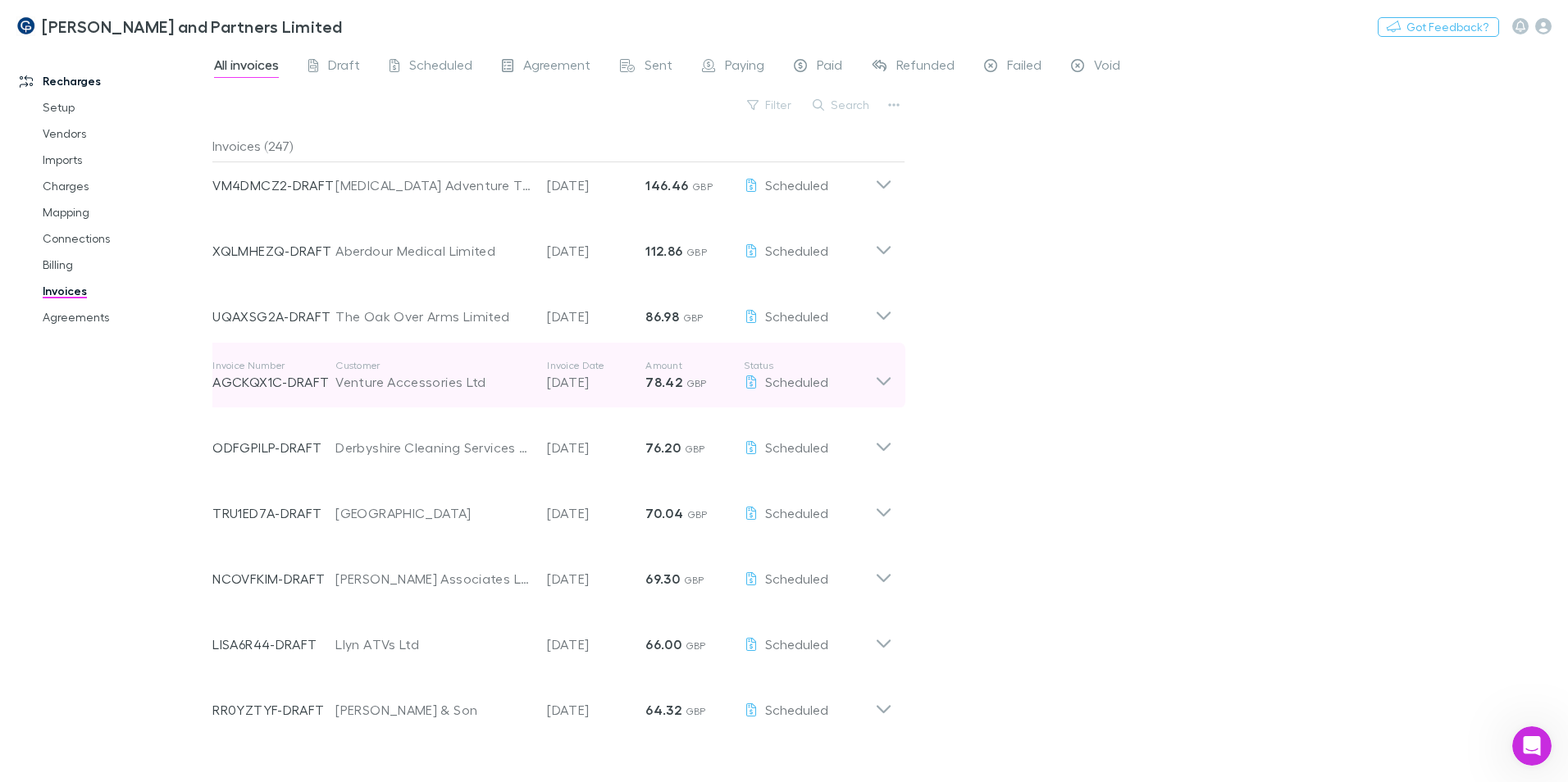
click at [402, 376] on div "Venture Accessories Ltd" at bounding box center [432, 382] width 195 height 20
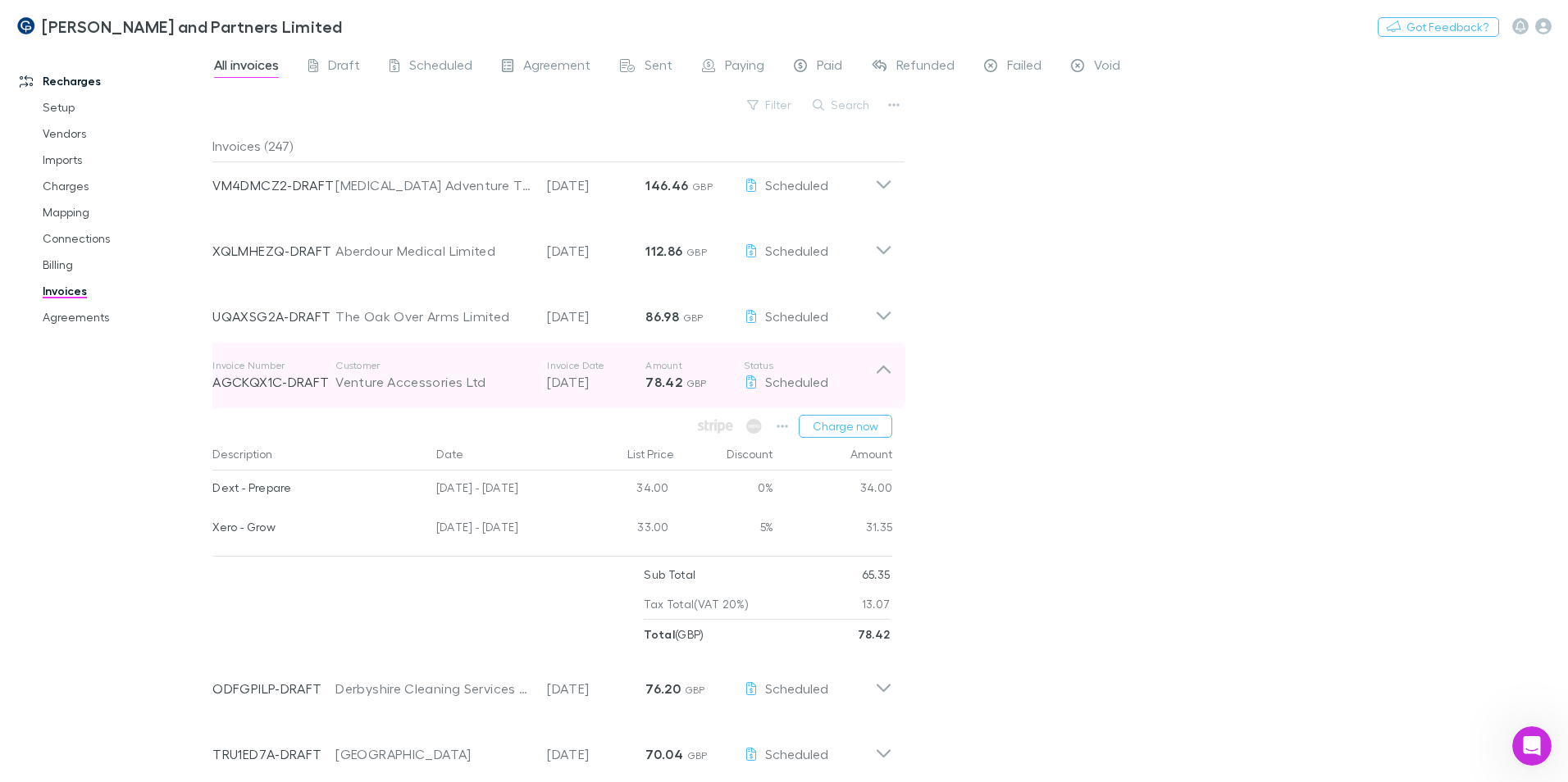
click at [402, 376] on div "Venture Accessories Ltd" at bounding box center [432, 382] width 195 height 20
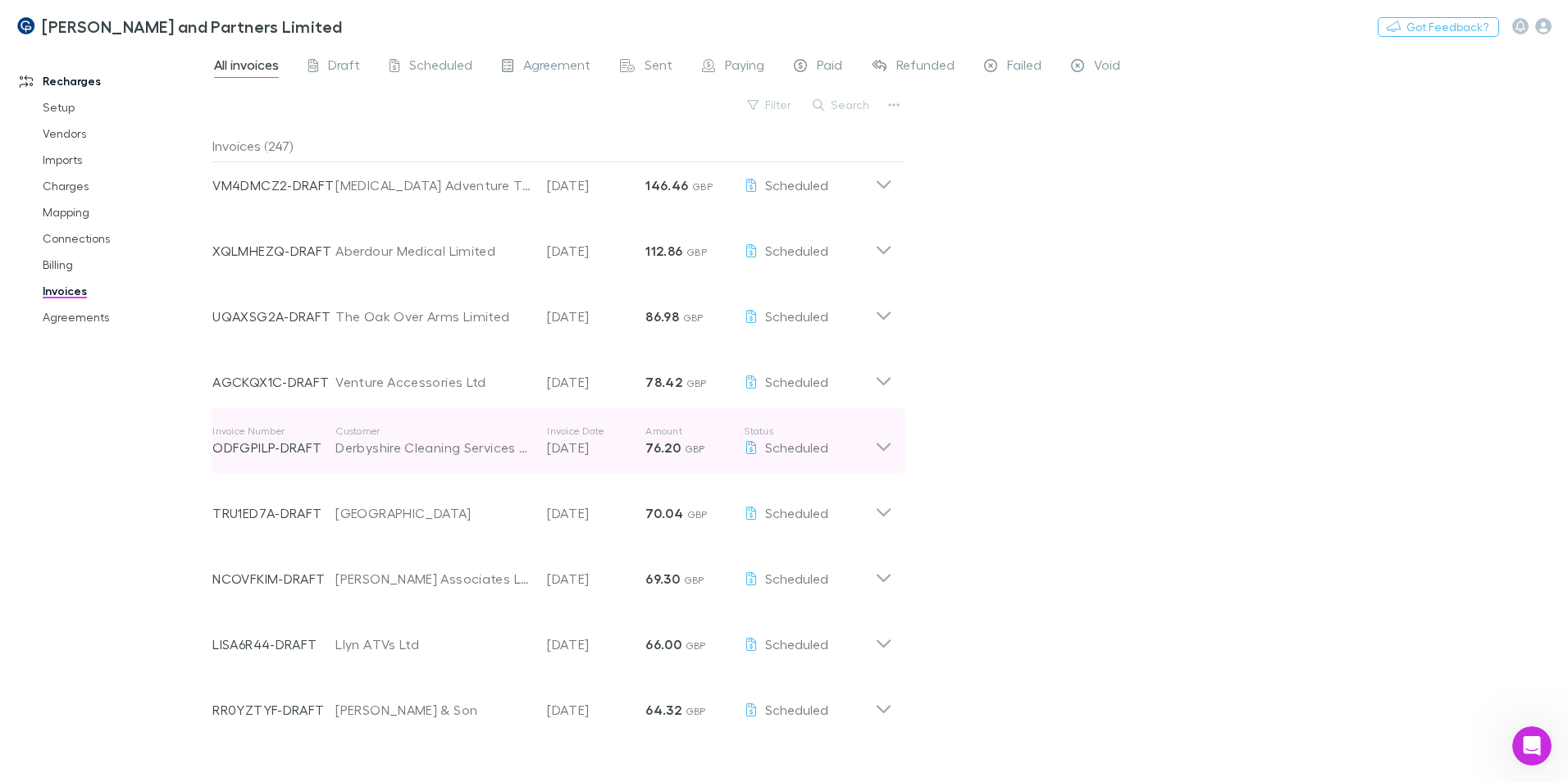
click at [404, 433] on p "Customer" at bounding box center [432, 431] width 195 height 13
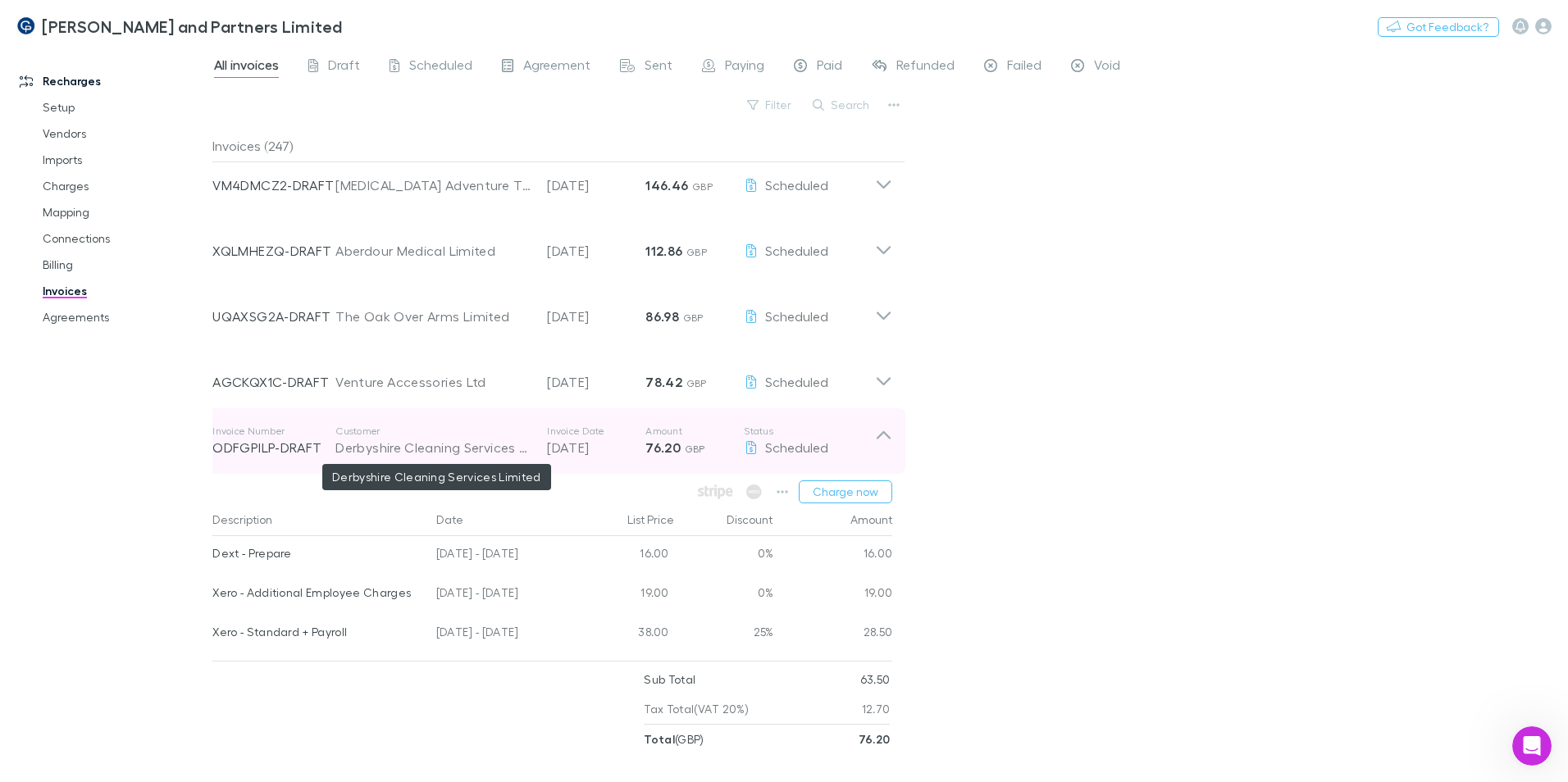
click at [386, 451] on div "Derbyshire Cleaning Services Limited" at bounding box center [432, 448] width 195 height 20
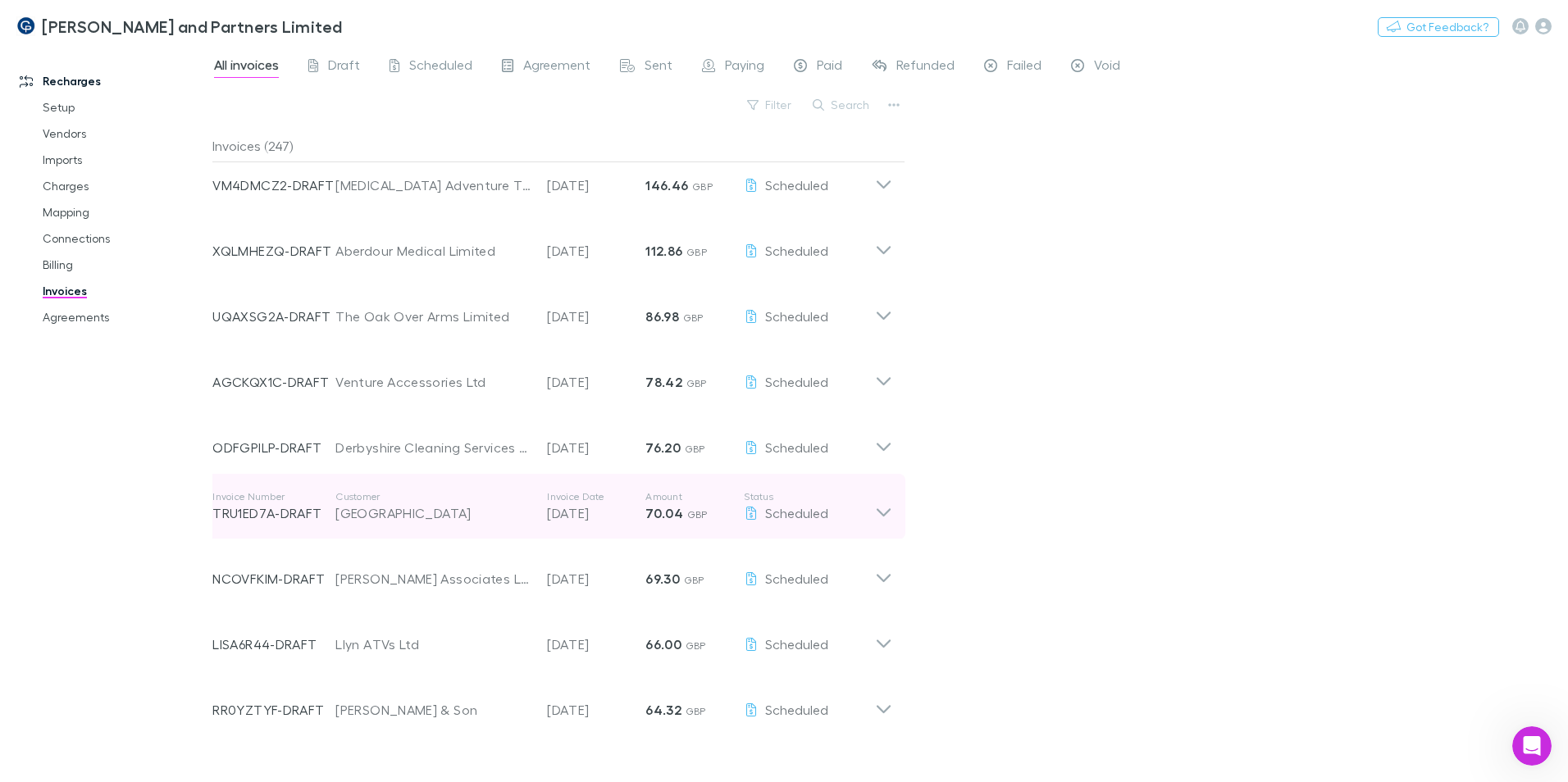
click at [403, 474] on div "[GEOGRAPHIC_DATA]" at bounding box center [432, 513] width 195 height 20
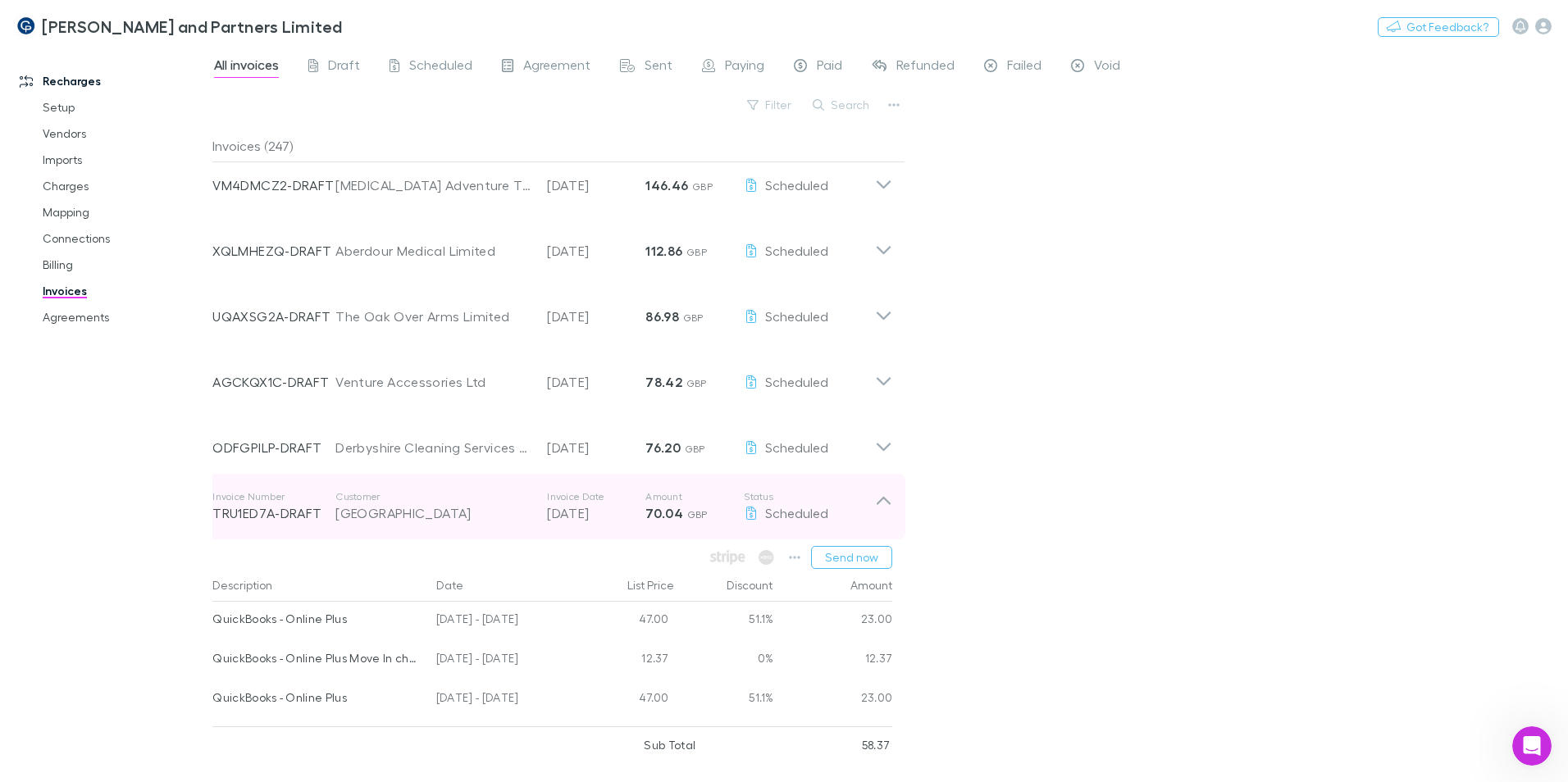
scroll to position [164, 0]
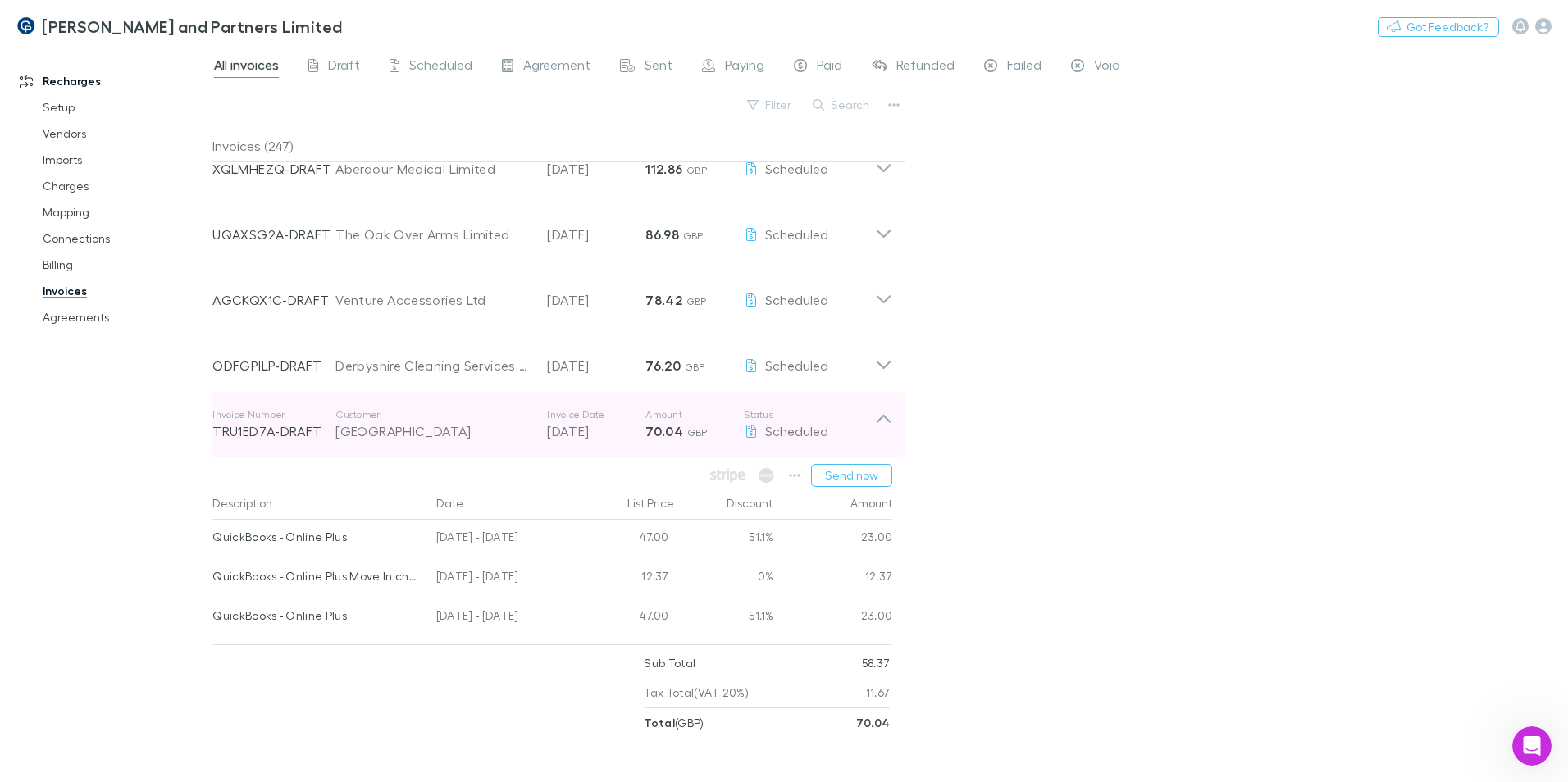
click at [380, 411] on p "Customer" at bounding box center [432, 415] width 195 height 13
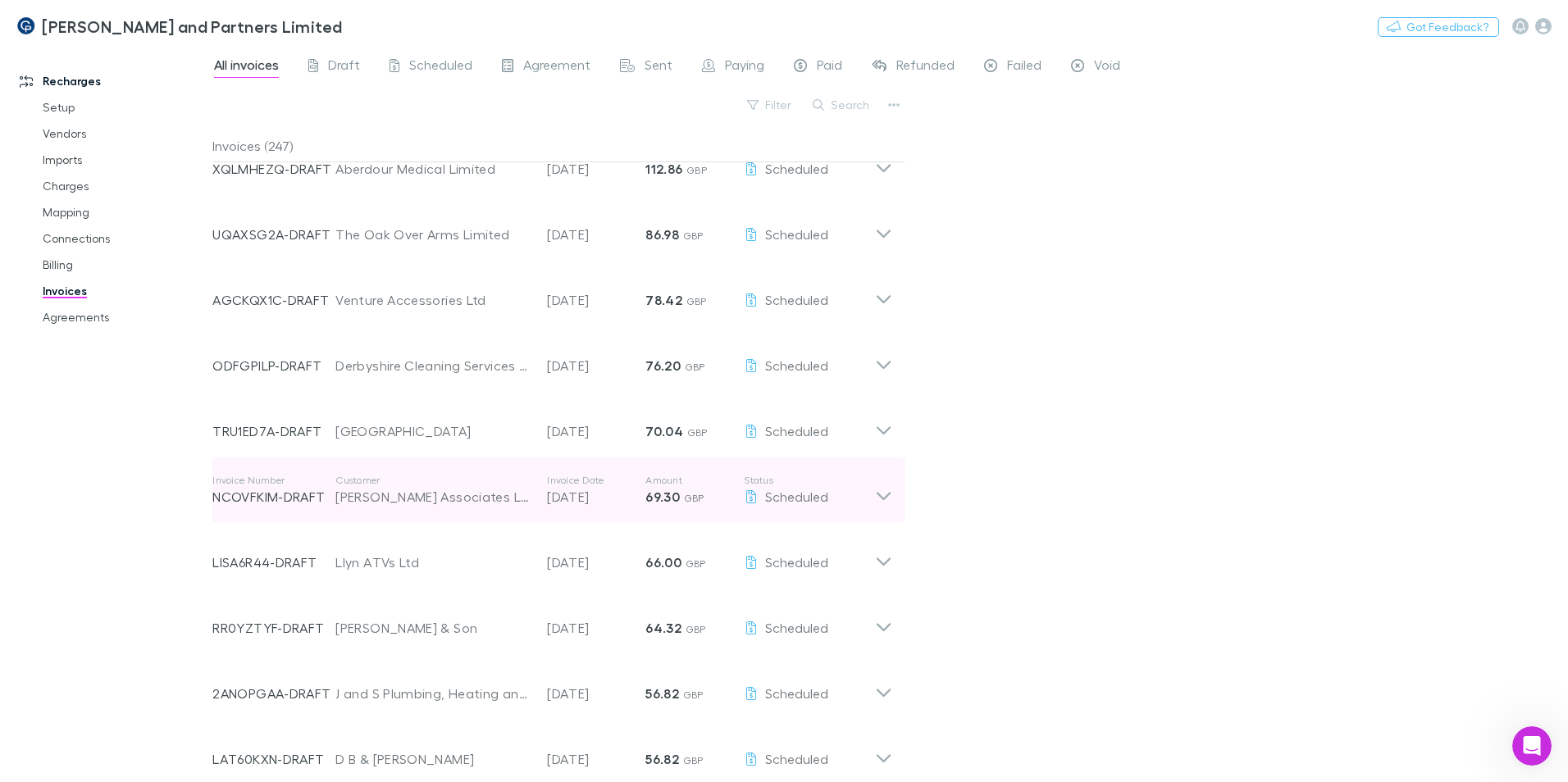
click at [386, 474] on div "[PERSON_NAME] Associates Limited" at bounding box center [432, 496] width 195 height 20
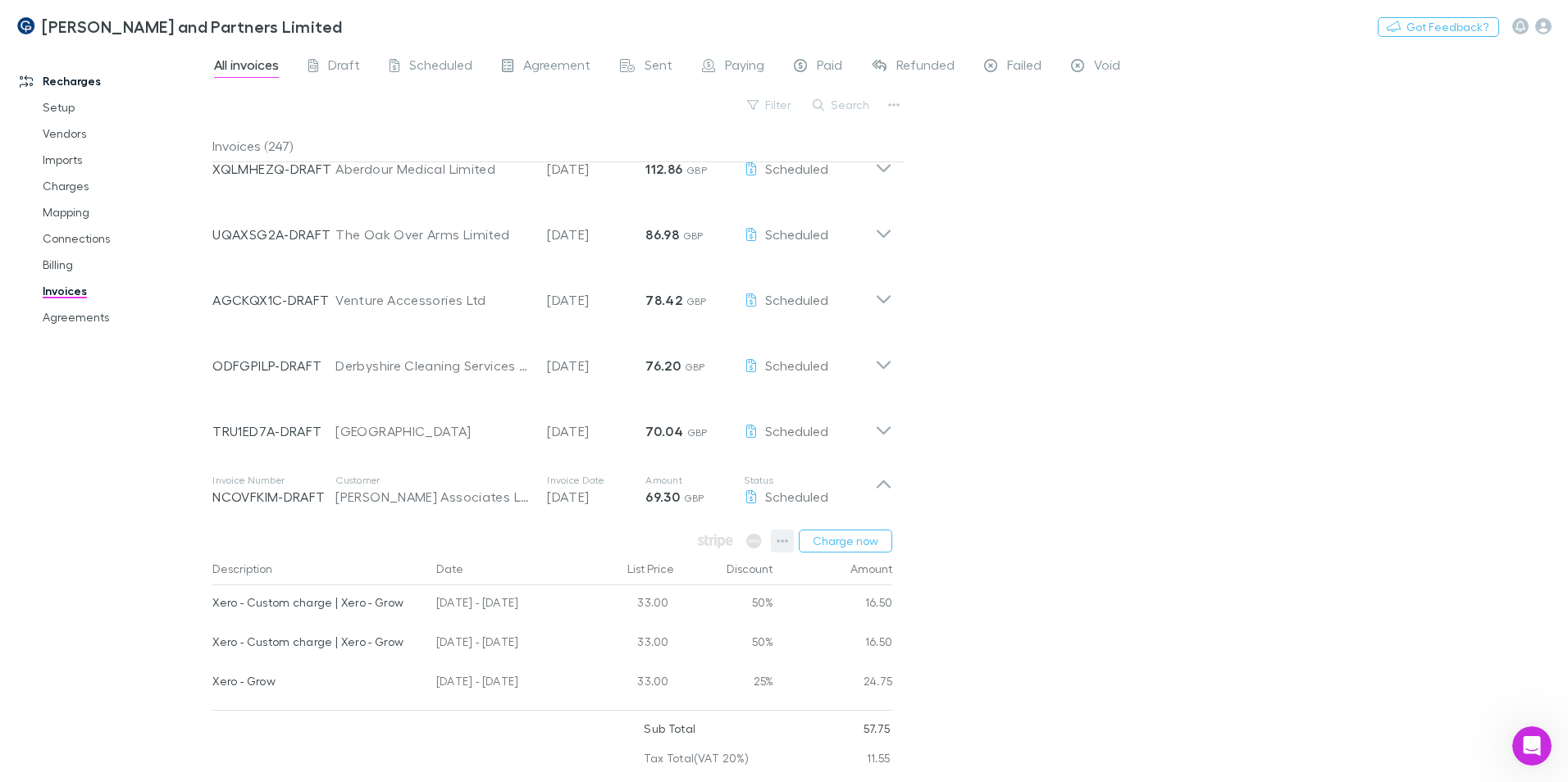
click at [784, 474] on icon "button" at bounding box center [782, 541] width 11 height 13
click at [688, 474] on p "View charges" at bounding box center [681, 689] width 199 height 20
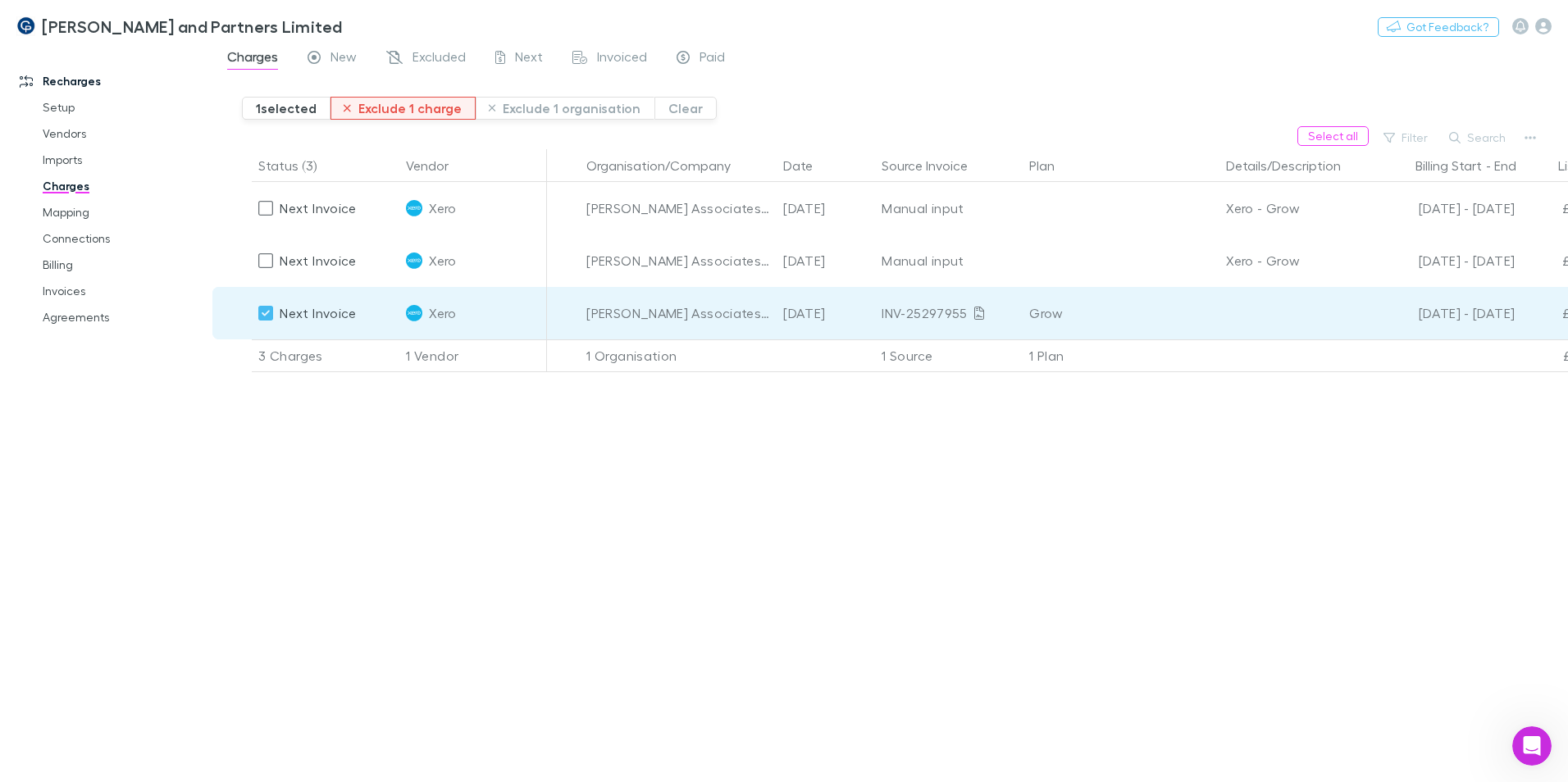
click at [400, 115] on button "Exclude 1 charge" at bounding box center [403, 109] width 145 height 23
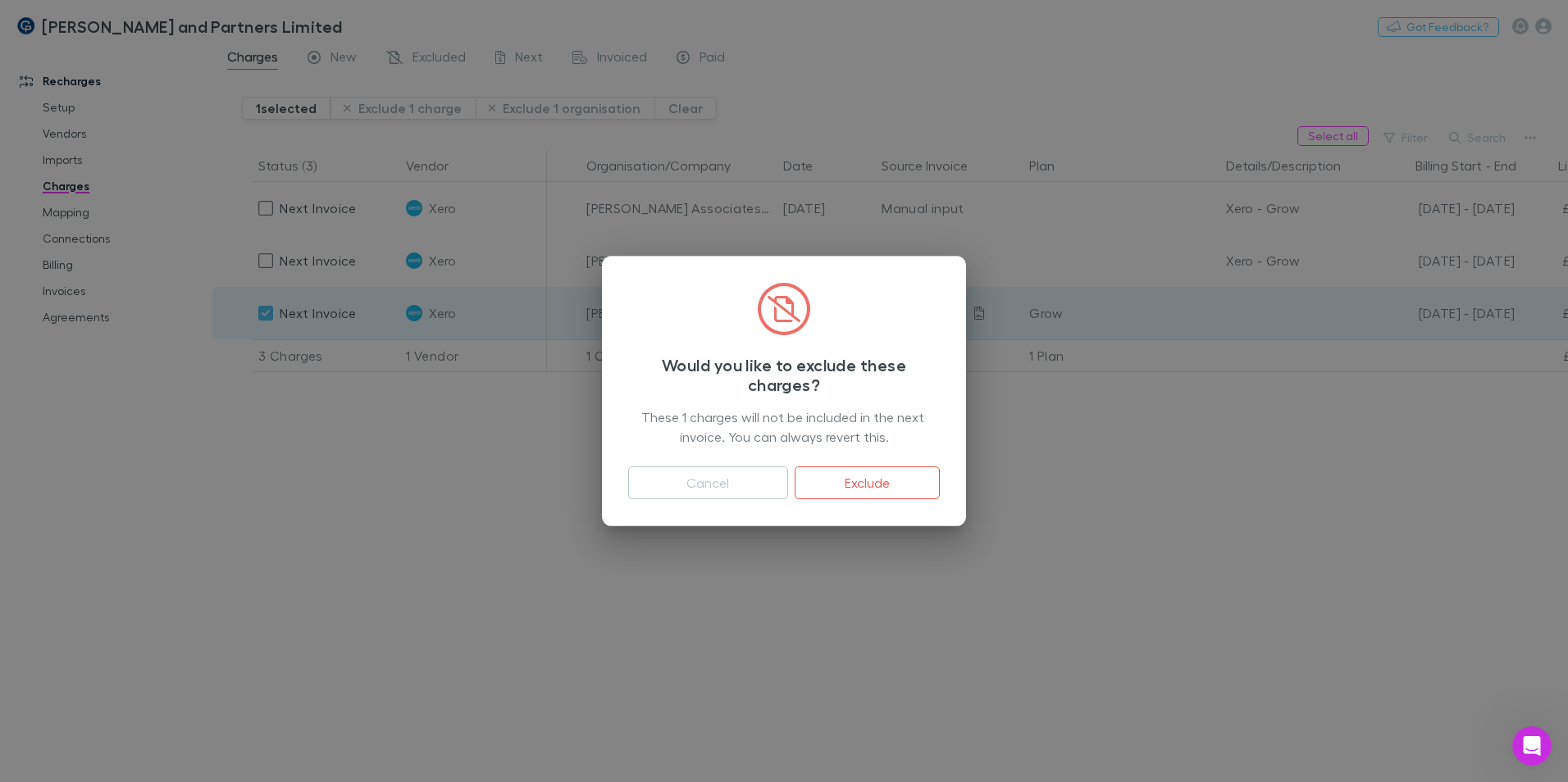
click at [875, 474] on button "Exclude" at bounding box center [867, 483] width 145 height 32
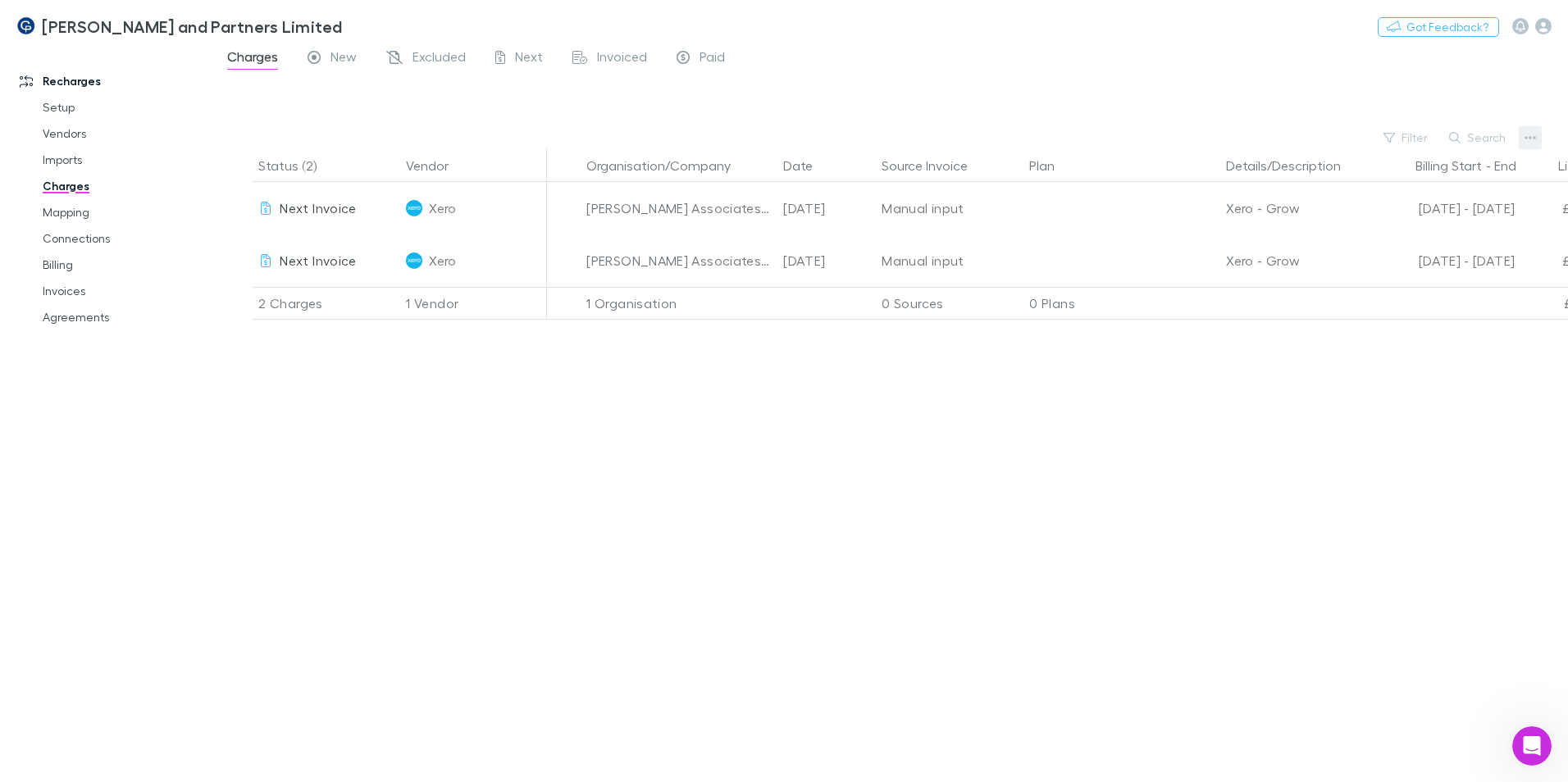
click at [1030, 139] on icon "button" at bounding box center [1531, 138] width 11 height 13
click at [1030, 174] on p "Add single charge" at bounding box center [1429, 170] width 199 height 20
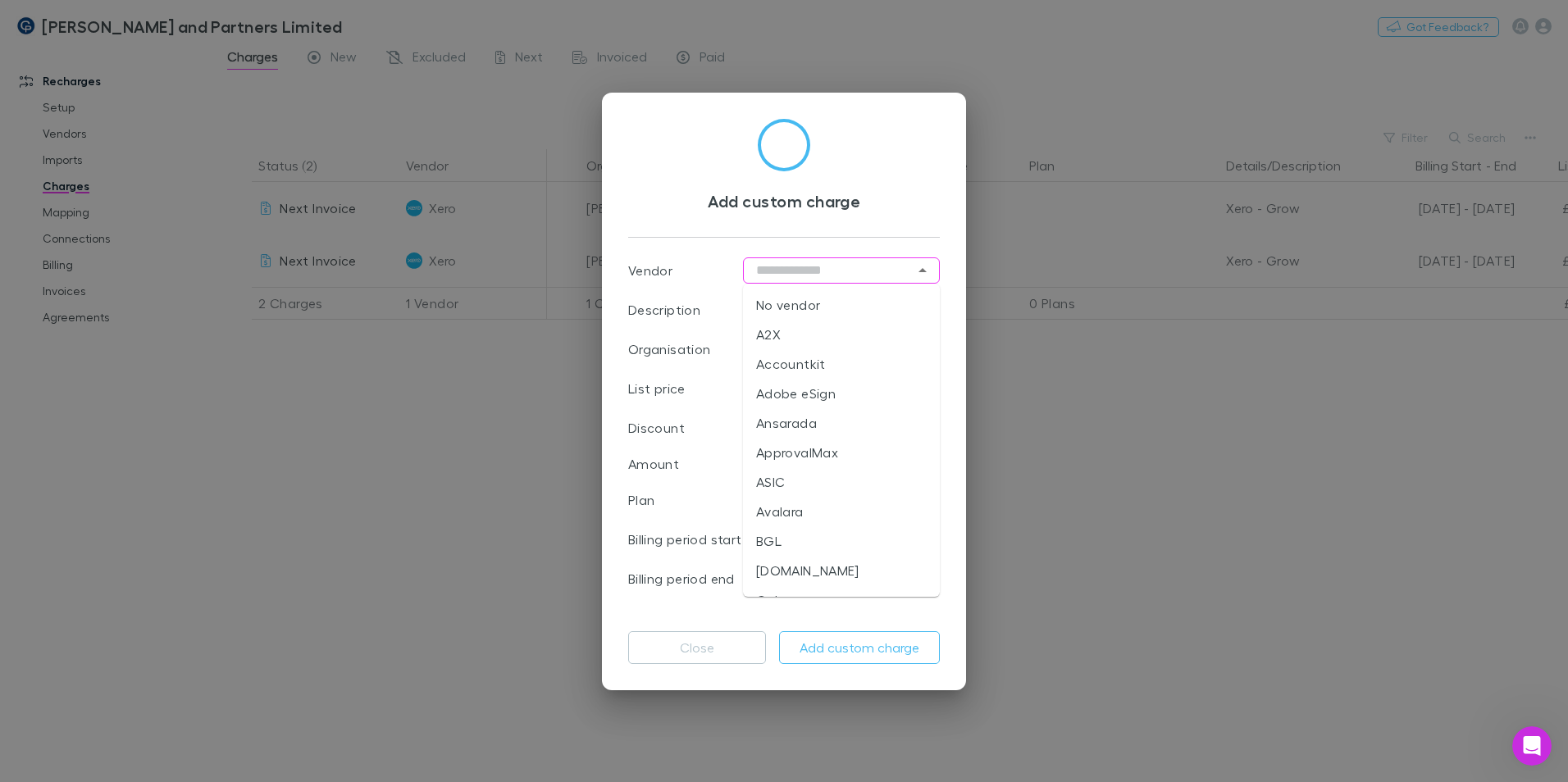
click at [807, 276] on input "text" at bounding box center [841, 271] width 197 height 27
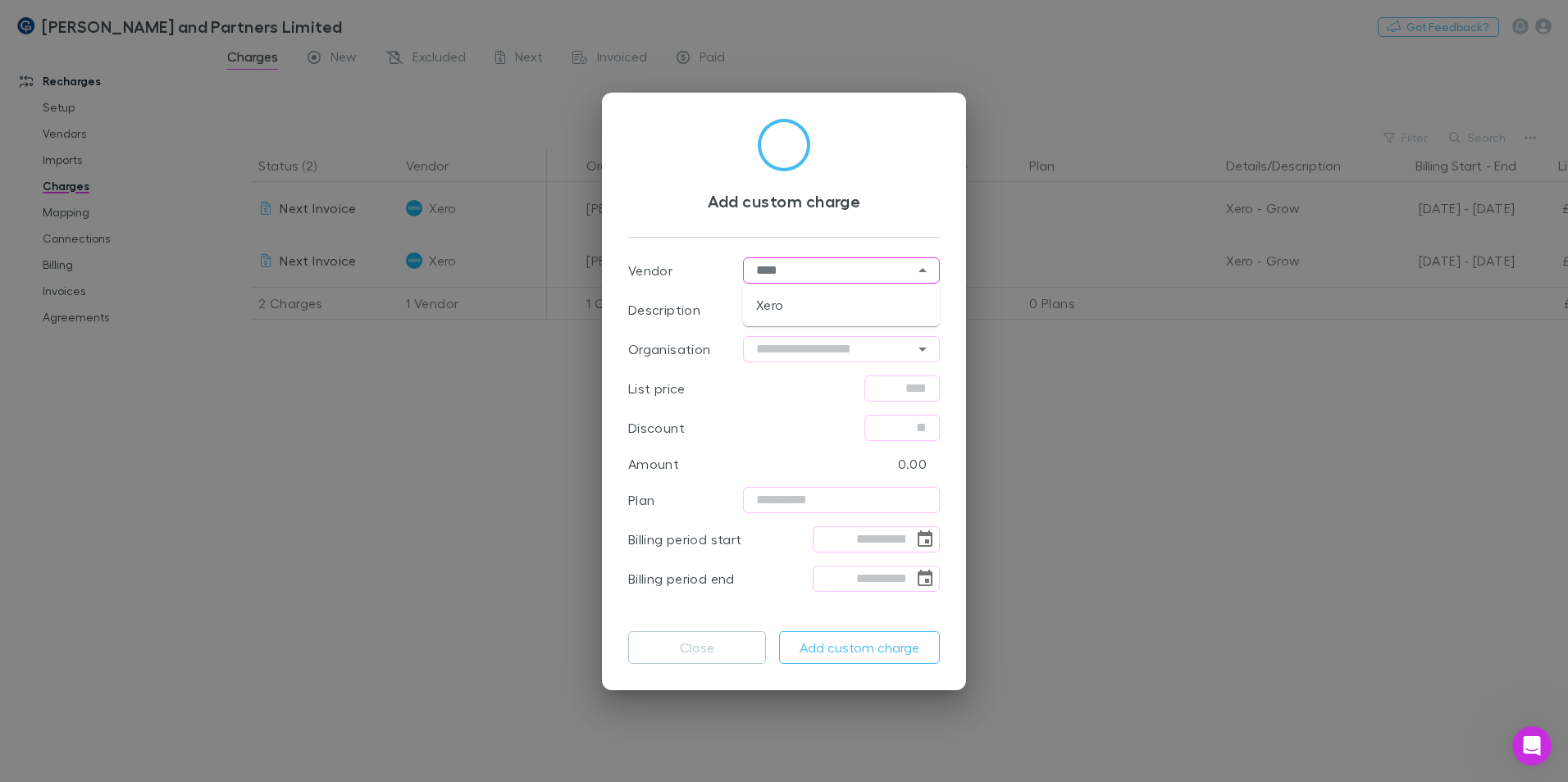
click at [805, 298] on li "Xero" at bounding box center [841, 305] width 197 height 30
type input "****"
click at [779, 310] on input "text" at bounding box center [841, 311] width 197 height 27
type input "*********"
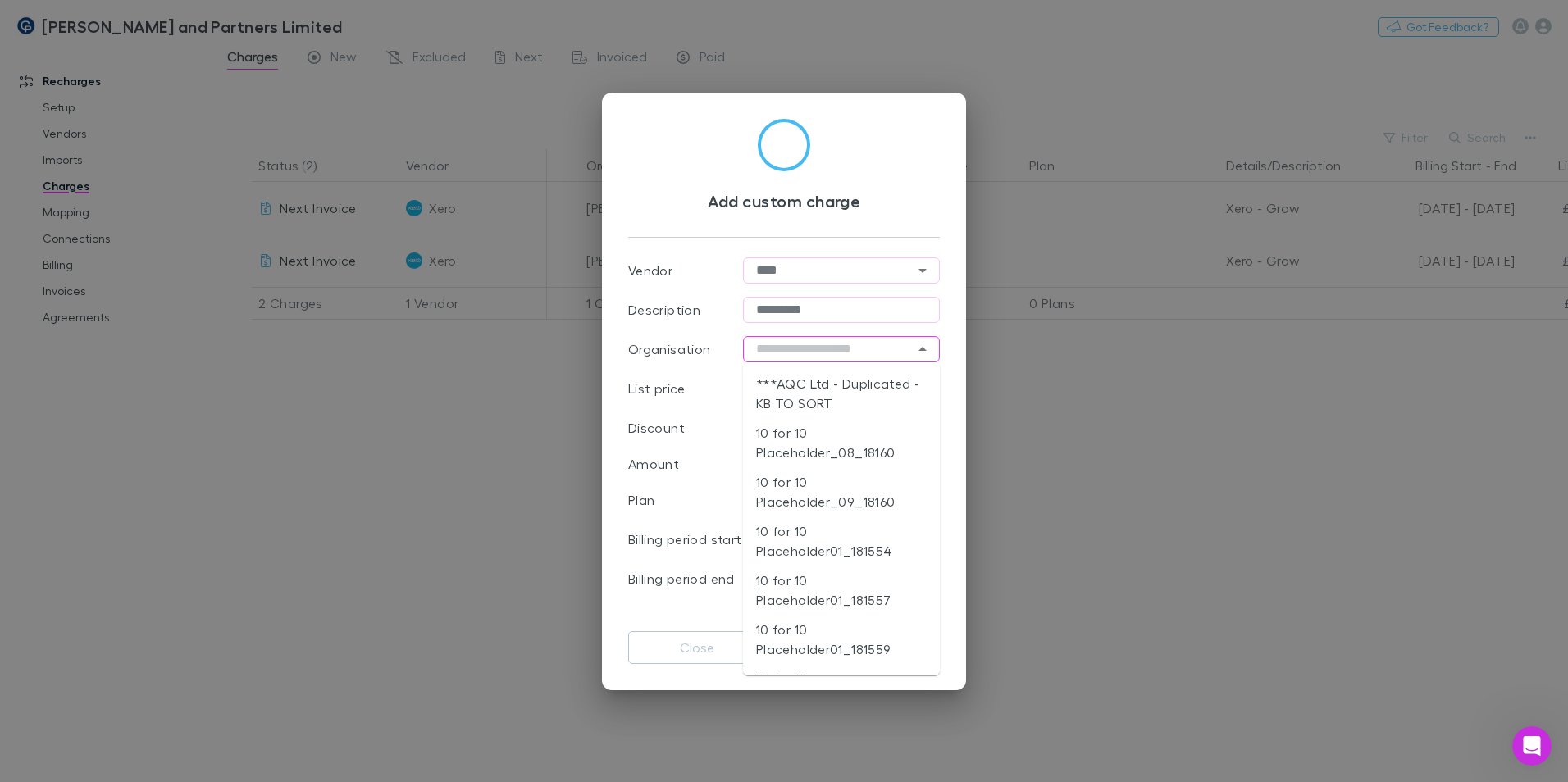
click at [756, 350] on input "text" at bounding box center [841, 350] width 197 height 27
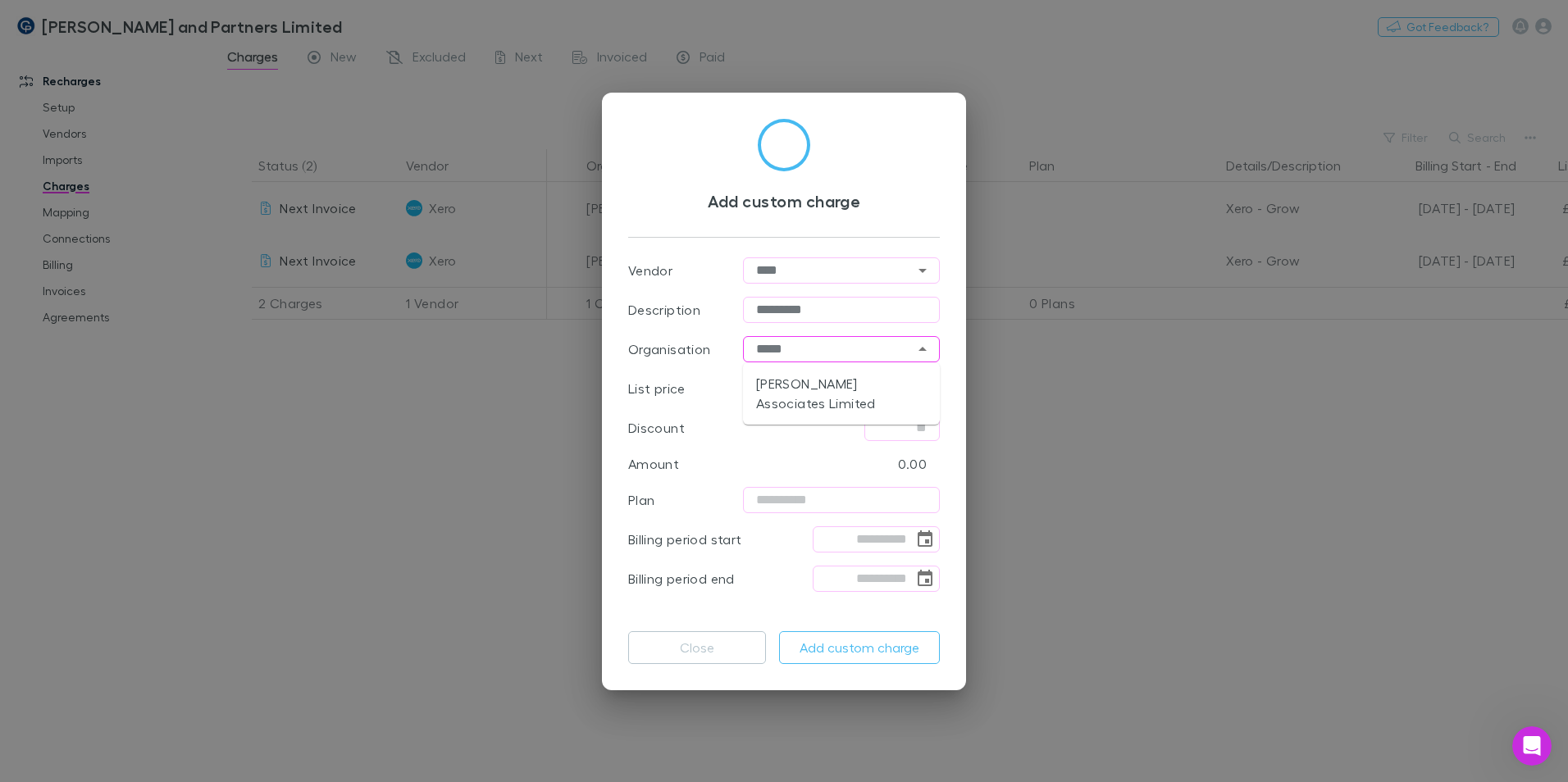
click at [806, 381] on li "[PERSON_NAME] Associates Limited" at bounding box center [841, 393] width 197 height 50
type input "**********"
click at [927, 381] on input "text" at bounding box center [902, 389] width 75 height 27
type input "*****"
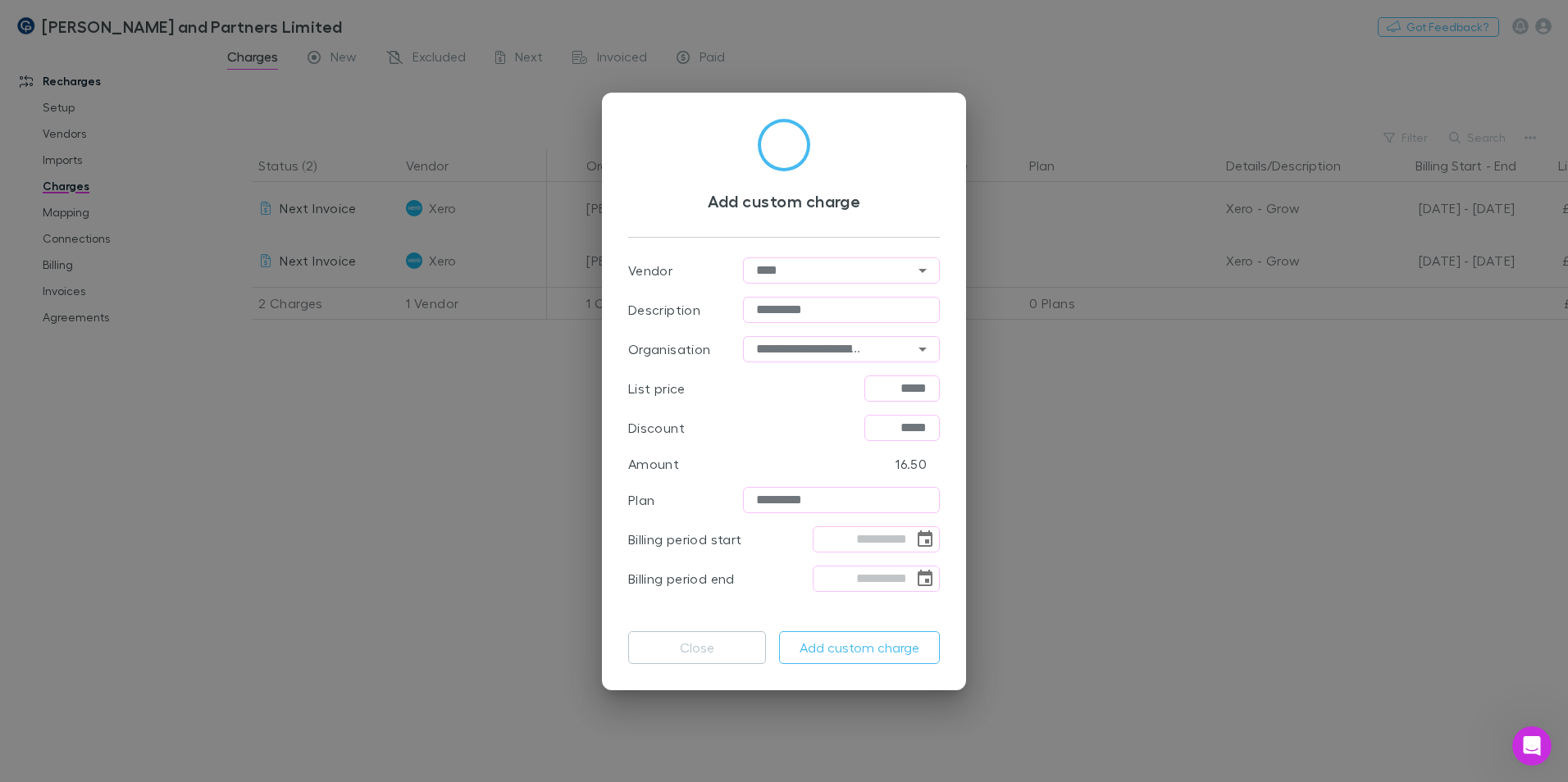
type input "*********"
type input "**********"
click at [859, 474] on button "Add custom charge" at bounding box center [859, 648] width 161 height 32
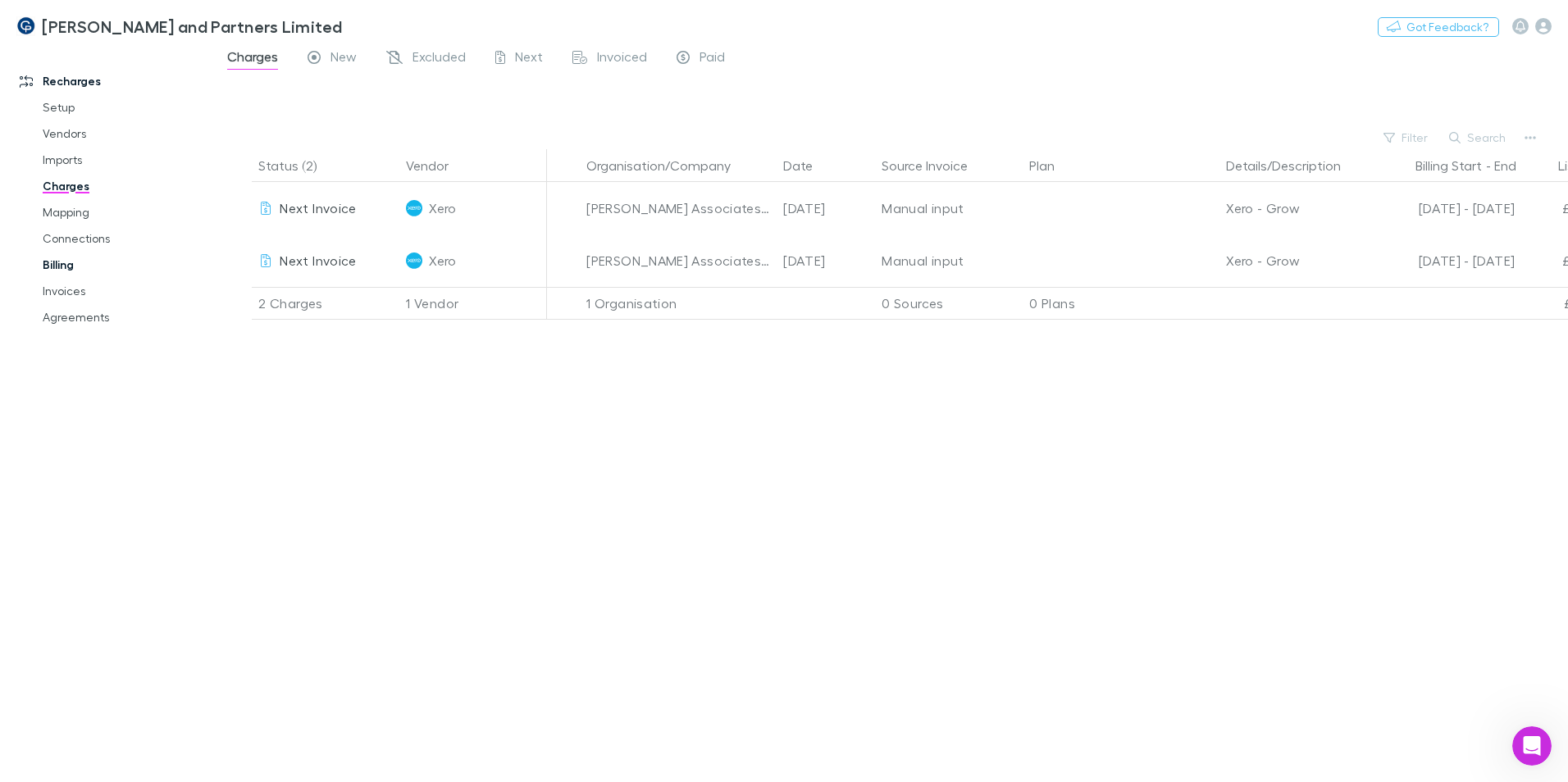
click at [62, 266] on link "Billing" at bounding box center [124, 265] width 195 height 27
click at [68, 291] on link "Invoices" at bounding box center [124, 291] width 195 height 27
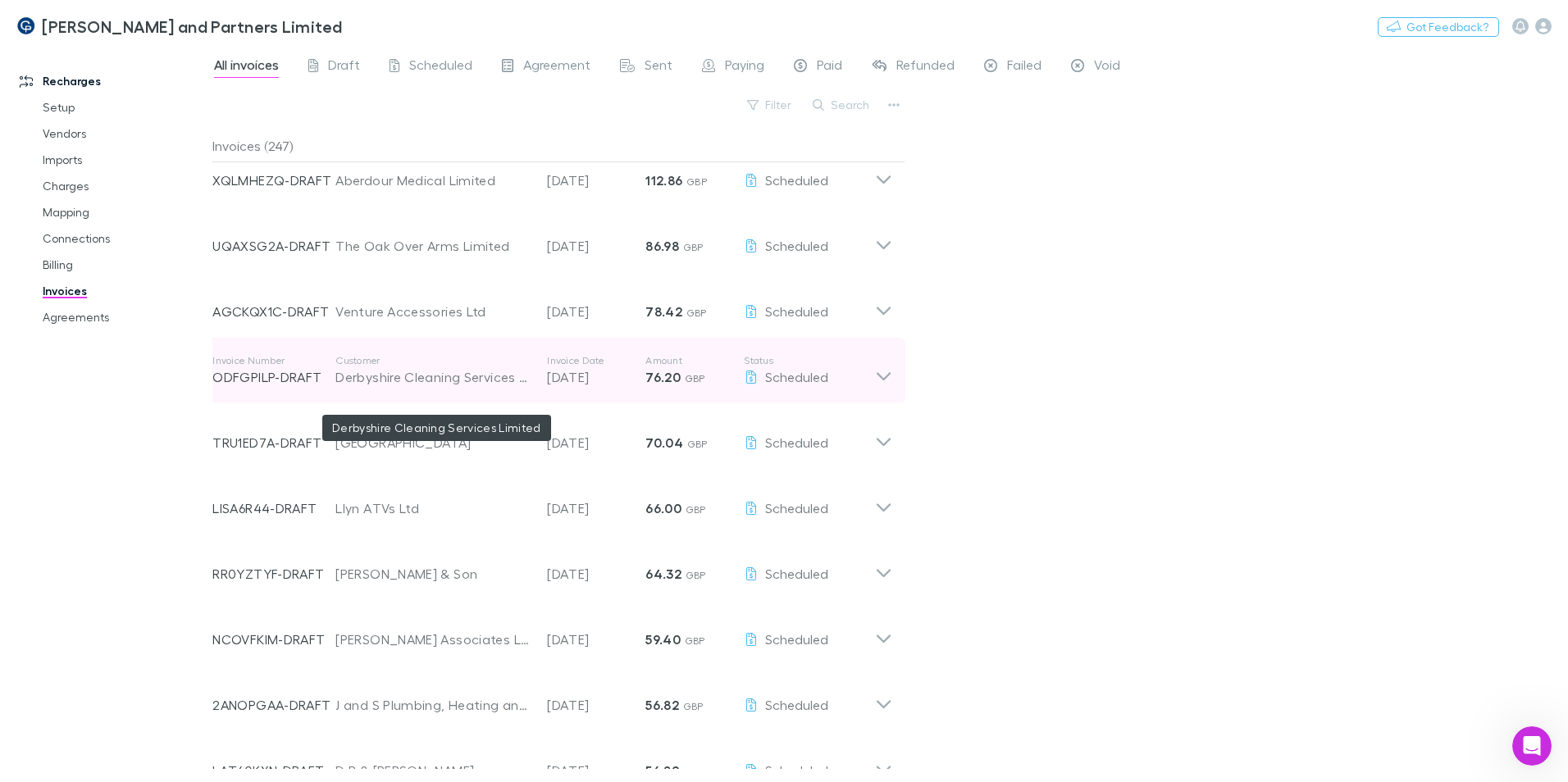
scroll to position [164, 0]
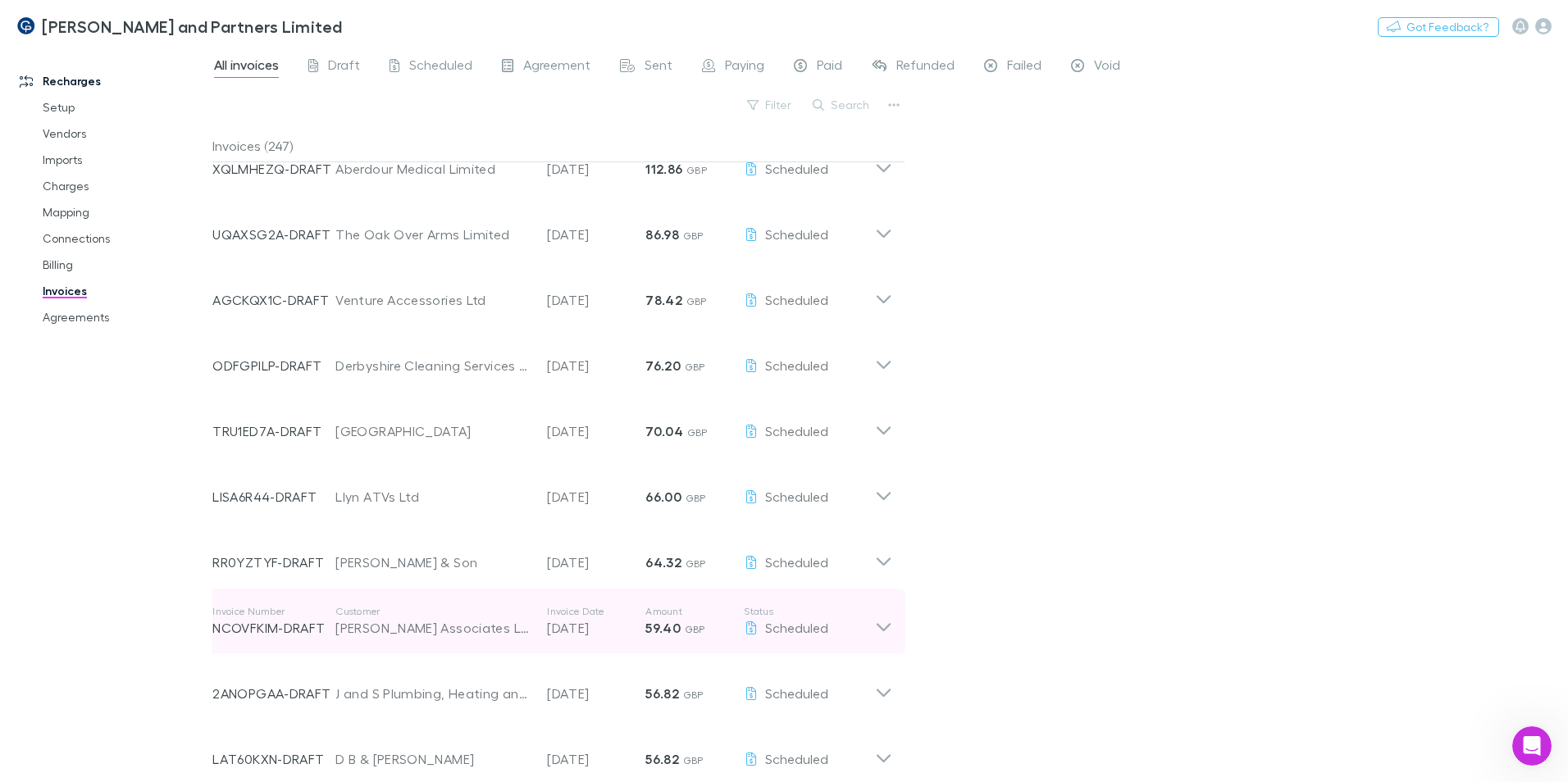
click at [433, 474] on div "[PERSON_NAME] Associates Limited" at bounding box center [432, 628] width 195 height 20
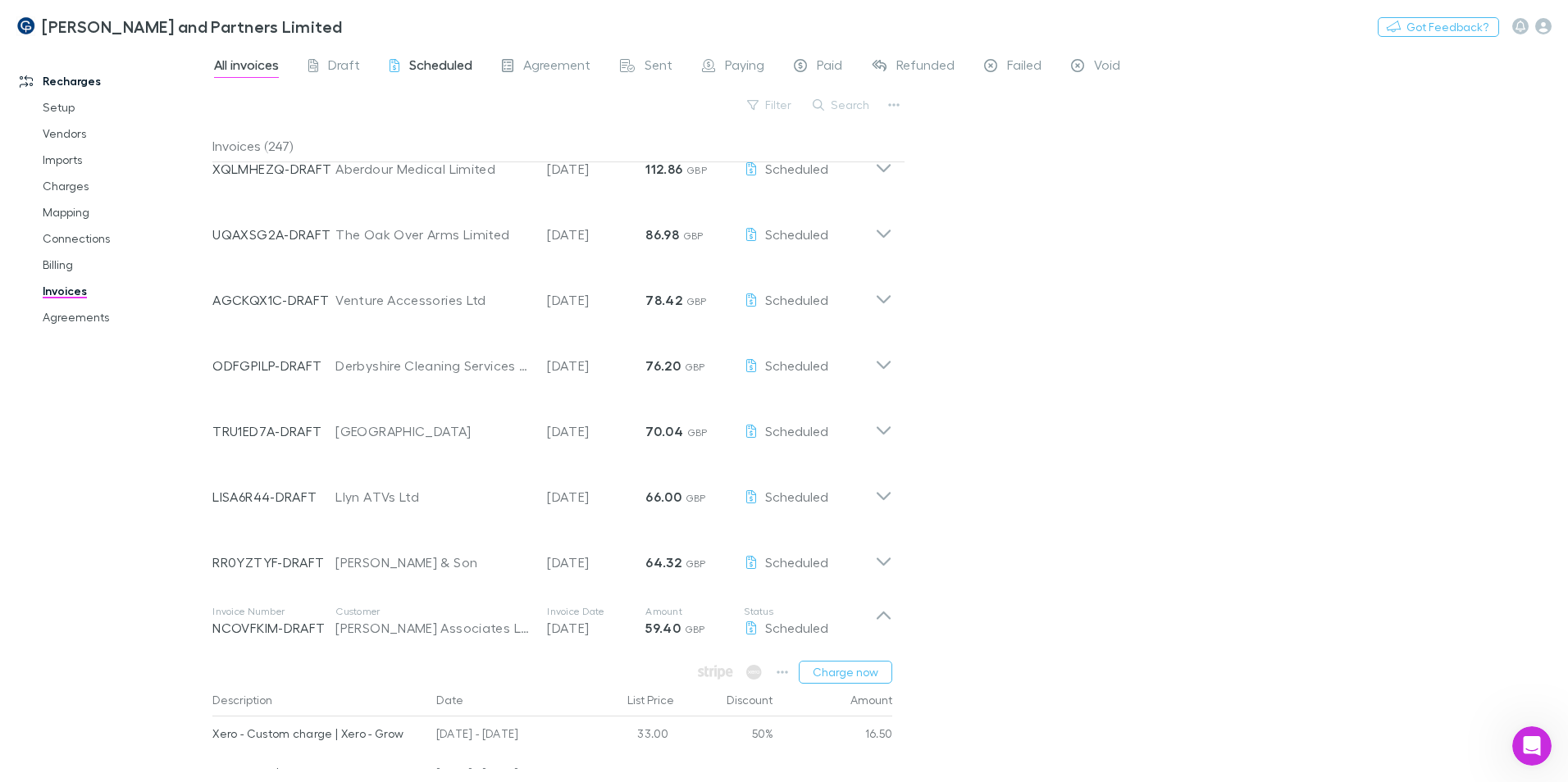
click at [450, 65] on span "Scheduled" at bounding box center [441, 67] width 63 height 21
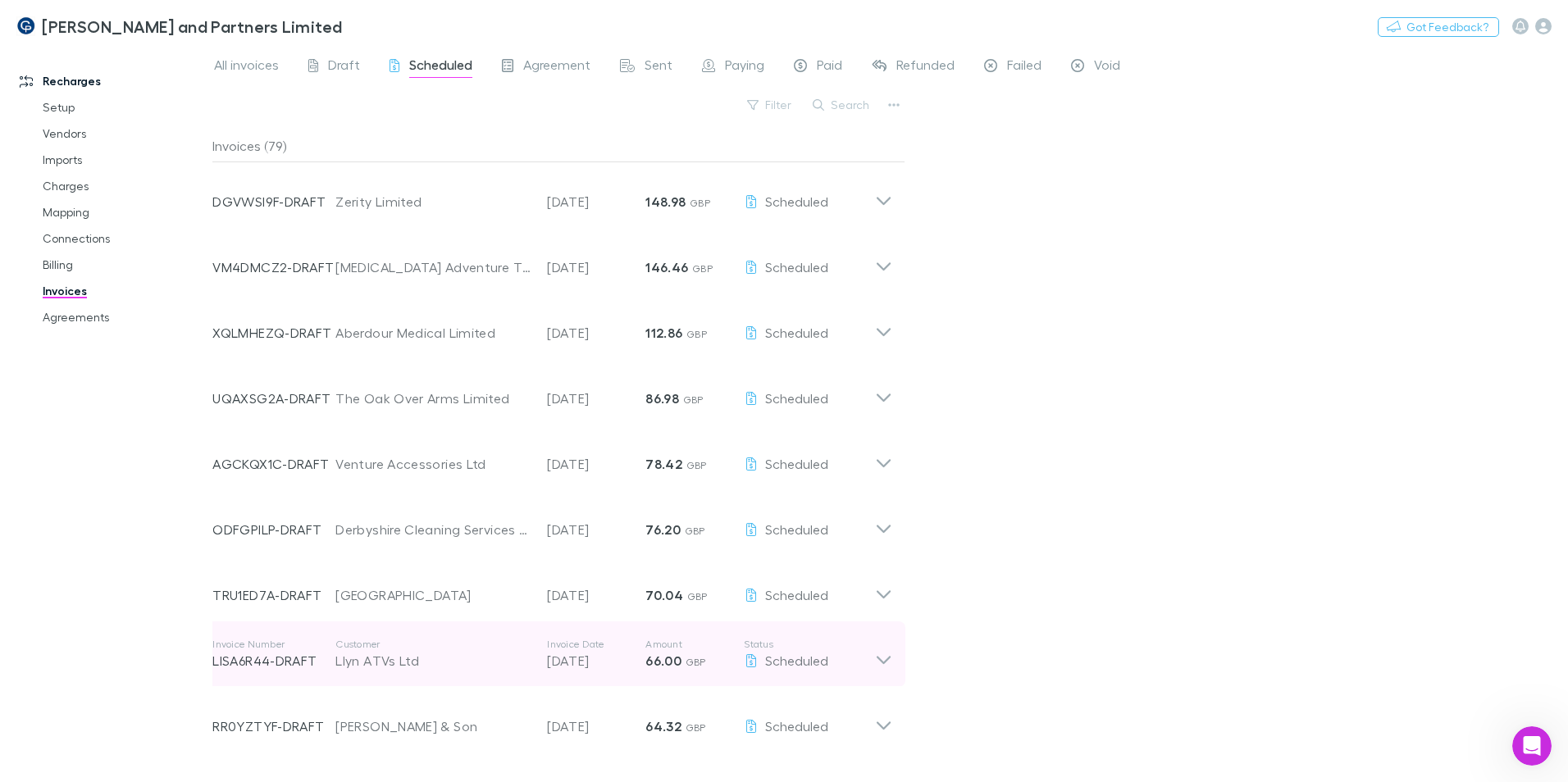
click at [392, 474] on div "Llyn ATVs Ltd" at bounding box center [432, 661] width 195 height 20
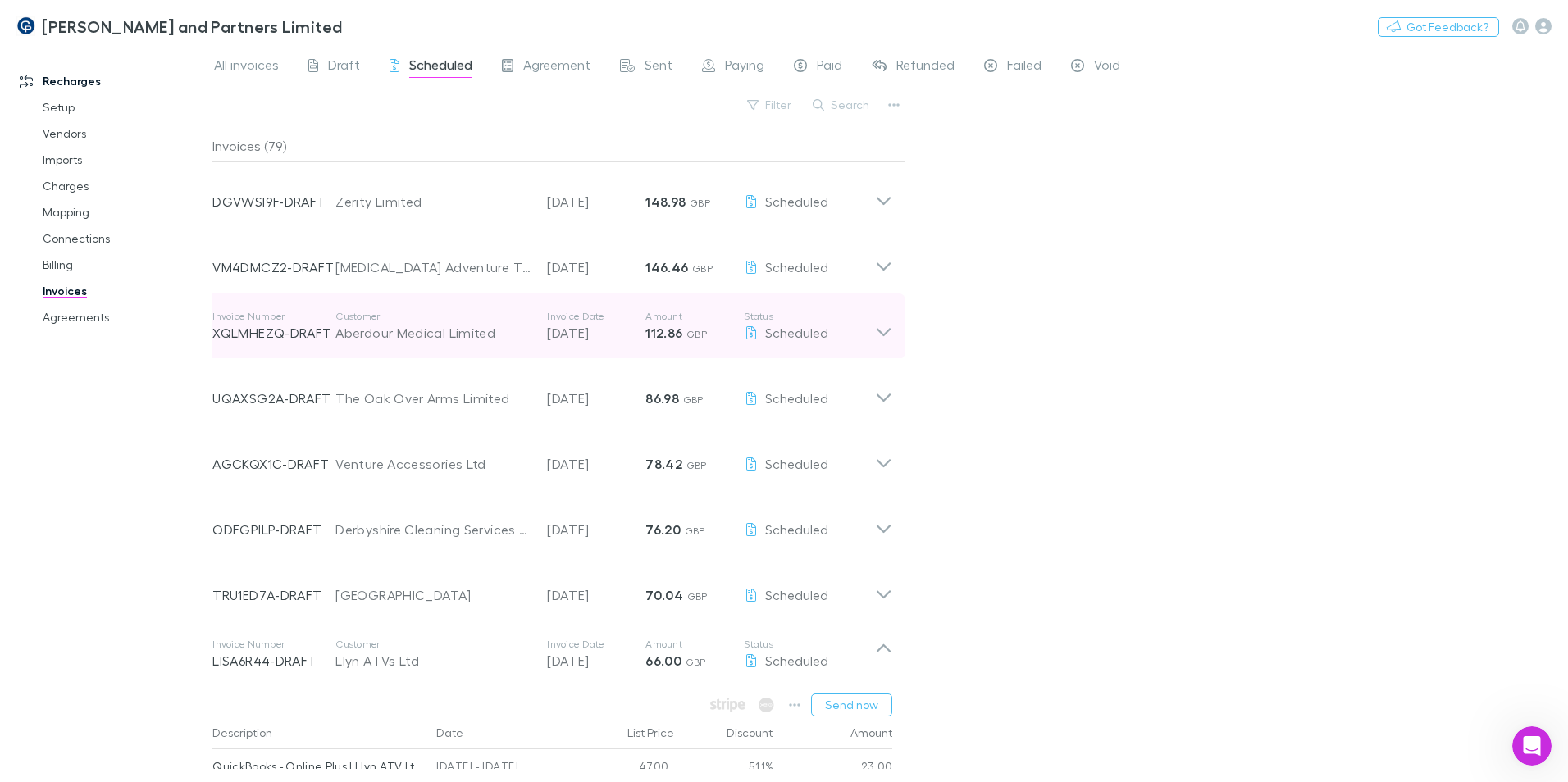
click at [398, 338] on div "Aberdour Medical Limited" at bounding box center [432, 332] width 195 height 20
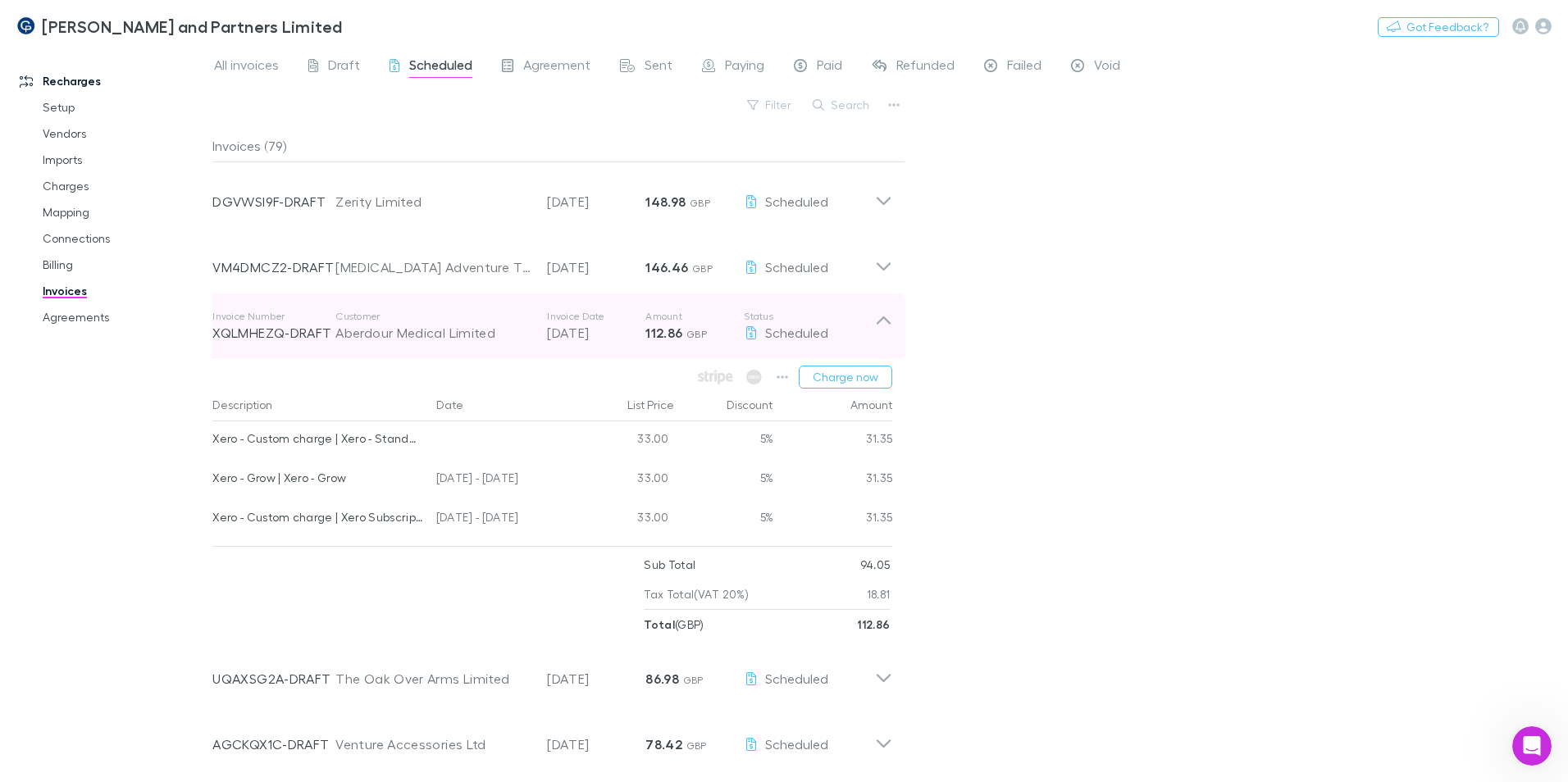
click at [398, 336] on div "Aberdour Medical Limited" at bounding box center [432, 332] width 195 height 20
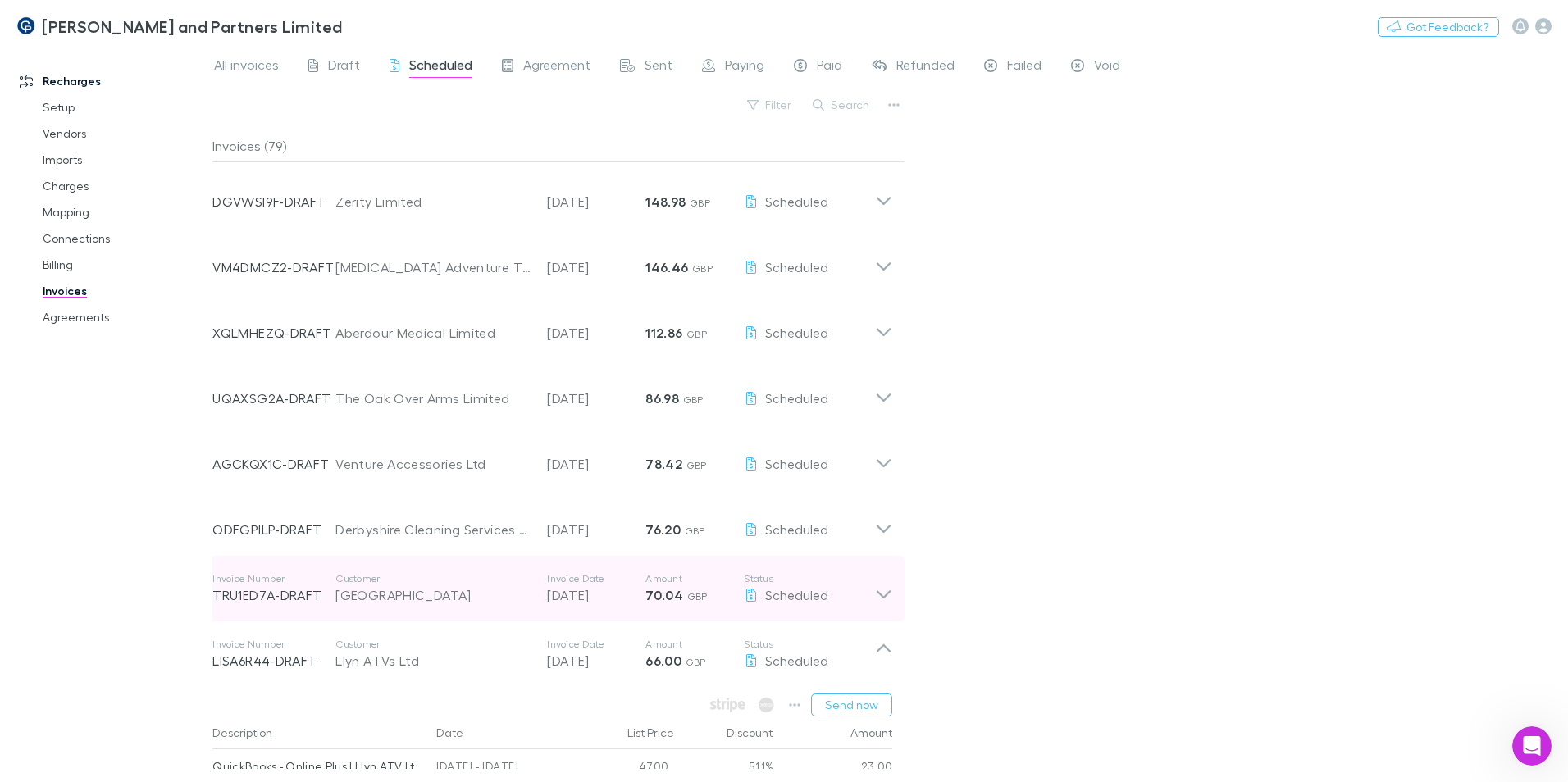
click at [431, 474] on div "[GEOGRAPHIC_DATA]" at bounding box center [432, 595] width 195 height 20
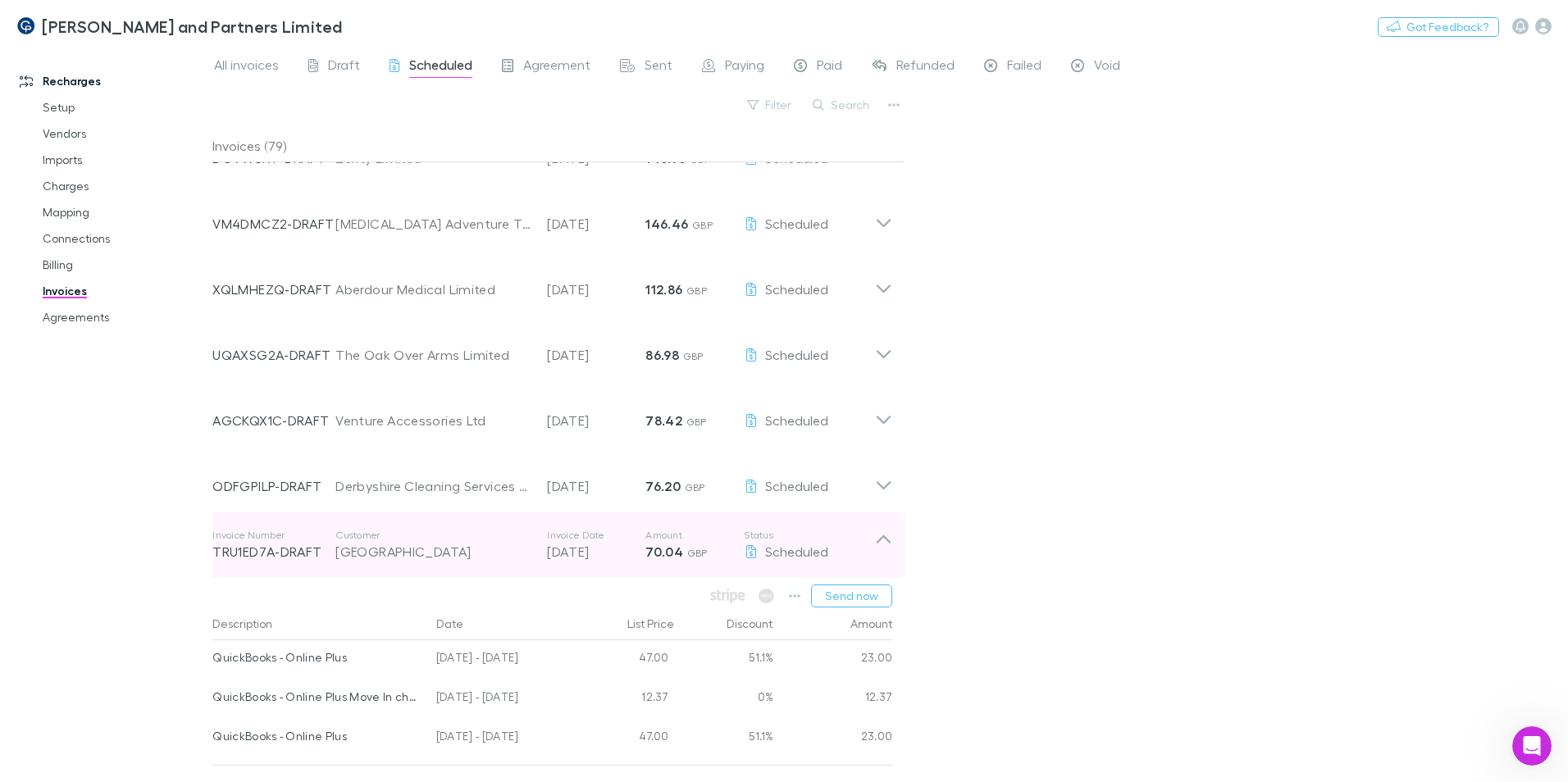
scroll to position [82, 0]
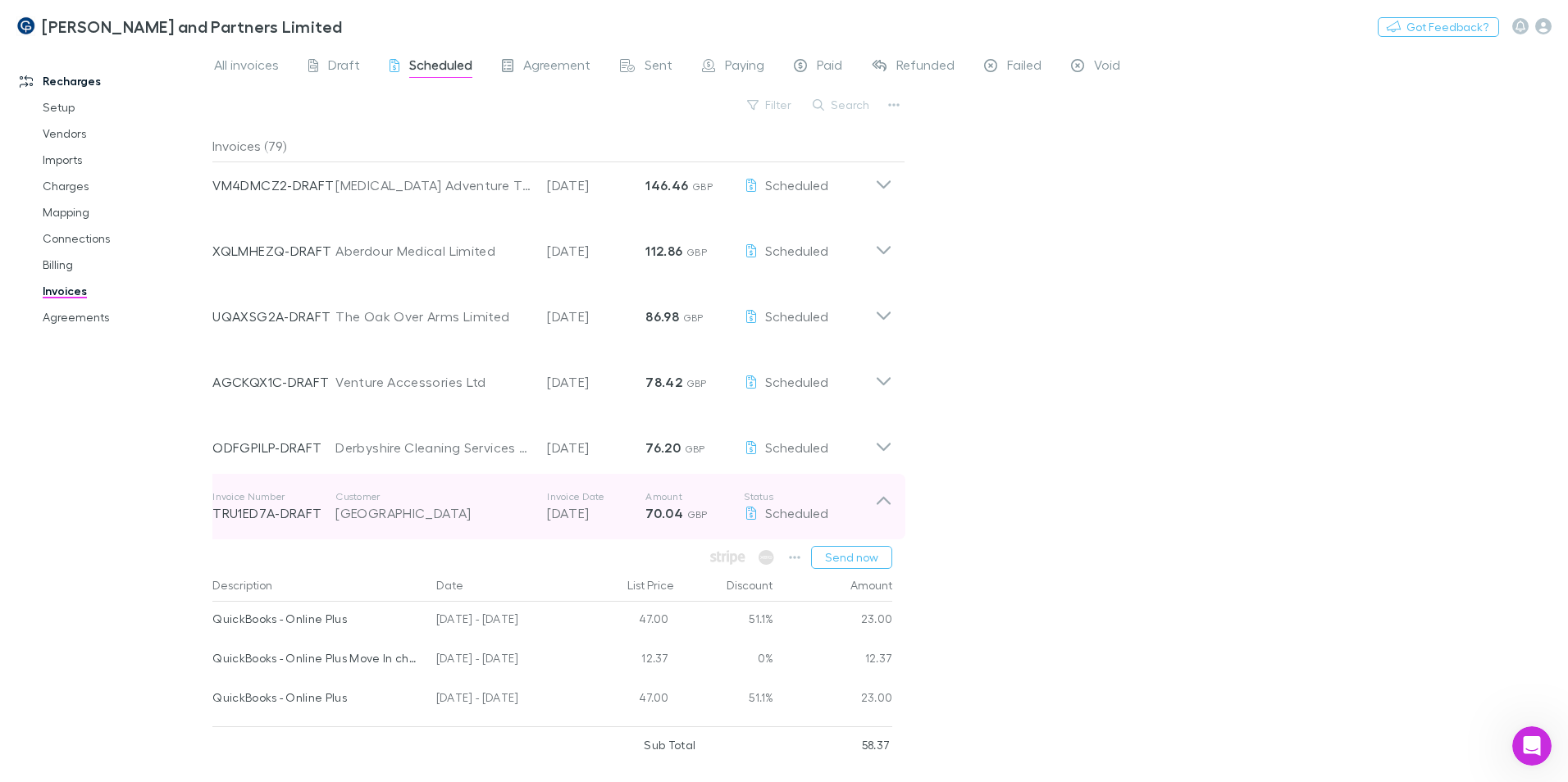
click at [360, 474] on div "[GEOGRAPHIC_DATA]" at bounding box center [432, 513] width 195 height 20
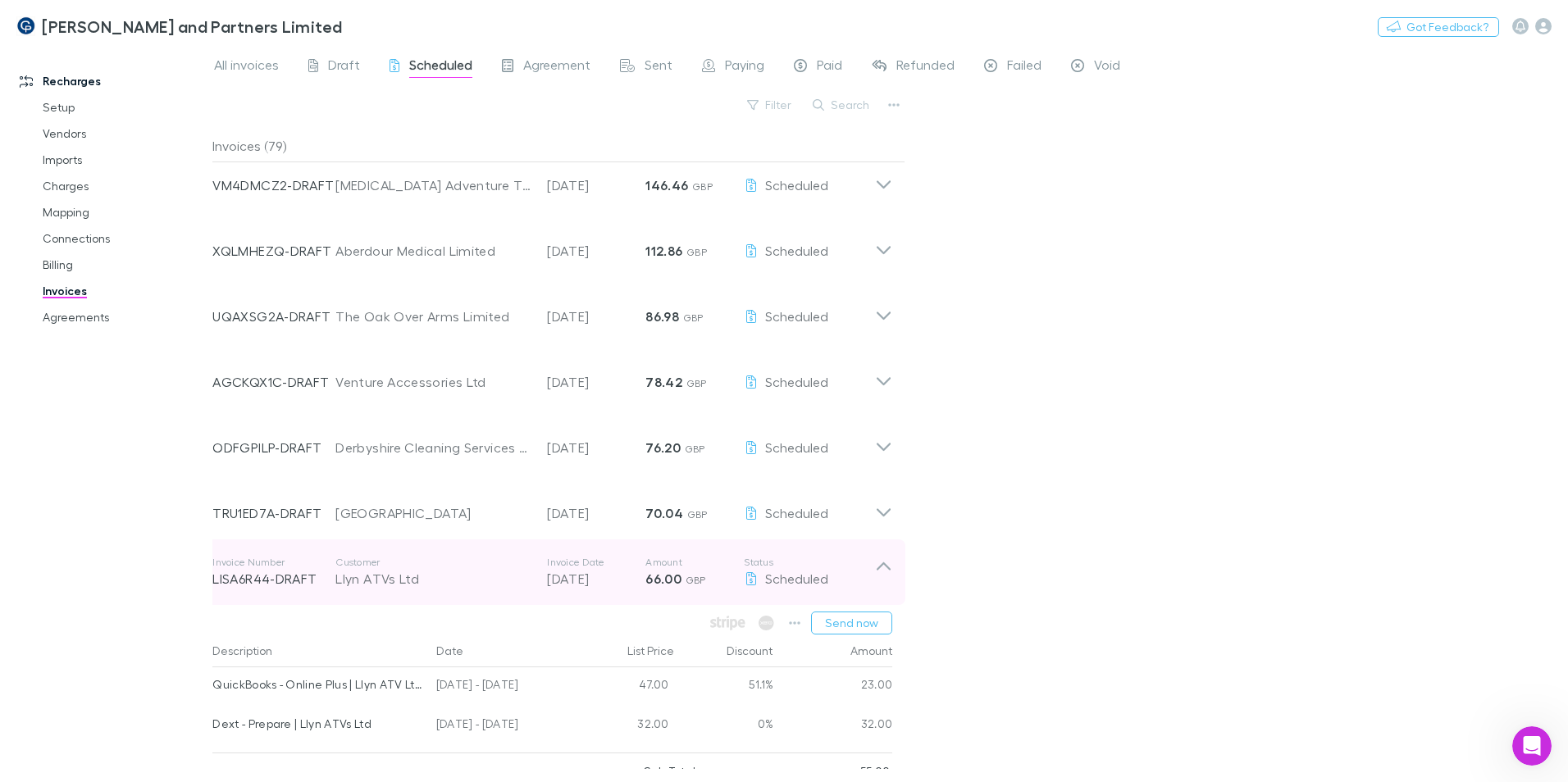
click at [393, 474] on div "Llyn ATVs Ltd" at bounding box center [432, 579] width 195 height 20
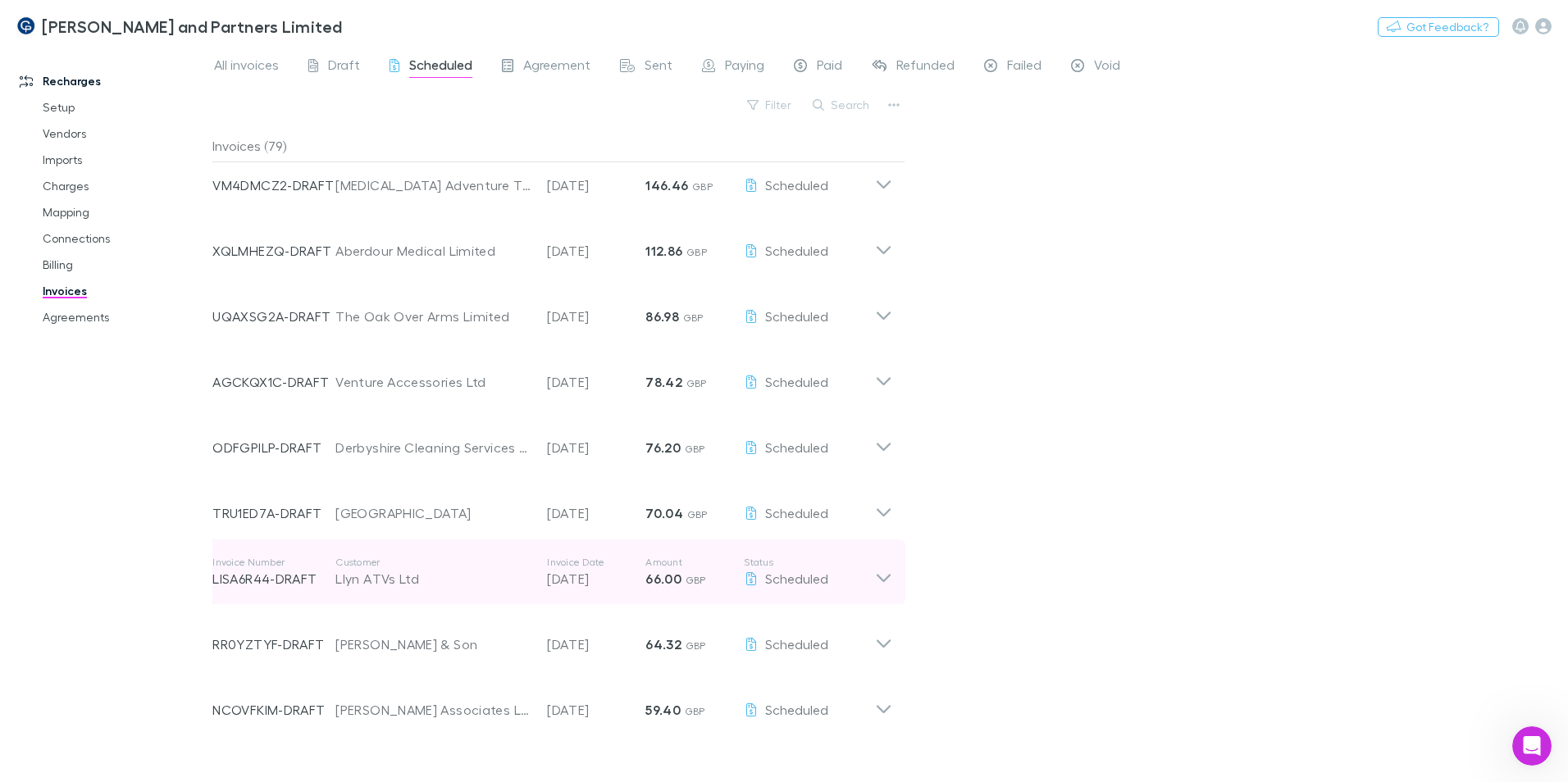
click at [393, 474] on div "Llyn ATVs Ltd" at bounding box center [432, 579] width 195 height 20
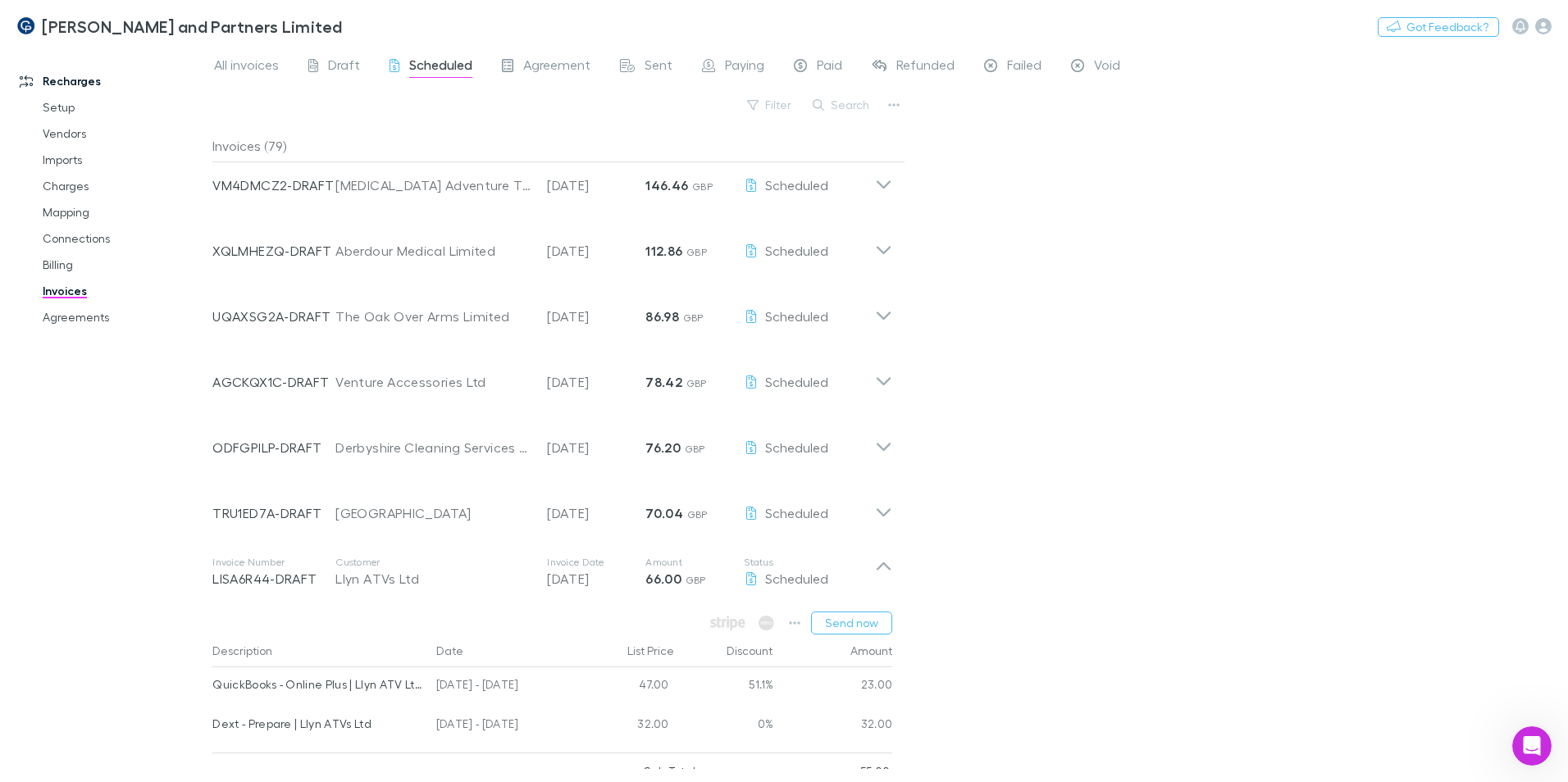
scroll to position [164, 0]
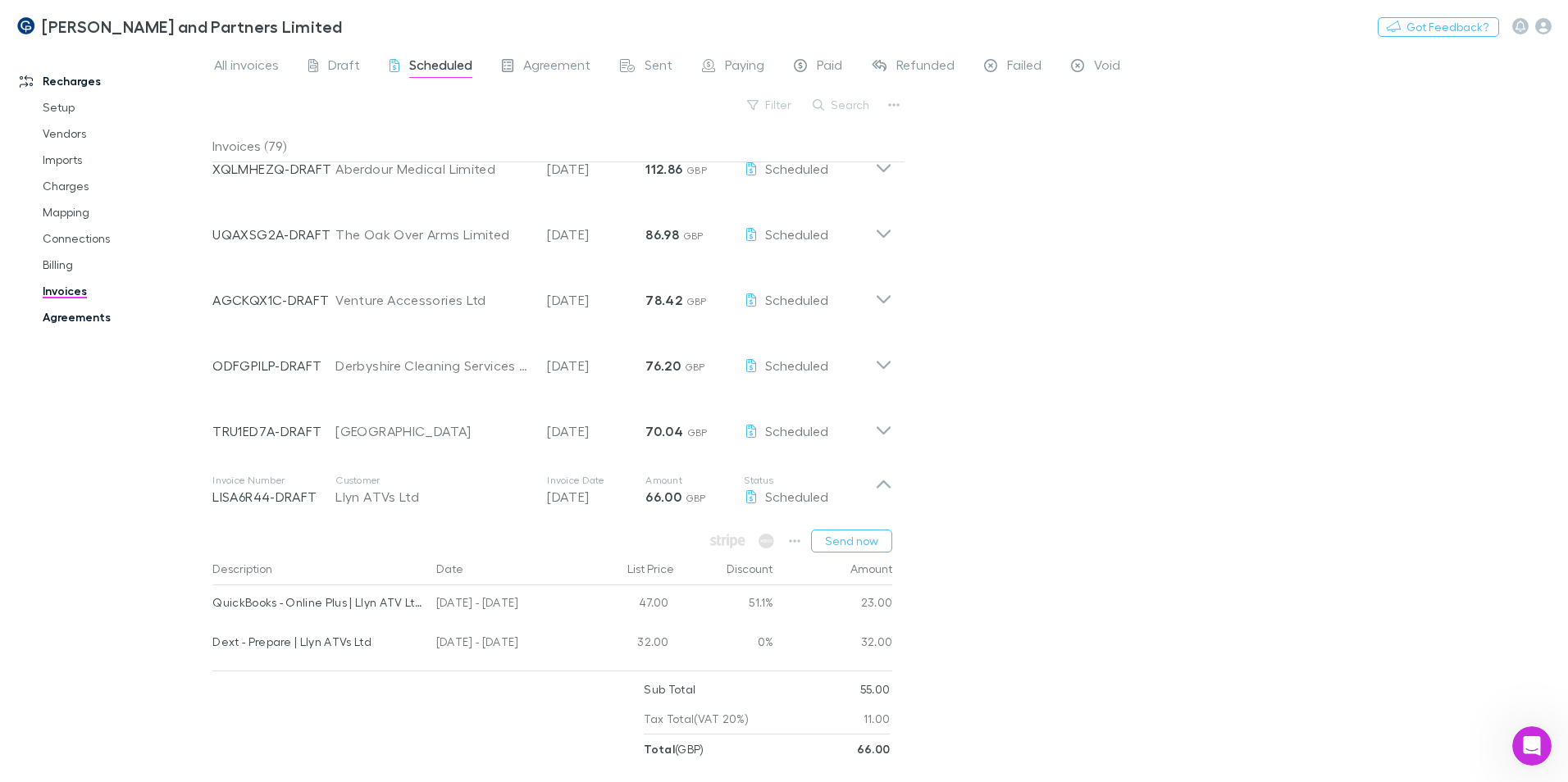
drag, startPoint x: 110, startPoint y: 316, endPoint x: 125, endPoint y: 326, distance: 18.0
click at [110, 316] on link "Agreements" at bounding box center [124, 317] width 195 height 27
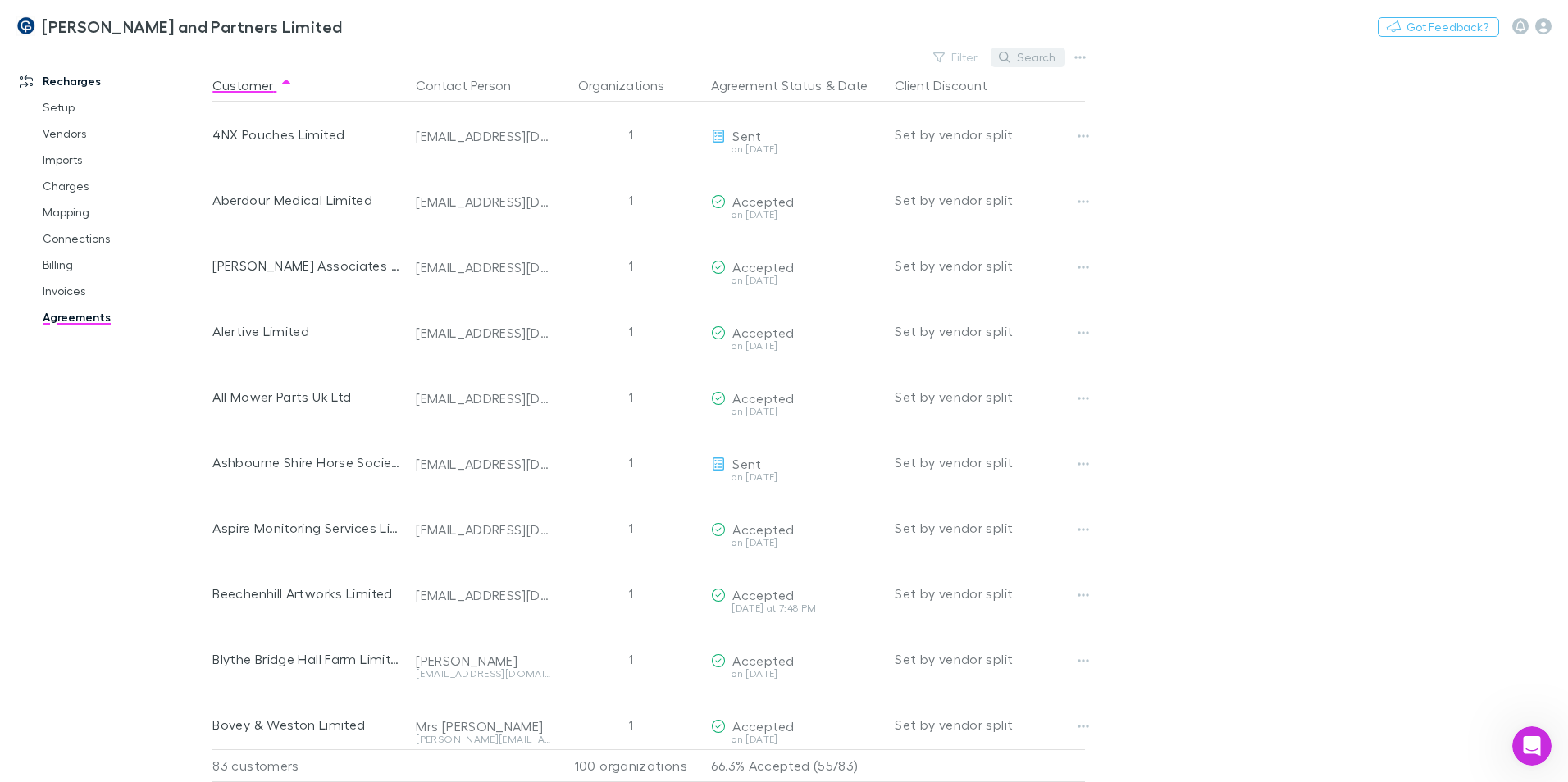
click at [1030, 48] on button "Search" at bounding box center [1028, 57] width 74 height 20
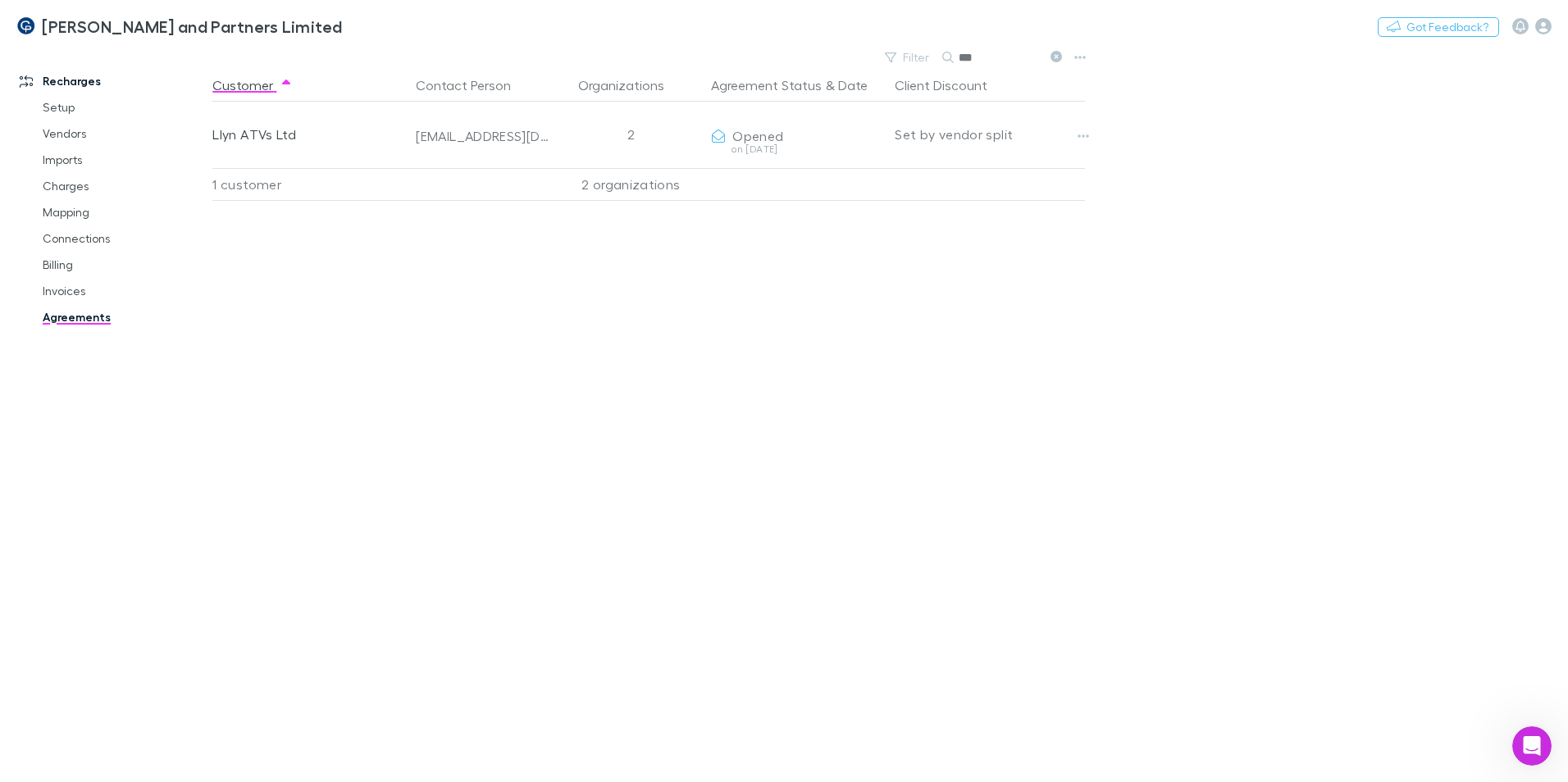
type input "***"
click at [68, 298] on link "Invoices" at bounding box center [124, 291] width 195 height 27
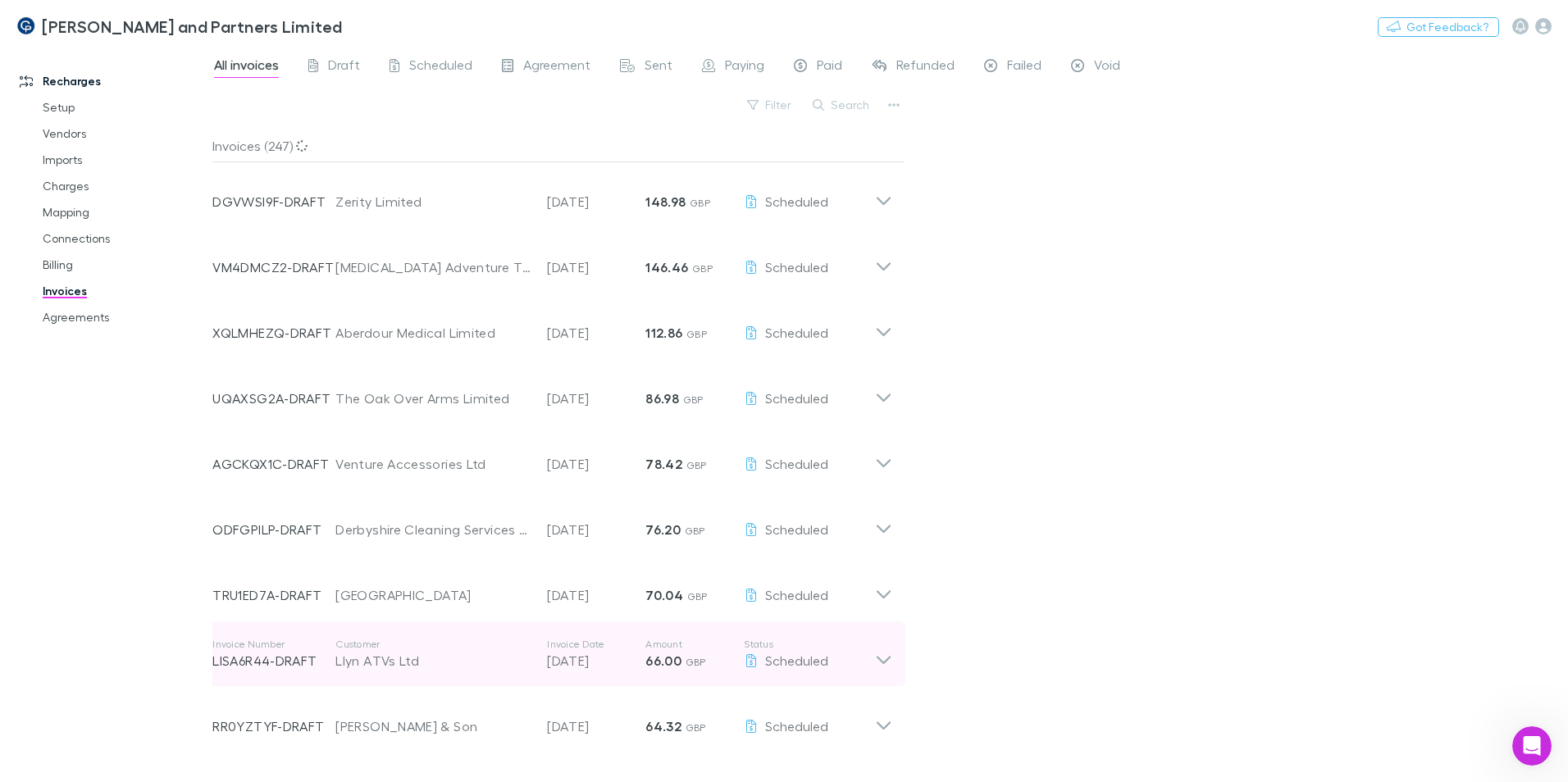
click at [475, 474] on div "Llyn ATVs Ltd" at bounding box center [432, 661] width 195 height 20
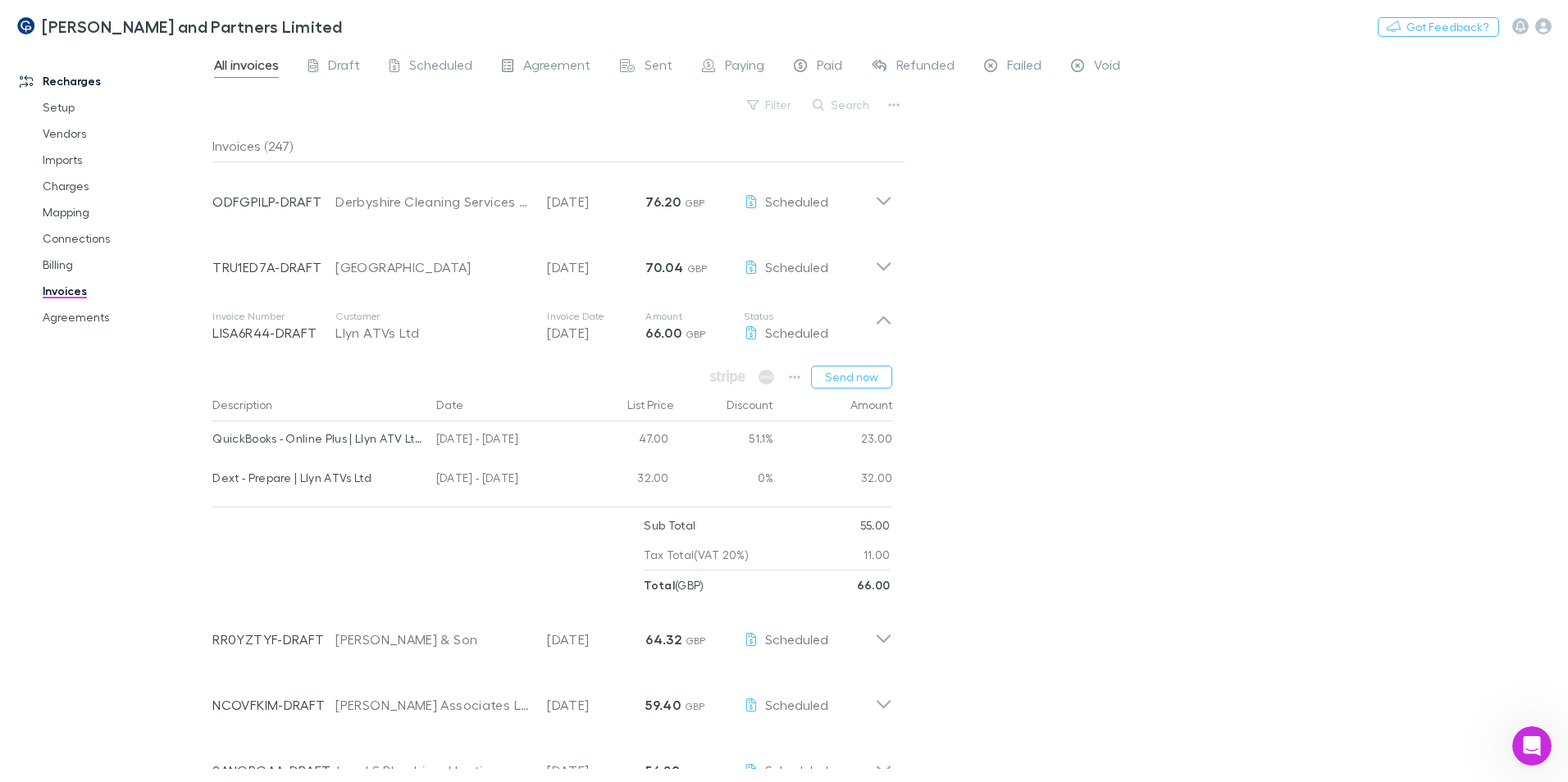
scroll to position [411, 0]
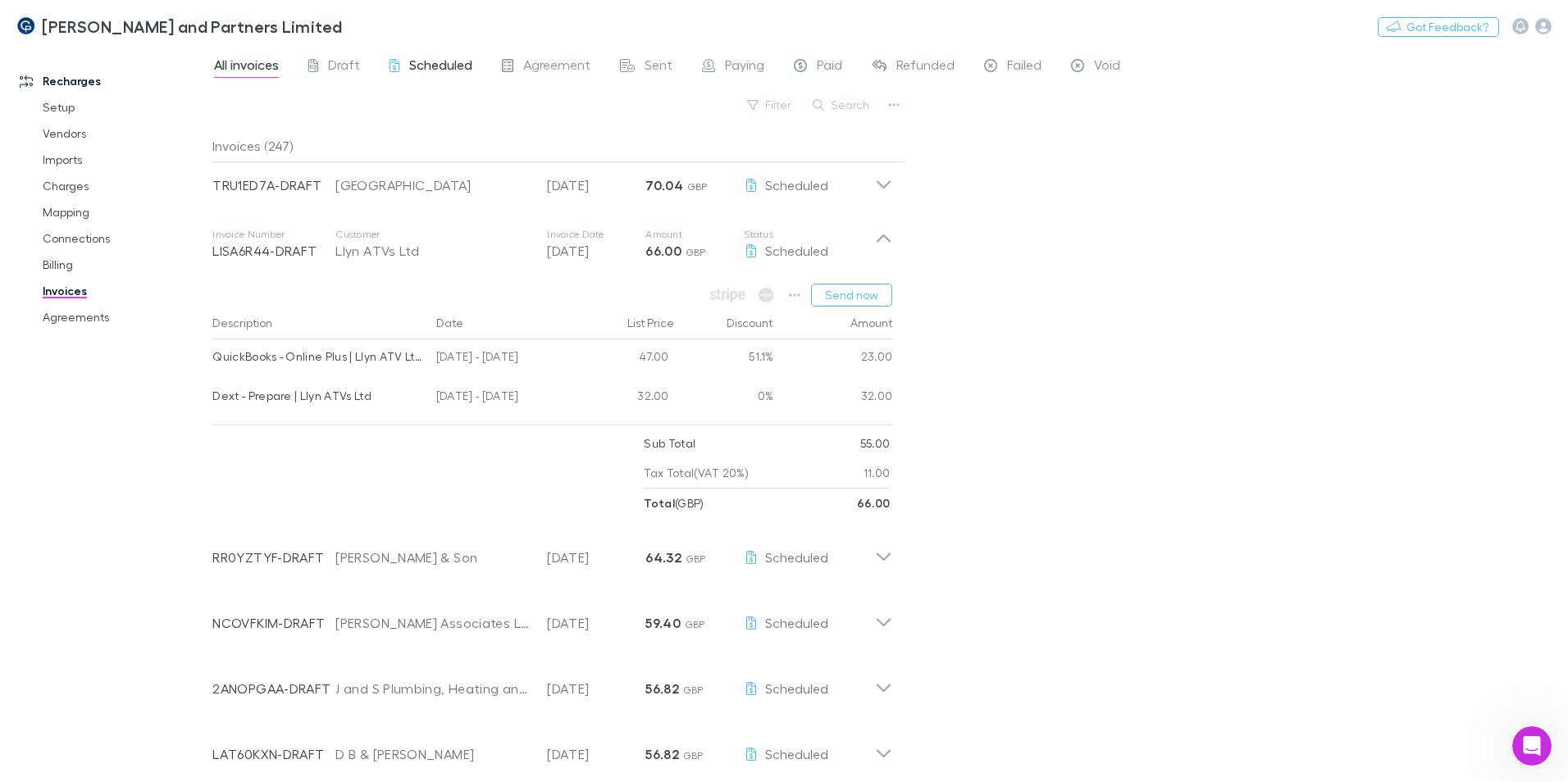
click at [425, 55] on link "Scheduled" at bounding box center [431, 68] width 86 height 27
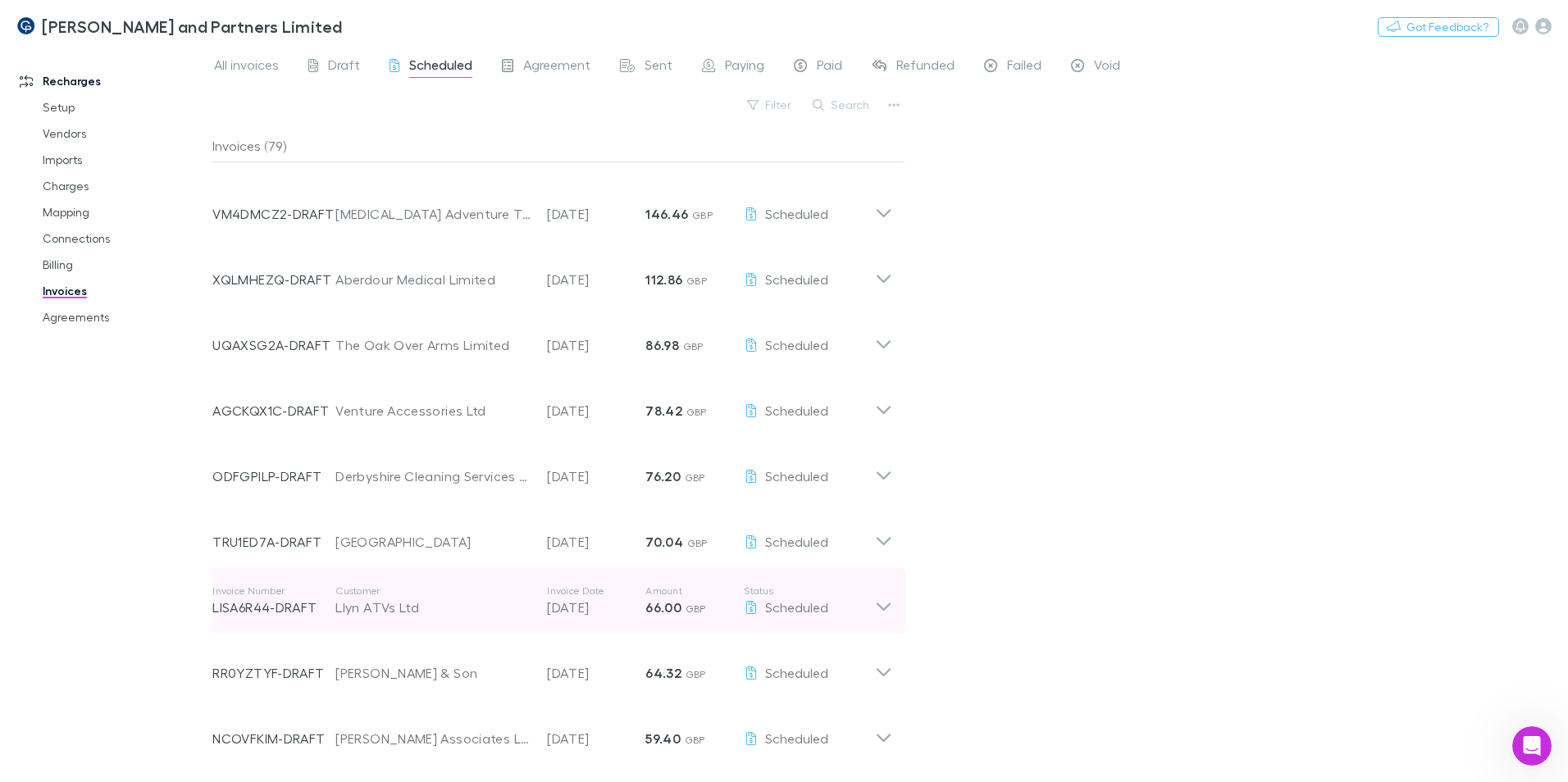
scroll to position [82, 0]
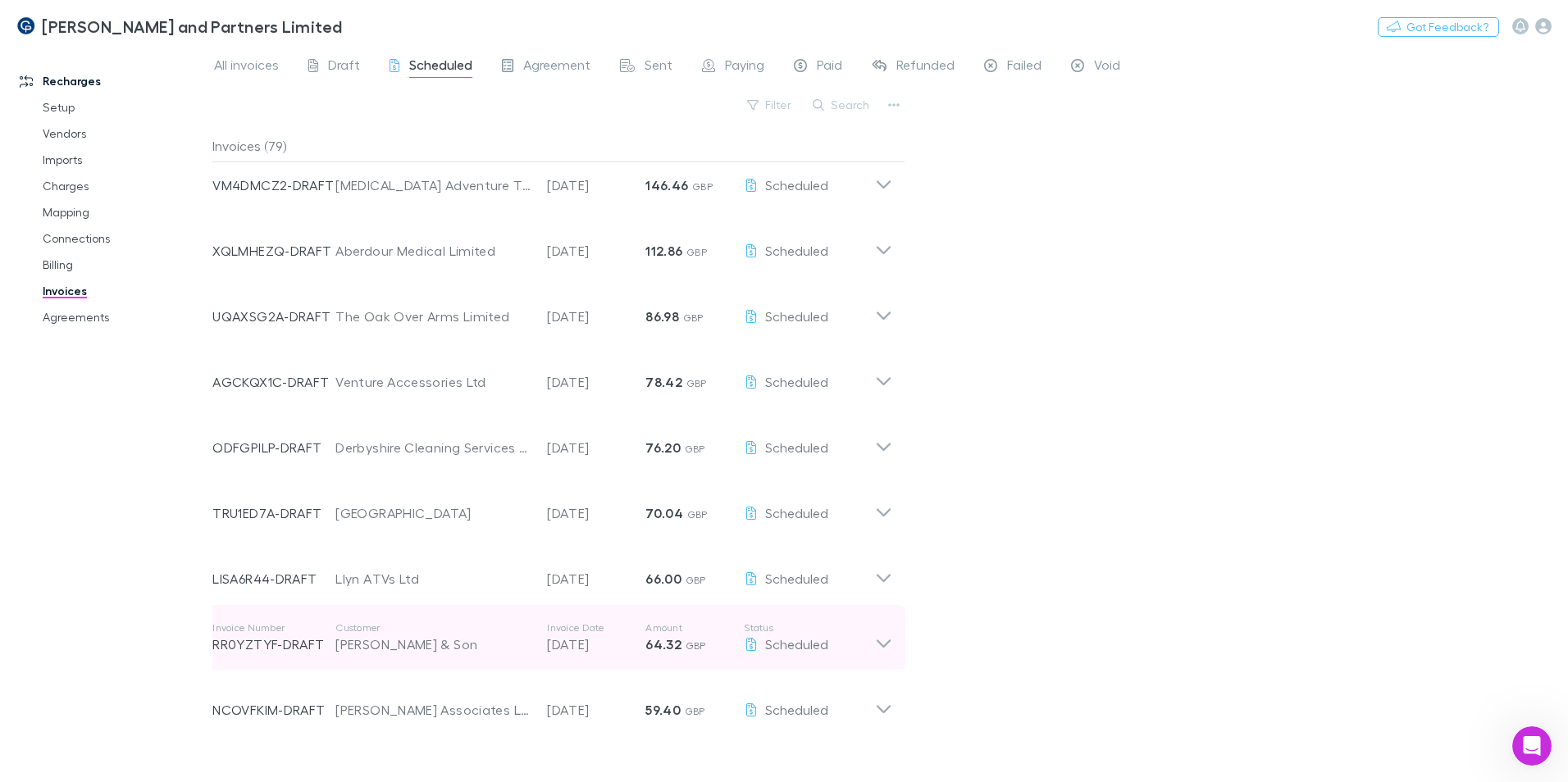
click at [430, 474] on div "[PERSON_NAME] & Son" at bounding box center [432, 644] width 195 height 20
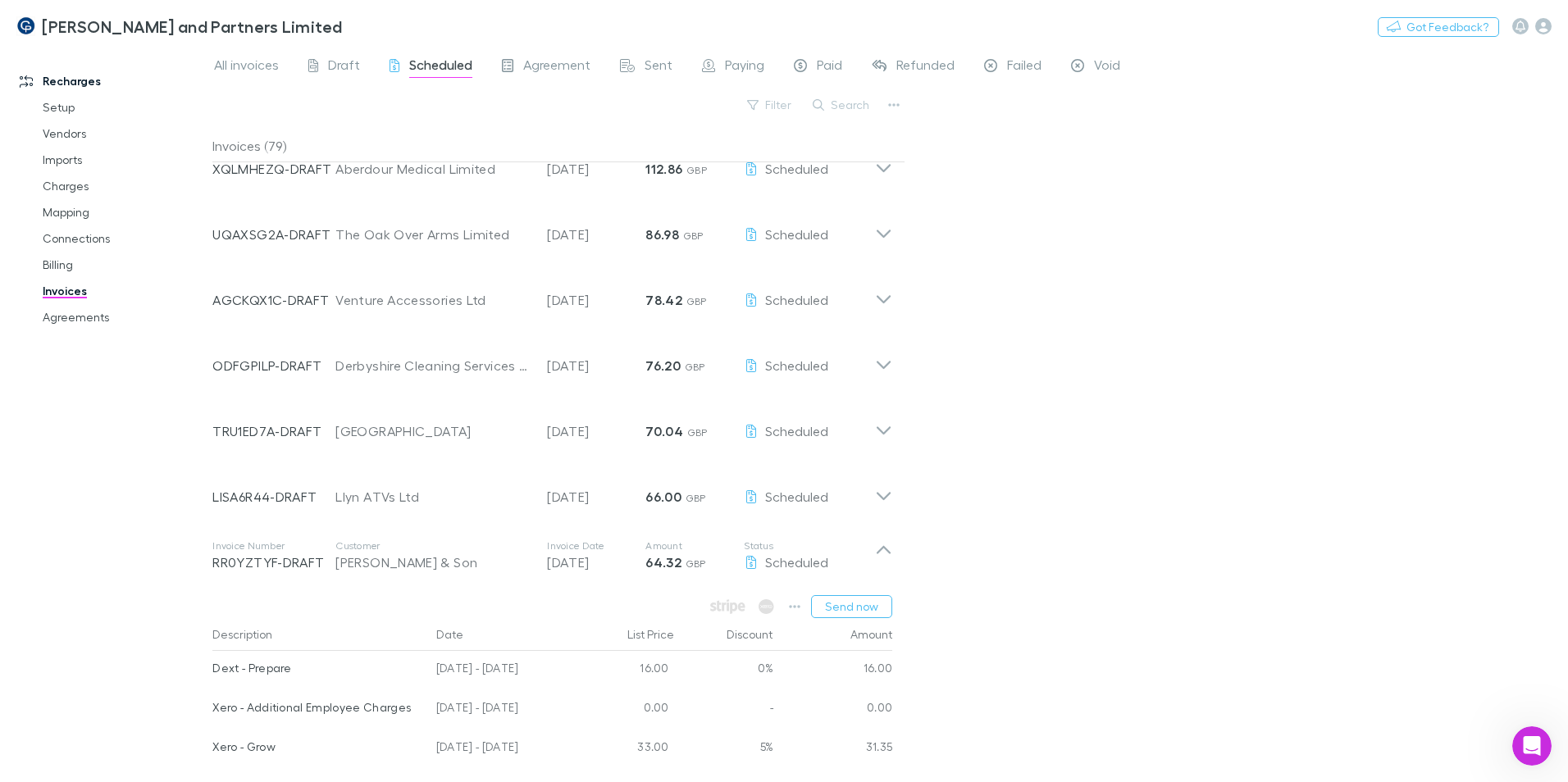
scroll to position [328, 0]
